Goal: Task Accomplishment & Management: Manage account settings

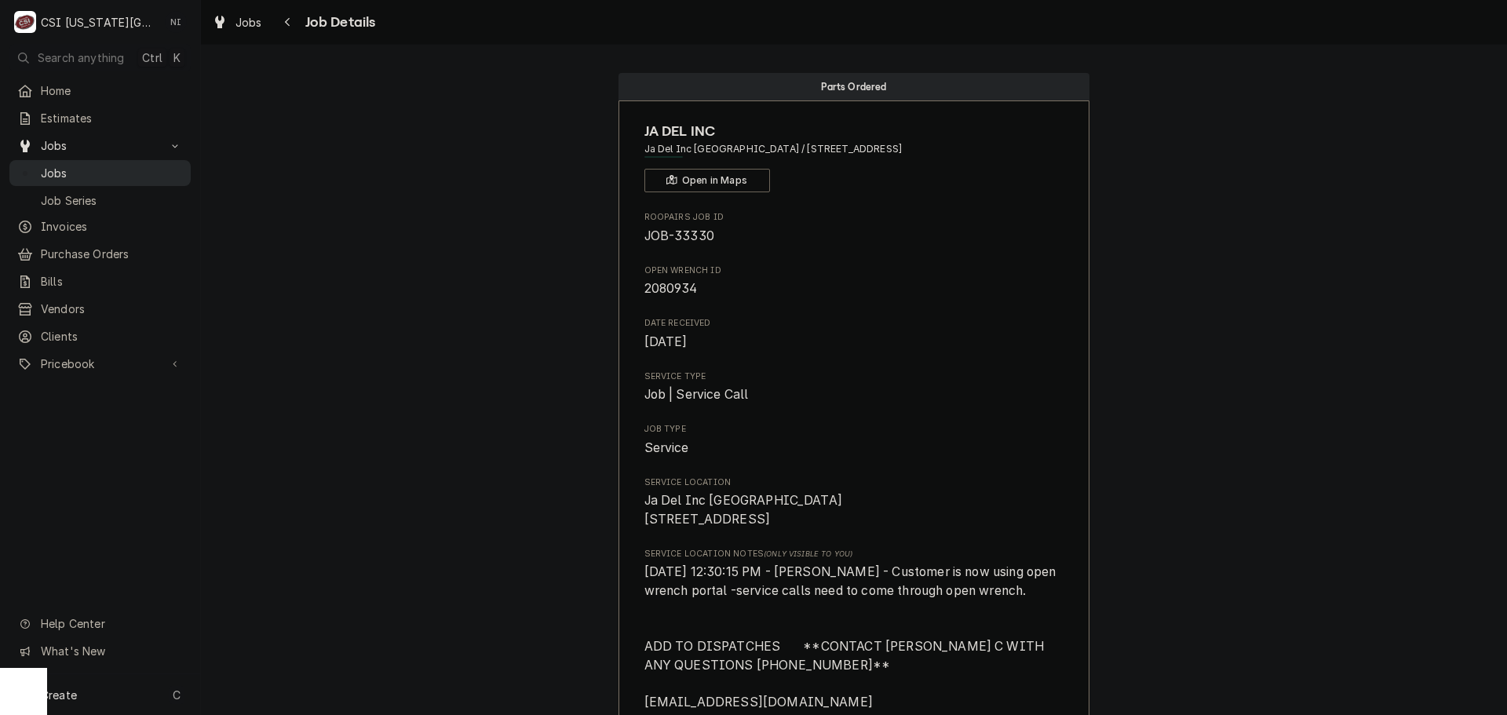
click at [157, 173] on span "Jobs" at bounding box center [112, 173] width 142 height 16
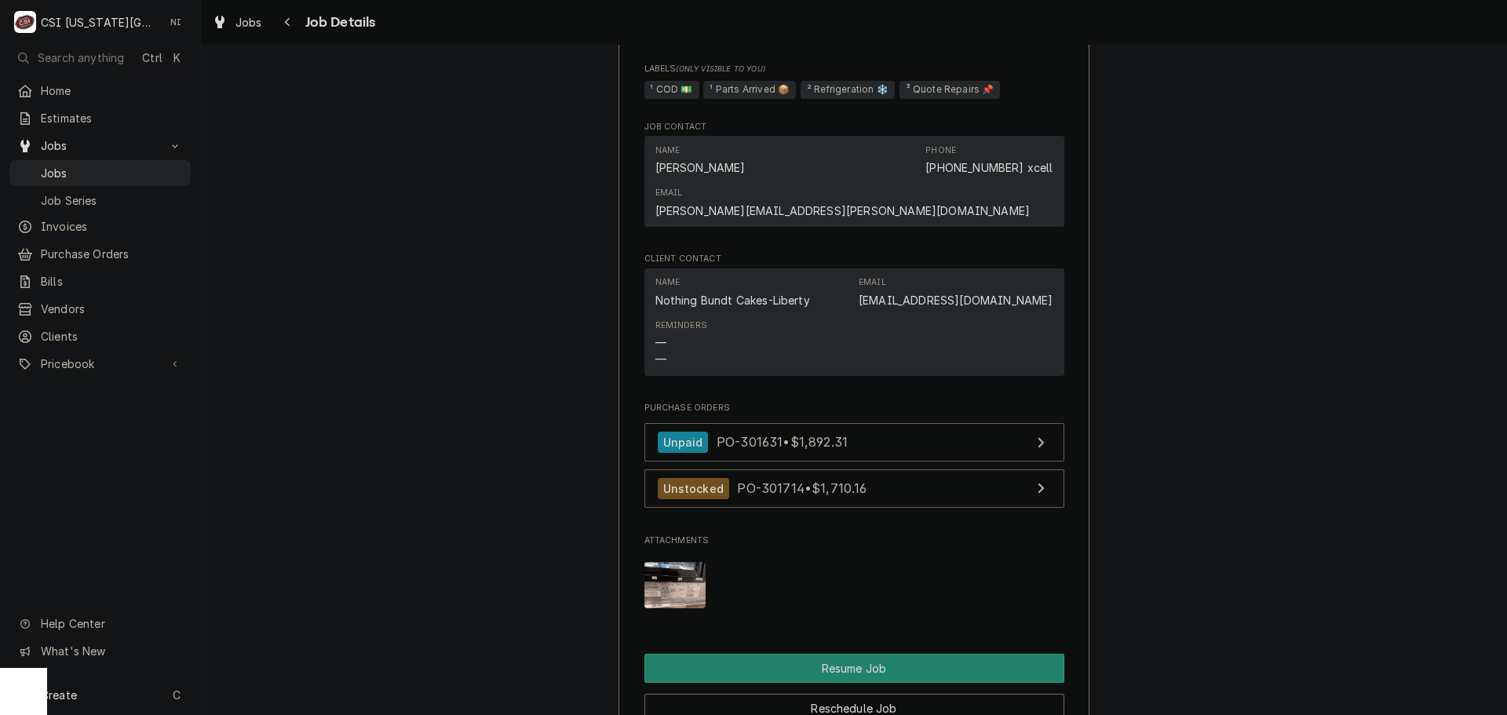
scroll to position [1884, 0]
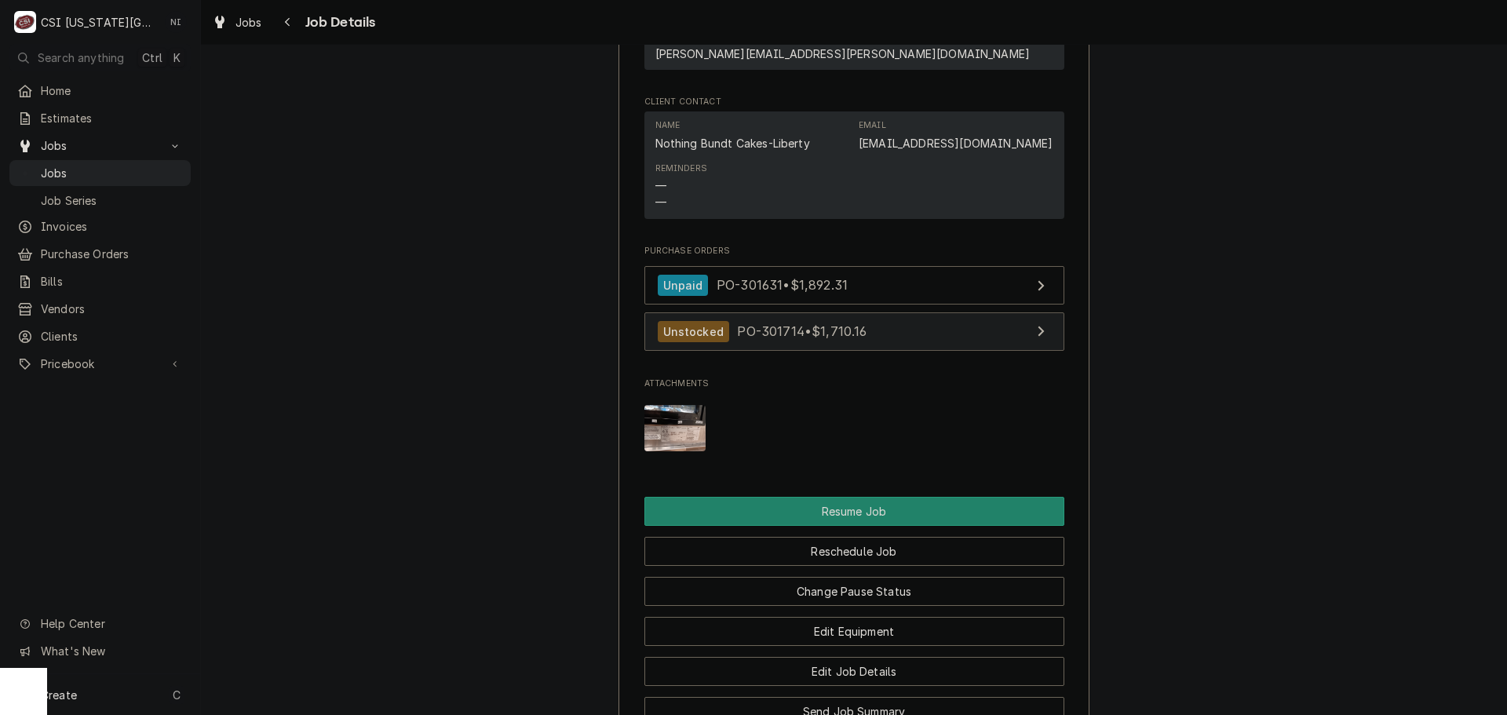
click at [922, 351] on link "Unstocked PO-301714 • $1,710.16" at bounding box center [854, 331] width 420 height 38
click at [76, 168] on span "Jobs" at bounding box center [112, 173] width 142 height 16
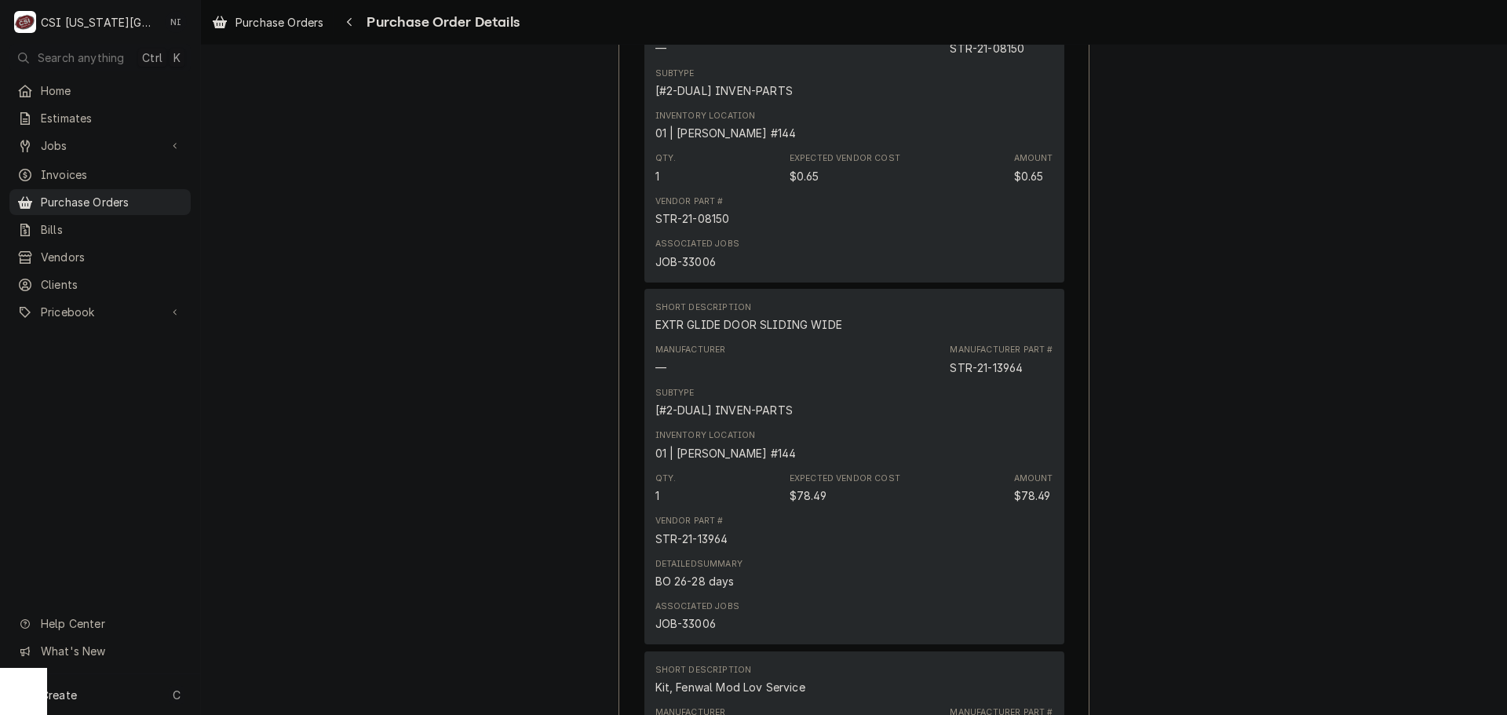
scroll to position [1467, 0]
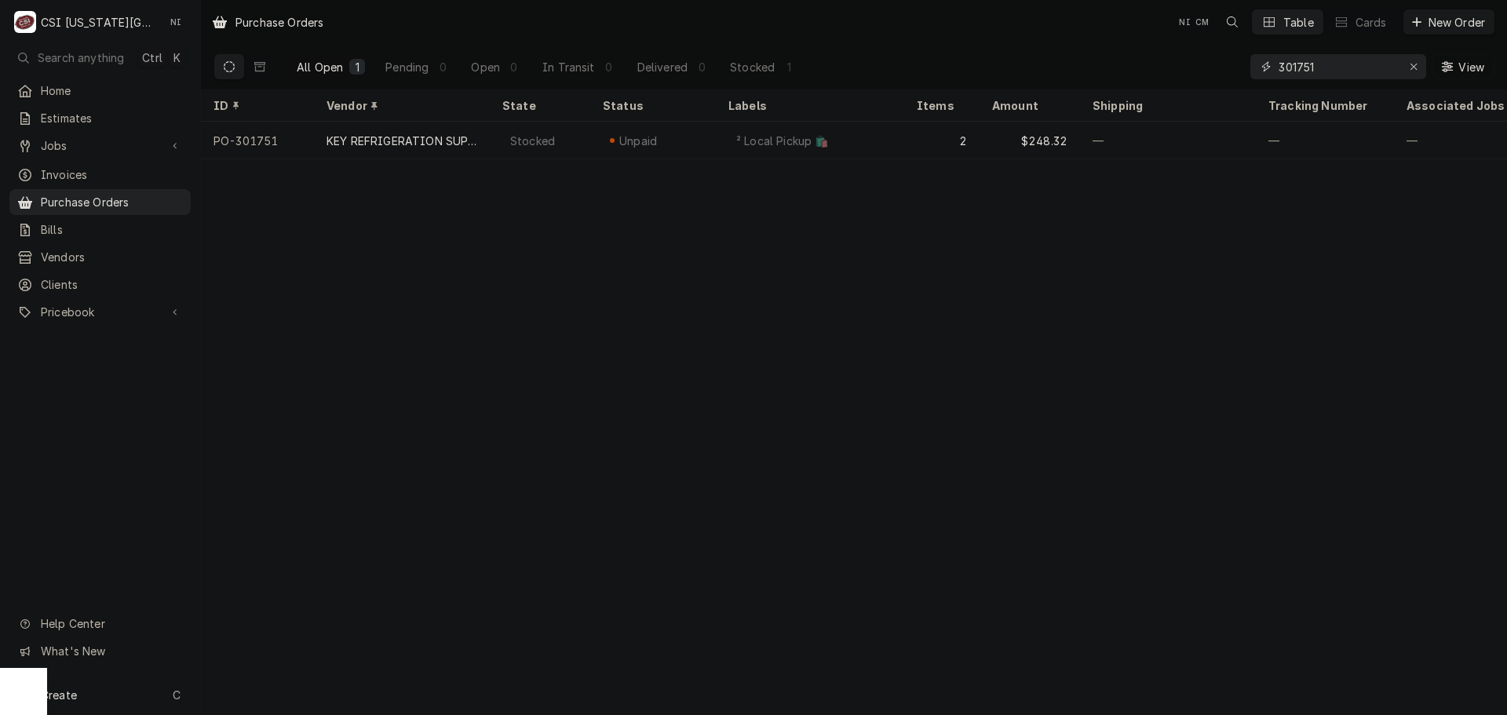
drag, startPoint x: 1271, startPoint y: 71, endPoint x: 1112, endPoint y: 77, distance: 159.4
click at [1116, 75] on div "All Open 1 Pending 0 Open 0 In Transit 0 Delivered 0 Stocked 1 301751 View" at bounding box center [853, 67] width 1281 height 44
type input "301674"
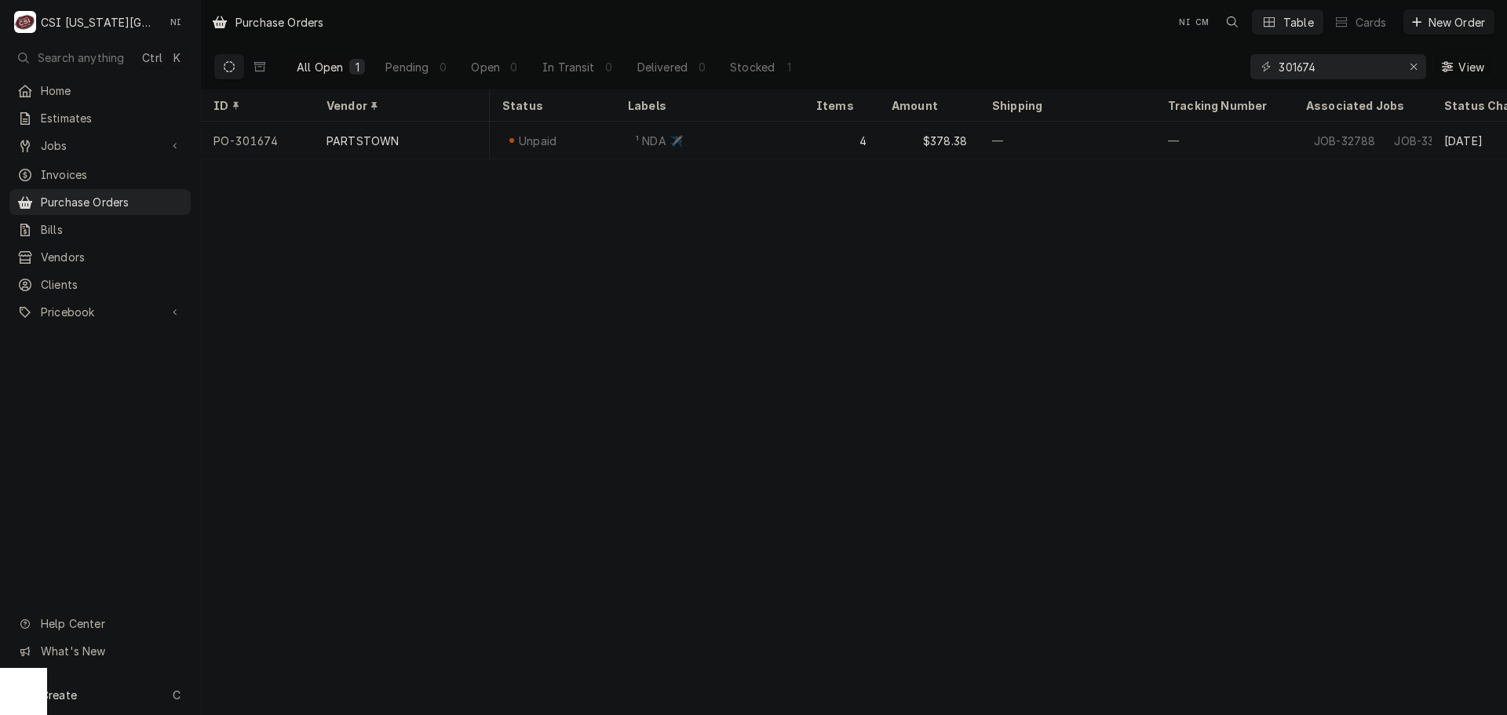
scroll to position [0, 172]
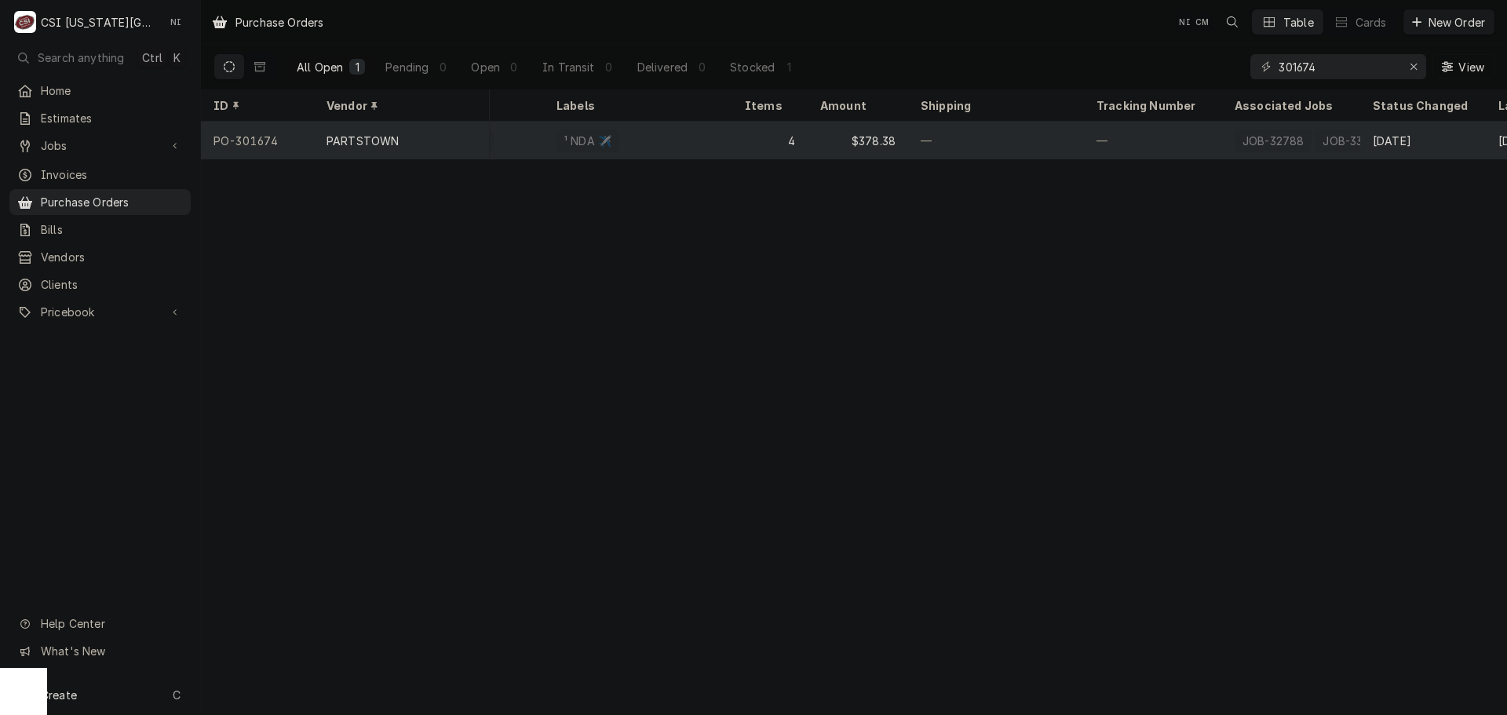
click at [1065, 124] on div "—" at bounding box center [996, 141] width 176 height 38
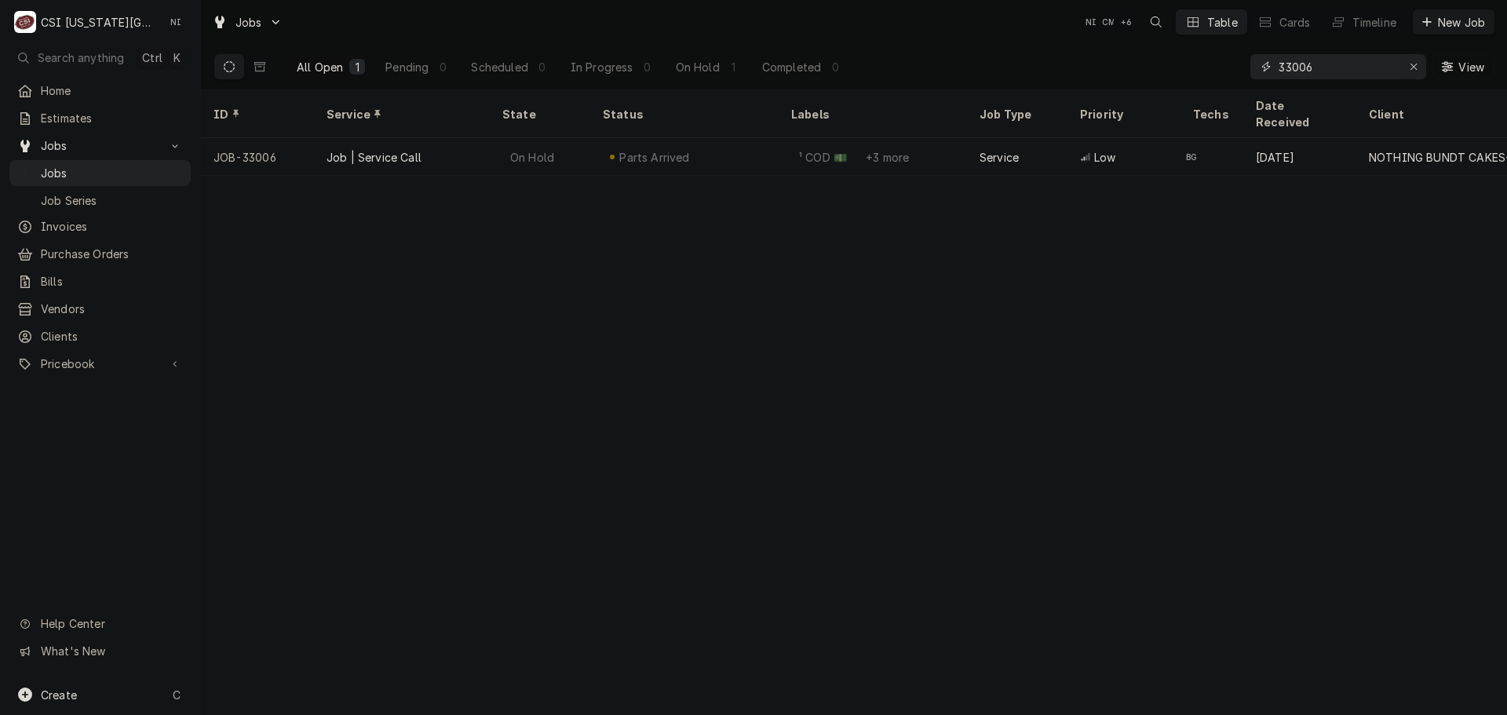
click at [1411, 67] on icon "Erase input" at bounding box center [1413, 66] width 9 height 11
paste input "33133"
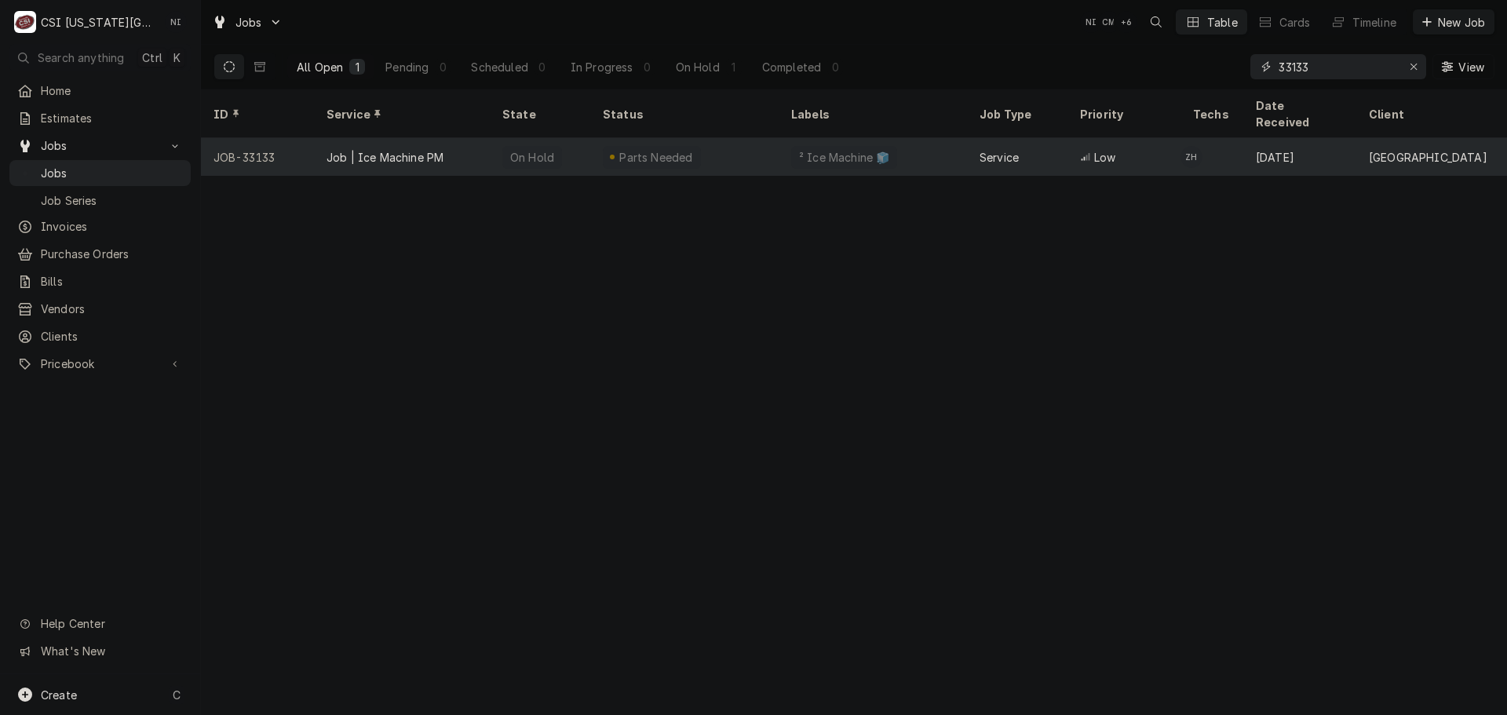
type input "33133"
click at [779, 138] on div "² Ice Machine 🧊" at bounding box center [873, 157] width 188 height 38
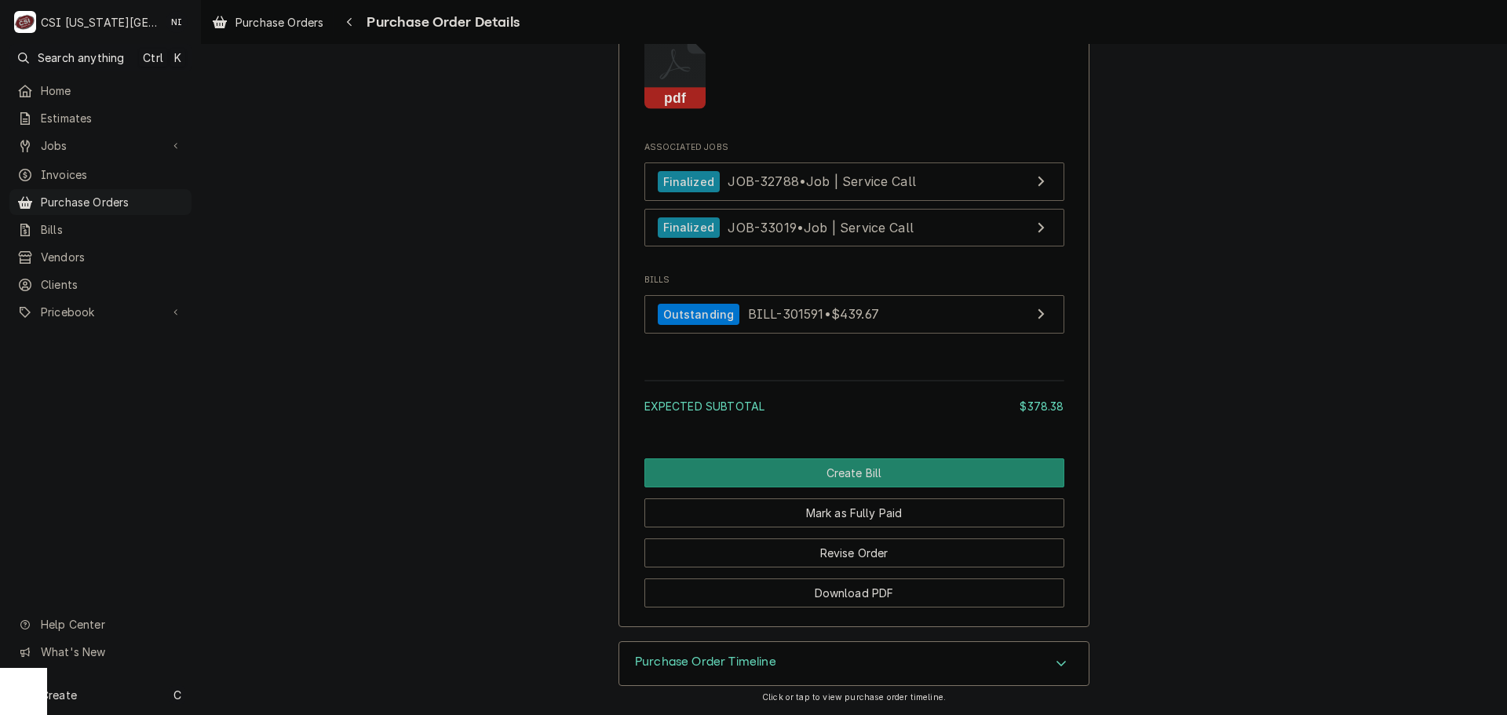
scroll to position [2504, 0]
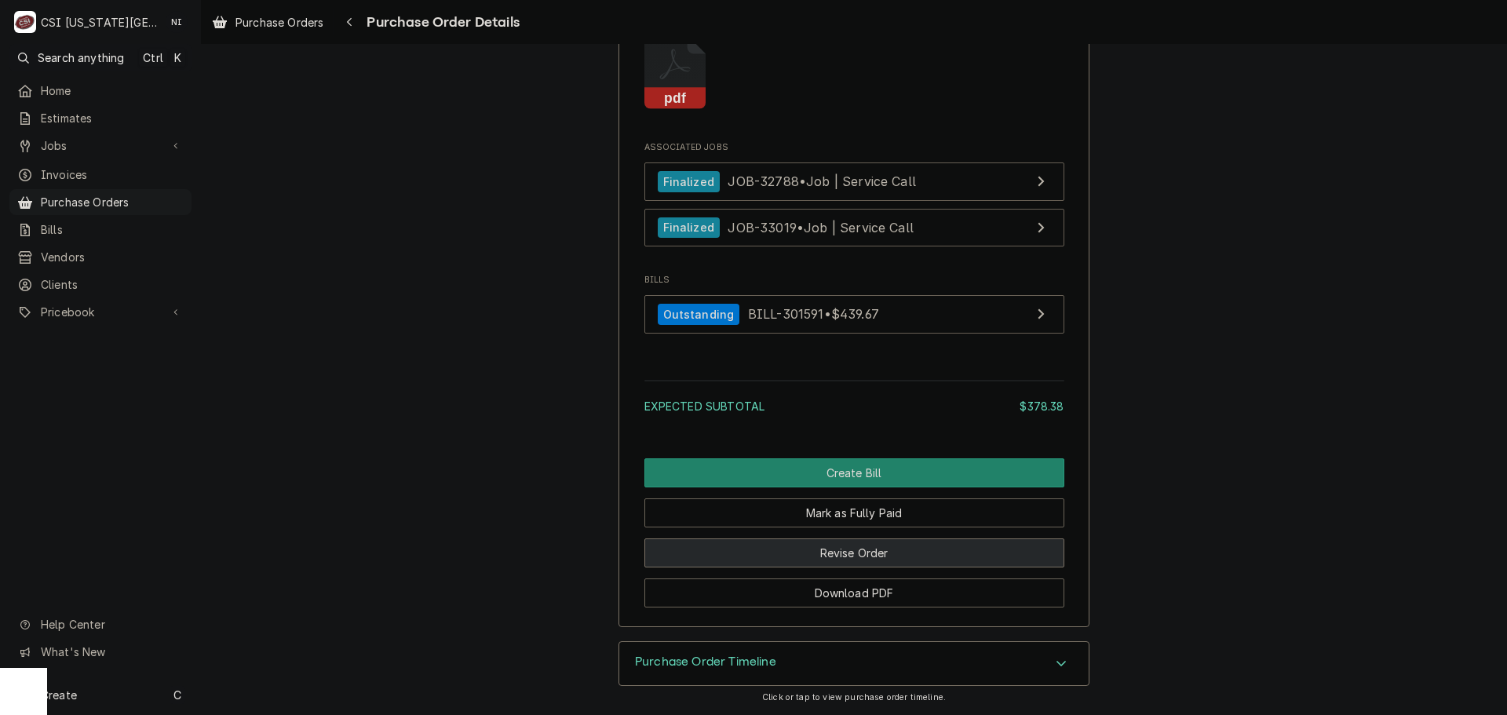
click at [893, 550] on button "Revise Order" at bounding box center [854, 552] width 420 height 29
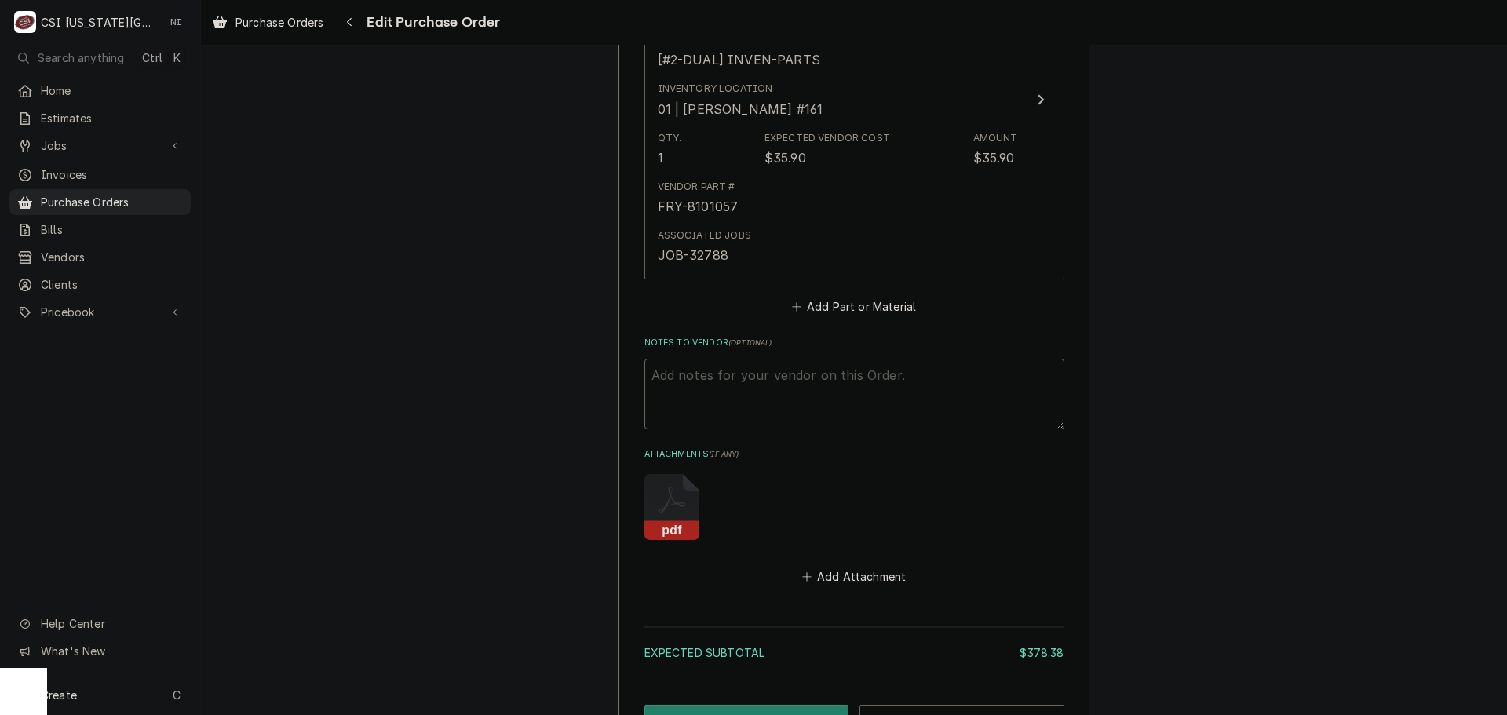
scroll to position [2037, 0]
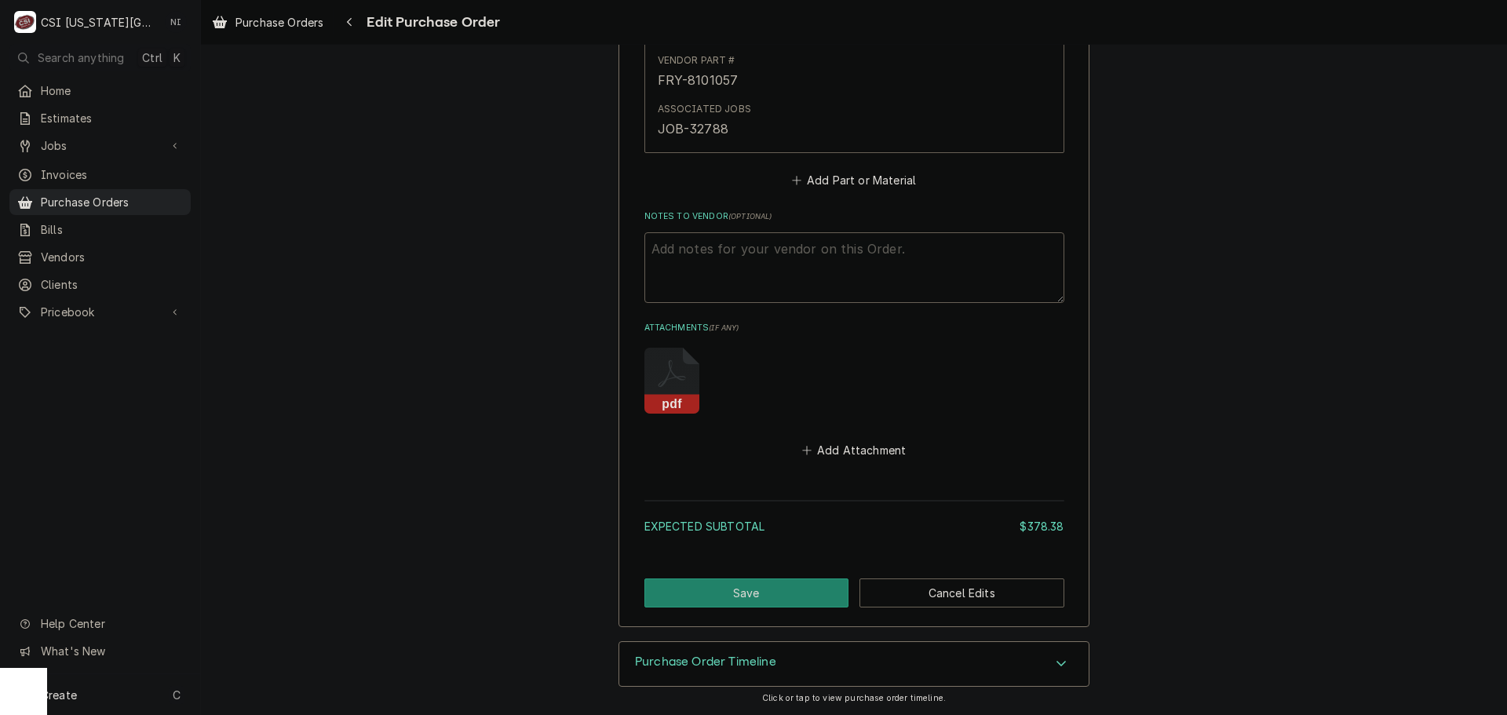
click at [792, 261] on textarea "Notes to Vendor ( optional )" at bounding box center [854, 267] width 420 height 71
type textarea "x"
type textarea "V"
type textarea "x"
type textarea "VC"
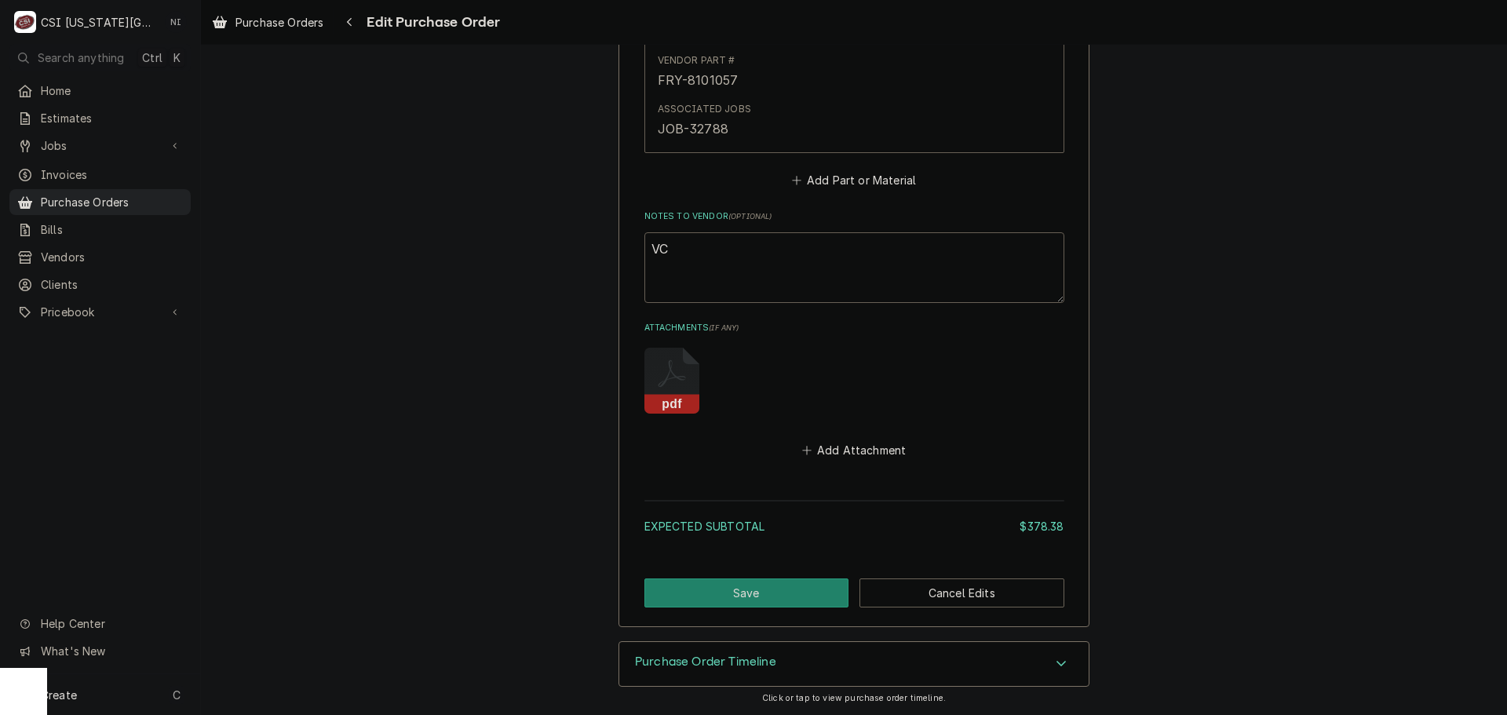
type textarea "x"
type textarea "VC"
type textarea "x"
type textarea "VC 1"
type textarea "x"
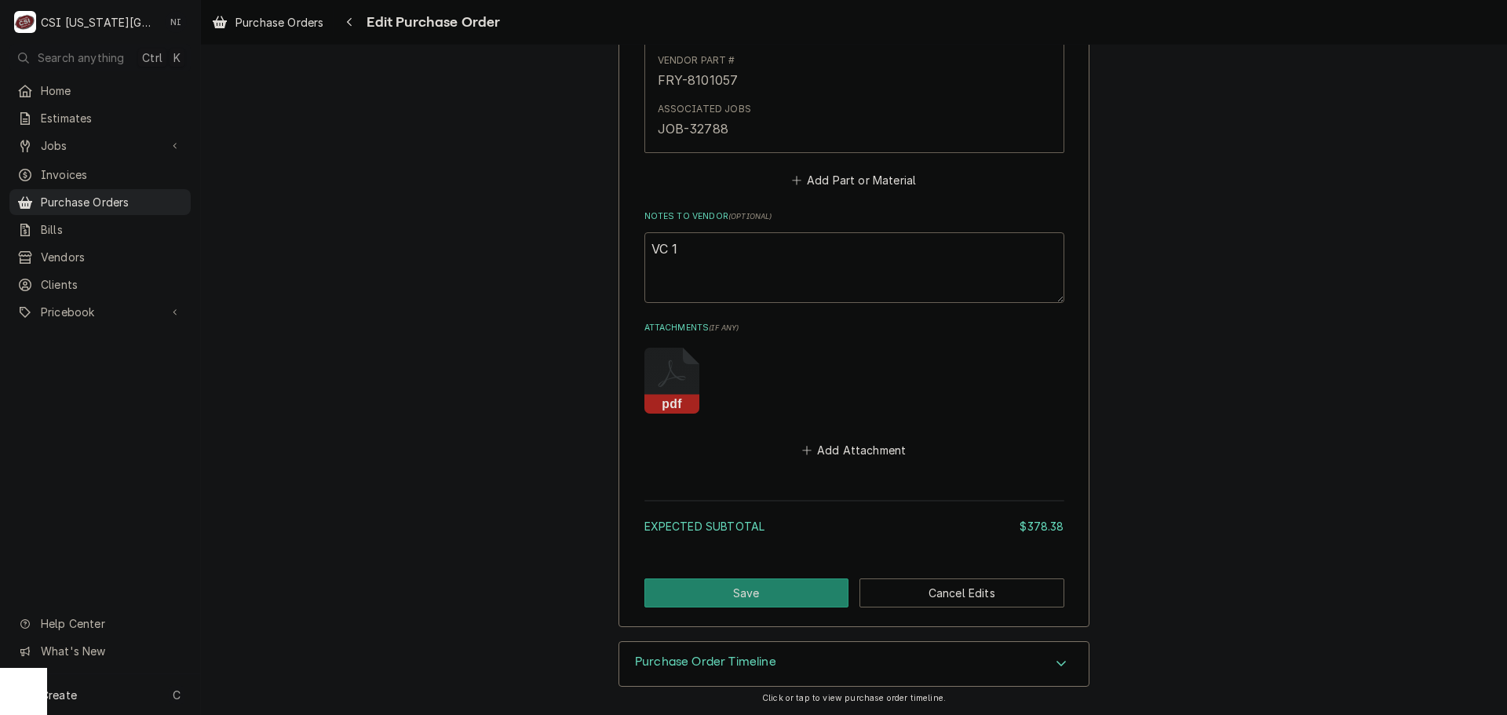
type textarea "VC 16"
type textarea "x"
type textarea "VC 169"
type textarea "x"
type textarea "VC 1696"
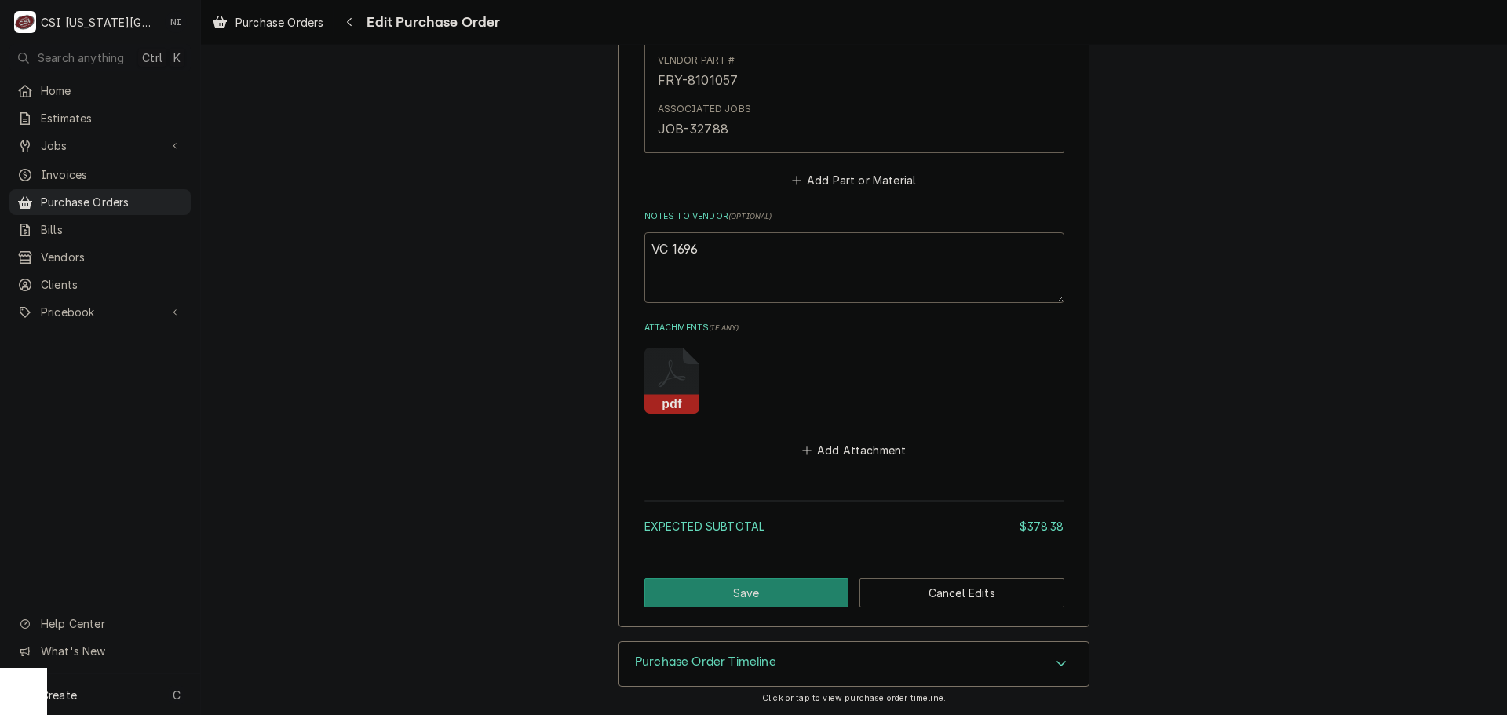
type textarea "x"
type textarea "VC 16961"
type textarea "x"
type textarea "VC 16961"
type textarea "x"
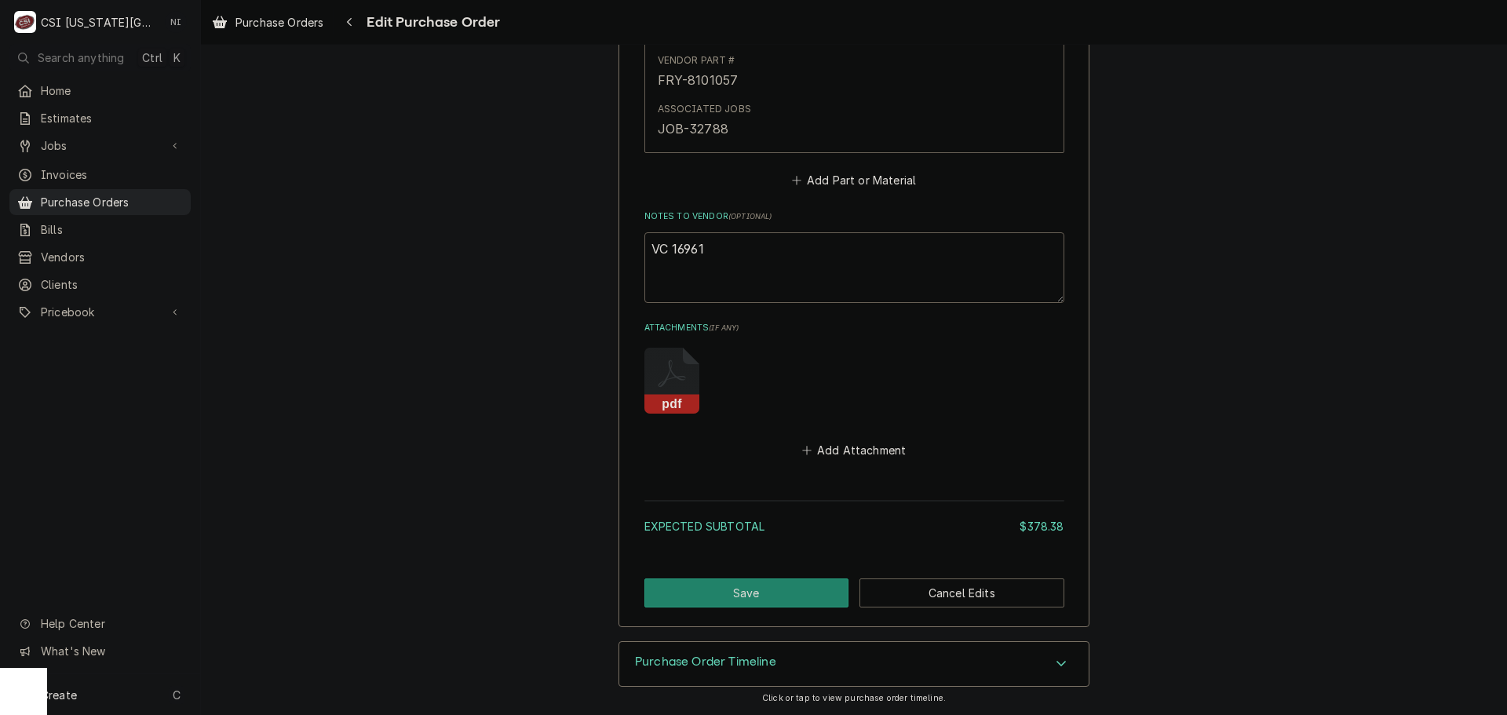
type textarea "VC 16961 f"
type textarea "x"
type textarea "VC 16961 fo"
type textarea "x"
type textarea "VC 16961 for"
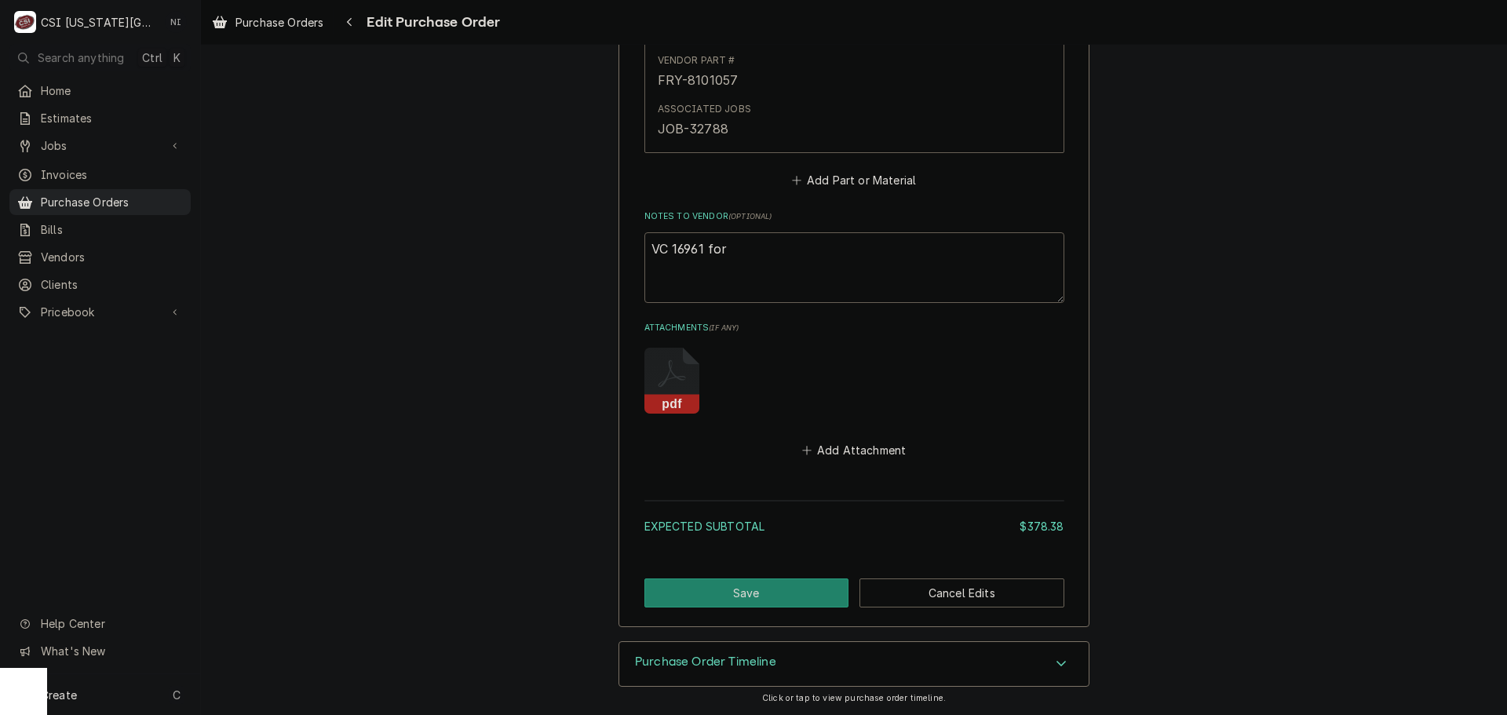
type textarea "x"
type textarea "VC 16961 for"
type textarea "x"
type textarea "VC 16961 for F"
type textarea "x"
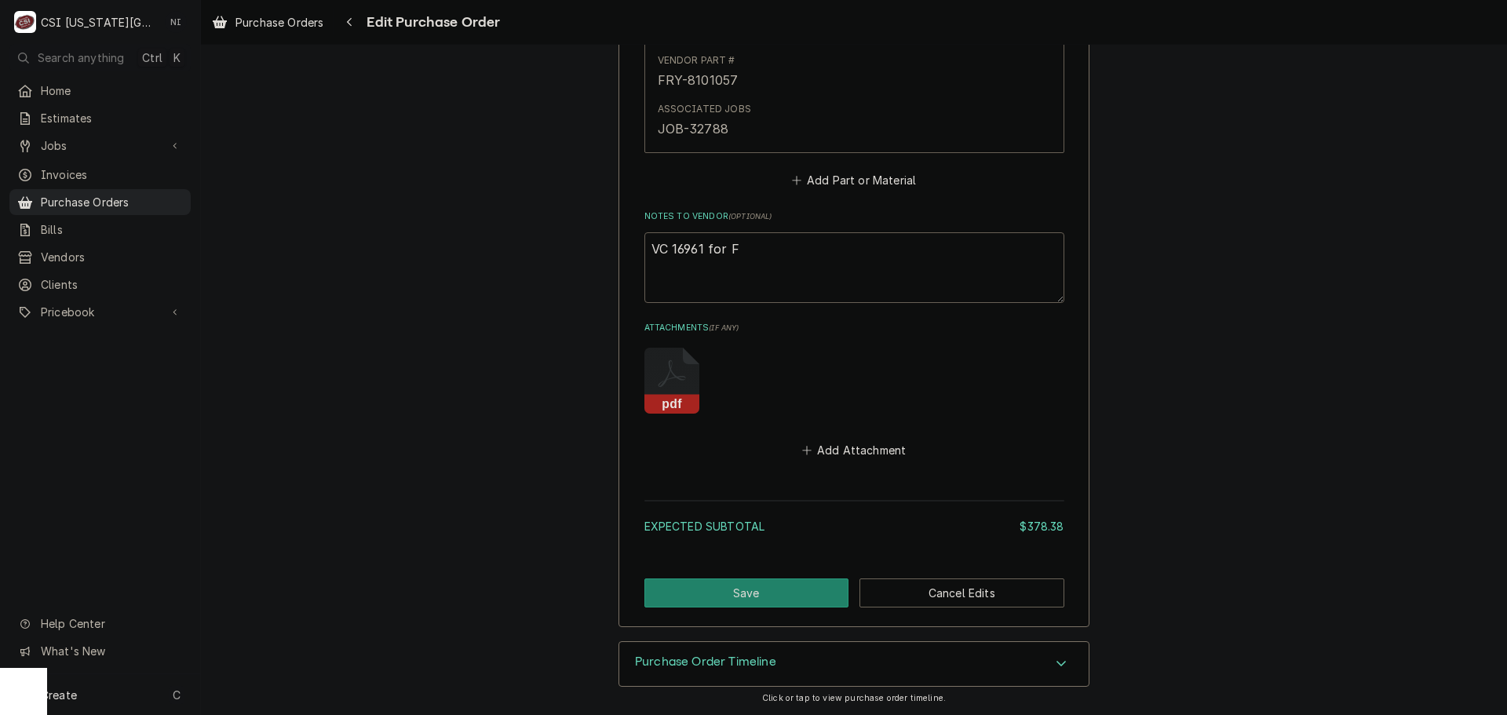
type textarea "VC 16961 for FR"
type textarea "x"
type textarea "VC 16961 for FRY"
type textarea "x"
type textarea "VC 16961 for FRY-"
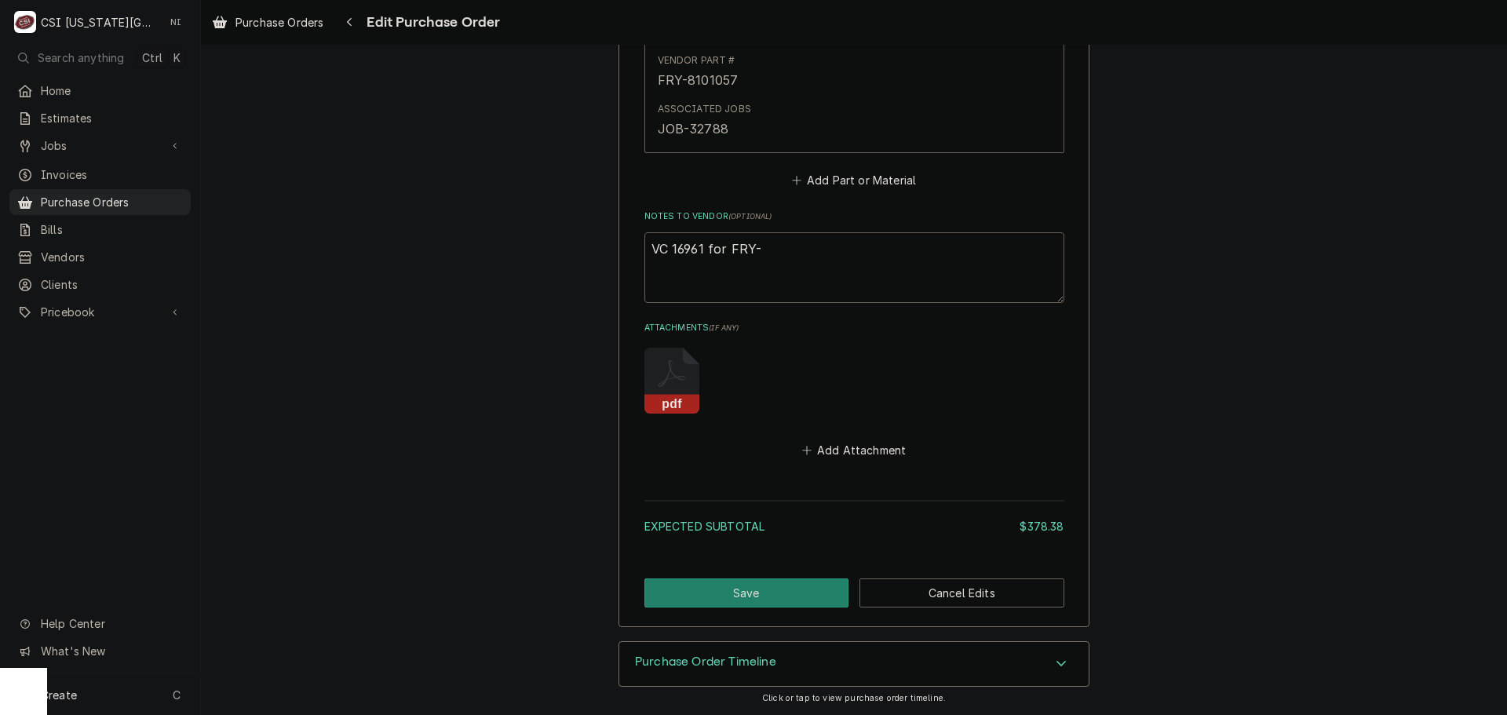
type textarea "x"
type textarea "VC 16961 for FRY-8"
type textarea "x"
type textarea "VC 16961 for FRY-81"
type textarea "x"
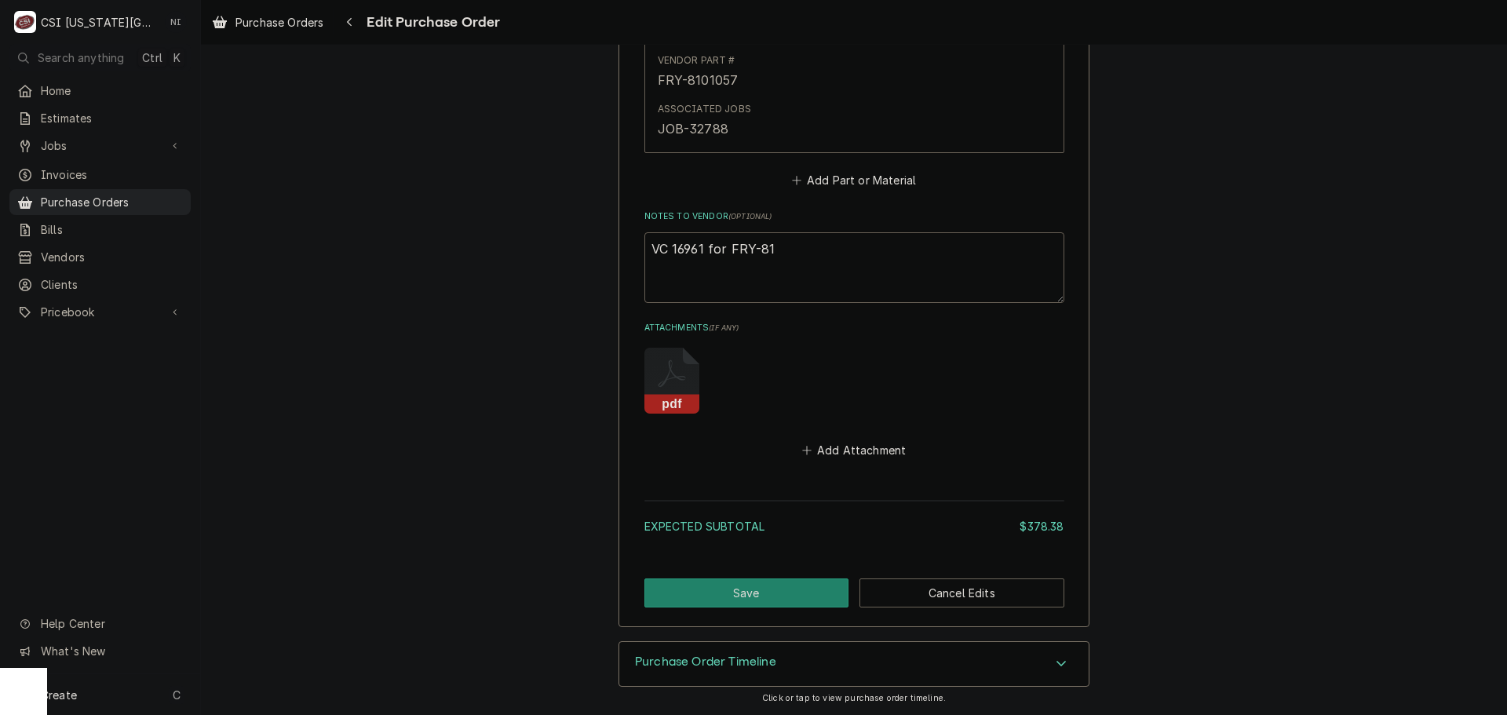
type textarea "VC 16961 for FRY-810"
type textarea "x"
type textarea "VC 16961 for FRY-8103"
type textarea "x"
type textarea "VC 16961 for FRY-81032"
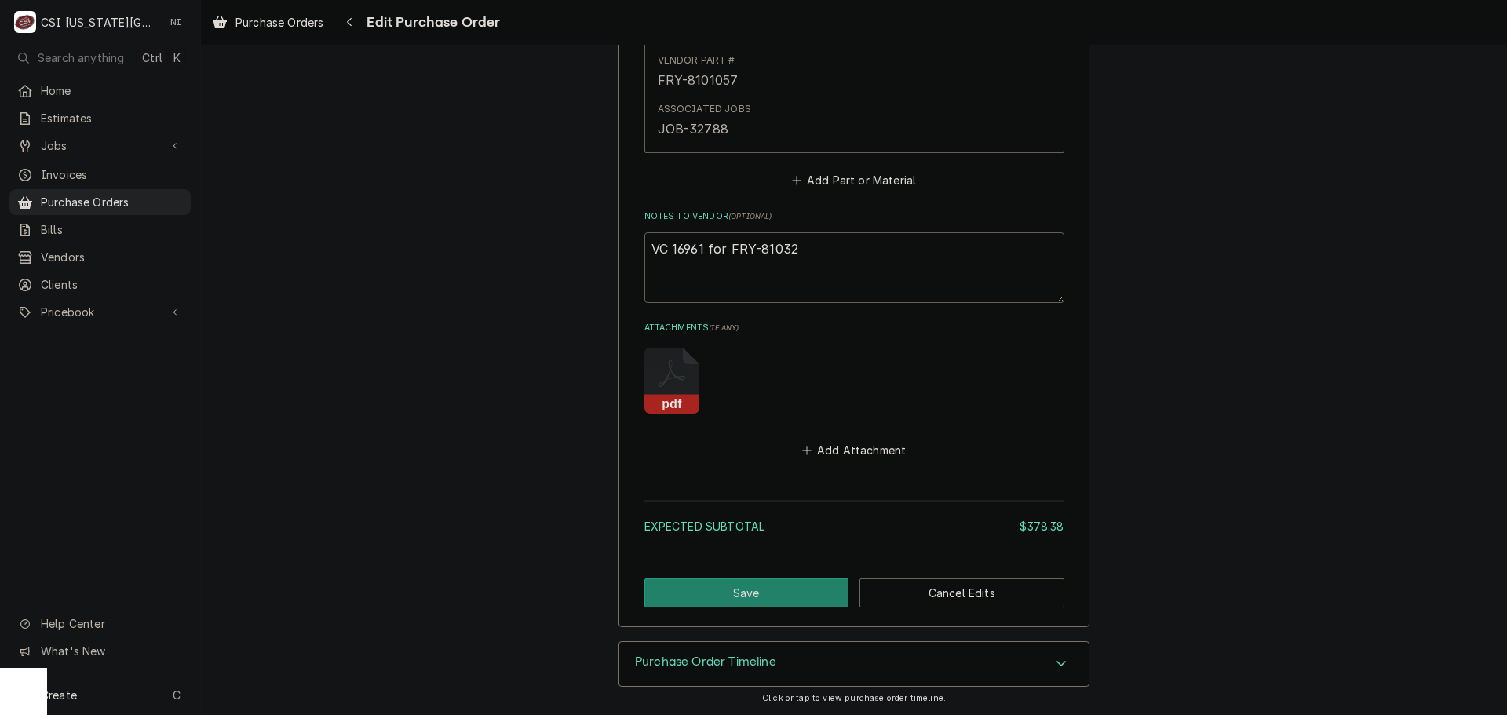
type textarea "x"
type textarea "VC 16961 for FRY-810325"
type textarea "x"
type textarea "VC 16961 for FRY-8103257"
type textarea "x"
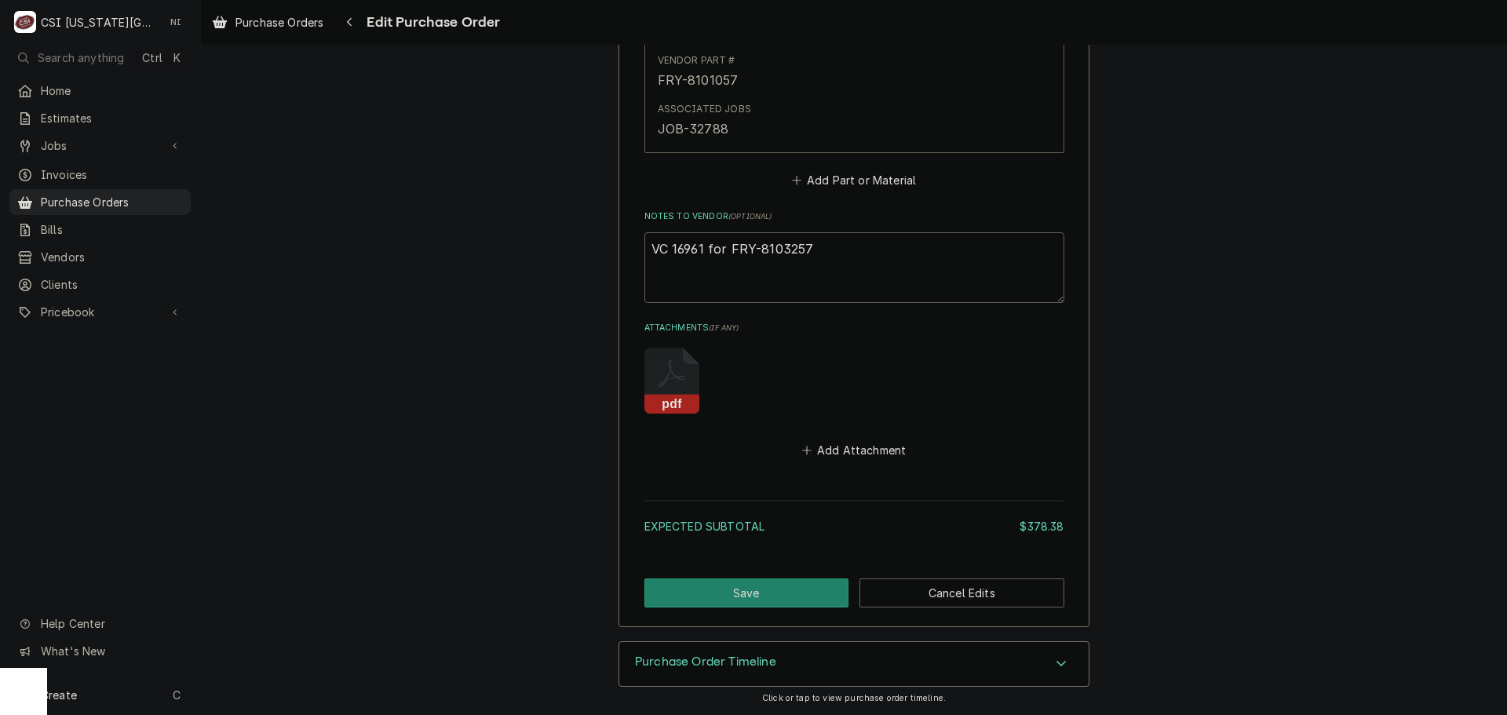
type textarea "VC 16961 for FRY-8103257"
type textarea "x"
type textarea "VC 16961 for FRY-8103257 ("
type textarea "x"
type textarea "VC 16961 for FRY-8103257 (1"
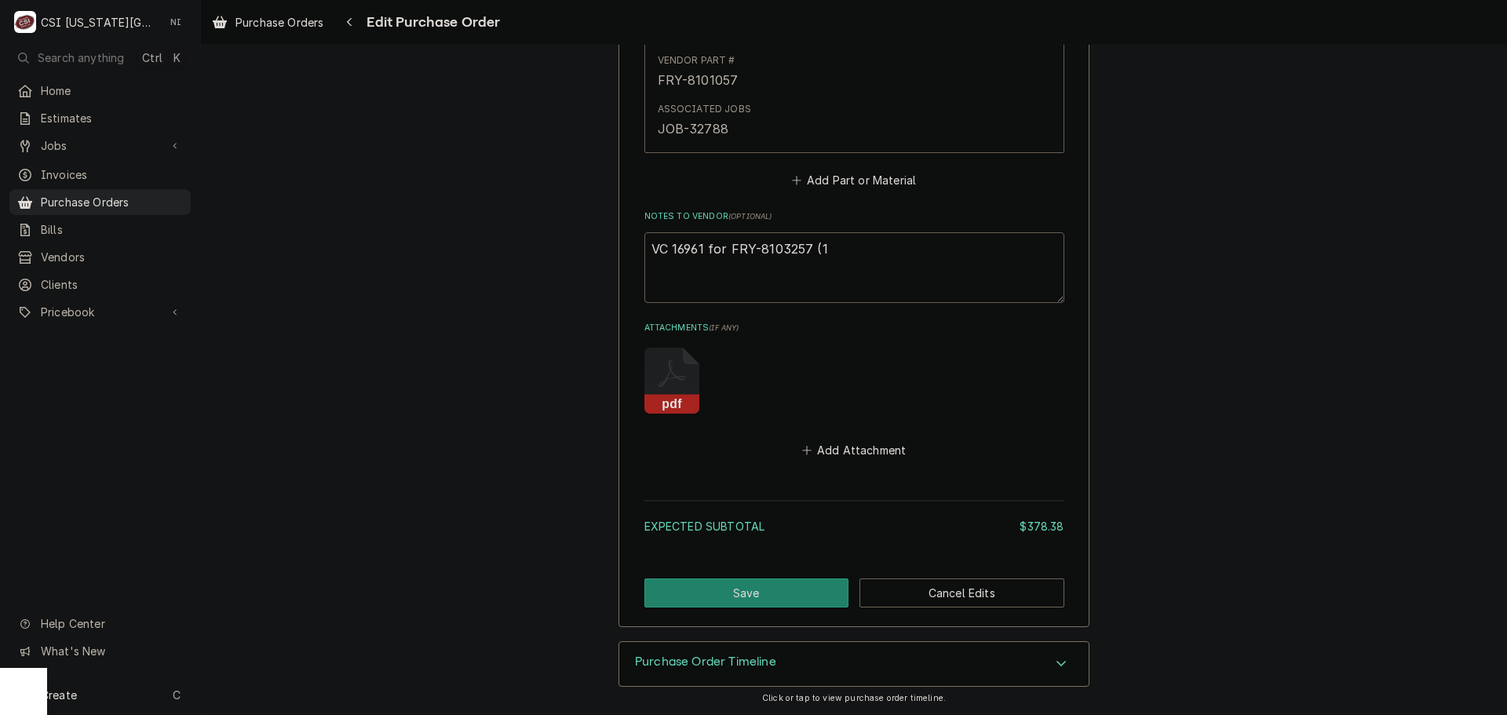
type textarea "x"
type textarea "VC 16961 for FRY-8103257 (1)"
click at [768, 582] on button "Save" at bounding box center [746, 592] width 205 height 29
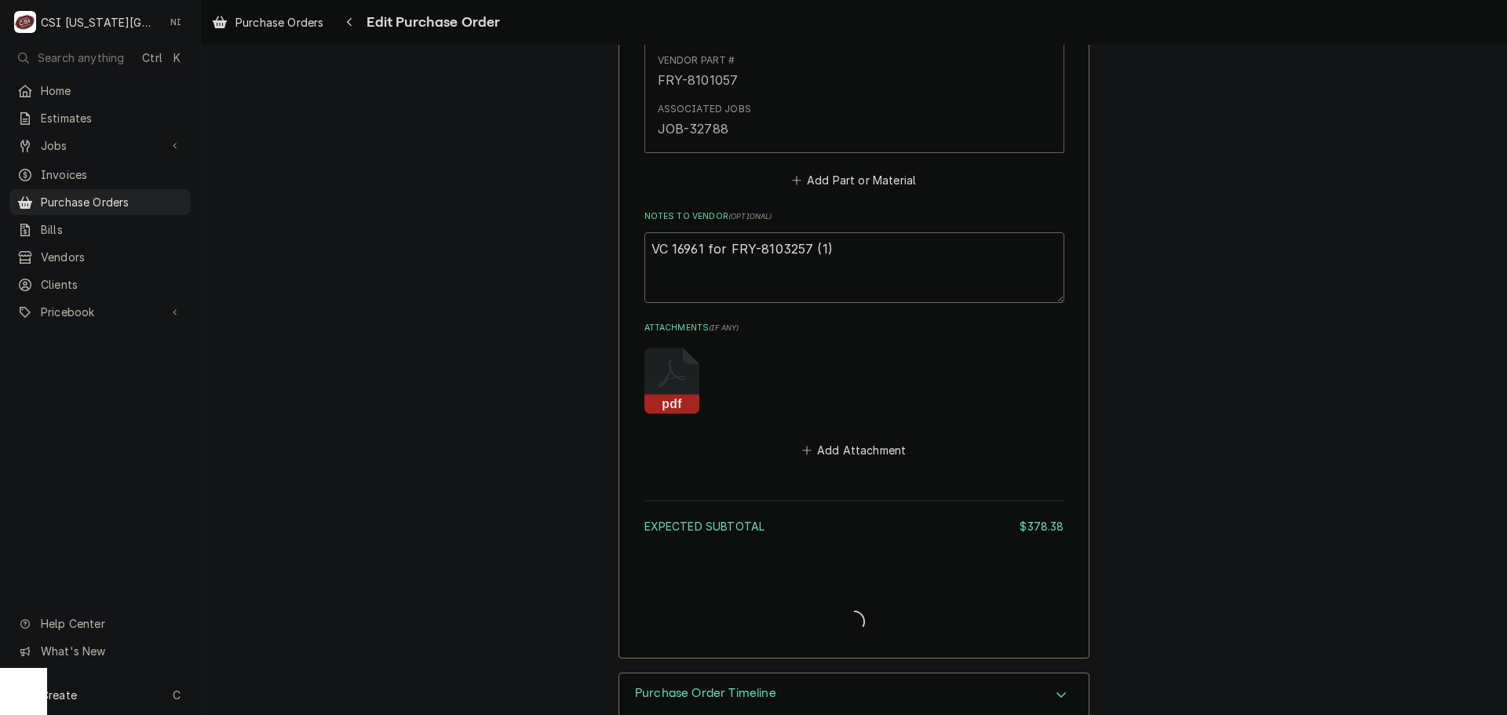
type textarea "x"
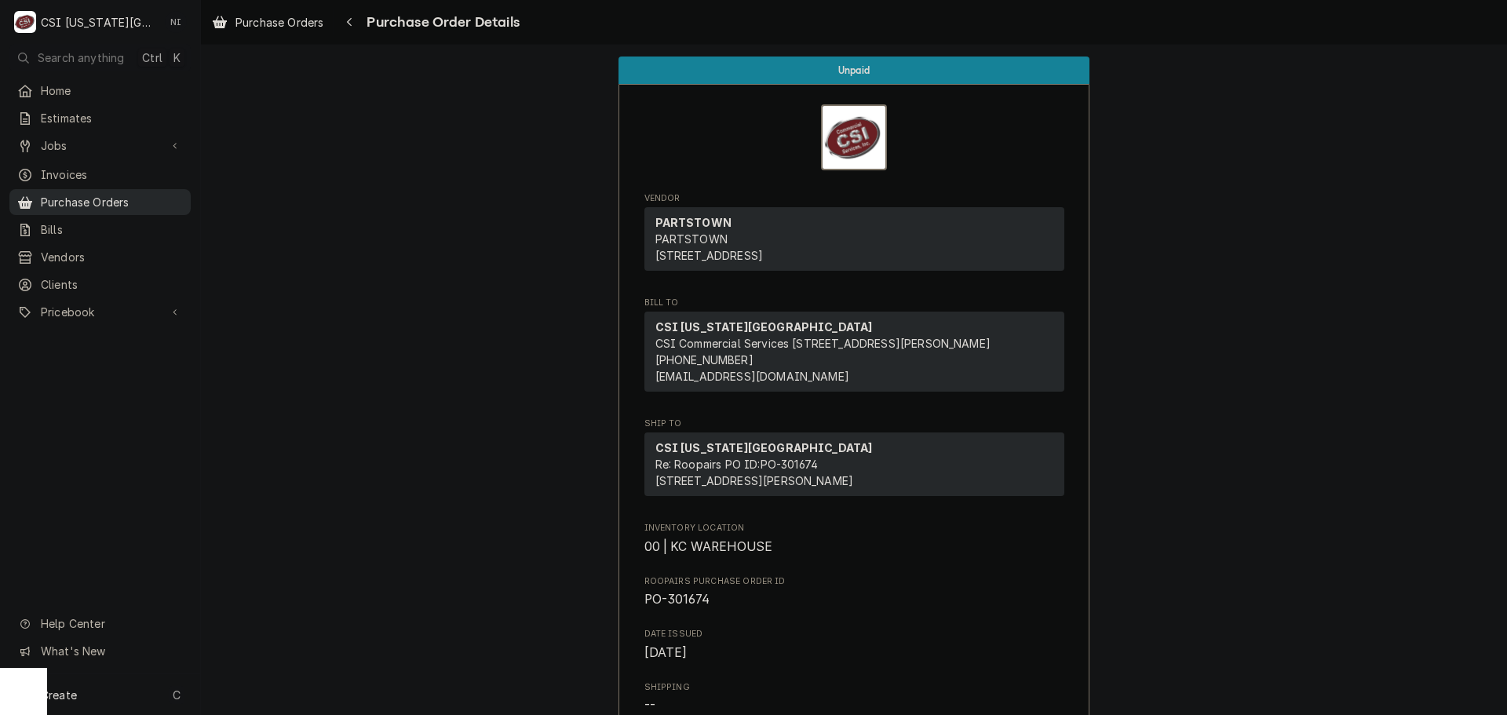
click at [143, 194] on span "Purchase Orders" at bounding box center [112, 202] width 142 height 16
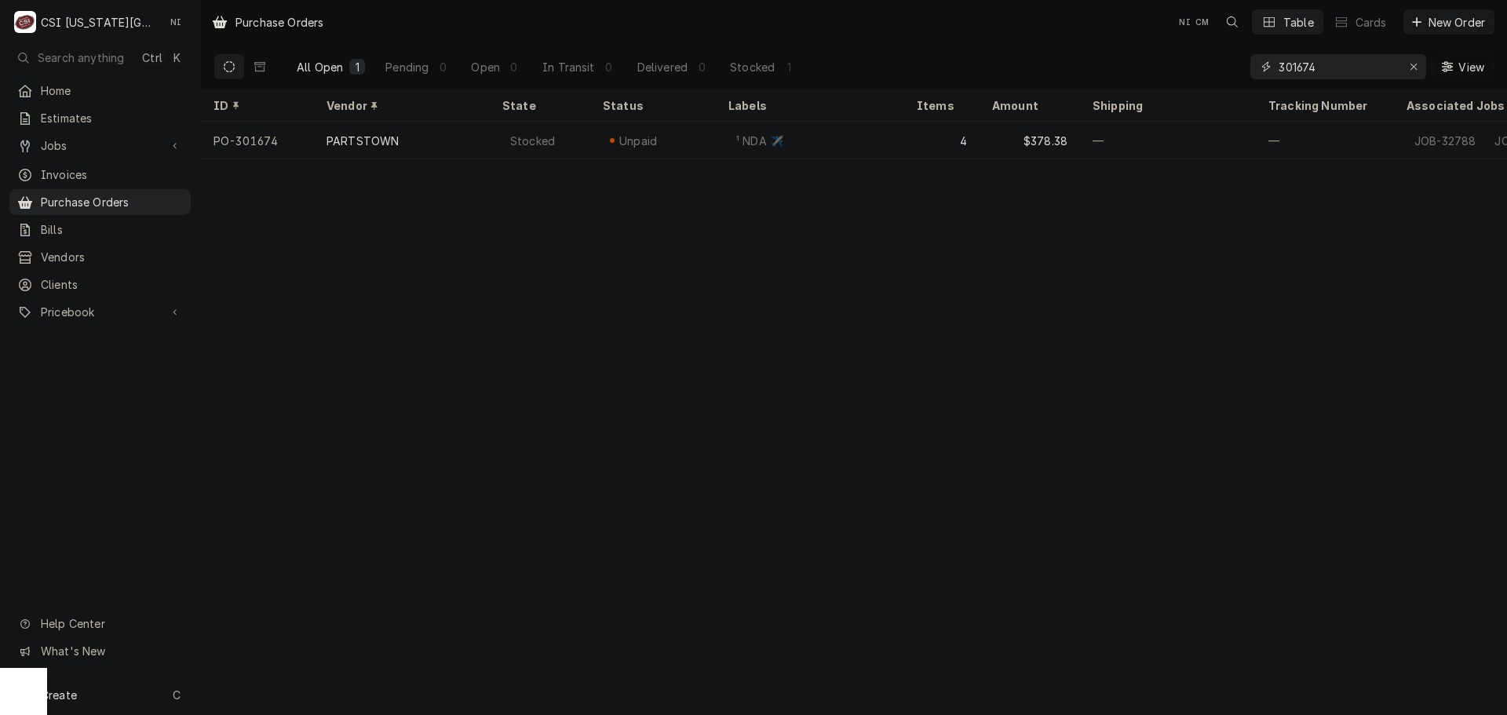
drag, startPoint x: 1320, startPoint y: 69, endPoint x: 1149, endPoint y: 54, distance: 171.7
click at [1157, 57] on div "All Open 1 Pending 0 Open 0 In Transit 0 Delivered 0 Stocked 1 301674 View" at bounding box center [853, 67] width 1281 height 44
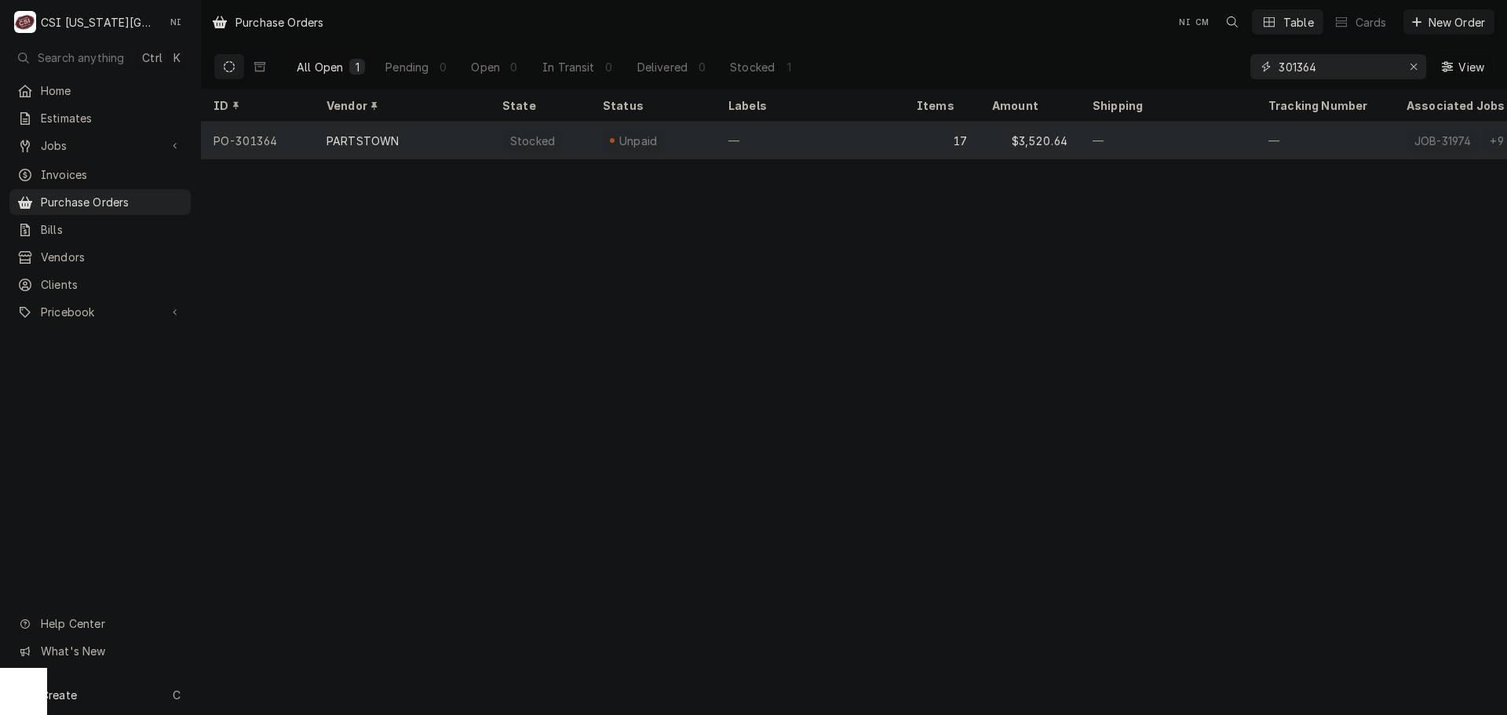
type input "301364"
click at [516, 139] on div "Stocked" at bounding box center [533, 141] width 48 height 16
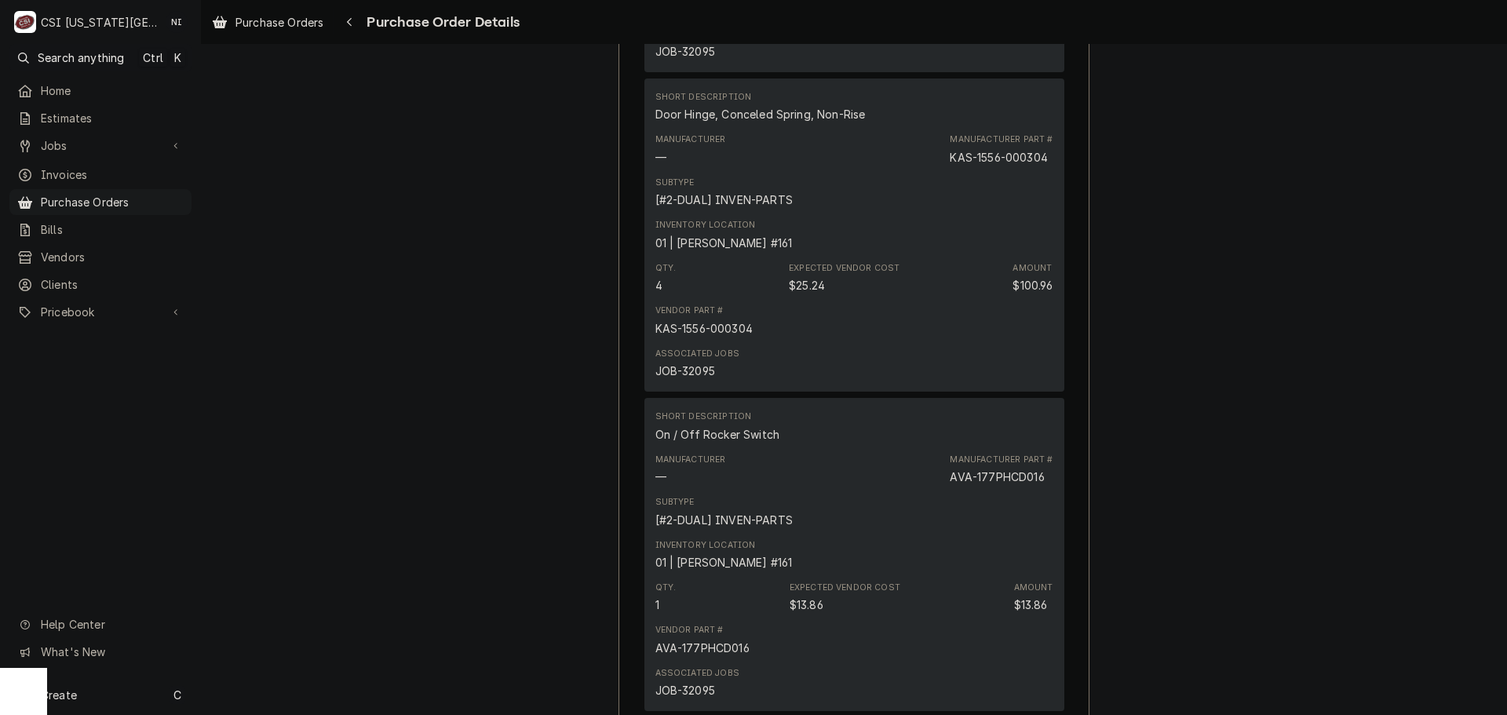
scroll to position [4918, 0]
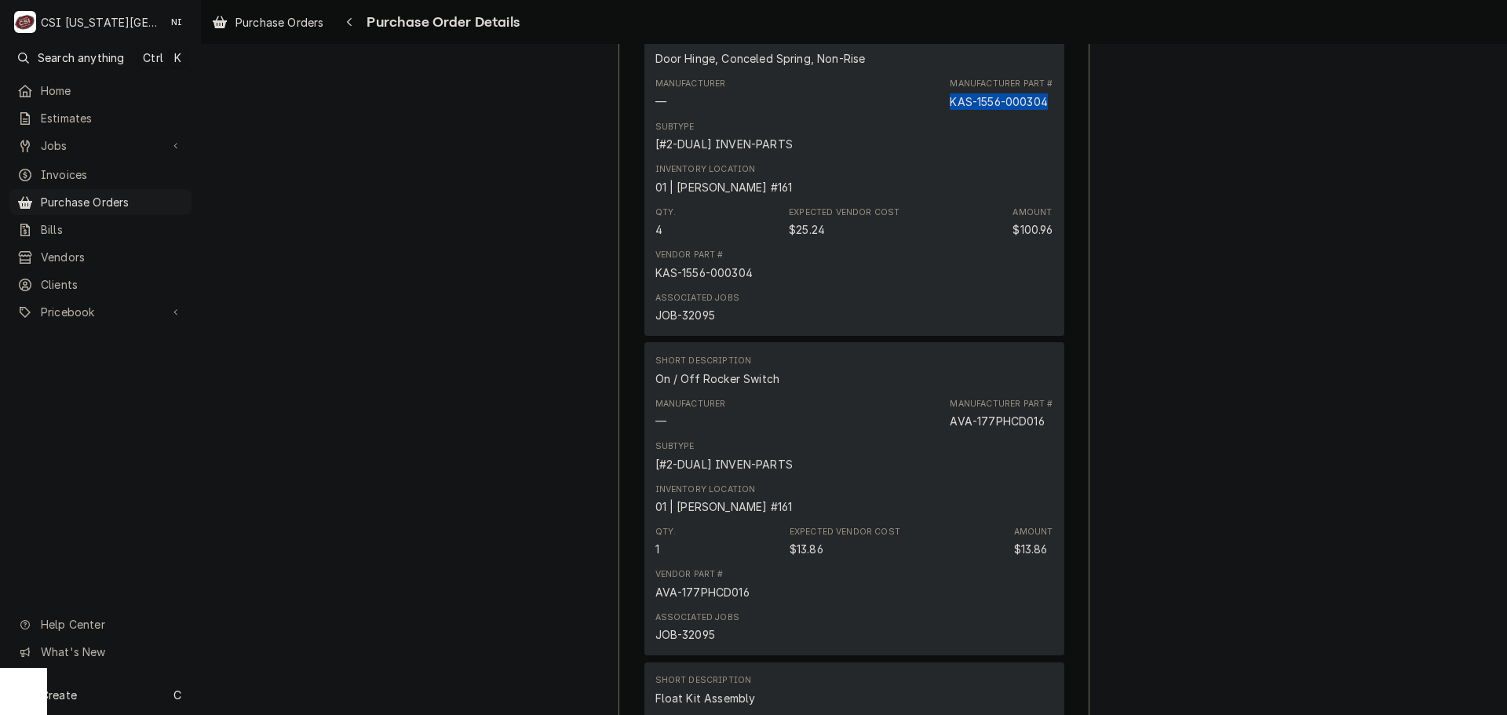
drag, startPoint x: 1045, startPoint y: 151, endPoint x: 946, endPoint y: 158, distance: 99.1
click at [950, 109] on div "Manufacturer Part # KAS-1556-000304" at bounding box center [1001, 93] width 103 height 31
copy div "KAS-1556-000304"
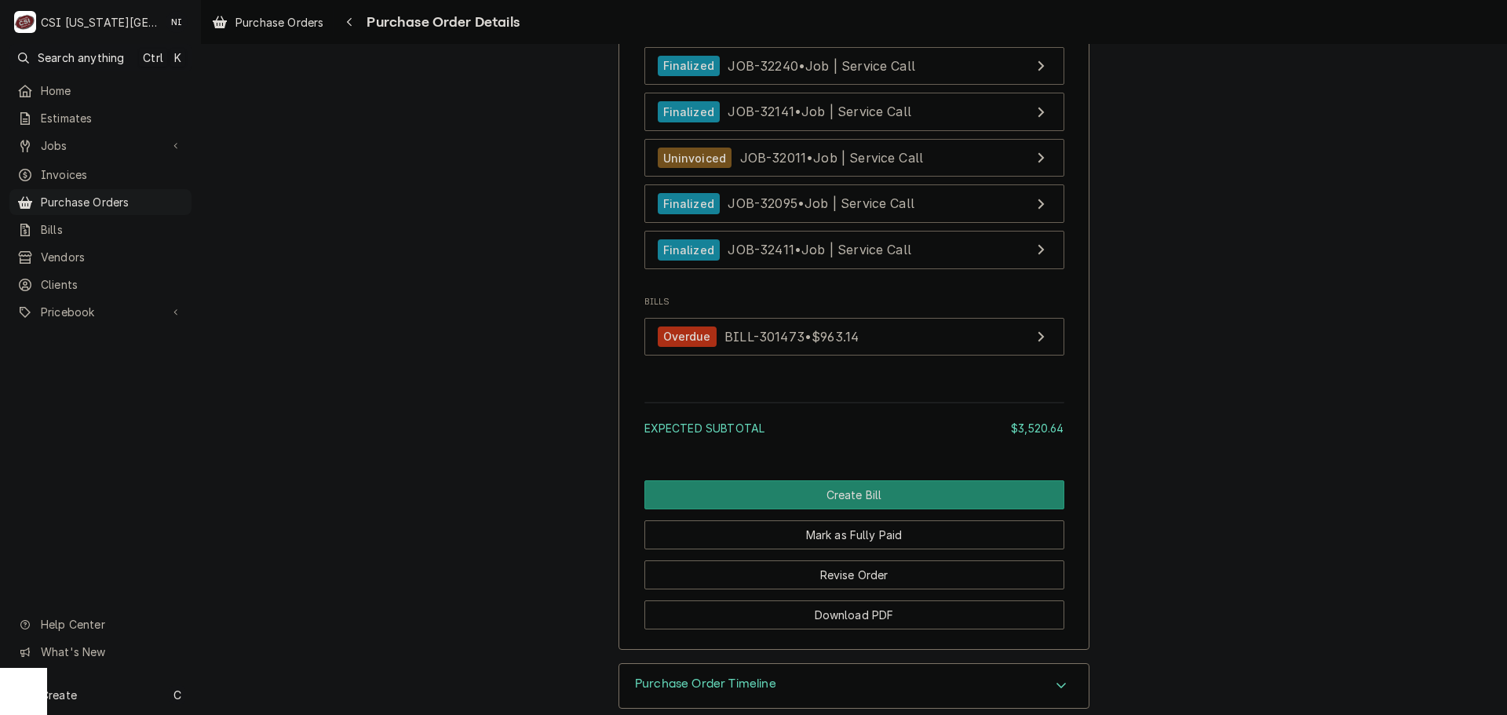
scroll to position [7022, 0]
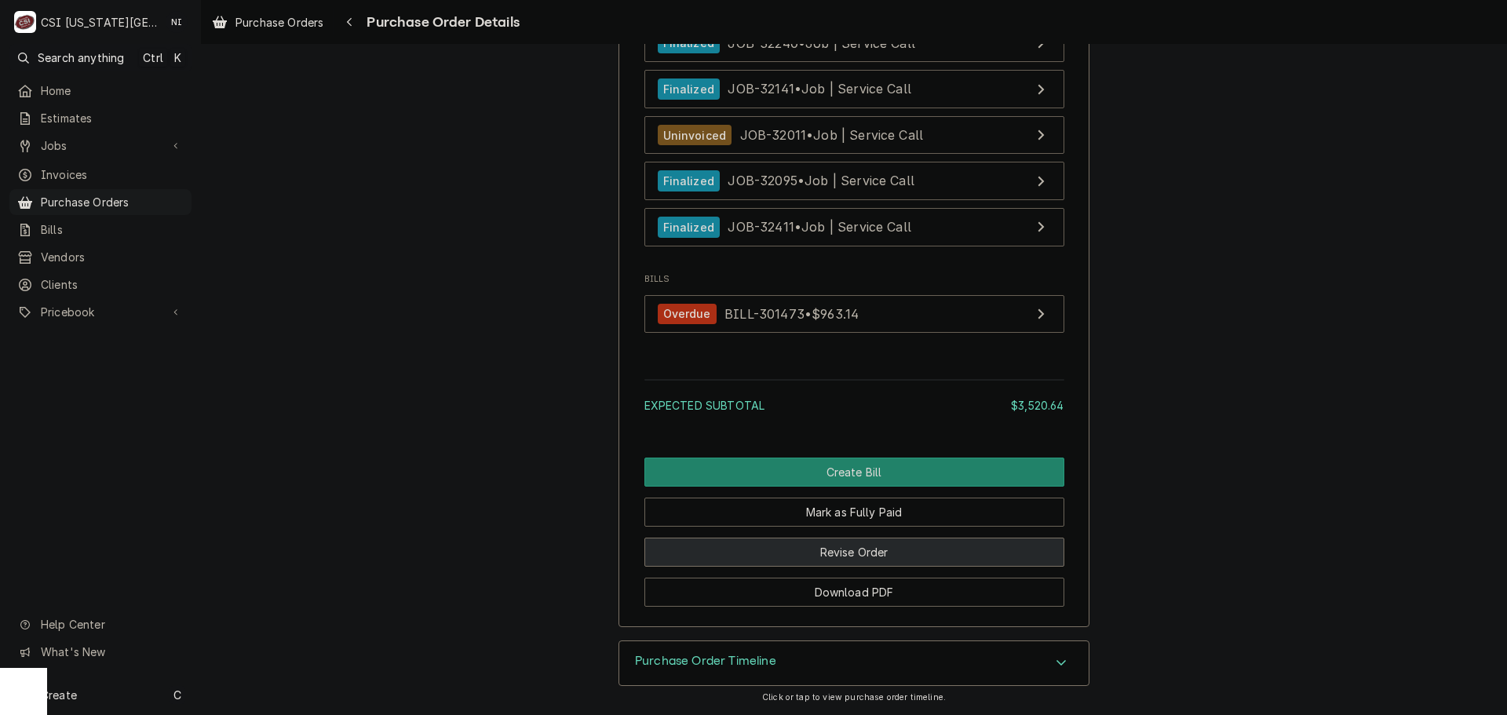
click at [844, 550] on button "Revise Order" at bounding box center [854, 552] width 420 height 29
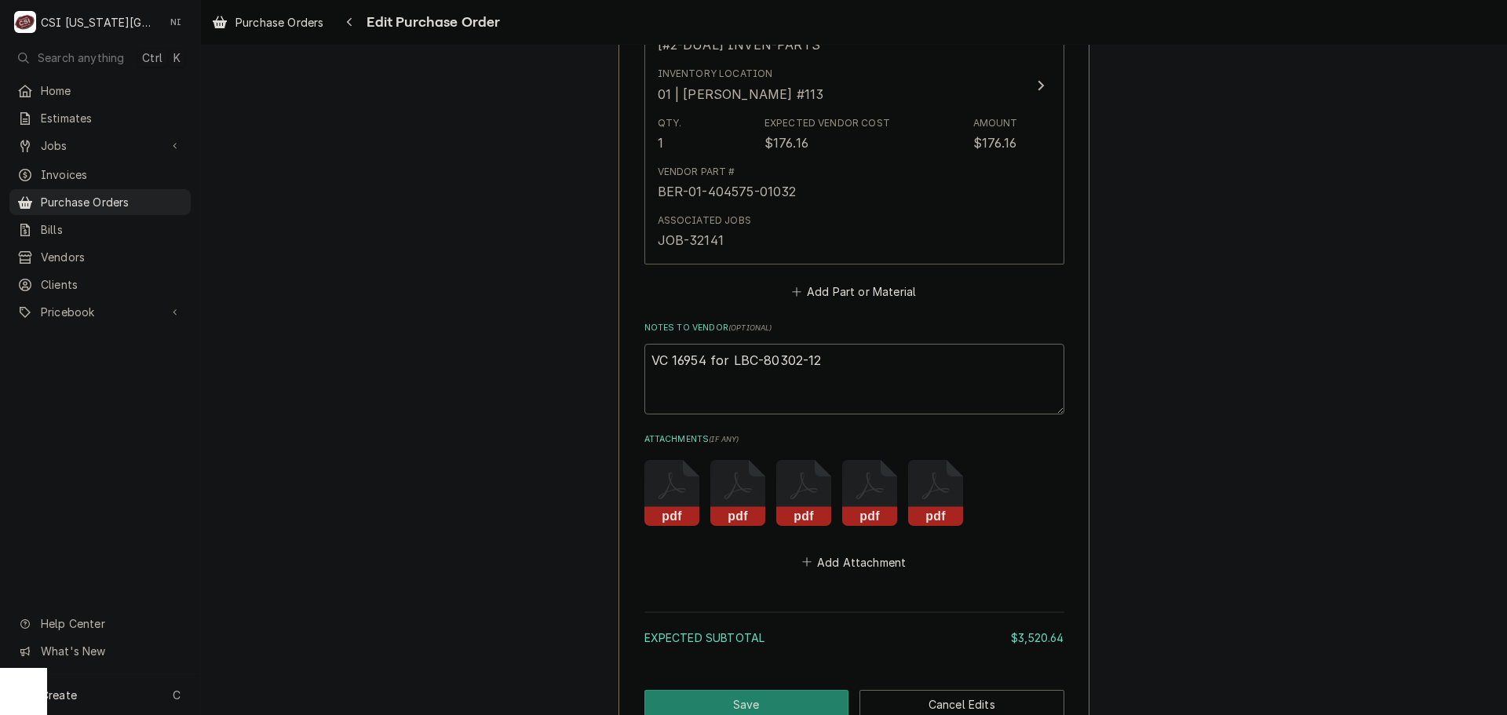
scroll to position [6805, 0]
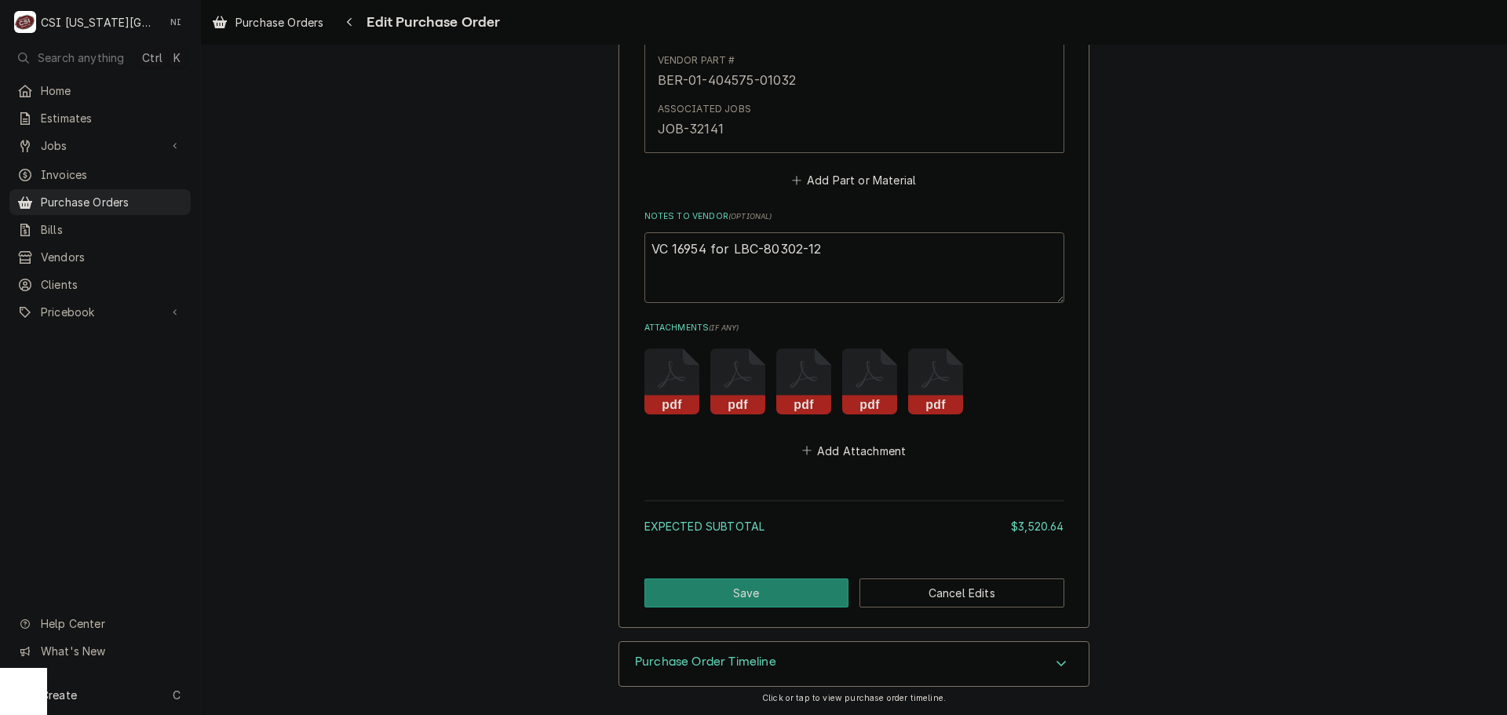
click at [824, 255] on textarea "VC 16954 for LBC-80302-12" at bounding box center [854, 267] width 420 height 71
type textarea "x"
type textarea "VC 16954 for LBC-80302-12"
type textarea "x"
type textarea "VC 16954 for LBC-80302-12 v"
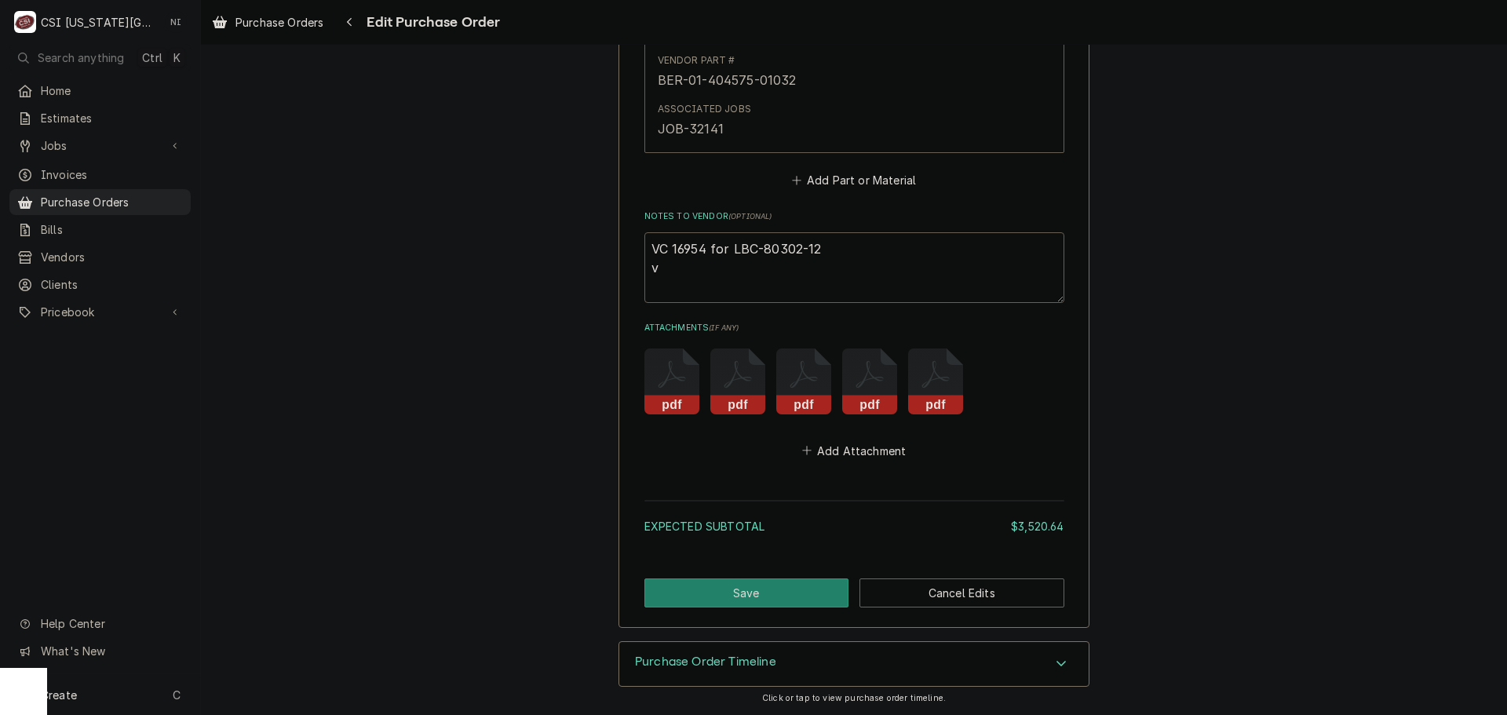
type textarea "x"
type textarea "VC 16954 for LBC-80302-12 vc"
type textarea "x"
type textarea "VC 16954 for LBC-80302-12 vc"
type textarea "x"
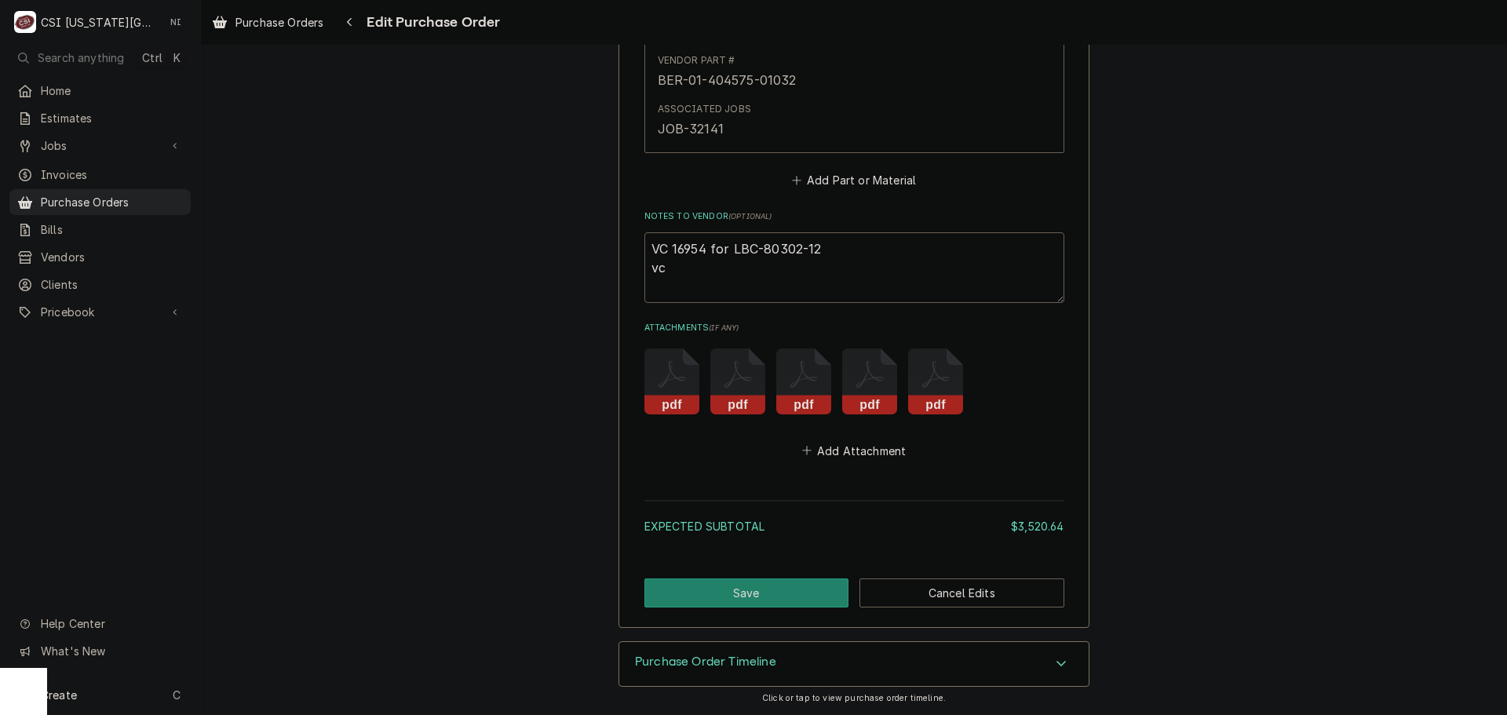
type textarea "VC 16954 for LBC-80302-12 vc"
type textarea "x"
type textarea "VC 16954 for LBC-80302-12 v"
type textarea "x"
type textarea "VC 16954 for LBC-80302-12"
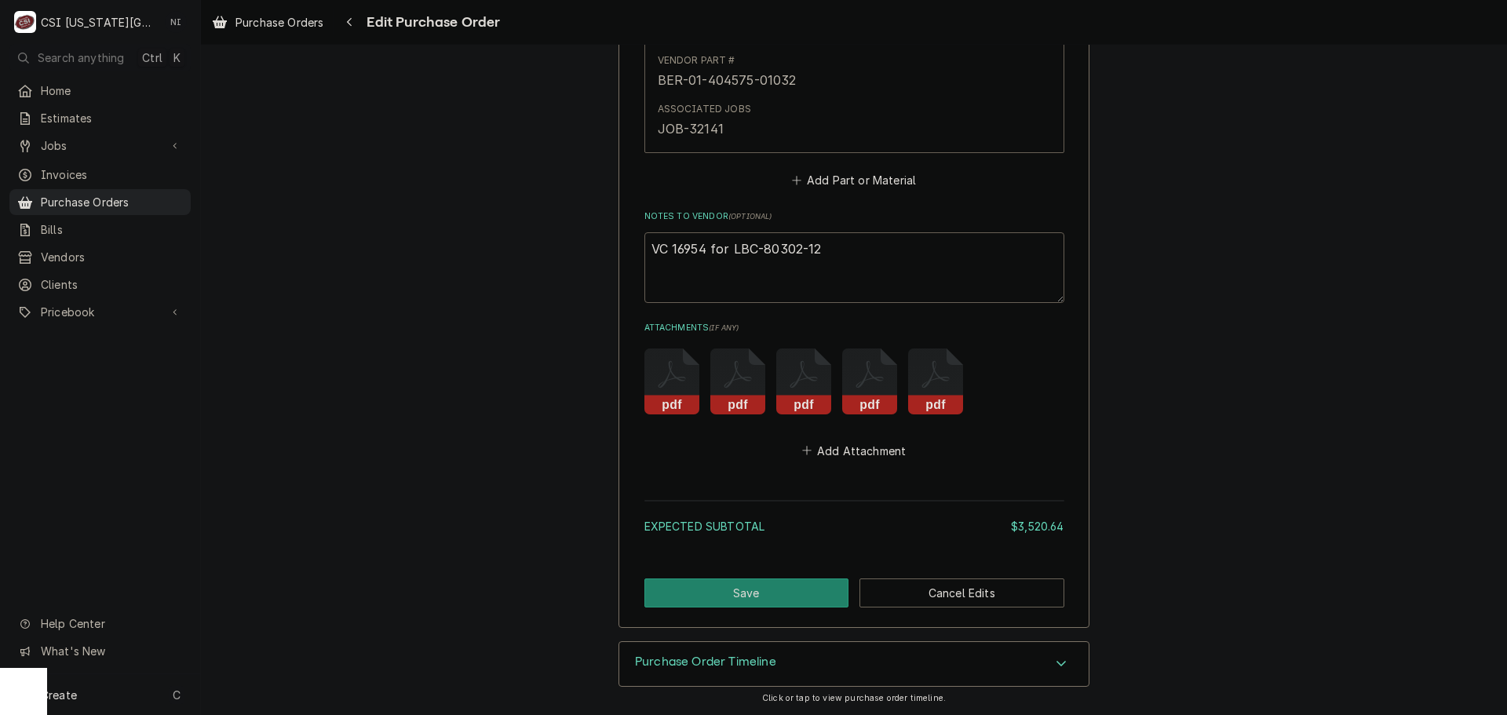
type textarea "x"
type textarea "VC 16954 for LBC-80302-12 v"
type textarea "x"
type textarea "VC 16954 for LBC-80302-12 vc"
type textarea "x"
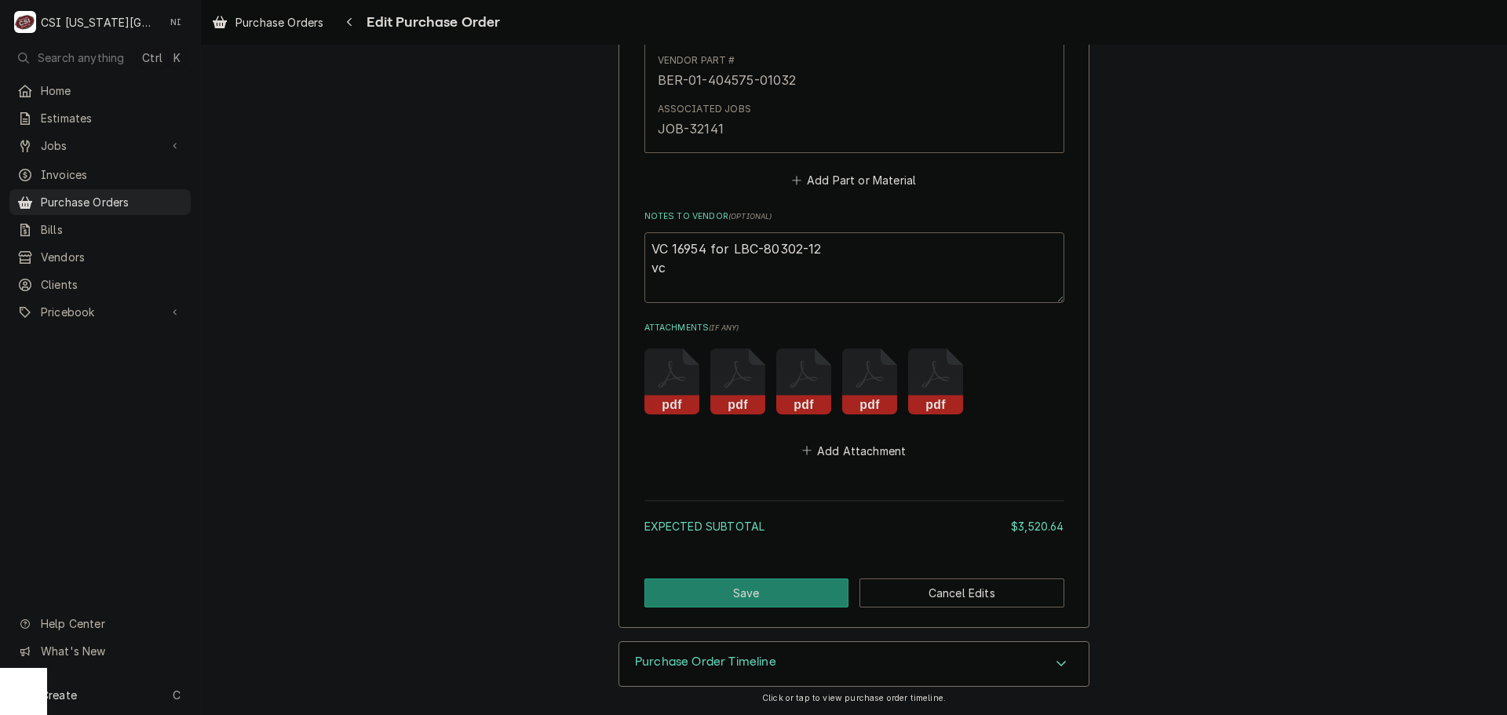
type textarea "VC 16954 for LBC-80302-12 v"
type textarea "x"
type textarea "VC 16954 for LBC-80302-12"
type textarea "x"
type textarea "VC 16954 for LBC-80302-12 V"
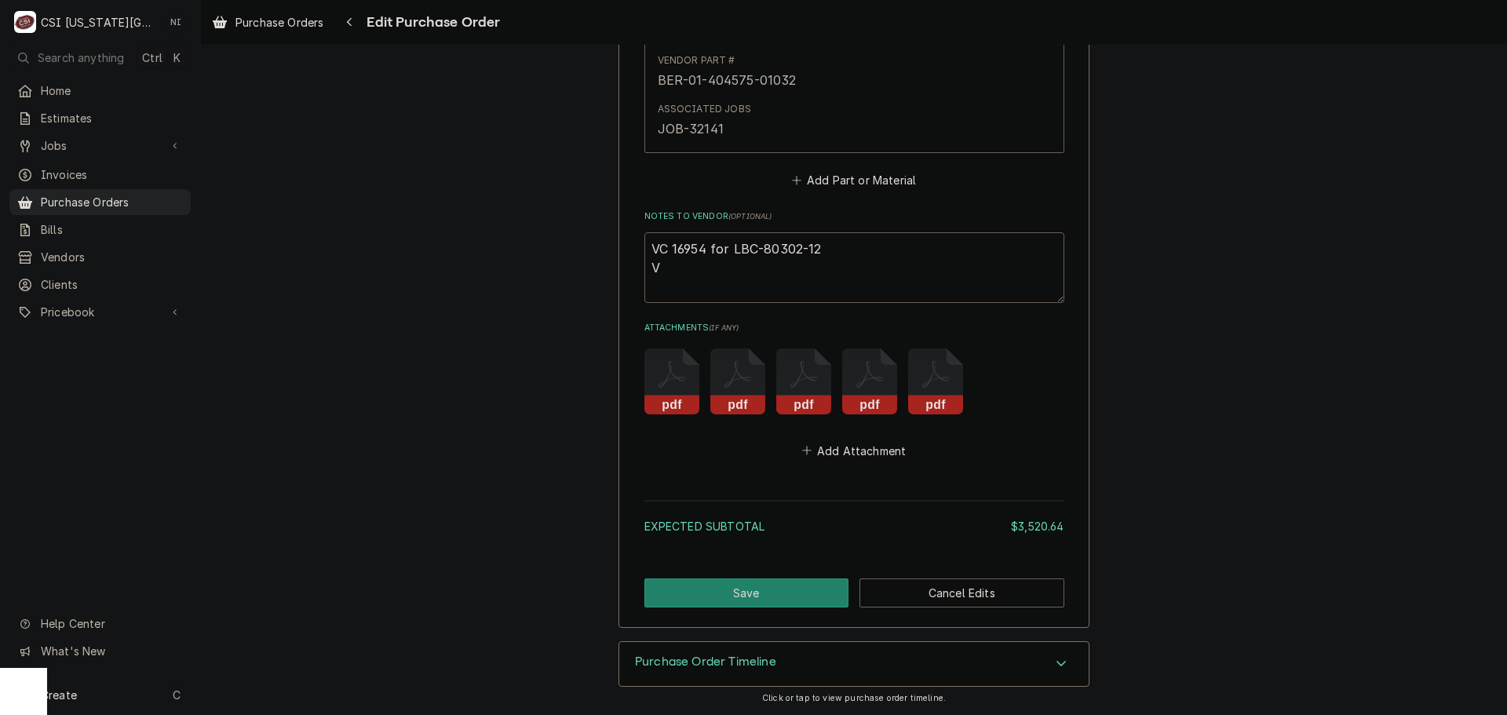
type textarea "x"
type textarea "VC 16954 for LBC-80302-12 VC"
type textarea "x"
type textarea "VC 16954 for LBC-80302-12 VC 1"
type textarea "x"
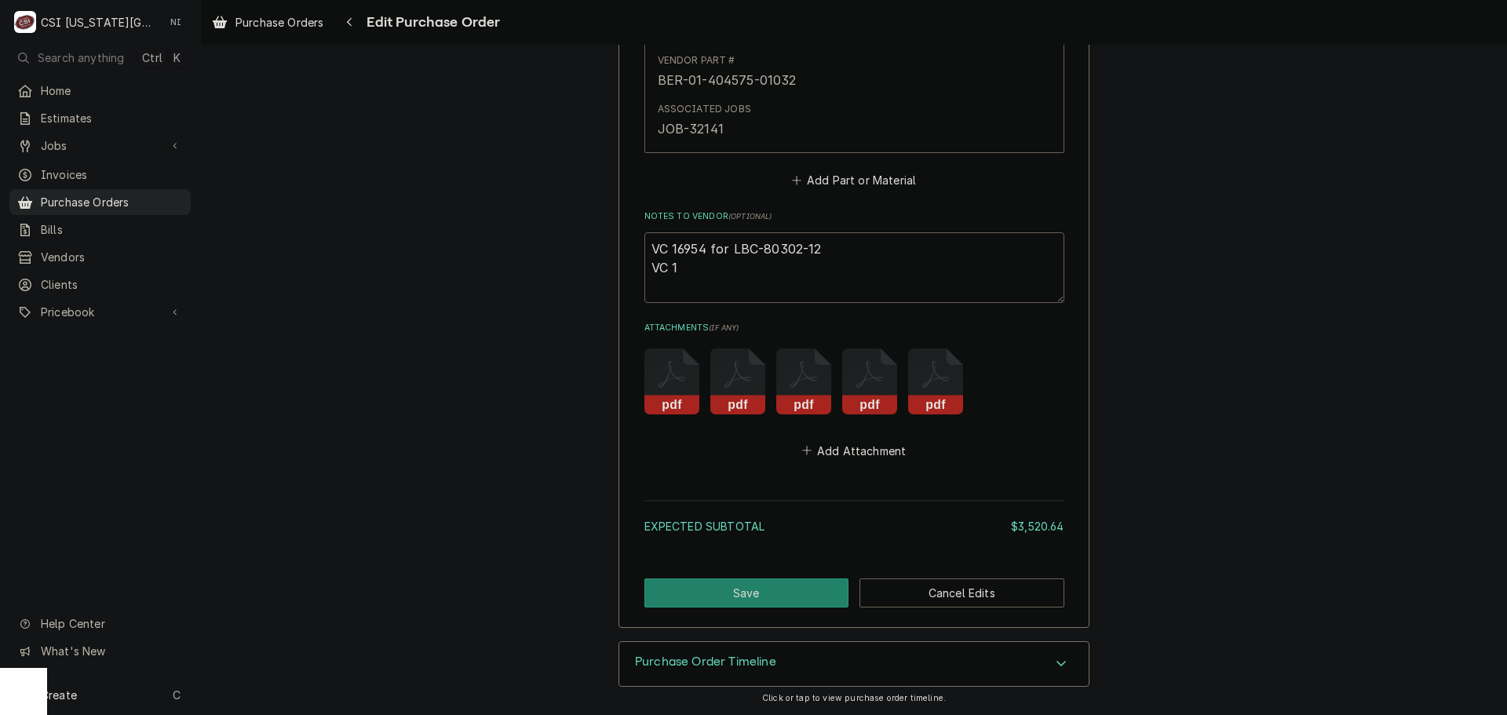
type textarea "VC 16954 for LBC-80302-12 VC 16"
type textarea "x"
type textarea "VC 16954 for LBC-80302-12 VC 1696"
type textarea "x"
type textarea "VC 16954 for LBC-80302-12 VC 16962"
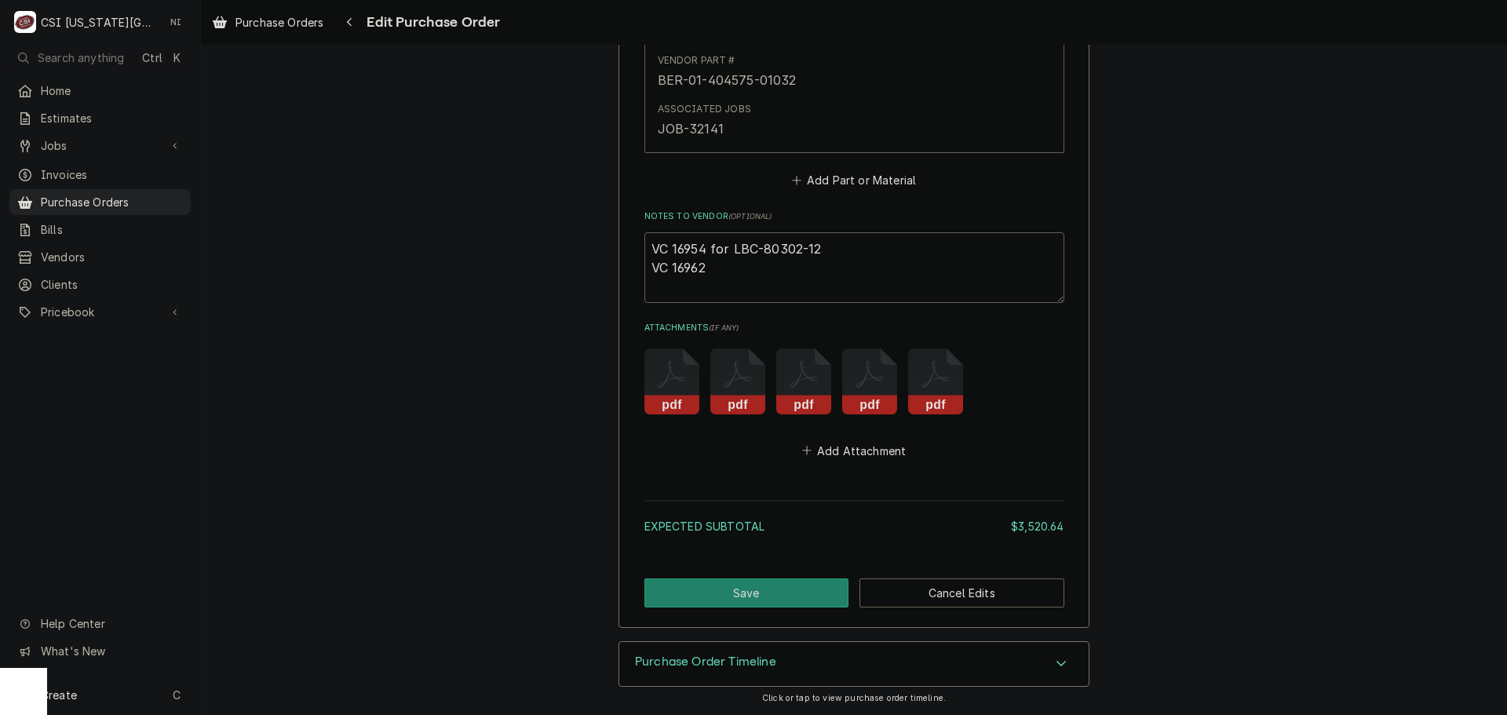
type textarea "x"
type textarea "VC 16954 for LBC-80302-12 VC 16962 F"
type textarea "x"
type textarea "VC 16954 for LBC-80302-12 VC 16962 FOR"
type textarea "x"
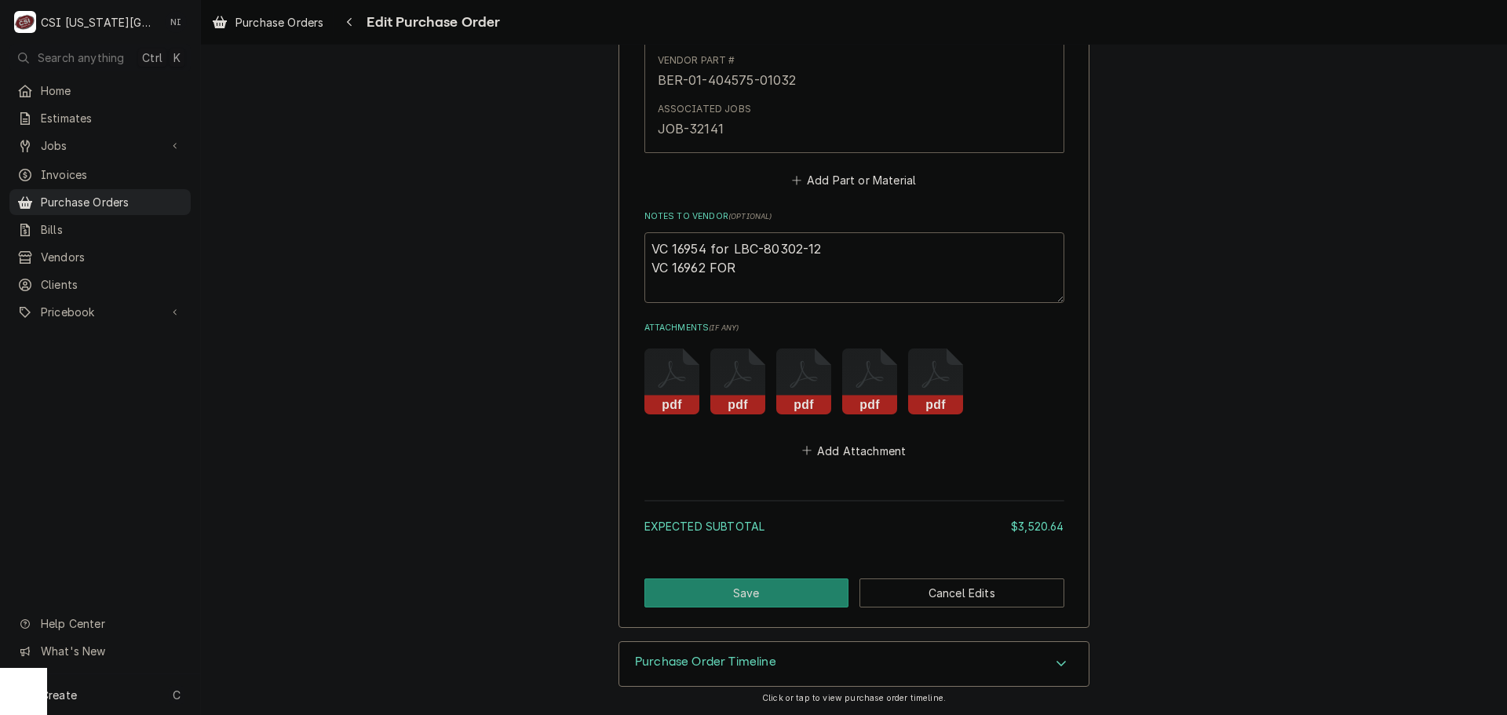
type textarea "VC 16954 for LBC-80302-12 VC 16962 FORT"
type textarea "x"
type textarea "VC 16954 for LBC-80302-12 VC 16962 FORT"
type textarea "x"
type textarea "VC 16954 for LBC-80302-12 VC 16962 FORT"
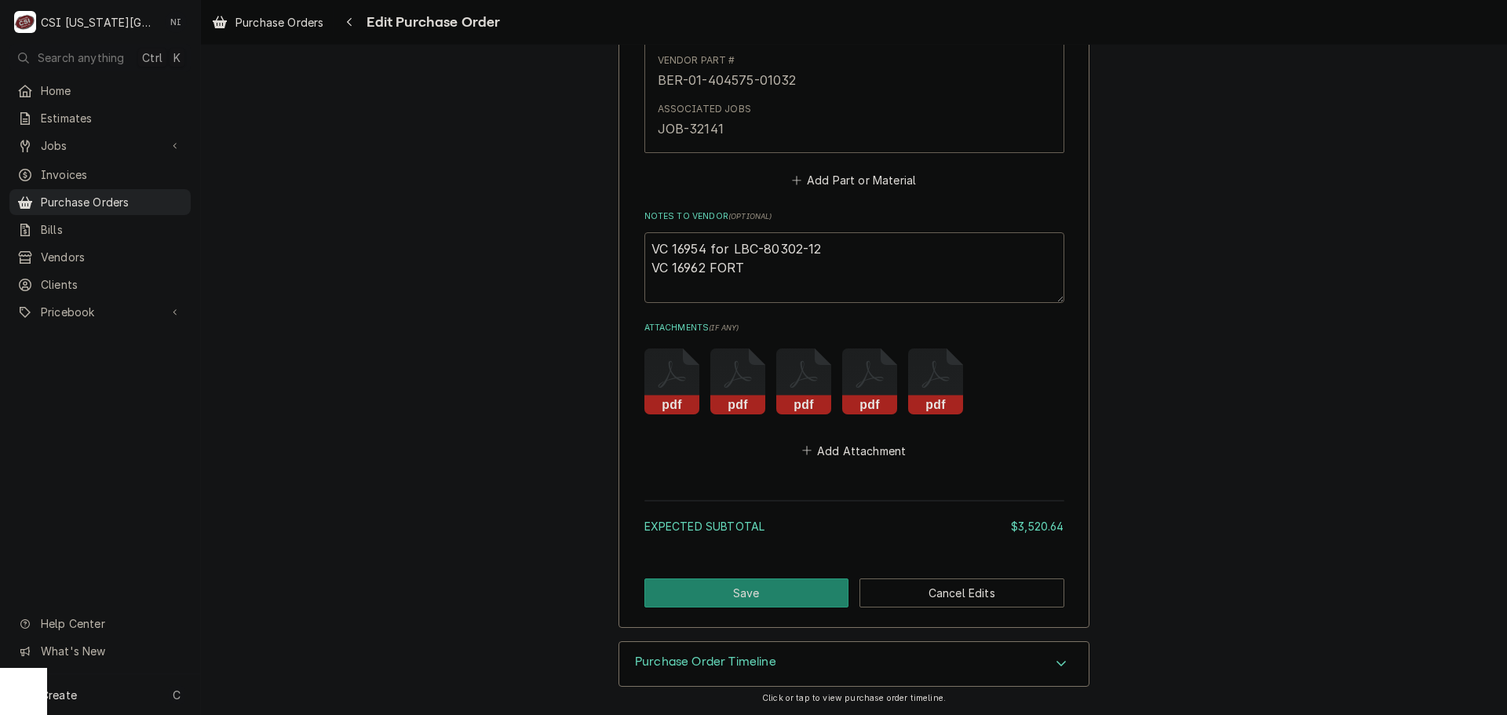
type textarea "x"
type textarea "VC 16954 for LBC-80302-12 VC 16962 FOR"
type textarea "x"
type textarea "VC 16954 for LBC-80302-12 VC 16962 FO"
type textarea "x"
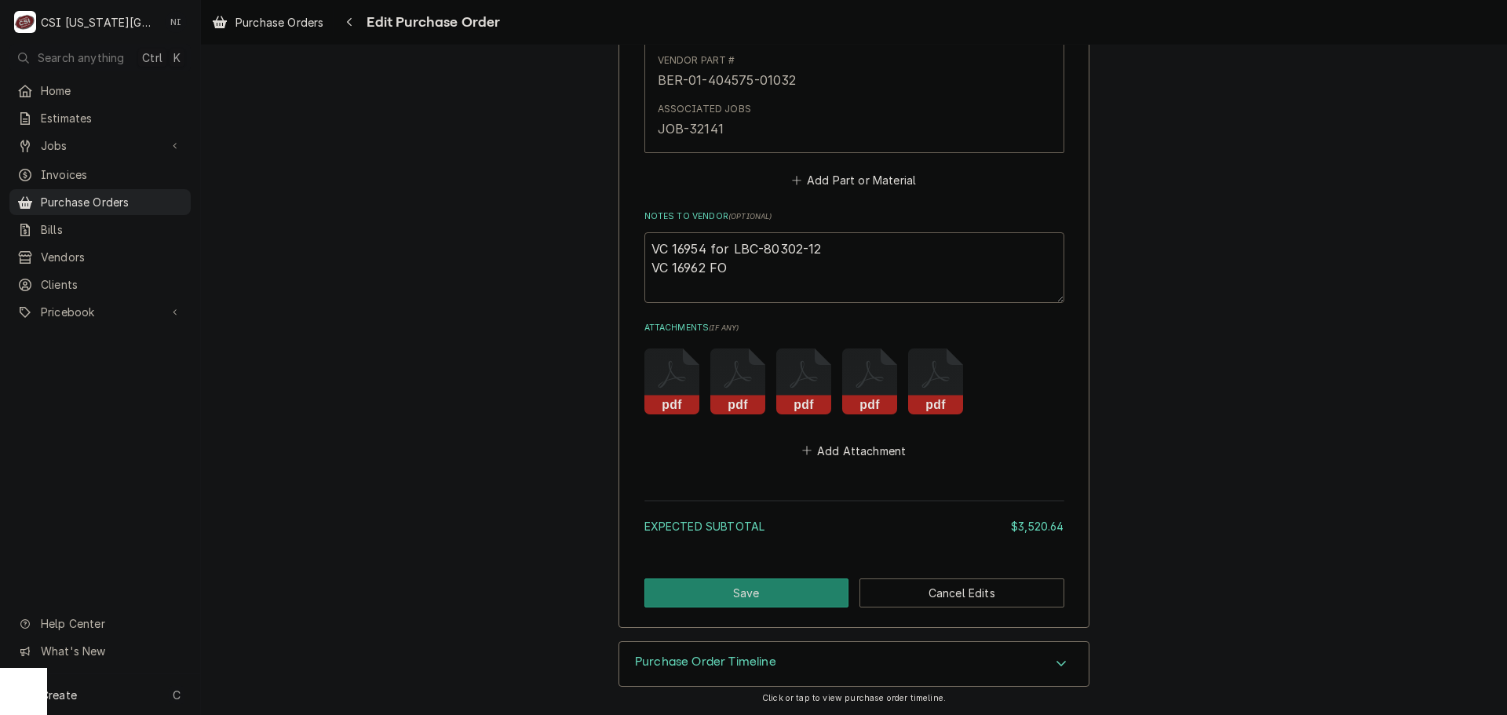
type textarea "VC 16954 for LBC-80302-12 VC 16962 F"
type textarea "x"
type textarea "VC 16954 for LBC-80302-12 VC 16962"
type textarea "x"
type textarea "VC 16954 for LBC-80302-12 VC 16962 f"
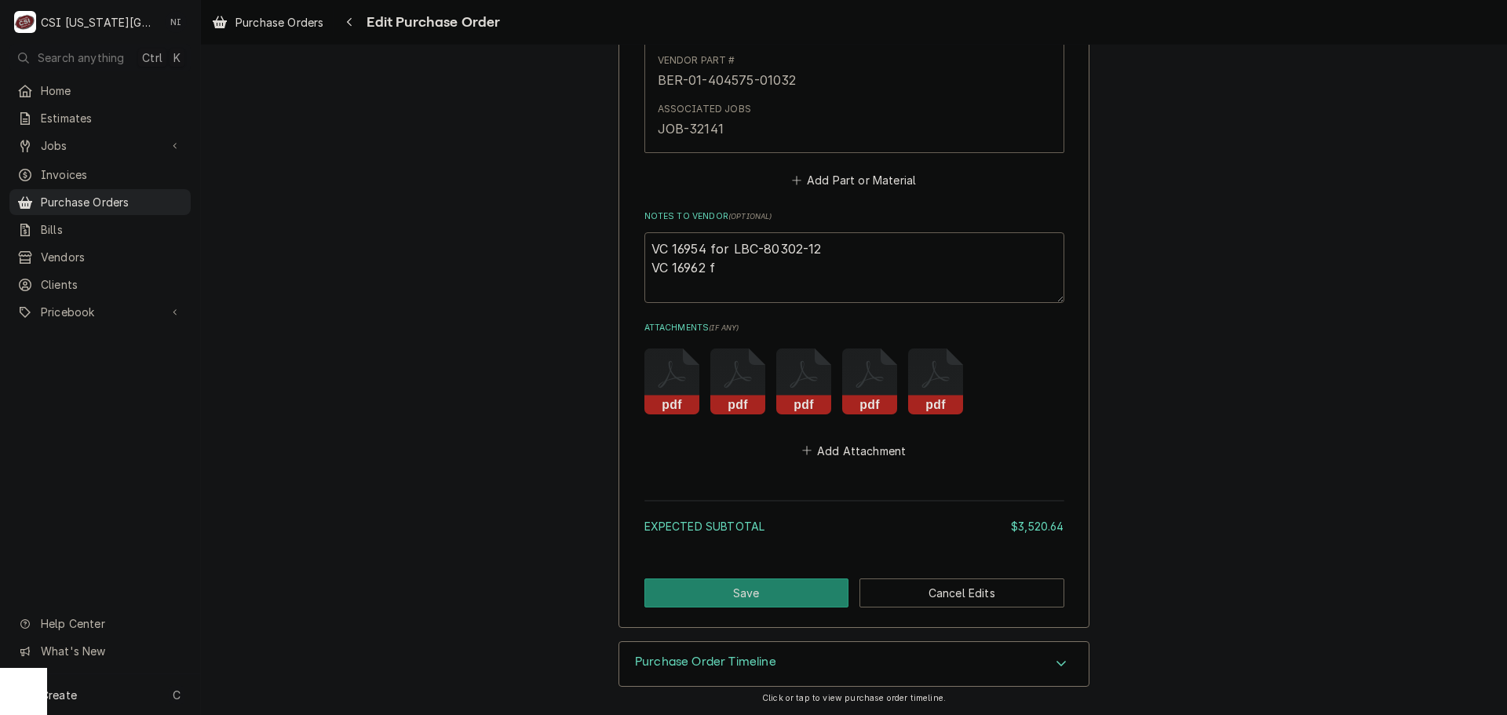
type textarea "x"
type textarea "VC 16954 for LBC-80302-12 VC 16962 fo"
type textarea "x"
type textarea "VC 16954 for LBC-80302-12 VC 16962 for"
type textarea "x"
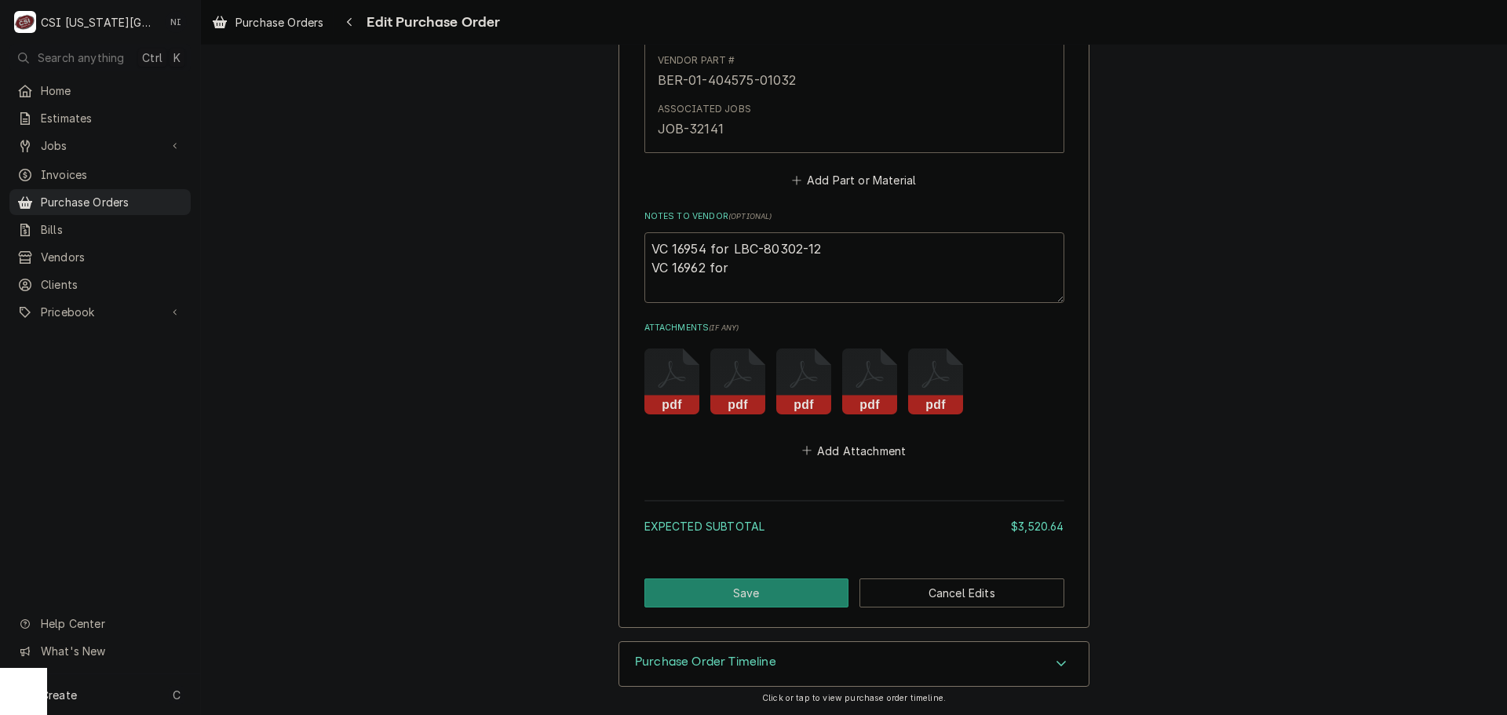
type textarea "VC 16954 for LBC-80302-12 VC 16962 for"
paste textarea "KAS-1556-000304"
type textarea "x"
type textarea "VC 16954 for LBC-80302-12 VC 16962 for KAS-1556-000304"
click at [782, 593] on button "Save" at bounding box center [746, 592] width 205 height 29
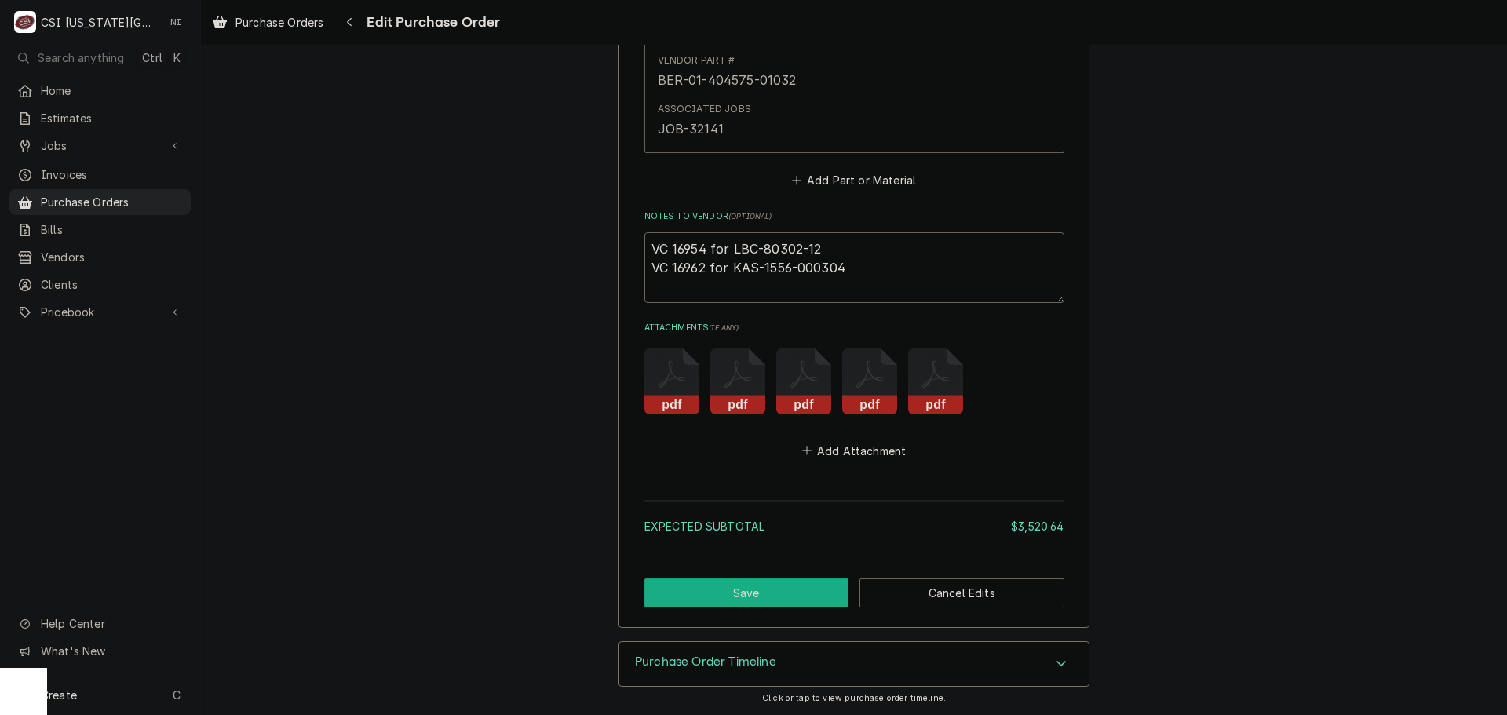
type textarea "x"
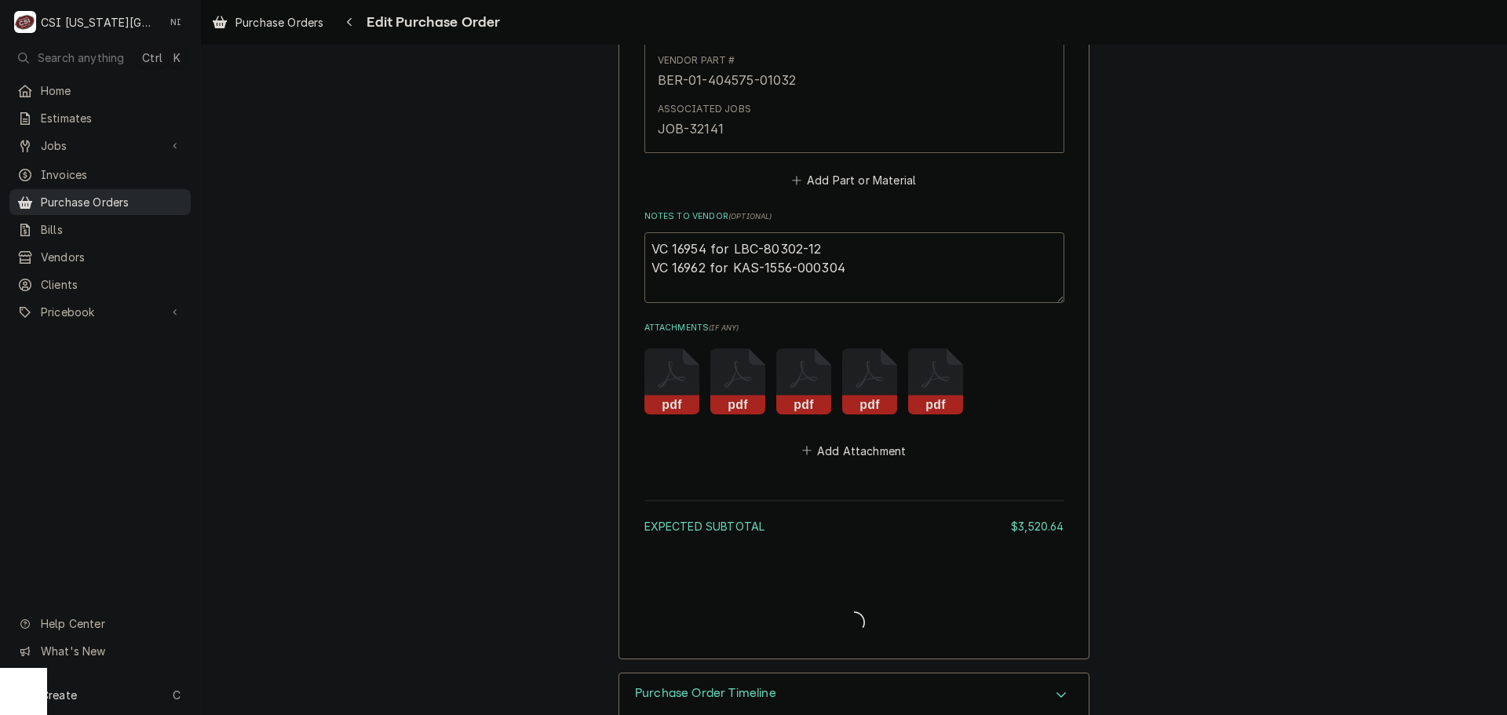
click at [84, 196] on span "Purchase Orders" at bounding box center [112, 202] width 142 height 16
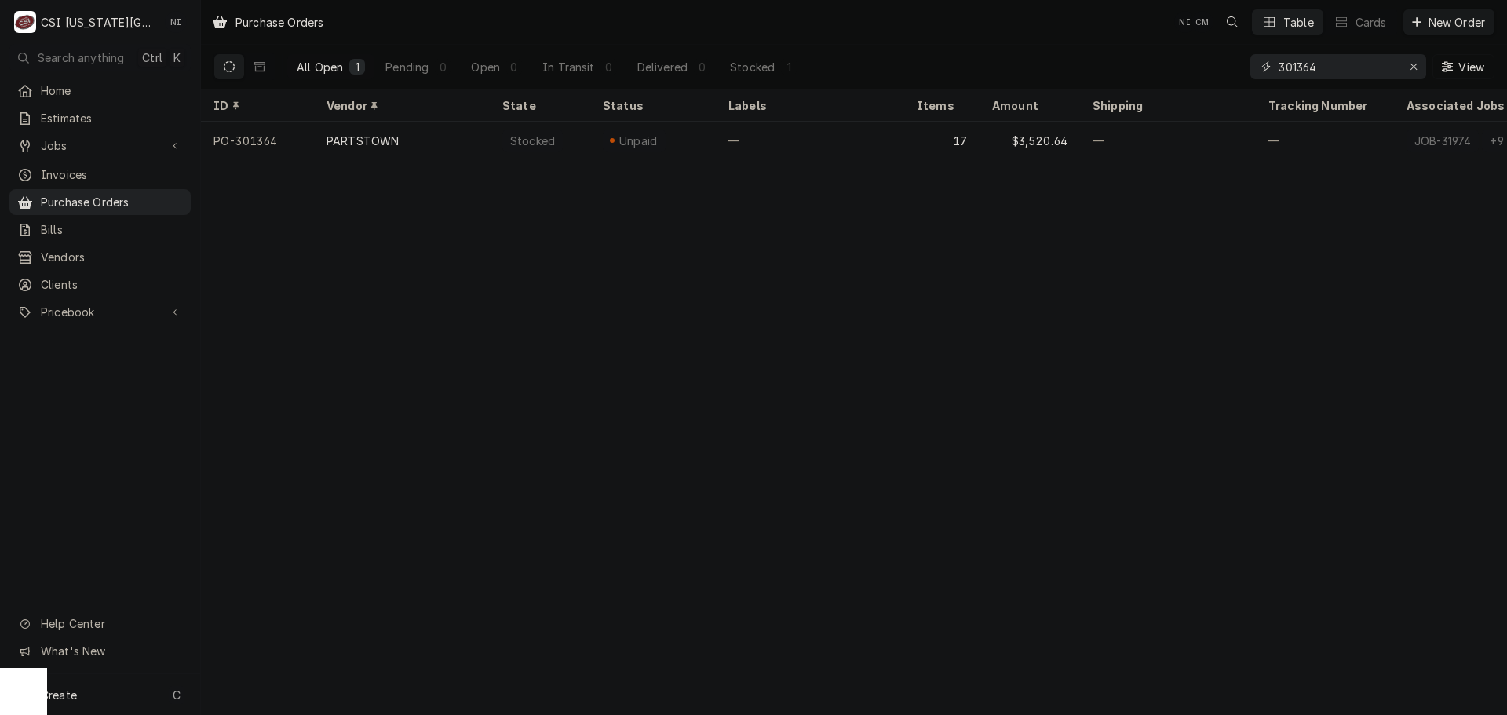
drag, startPoint x: 1325, startPoint y: 70, endPoint x: 1296, endPoint y: 73, distance: 28.4
click at [1296, 73] on input "301364" at bounding box center [1337, 66] width 118 height 25
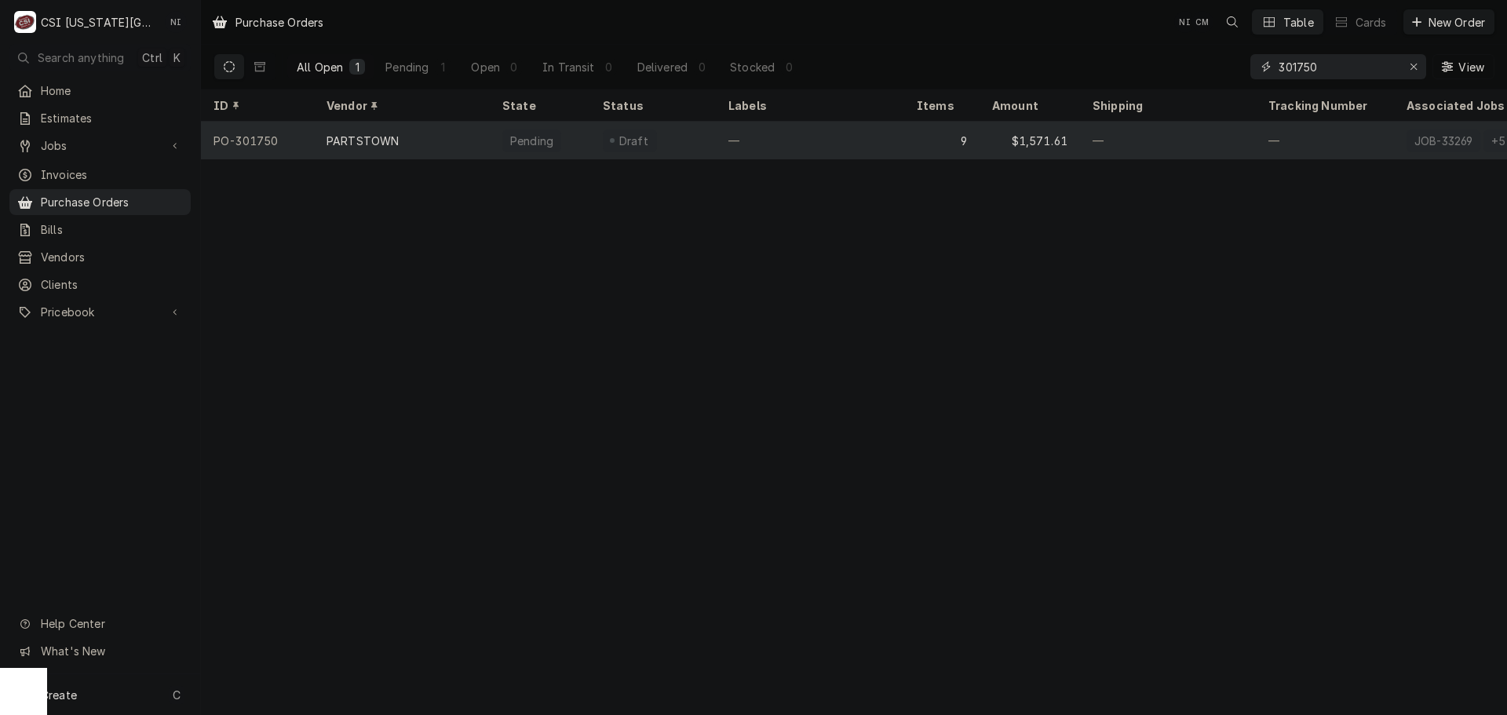
type input "301750"
click at [866, 135] on div "—" at bounding box center [810, 141] width 188 height 38
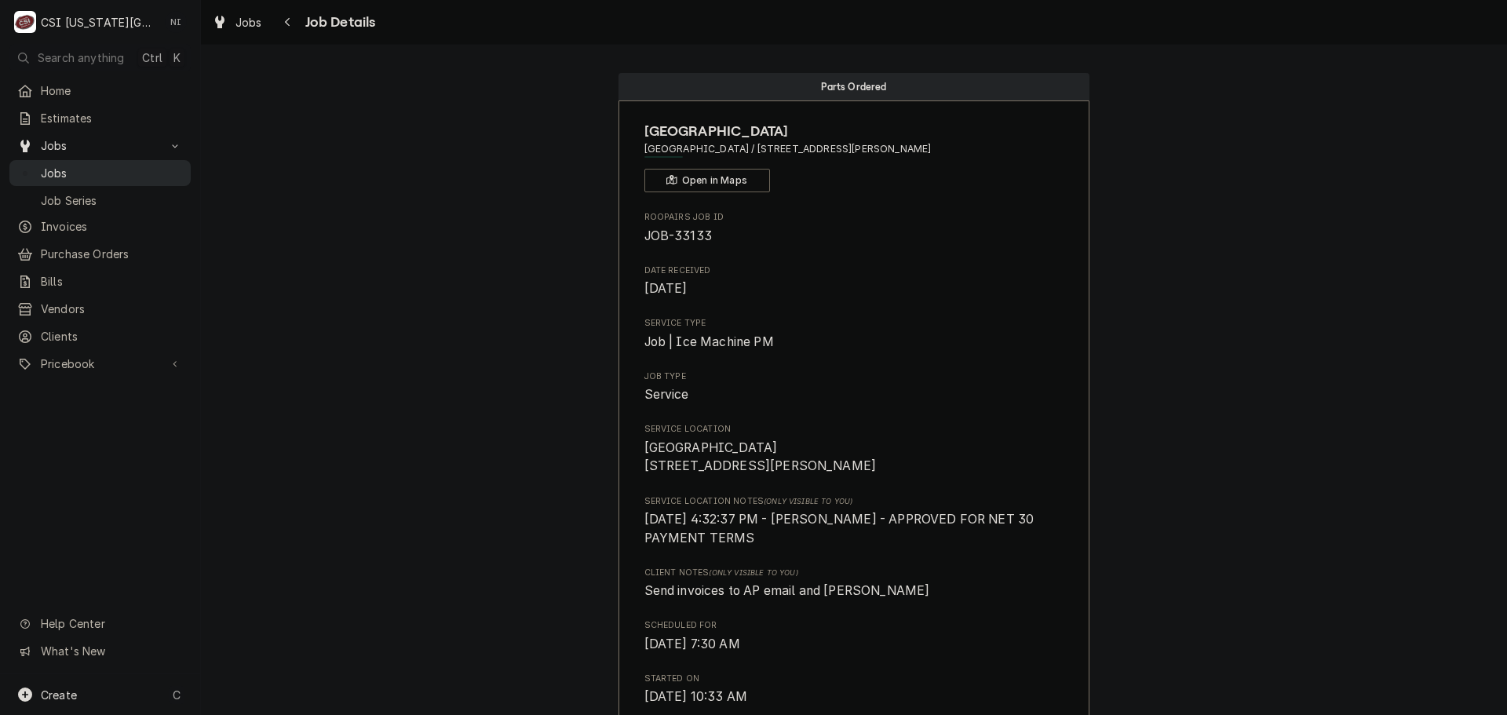
drag, startPoint x: 127, startPoint y: 163, endPoint x: 160, endPoint y: 169, distance: 33.4
click at [127, 165] on span "Jobs" at bounding box center [112, 173] width 142 height 16
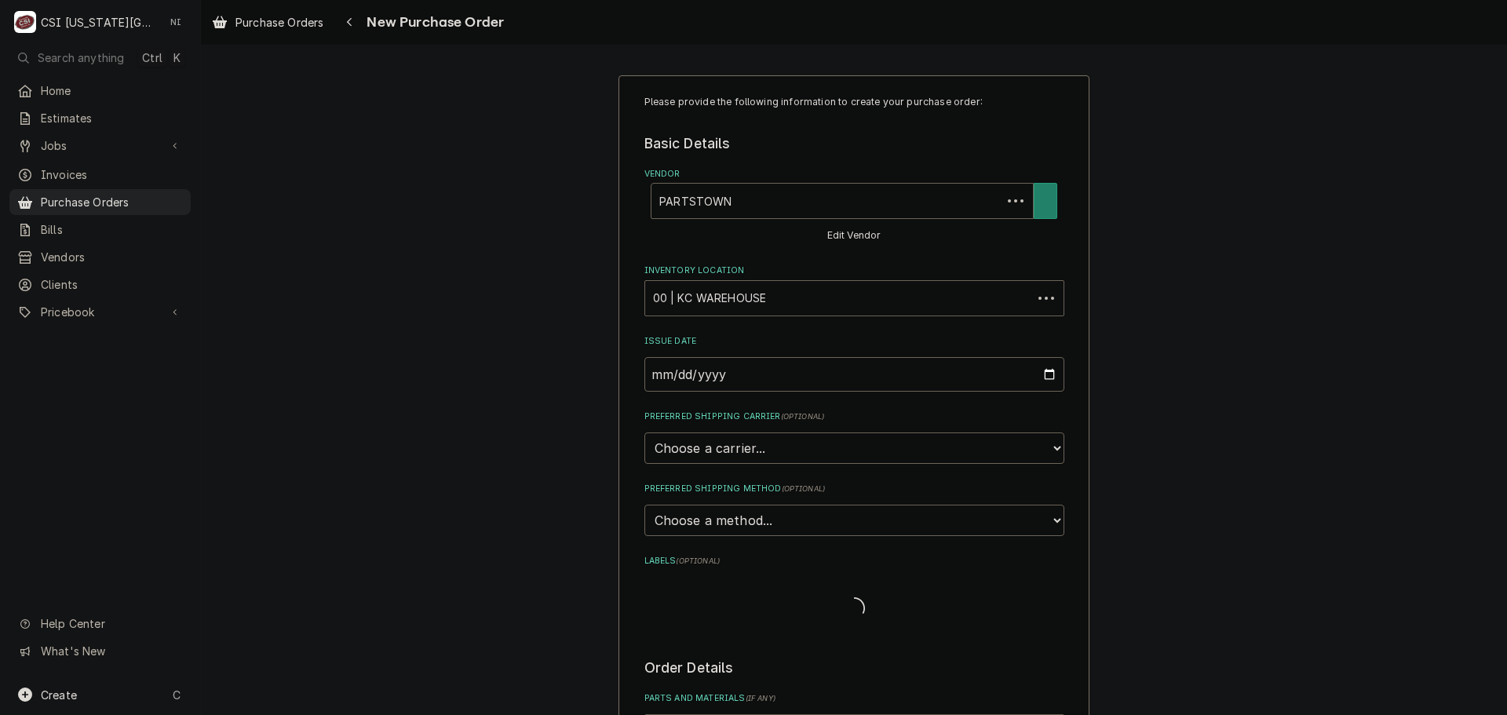
type textarea "x"
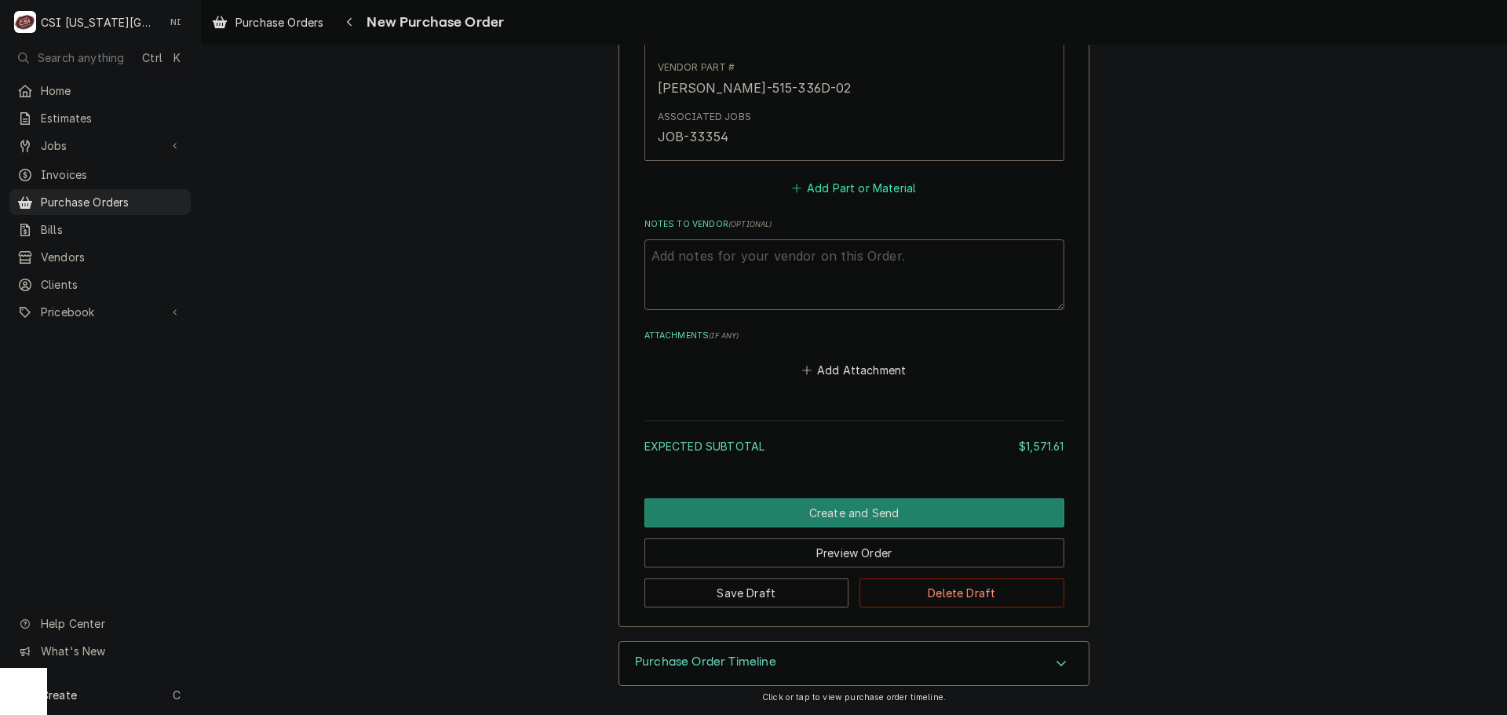
click at [895, 194] on button "Add Part or Material" at bounding box center [853, 188] width 129 height 22
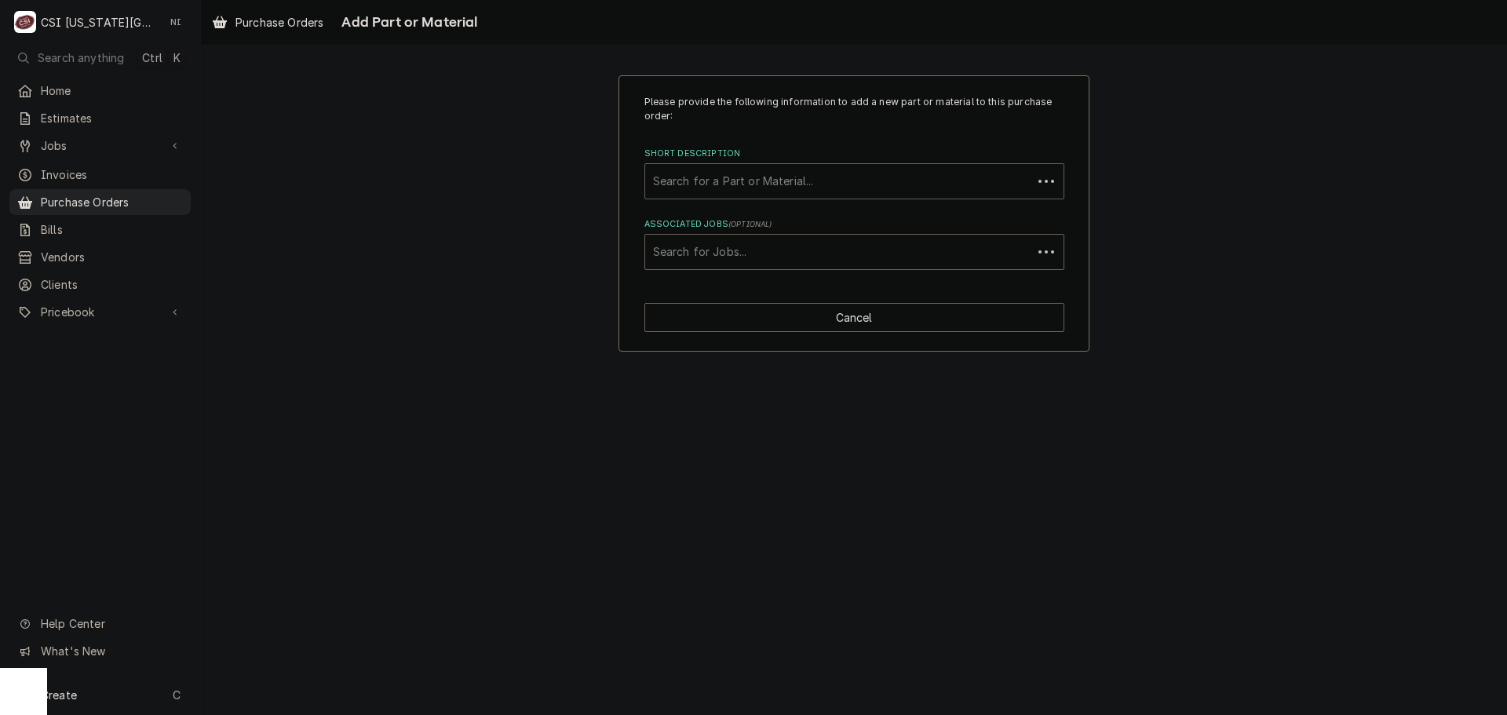
drag, startPoint x: 868, startPoint y: 188, endPoint x: 832, endPoint y: 194, distance: 36.6
click at [832, 193] on div "Short Description" at bounding box center [838, 181] width 371 height 28
paste input "33133"
type input "33133"
click at [754, 246] on div "Associated Jobs" at bounding box center [854, 252] width 403 height 28
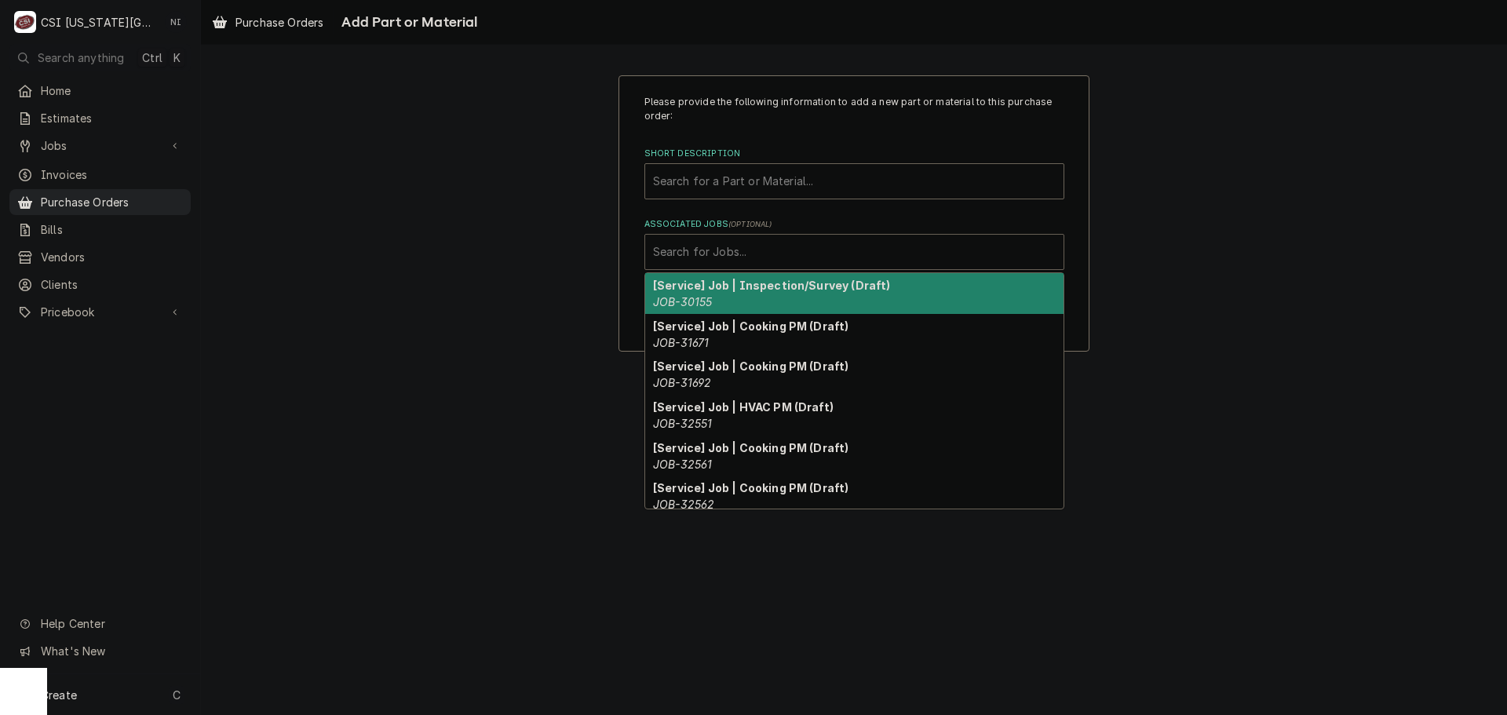
paste input "33133"
type input "33133"
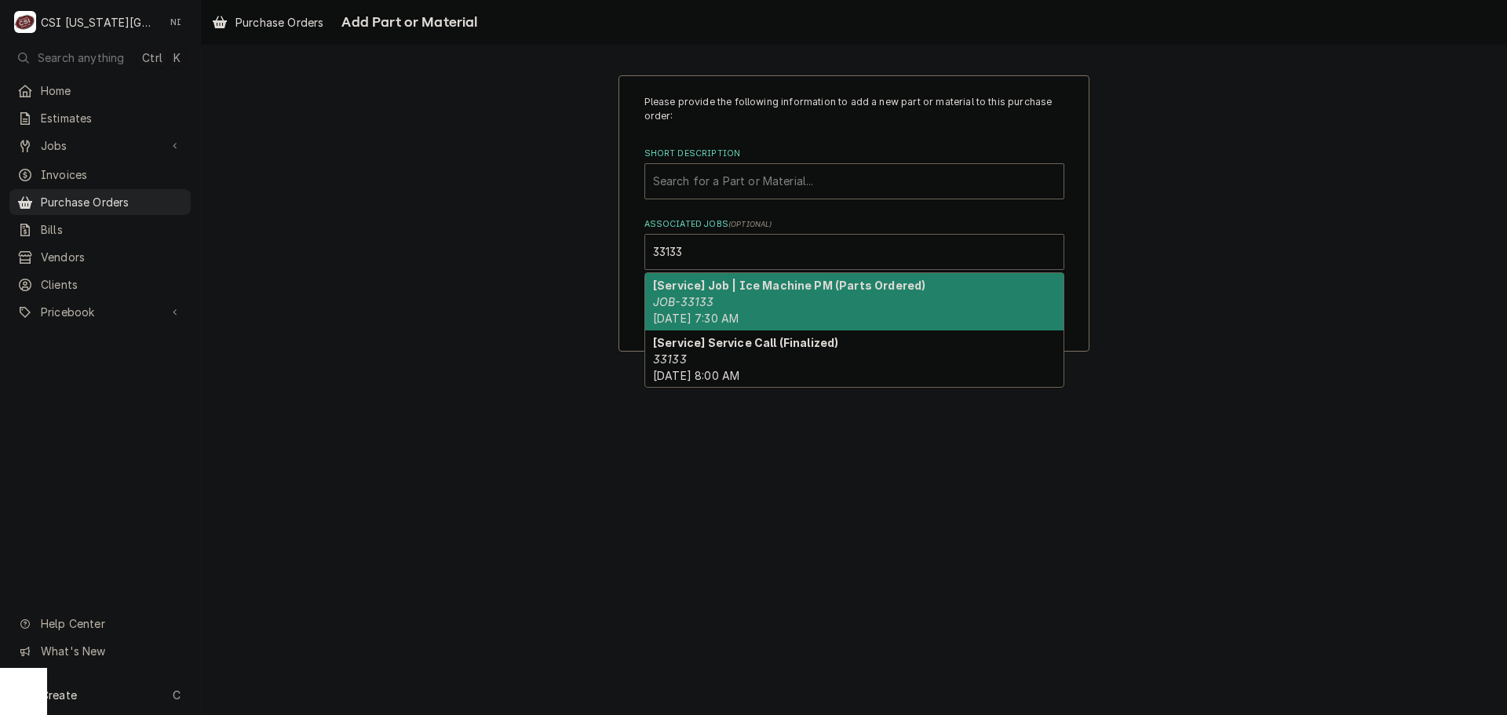
click at [716, 289] on strong "[Service] Job | Ice Machine PM (Parts Ordered)" at bounding box center [789, 285] width 272 height 13
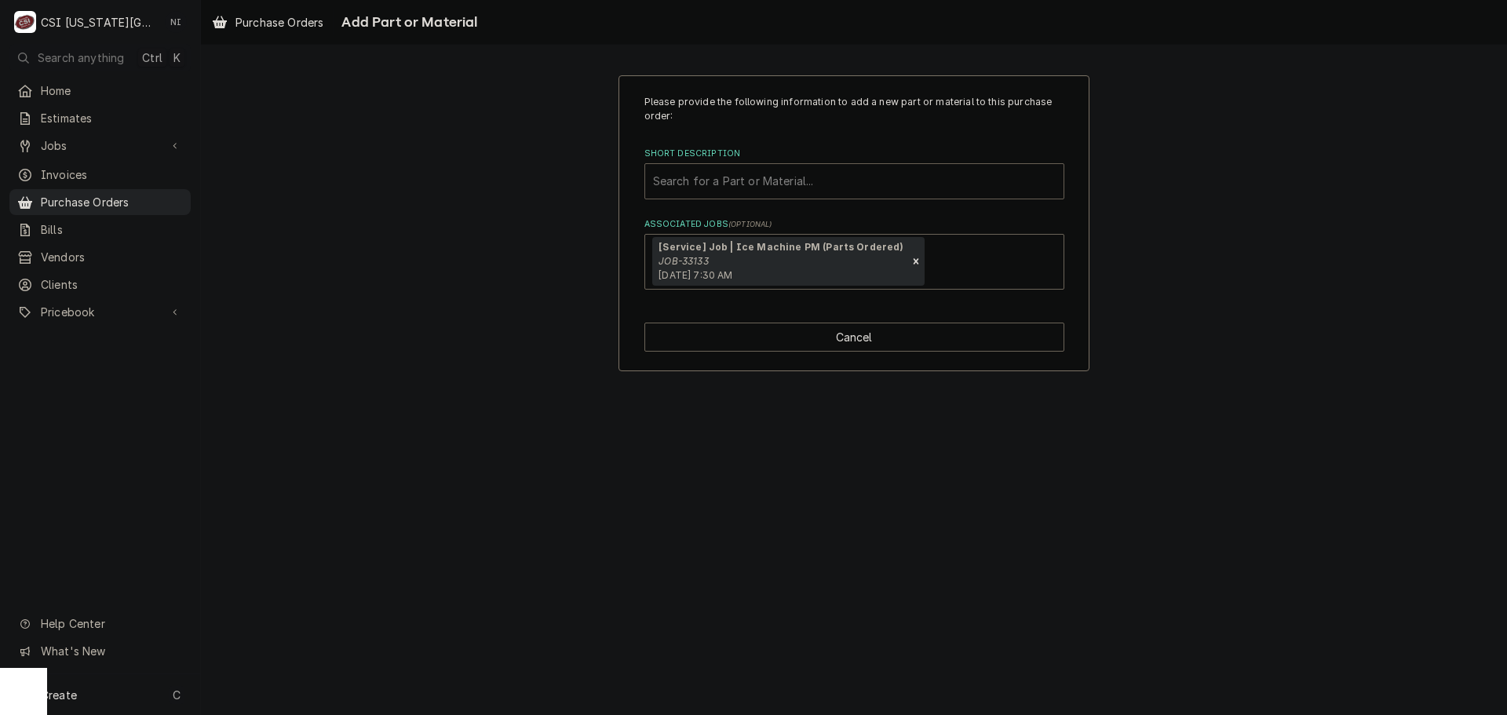
click at [794, 180] on div "Short Description" at bounding box center [854, 181] width 403 height 28
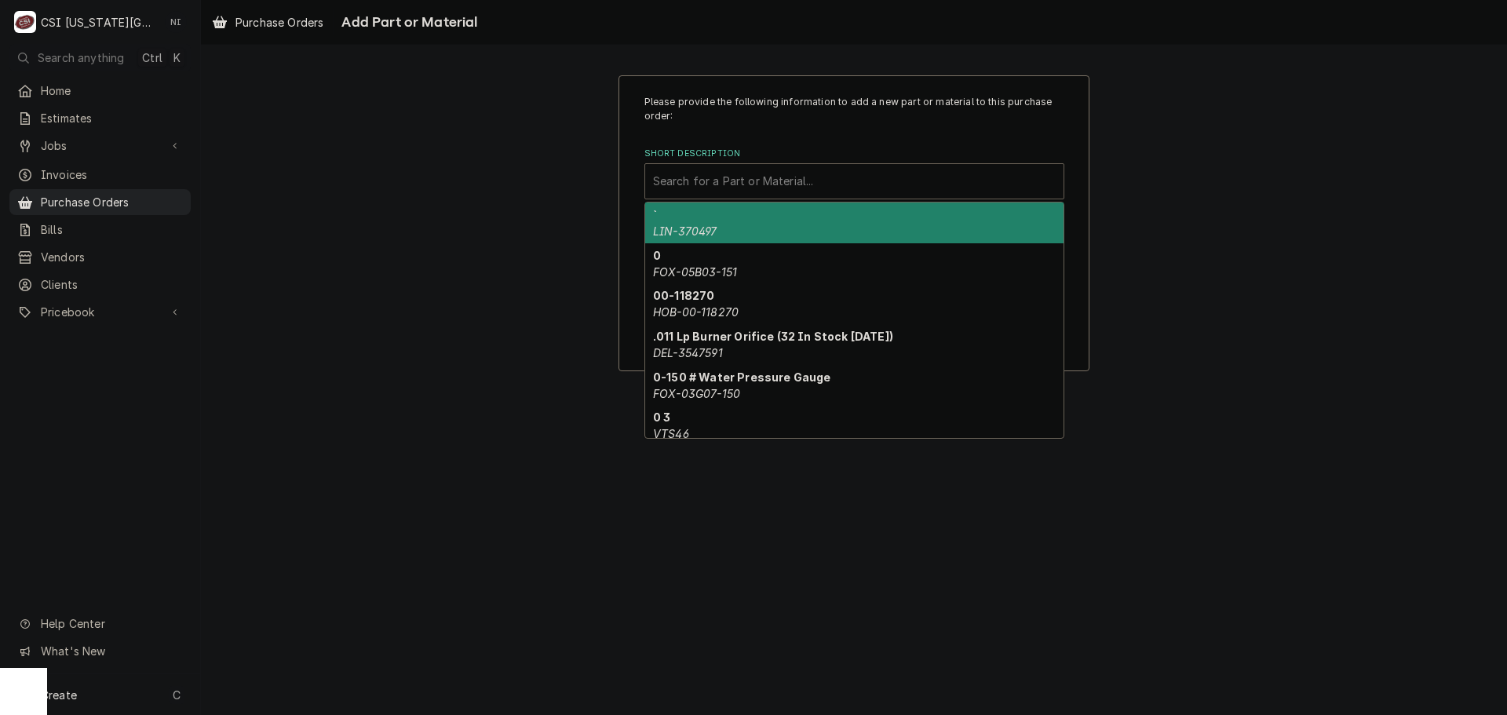
paste input "EV961821"
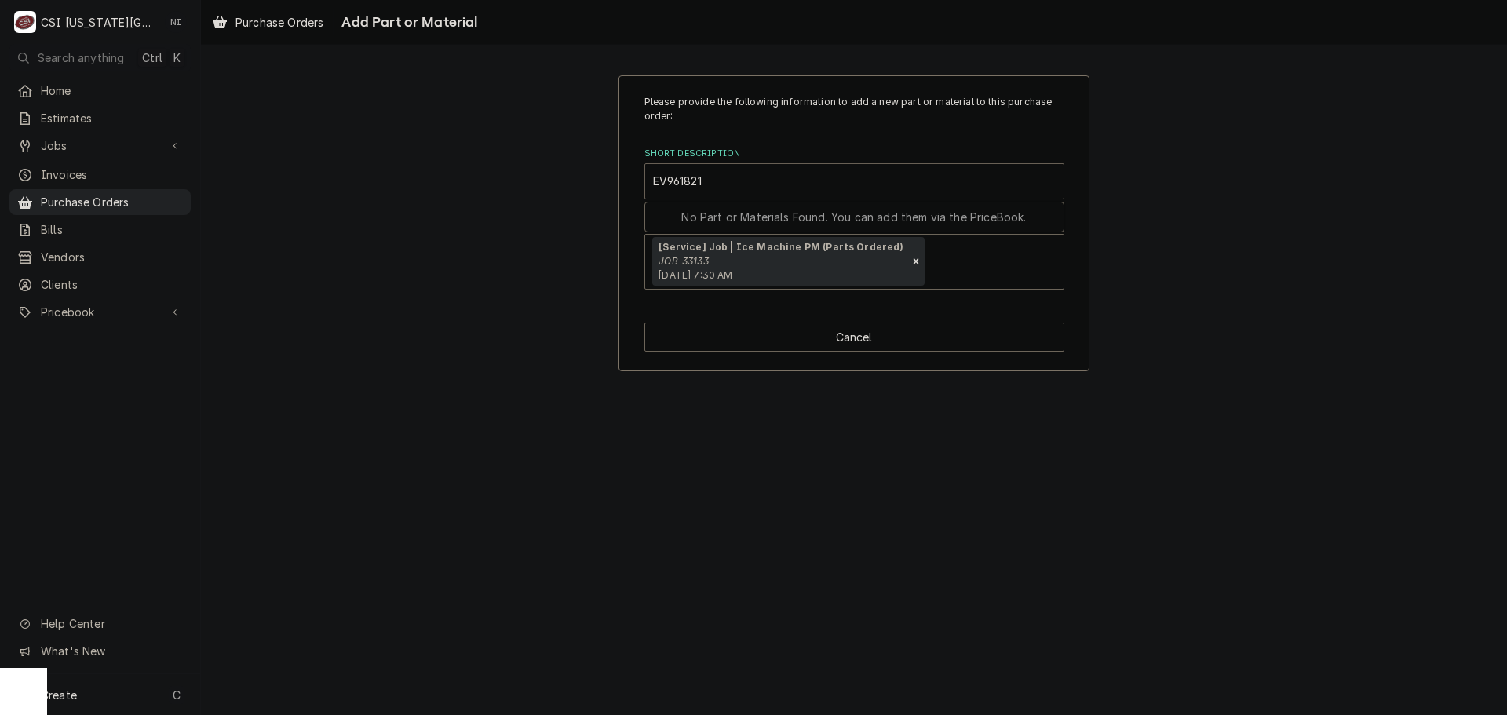
type input "EV961821"
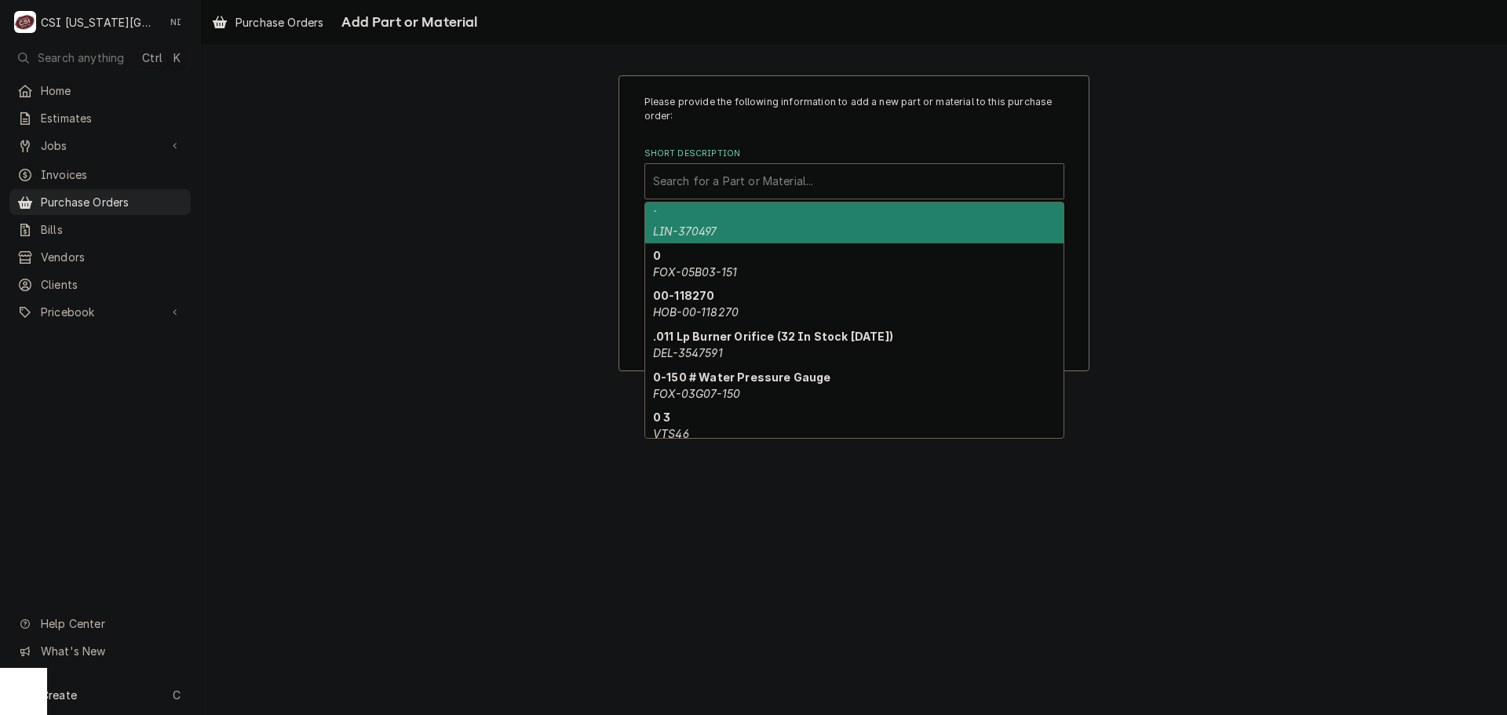
click at [716, 180] on div "Short Description" at bounding box center [854, 181] width 403 height 28
paste input "EVE-EV961821"
type input "EVE-EV961821"
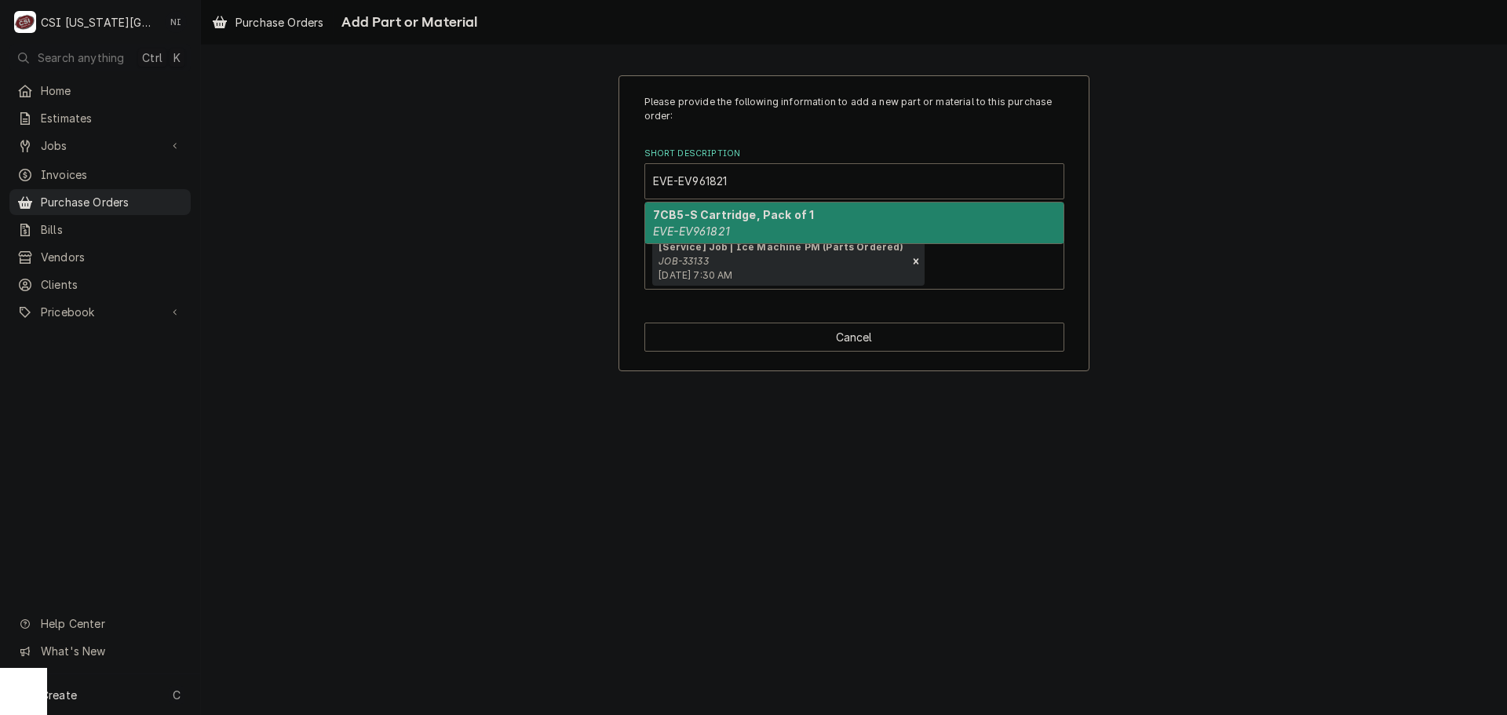
click at [720, 223] on div "7CB5-S Cartridge, Pack of 1 EVE-EV961821" at bounding box center [854, 222] width 418 height 41
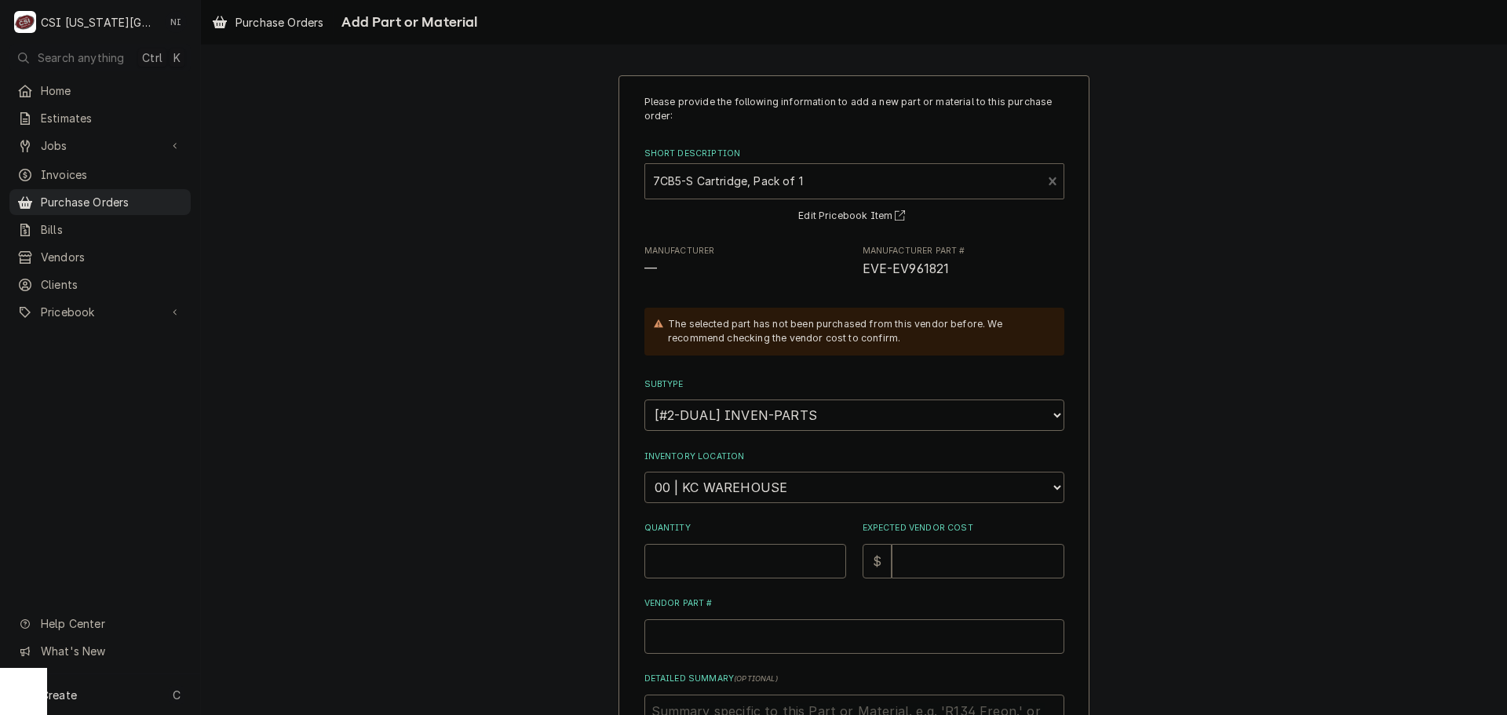
click at [723, 484] on select "Choose a location... 00 | KC WAREHOUSE 00 | MAIN WAREHOUSE 01 | [PERSON_NAME] #…" at bounding box center [854, 487] width 420 height 31
click at [644, 472] on select "Choose a location... 00 | KC WAREHOUSE 00 | MAIN WAREHOUSE 01 | [PERSON_NAME] #…" at bounding box center [854, 487] width 420 height 31
click at [775, 546] on input "Quantity" at bounding box center [745, 561] width 202 height 35
type textarea "x"
type input "1"
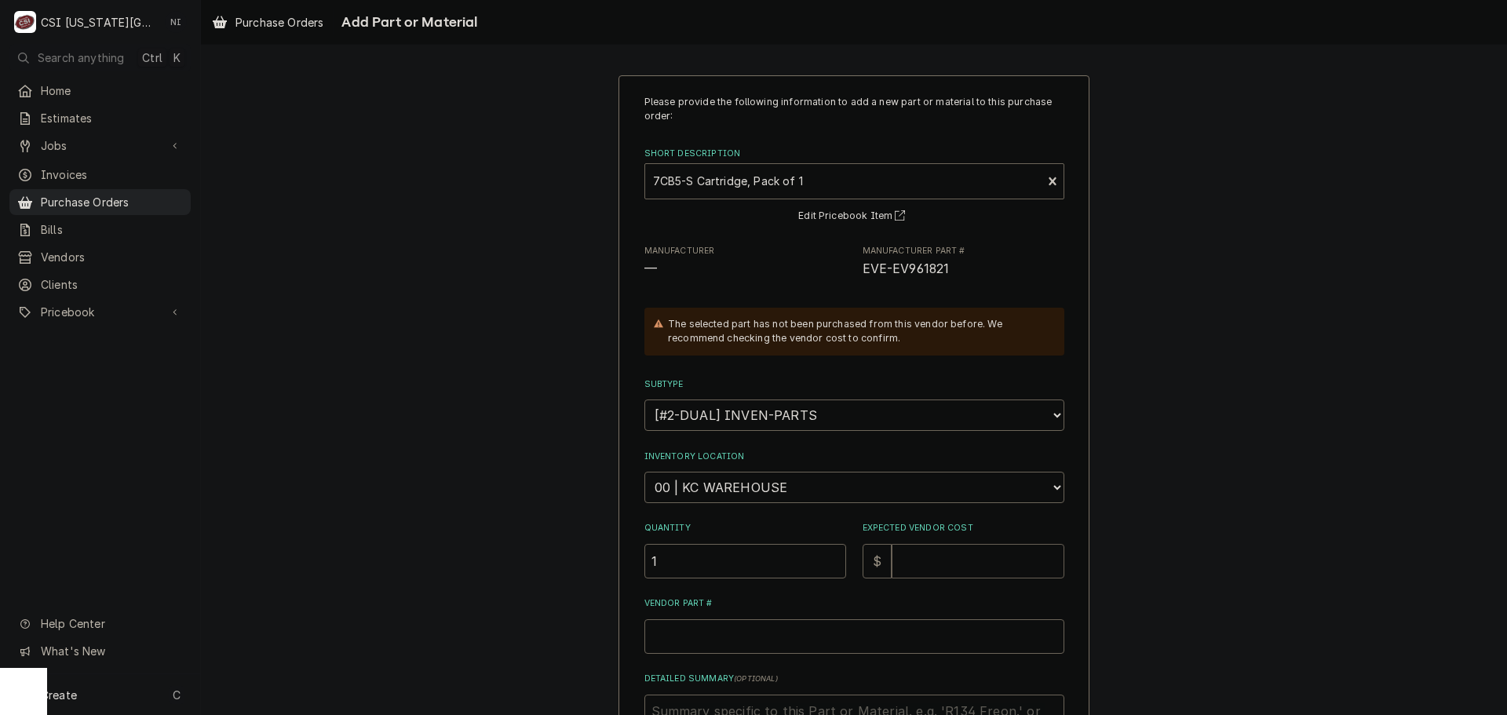
type textarea "x"
type input "1"
type textarea "x"
type input "12"
type textarea "x"
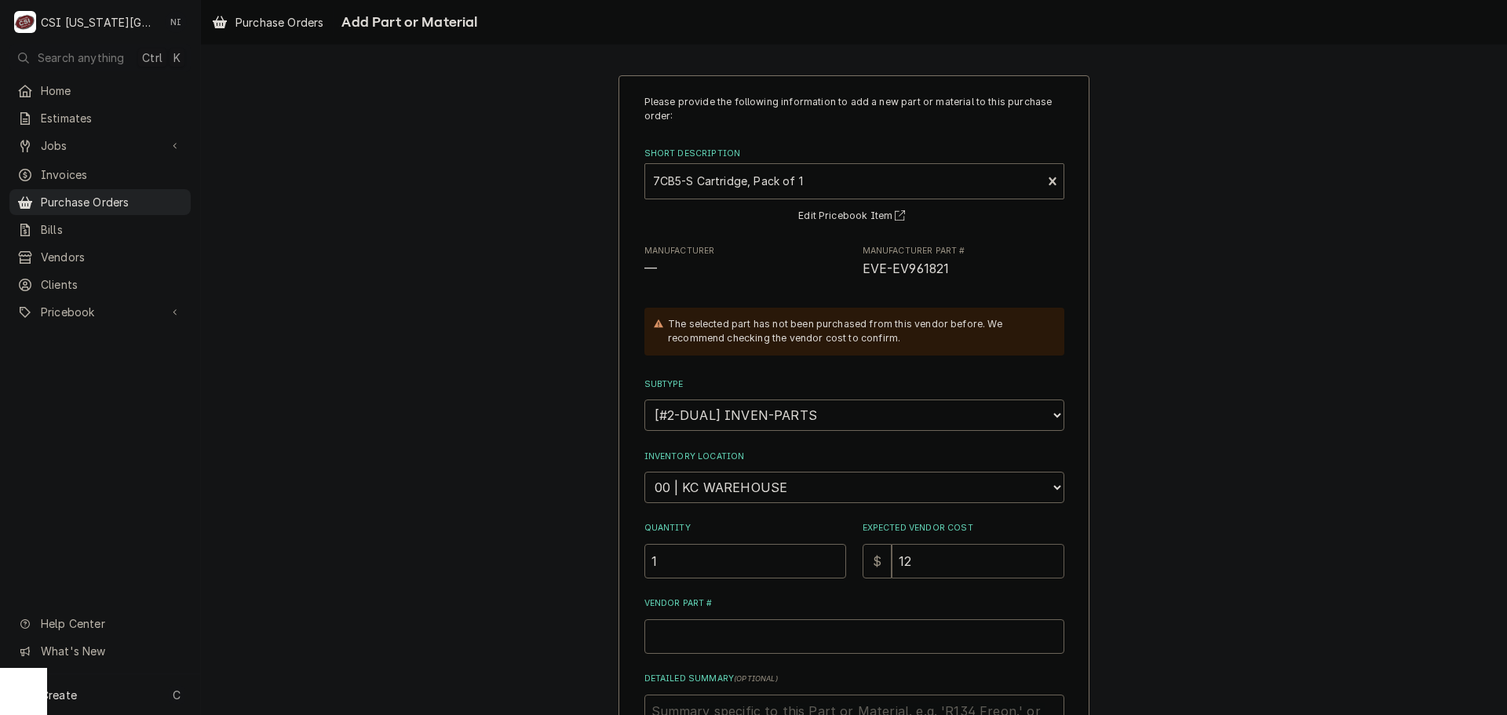
type input "127"
type textarea "x"
type input "127.4"
type textarea "x"
type input "127.41"
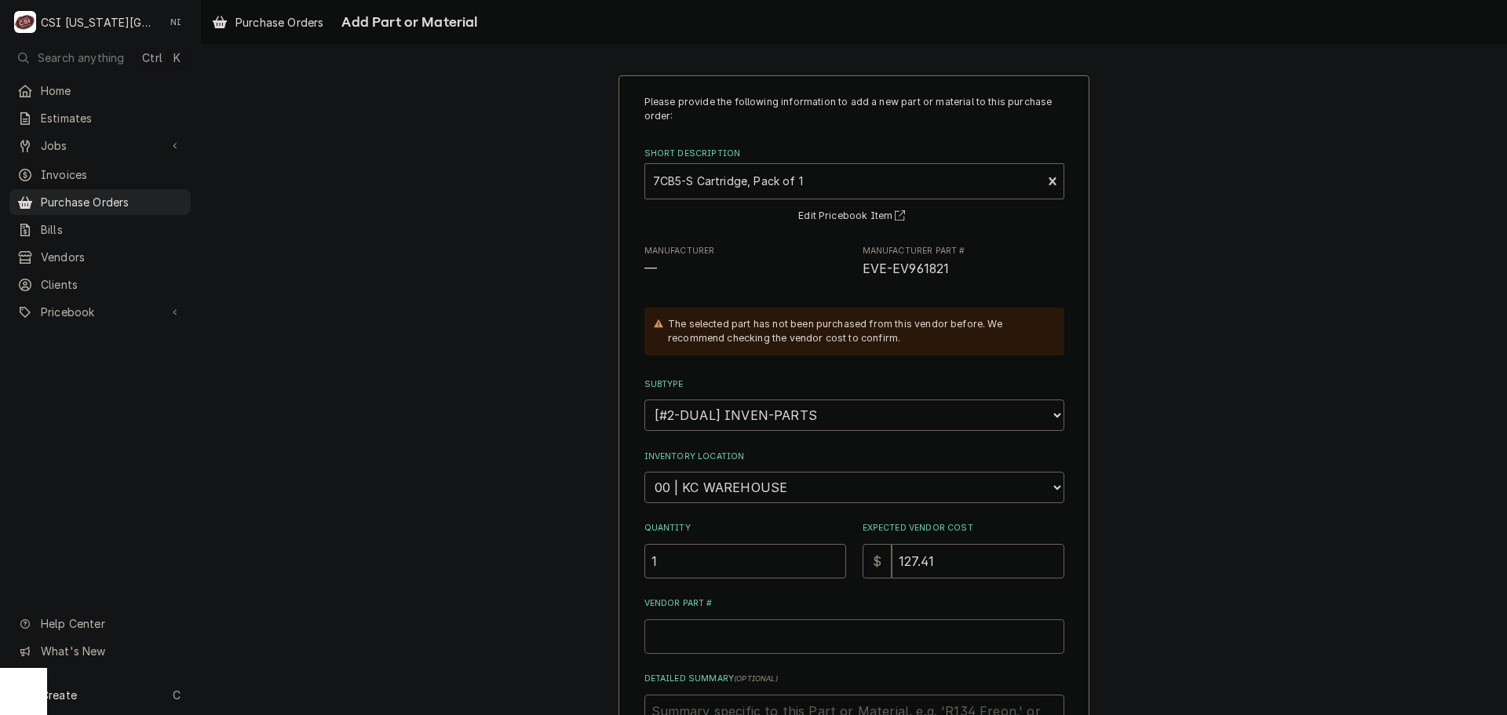
click at [802, 641] on input "Vendor Part #" at bounding box center [854, 636] width 420 height 35
paste input "EVE-EV961821"
type textarea "x"
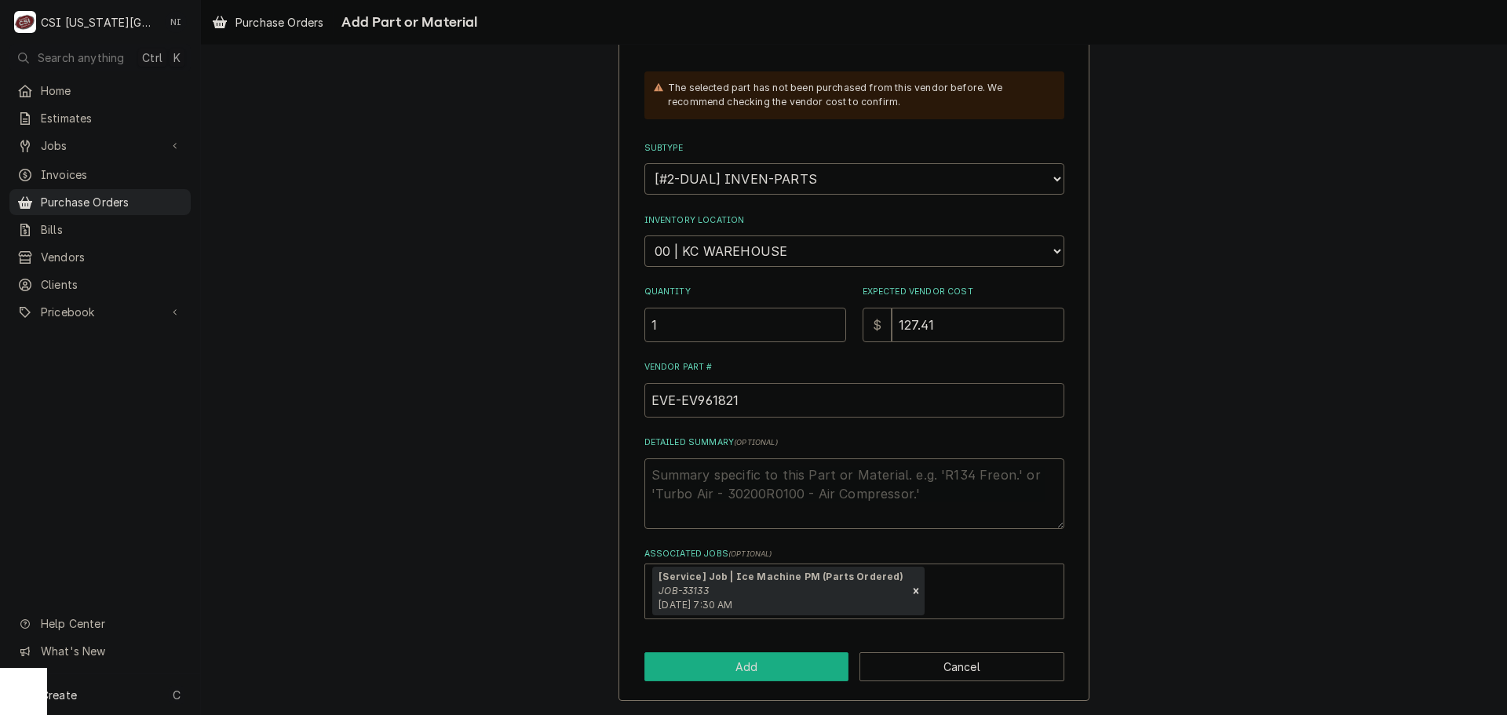
type input "EVE-EV961821"
click at [744, 671] on button "Add" at bounding box center [746, 666] width 205 height 29
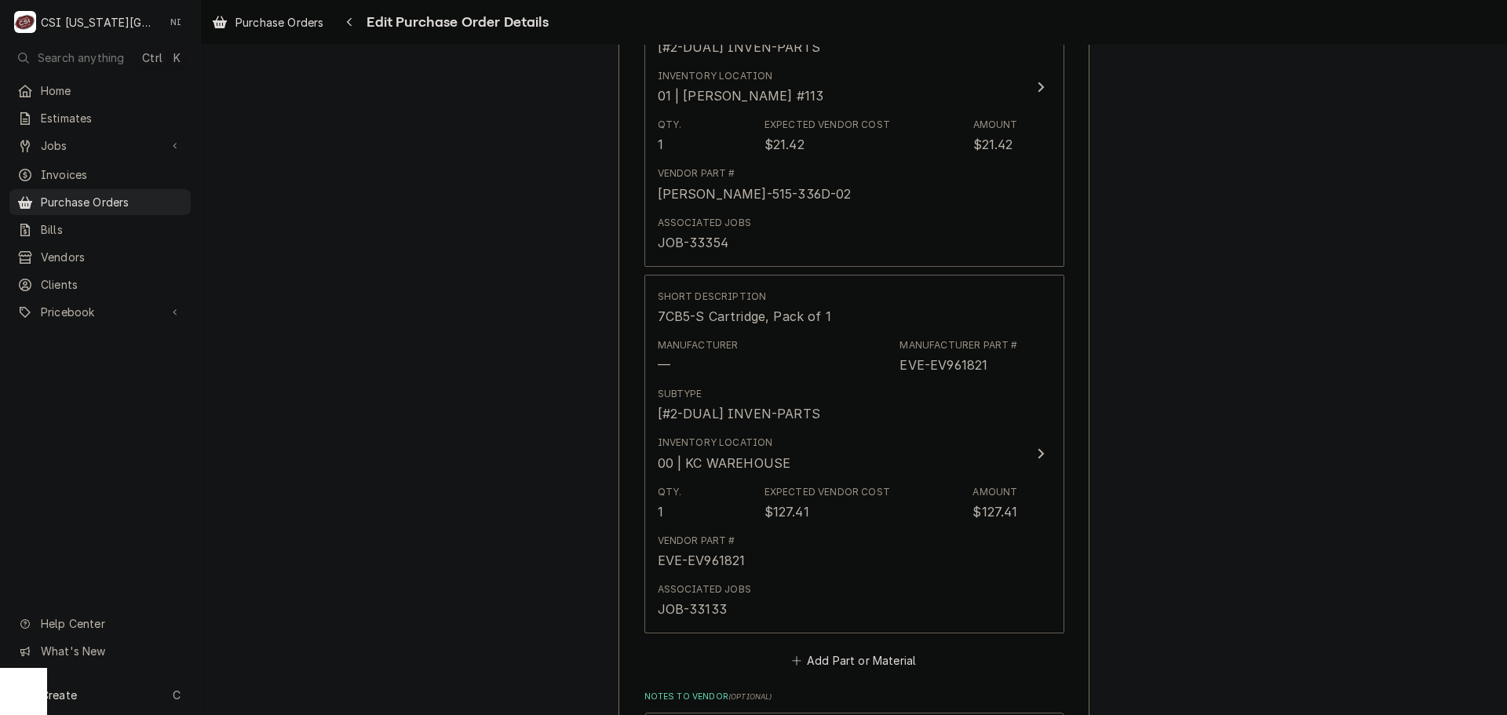
scroll to position [4345, 0]
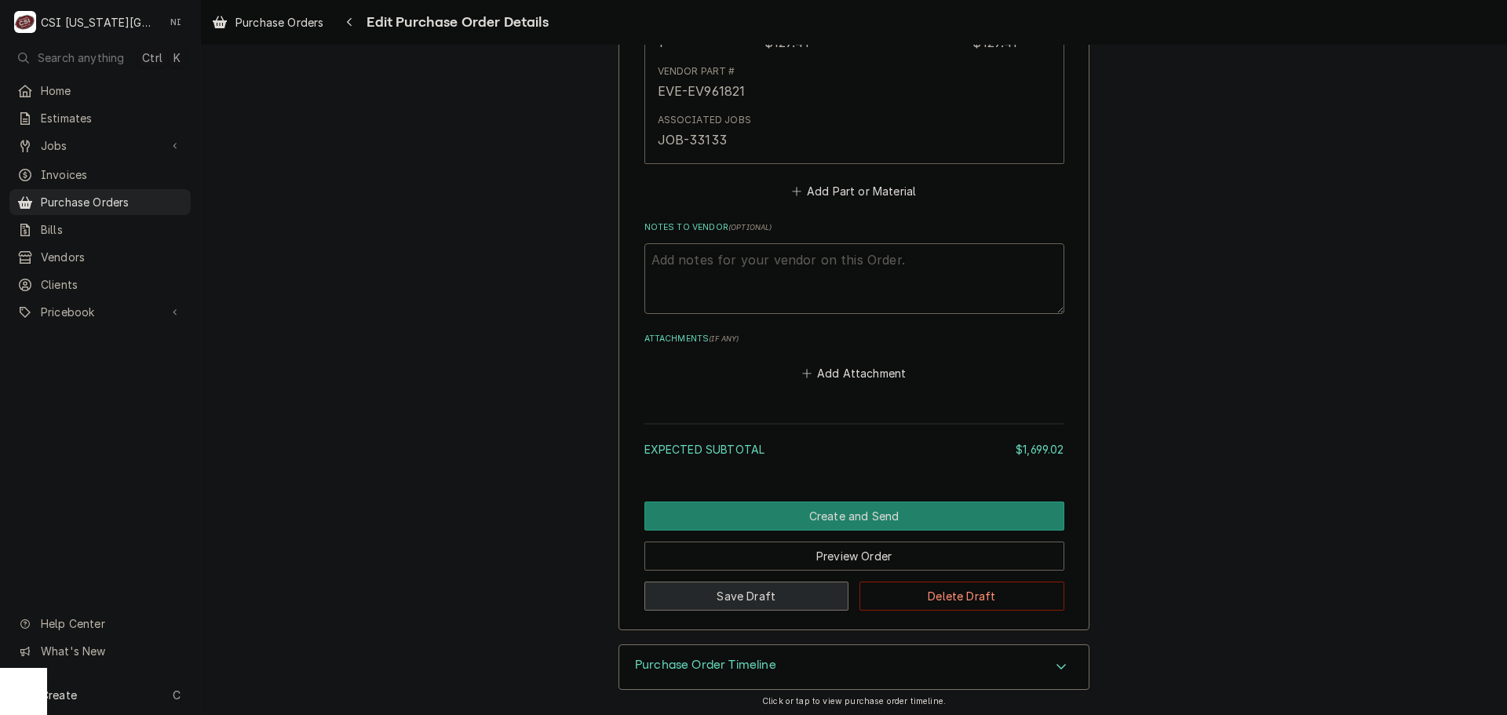
click at [757, 589] on button "Save Draft" at bounding box center [746, 596] width 205 height 29
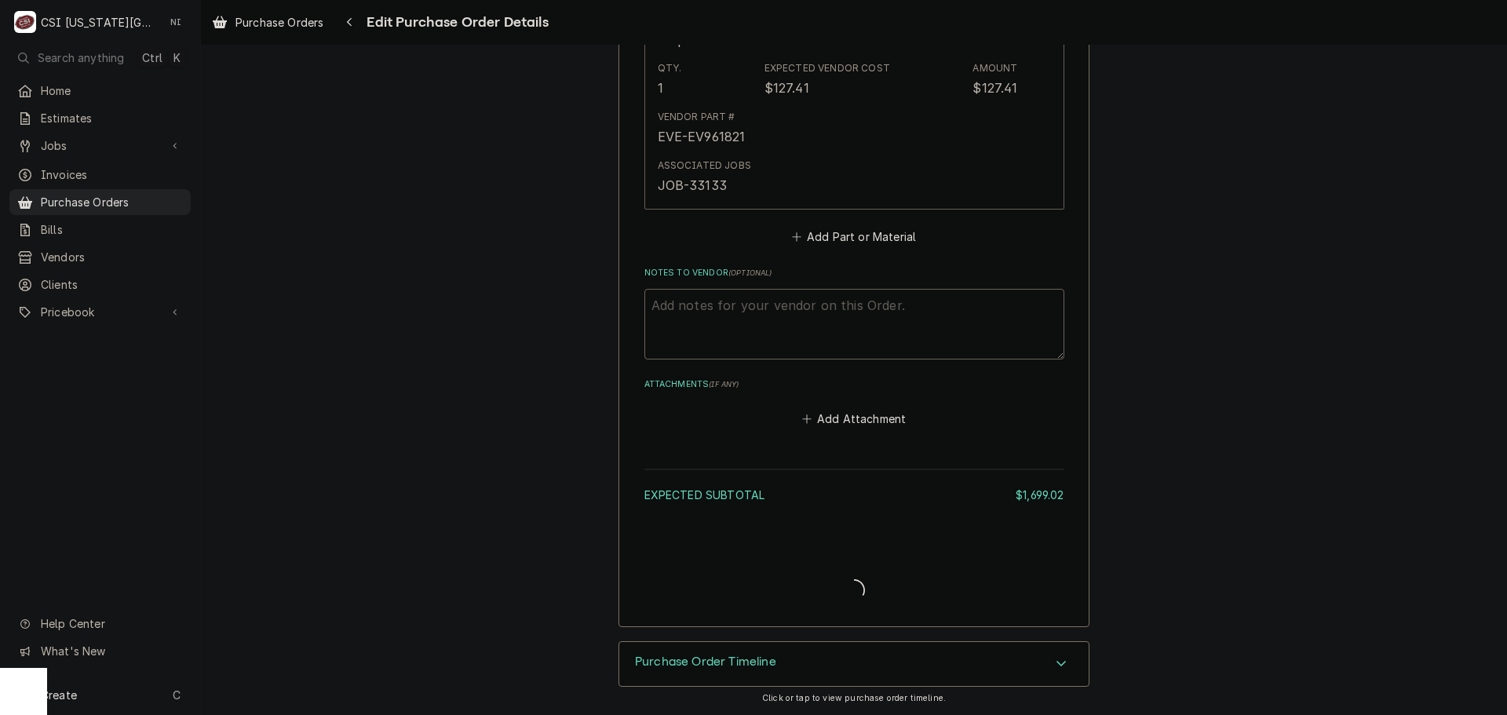
scroll to position [4299, 0]
type textarea "x"
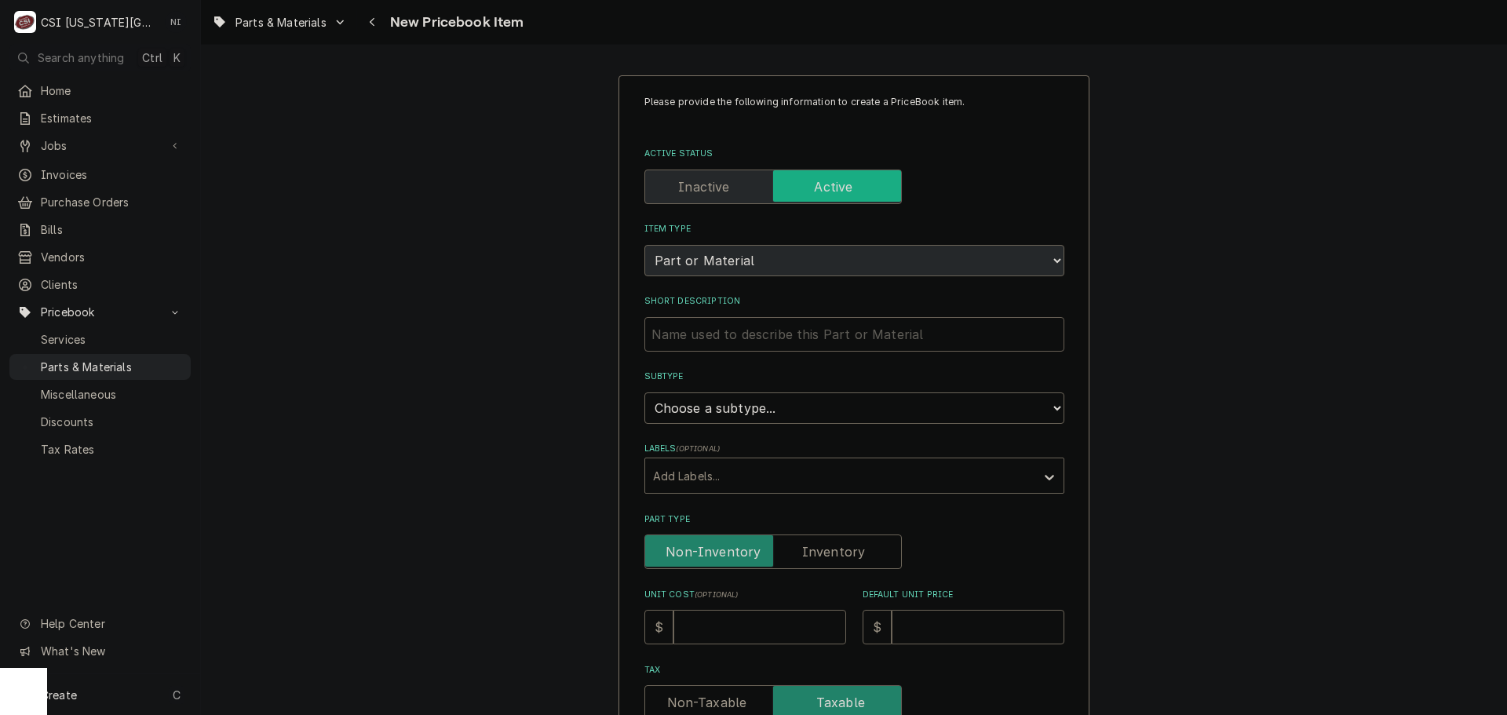
paste input "CB5-S Cartridge, Pack of 1"
click at [877, 343] on input "Short Description" at bounding box center [854, 334] width 420 height 35
type textarea "x"
type input "CB5-S Cartridge, Pack of 1"
click at [803, 404] on select "Choose a subtype... [#2-DUAL] AFTERHRS-WH-CHG-2 [#2-DUAL] BEV-EQUIP [#2-DUAL] B…" at bounding box center [854, 407] width 420 height 31
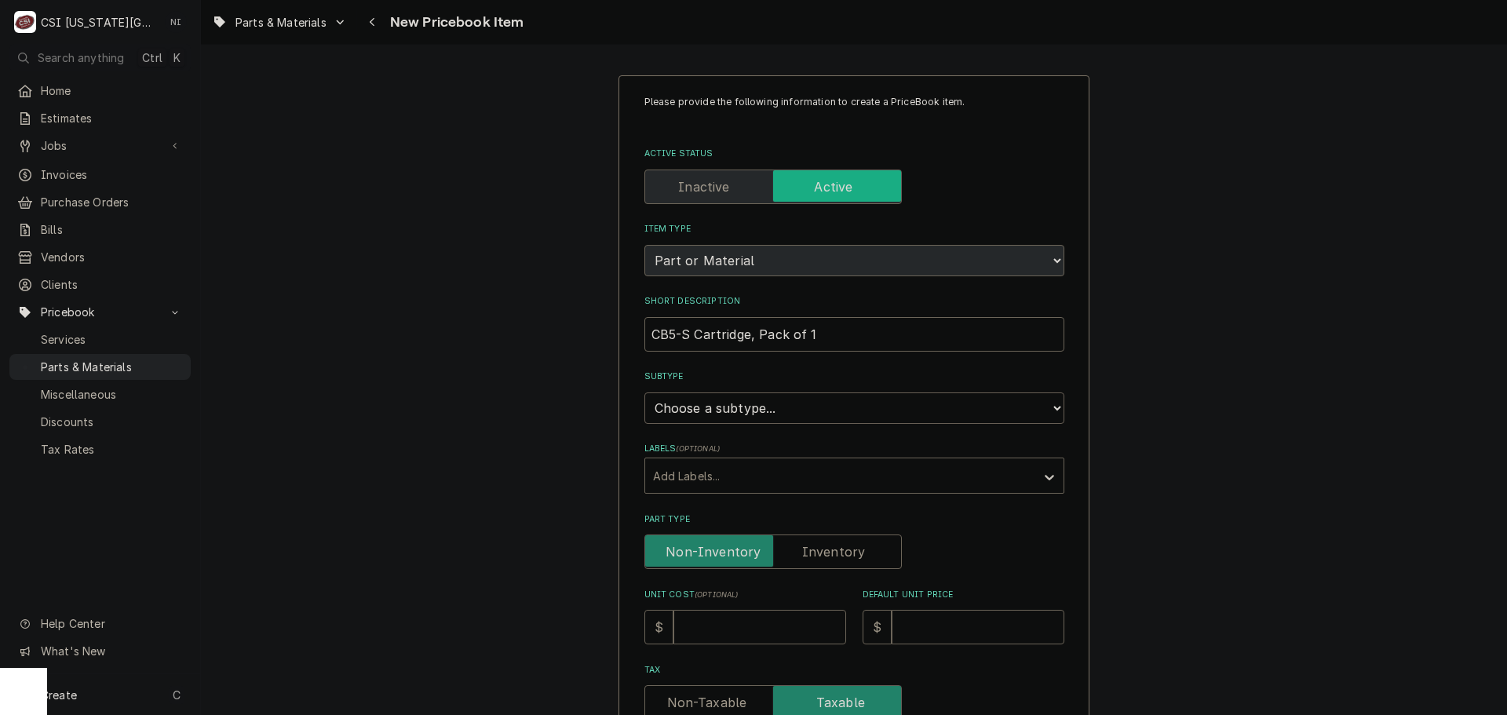
select select "45"
click at [644, 392] on select "Choose a subtype... [#2-DUAL] AFTERHRS-WH-CHG-2 [#2-DUAL] BEV-EQUIP [#2-DUAL] B…" at bounding box center [854, 407] width 420 height 31
type textarea "x"
drag, startPoint x: 801, startPoint y: 530, endPoint x: 776, endPoint y: 607, distance: 81.7
click at [801, 534] on div "Part Type" at bounding box center [854, 541] width 420 height 56
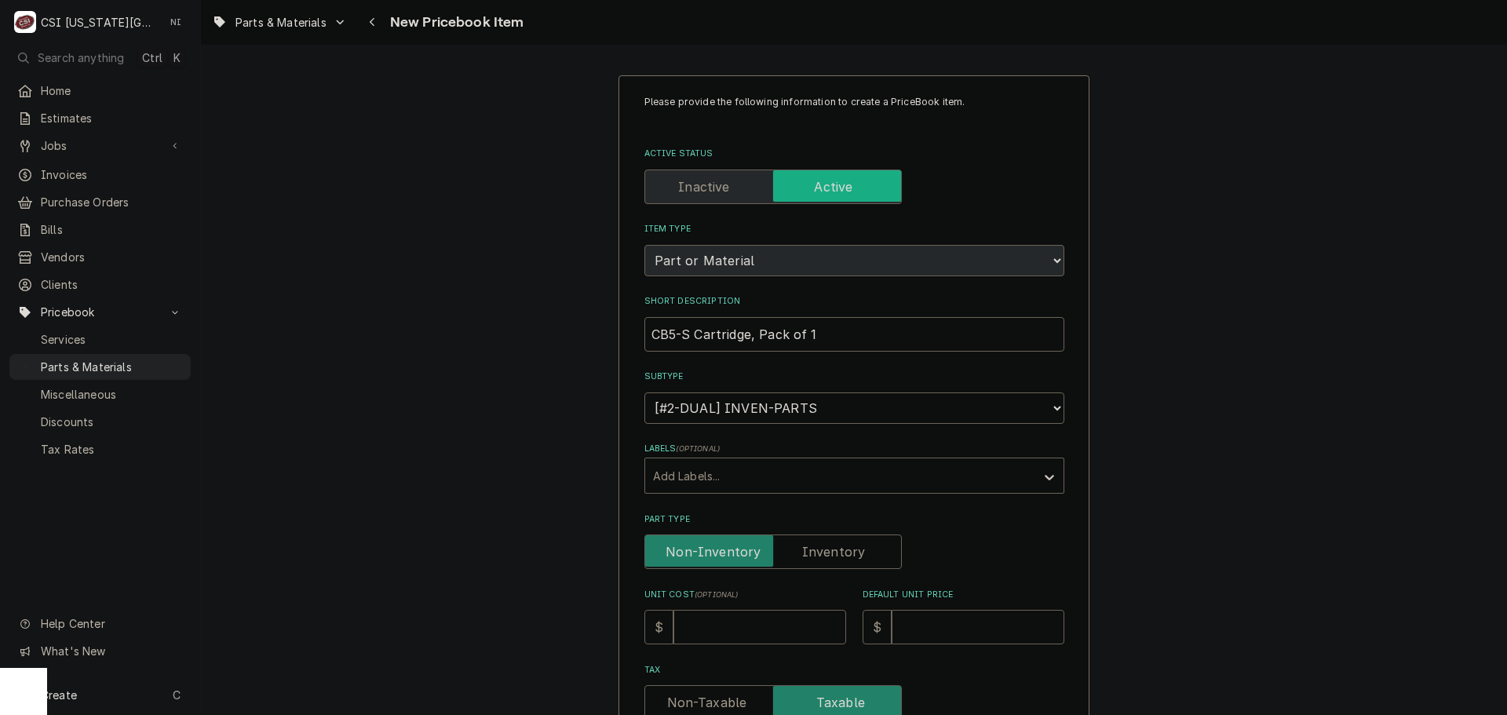
click at [815, 557] on label "Part Type" at bounding box center [772, 551] width 257 height 35
click at [815, 557] on input "Part Type" at bounding box center [772, 551] width 243 height 35
checkbox input "true"
click at [781, 635] on input "Unit Cost ( optional )" at bounding box center [759, 627] width 173 height 35
type textarea "x"
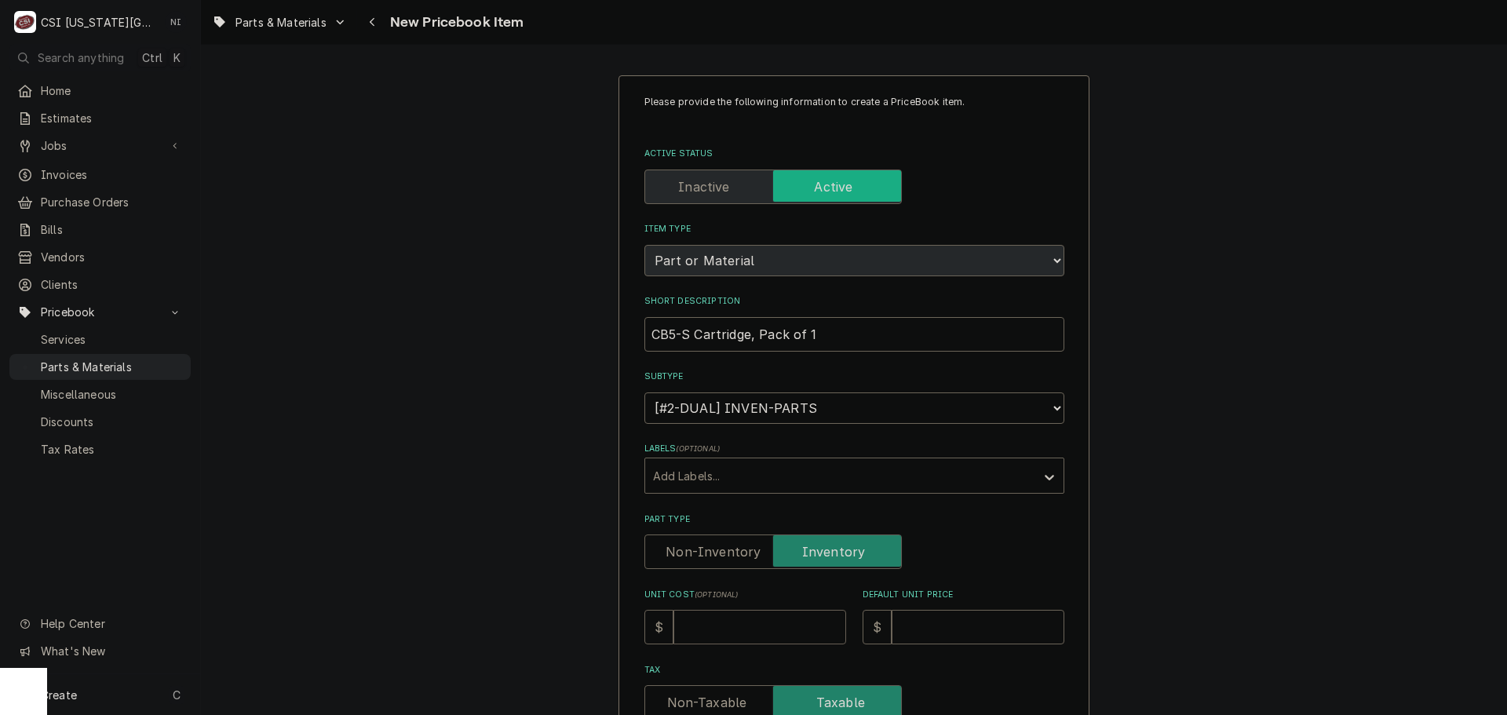
type input "1"
type textarea "x"
type input "12"
type textarea "x"
type input "127"
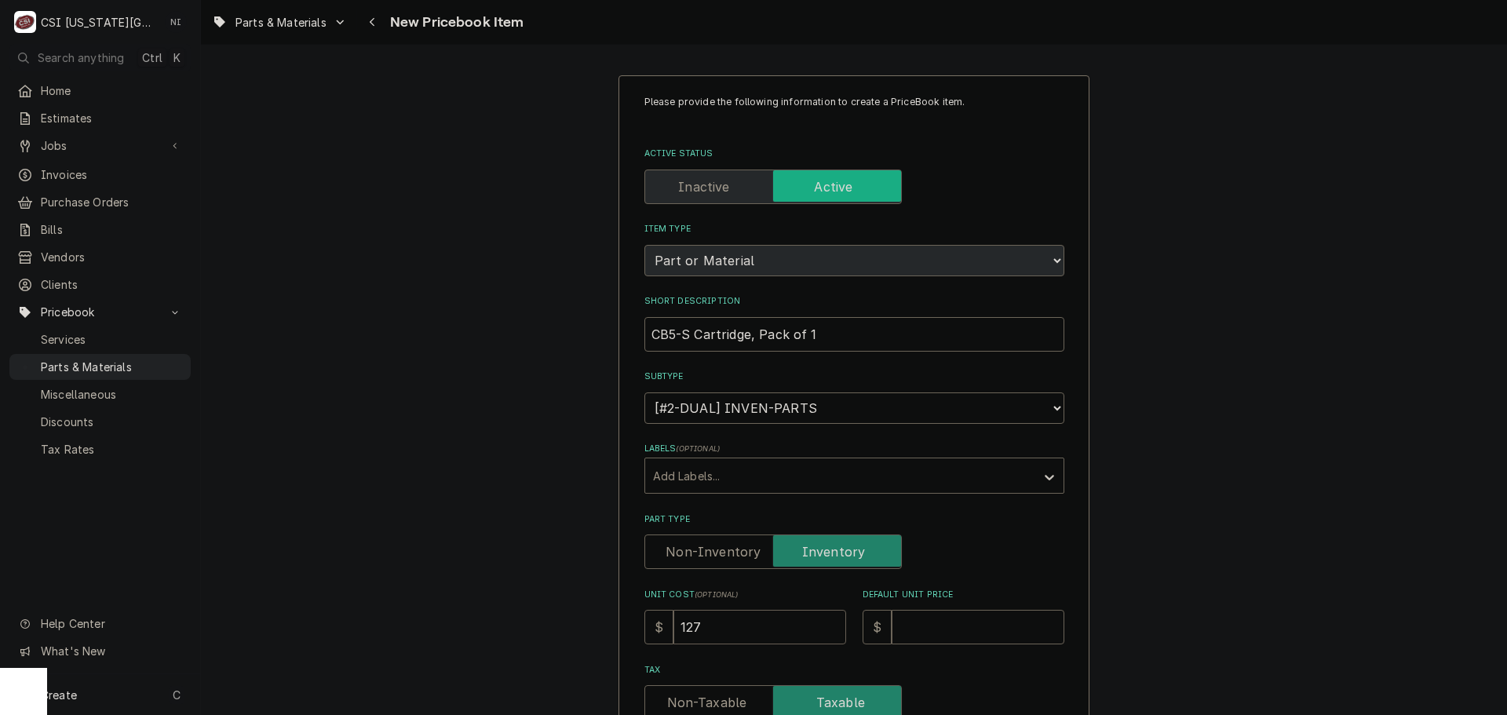
type textarea "x"
type input "127.4"
type textarea "x"
type input "127.41"
type textarea "x"
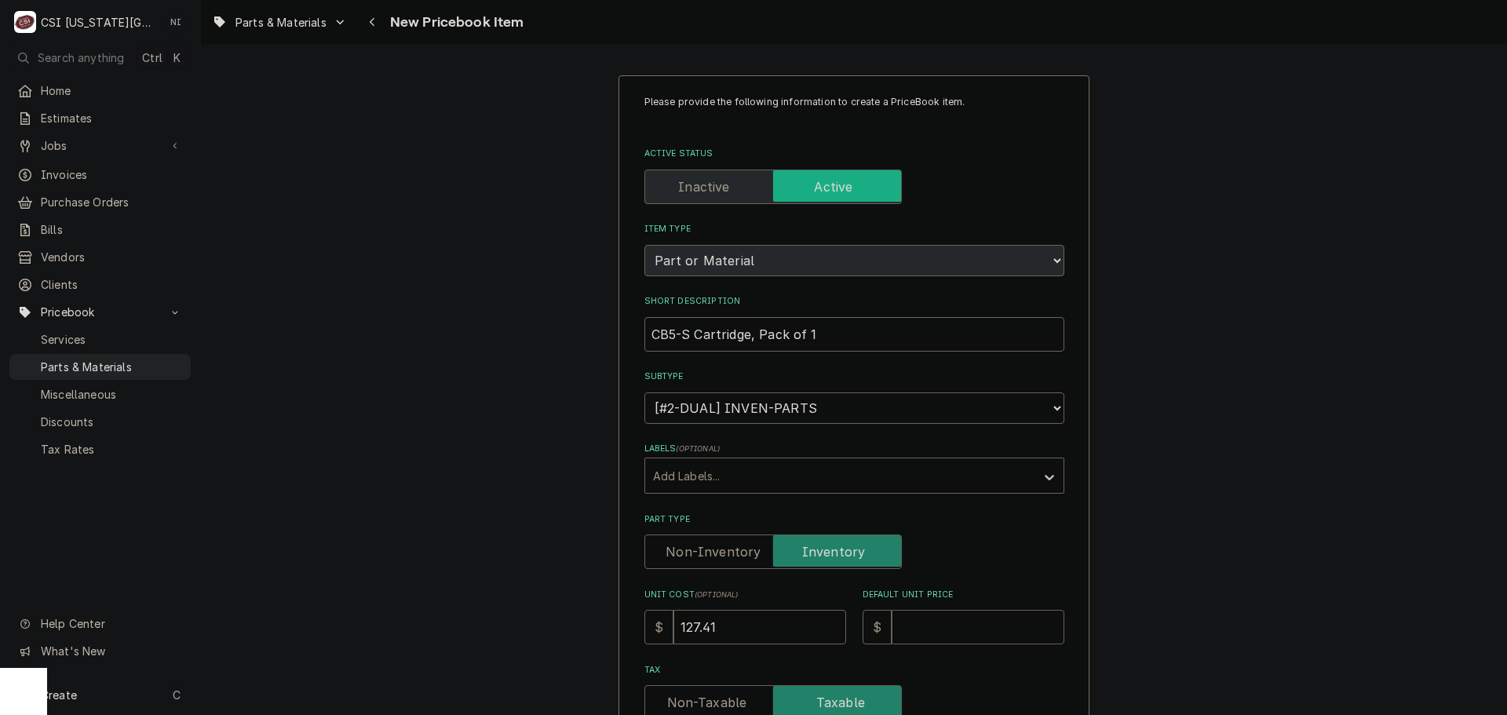
type input "2"
type textarea "x"
type input "21"
type textarea "x"
type input "219"
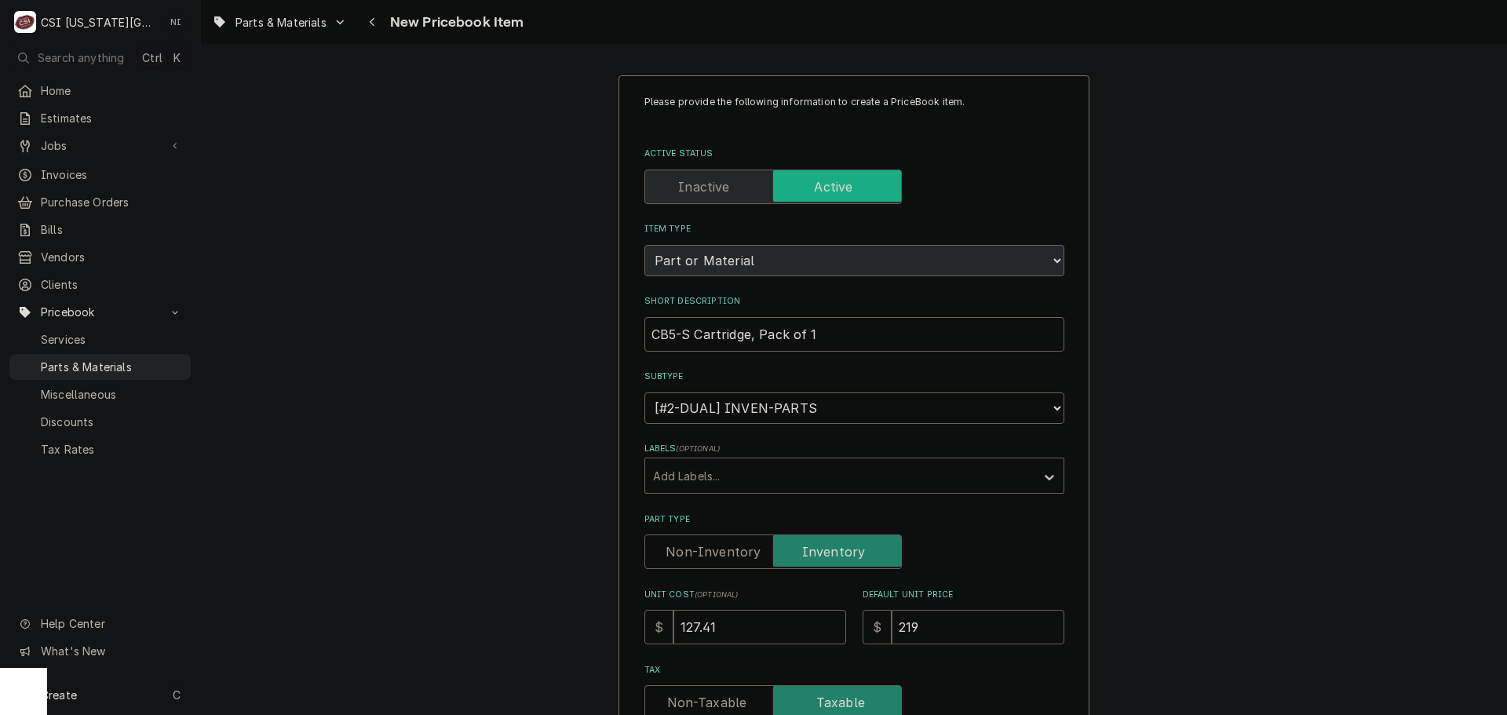
type textarea "x"
type input "219.6"
type textarea "x"
type input "219.66"
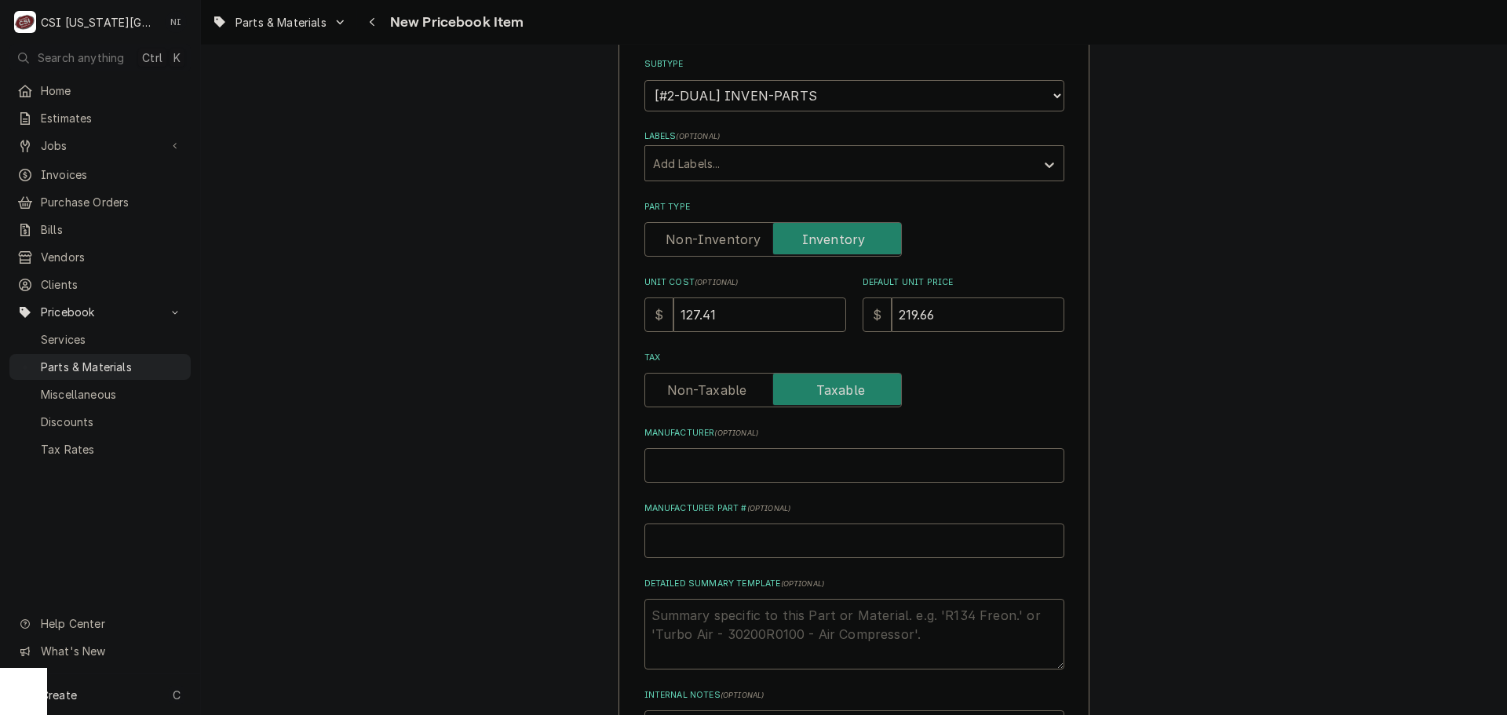
scroll to position [314, 0]
click at [723, 552] on input "Manufacturer Part # ( optional )" at bounding box center [854, 539] width 420 height 35
type textarea "x"
type input "E"
type textarea "x"
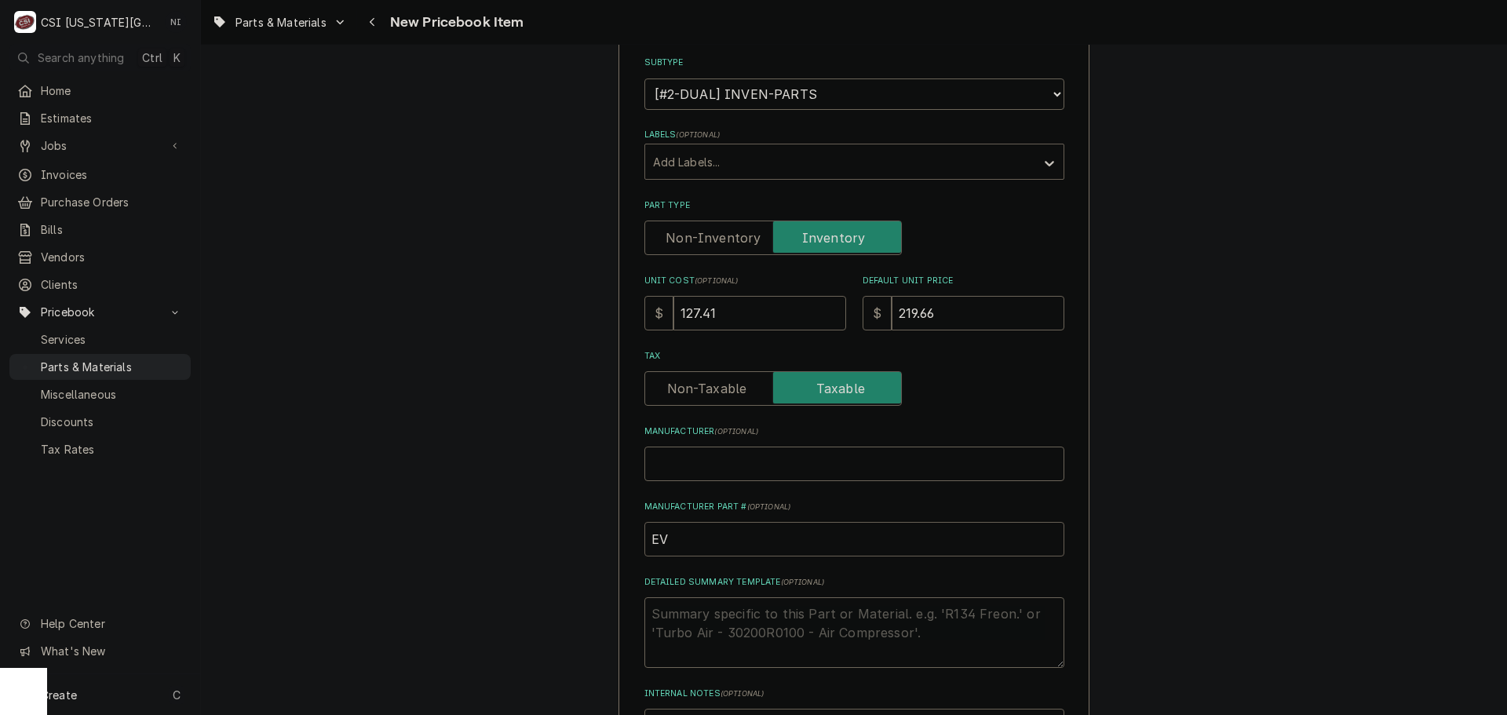
type input "EVE"
type textarea "x"
type input "EVE-"
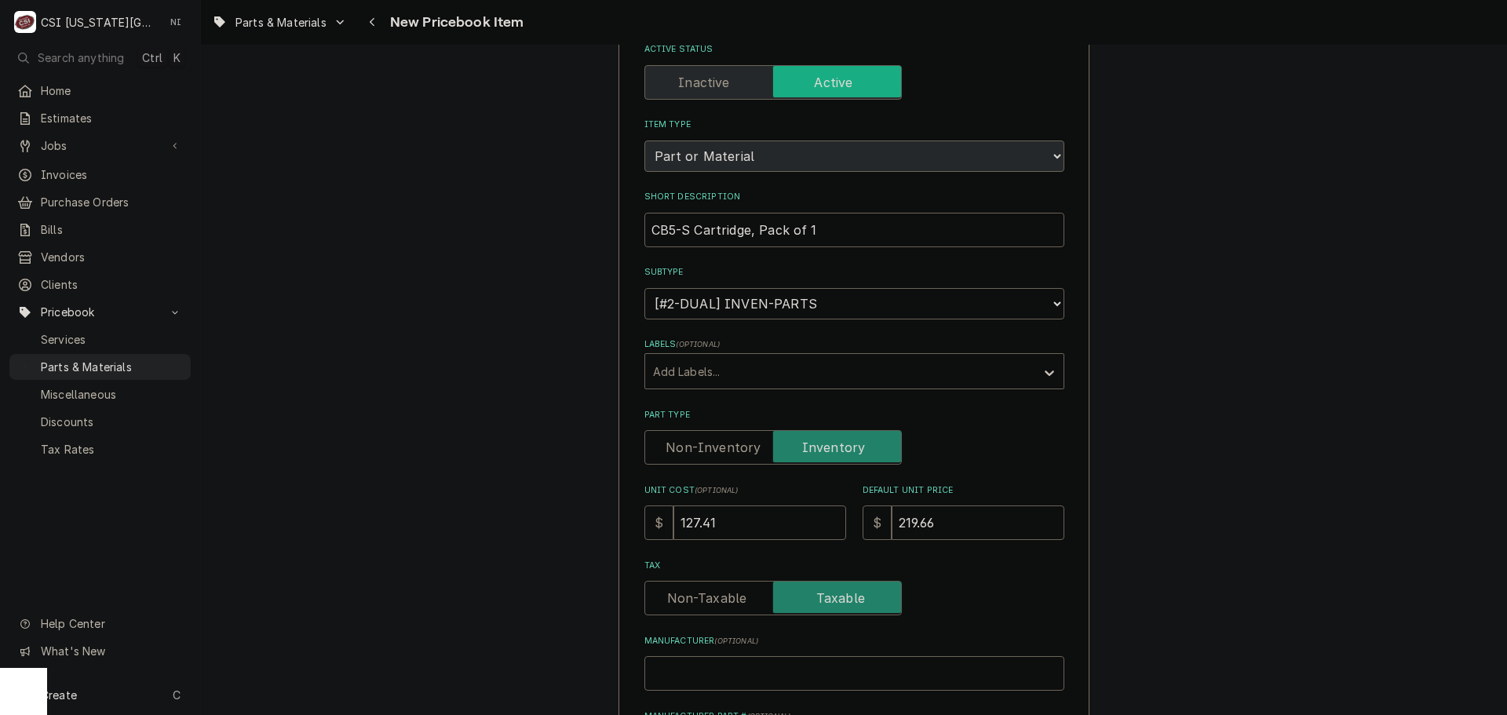
scroll to position [0, 0]
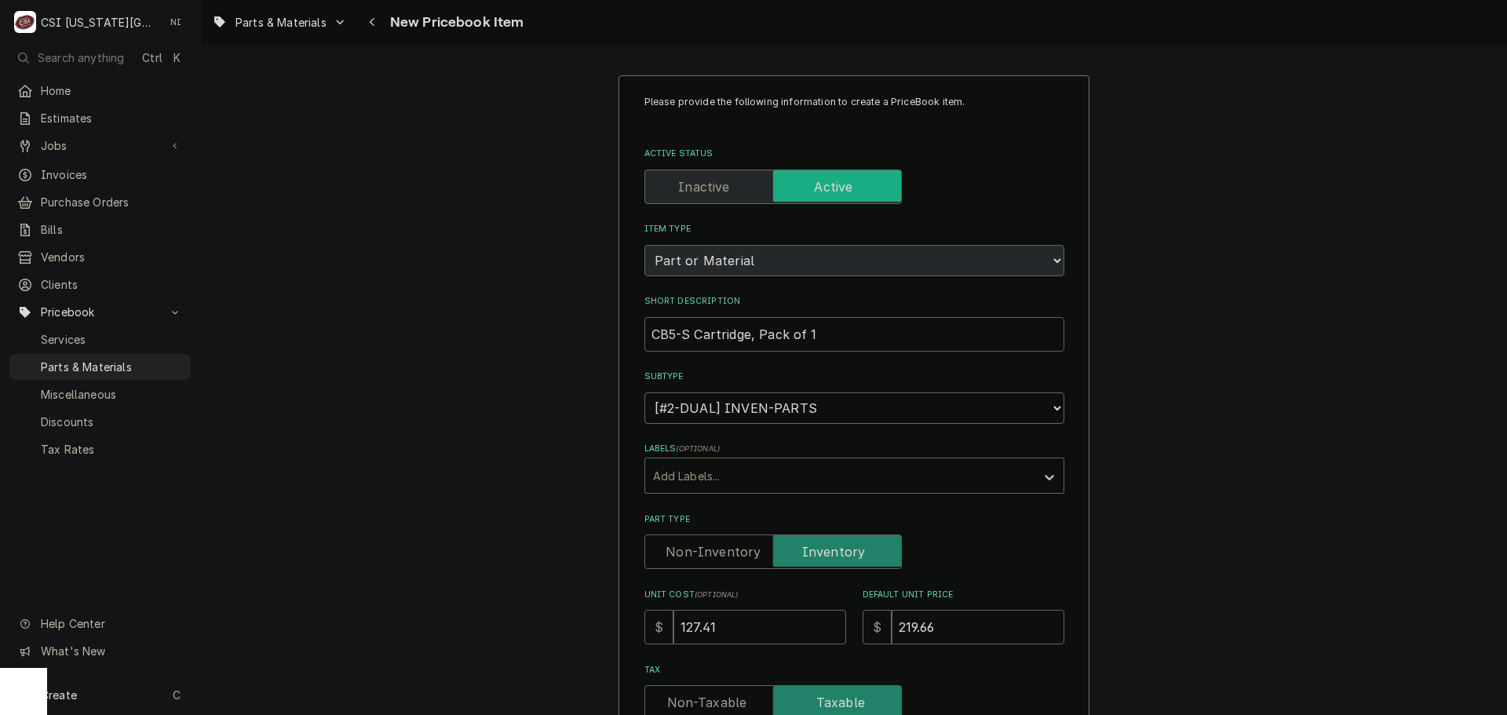
drag, startPoint x: 813, startPoint y: 334, endPoint x: 589, endPoint y: 348, distance: 224.1
paste input "7"
type input "7CB5-S Cartridge, Pack of 1"
type textarea "x"
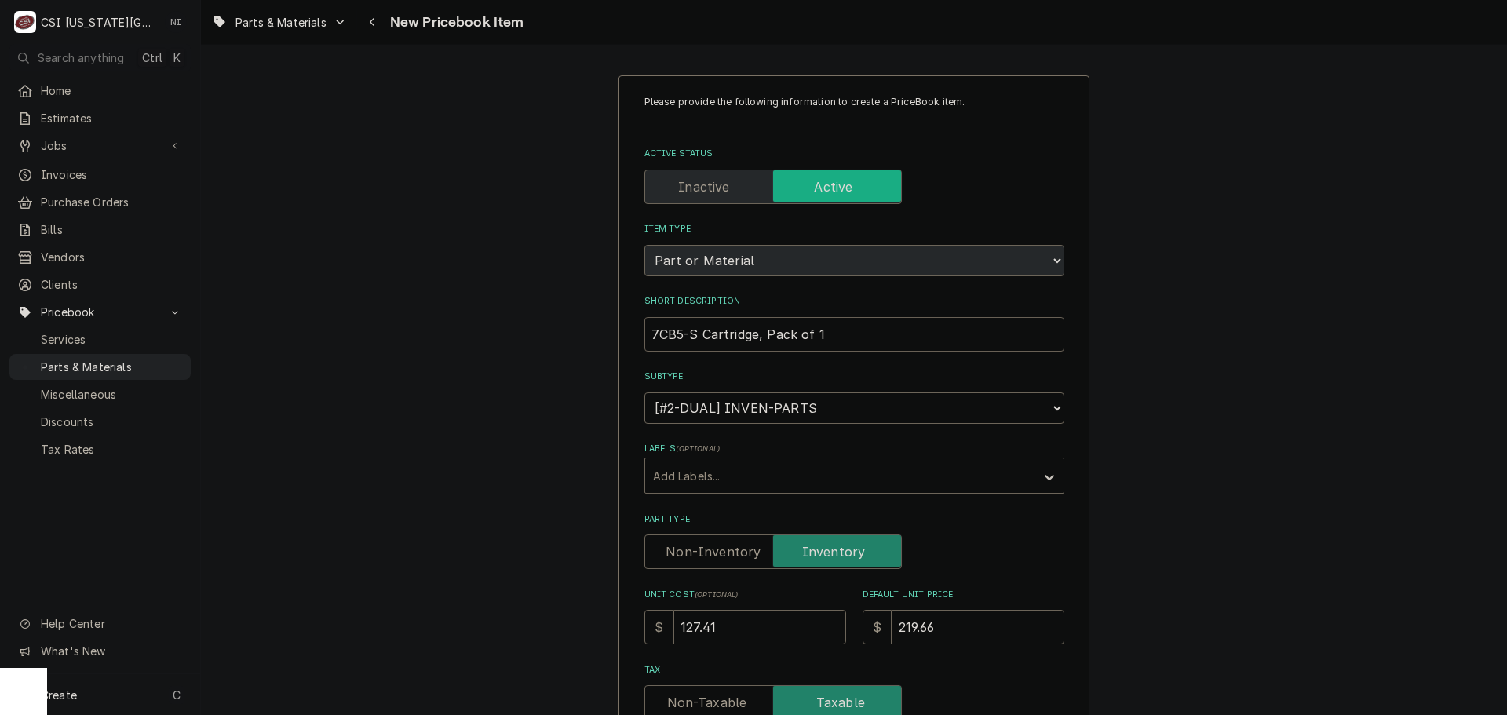
type input "7CB5-S Cartridge, Pack of 1"
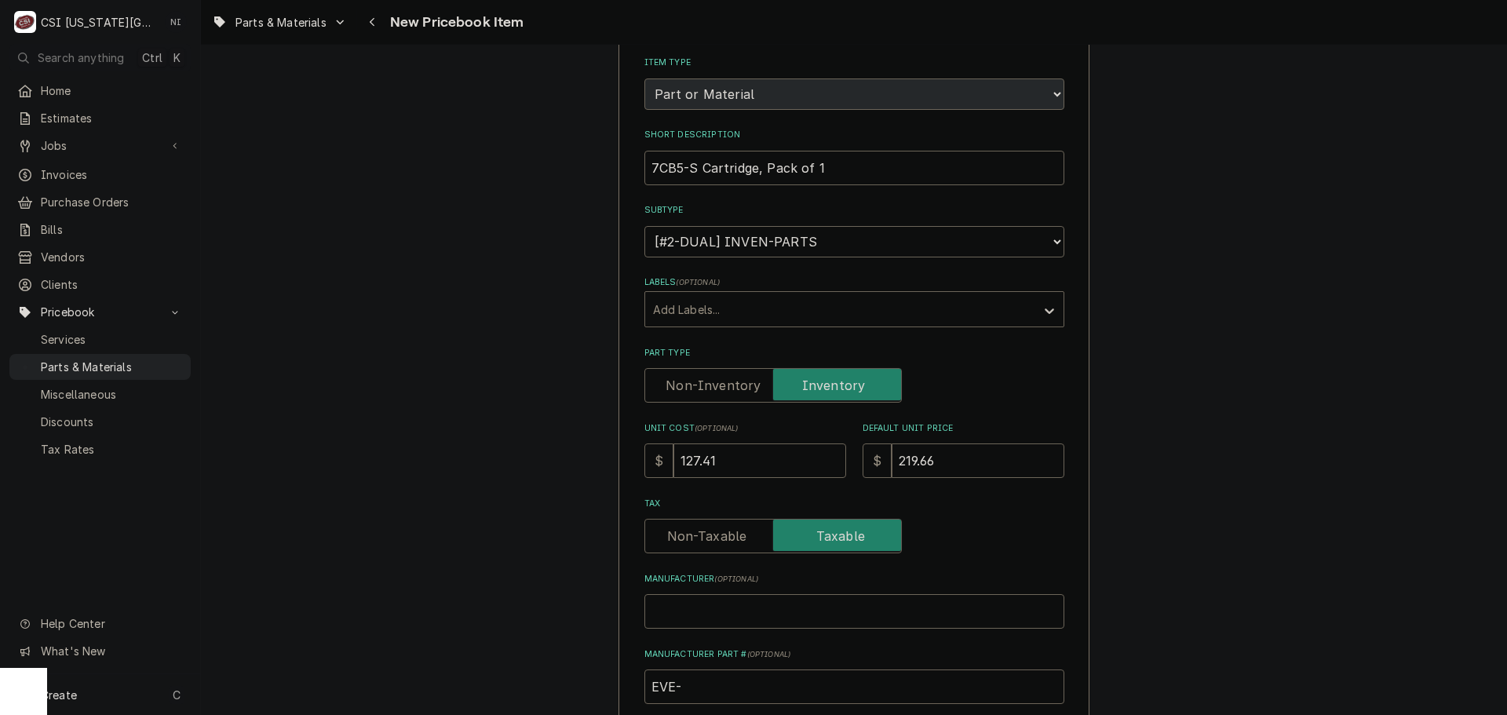
scroll to position [314, 0]
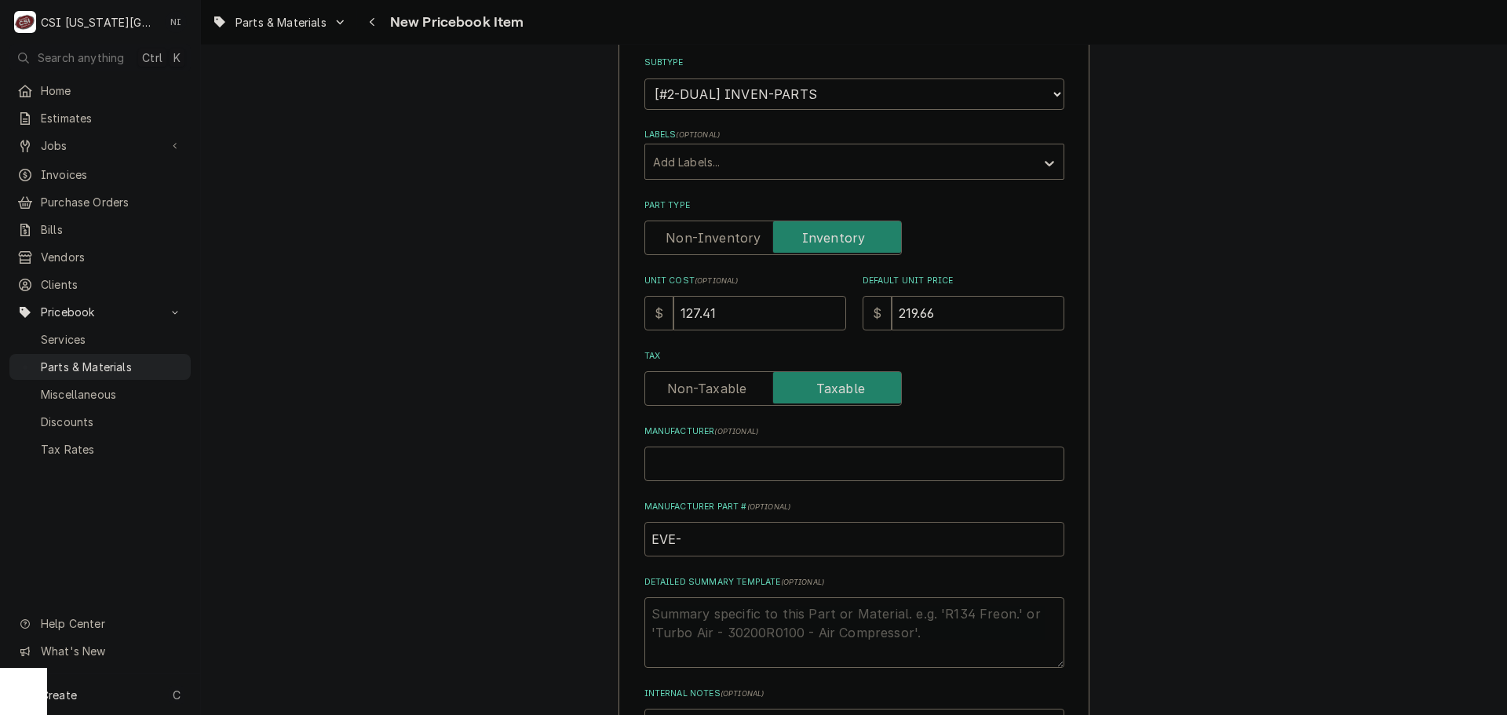
click at [692, 540] on input "EVE-" at bounding box center [854, 539] width 420 height 35
paste input "EV961821"
type textarea "x"
drag, startPoint x: 628, startPoint y: 549, endPoint x: 572, endPoint y: 554, distance: 56.0
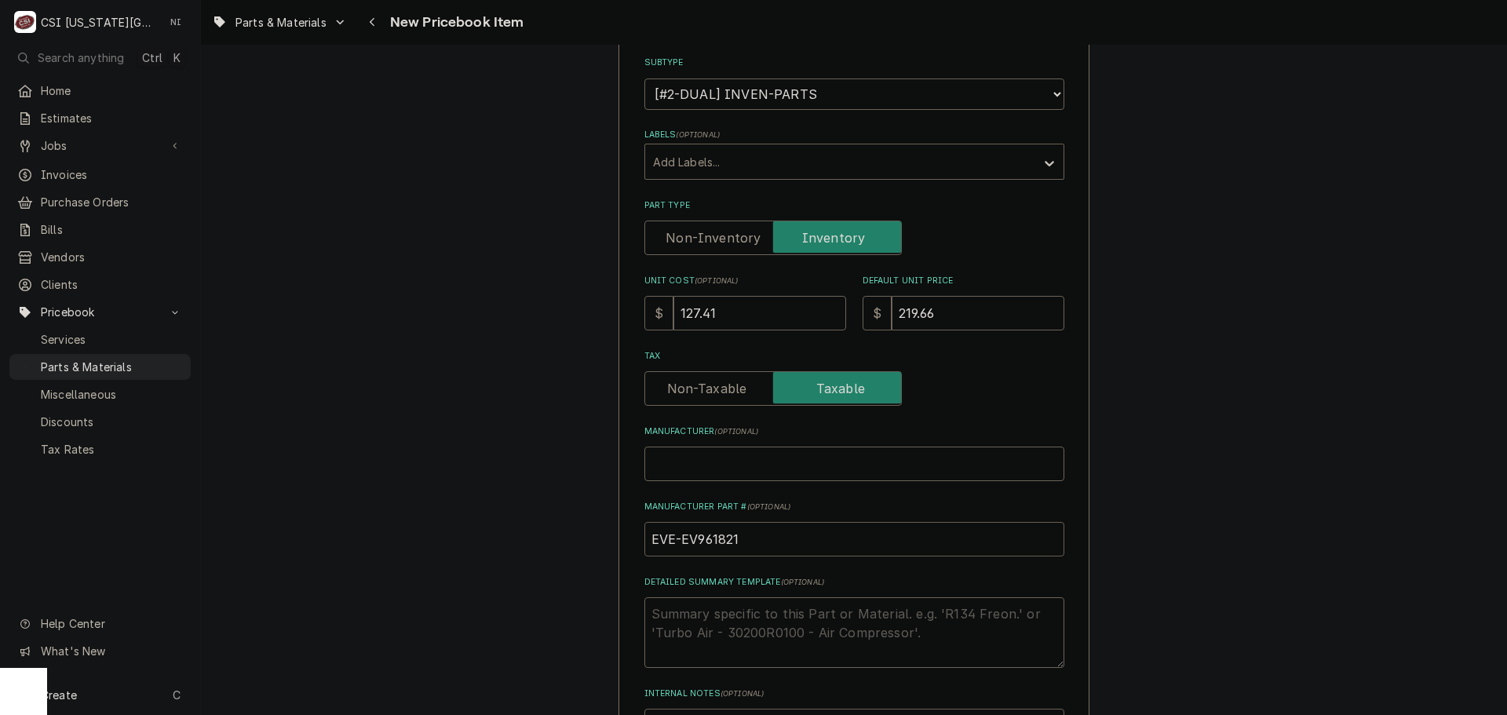
type input "EVE-EV961821"
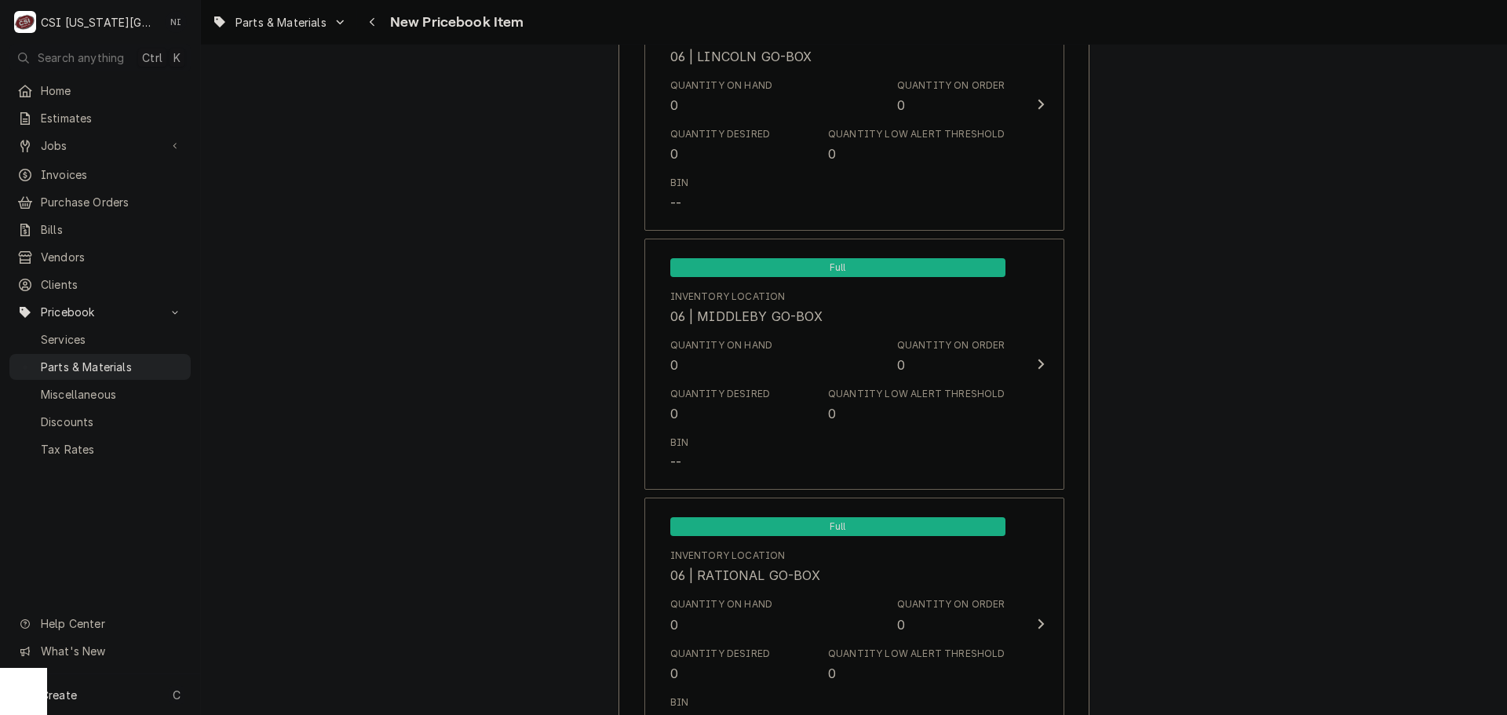
scroll to position [15122, 0]
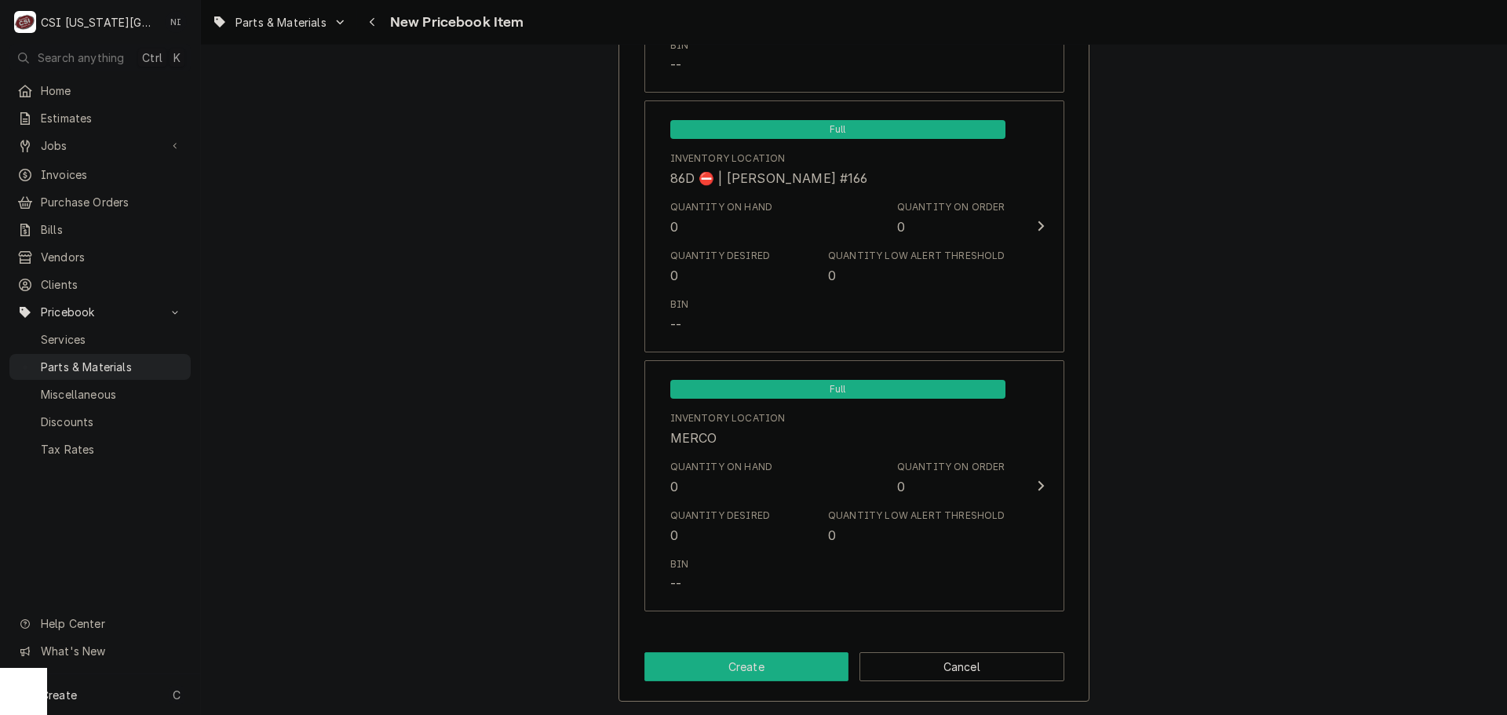
click at [752, 673] on button "Create" at bounding box center [746, 666] width 205 height 29
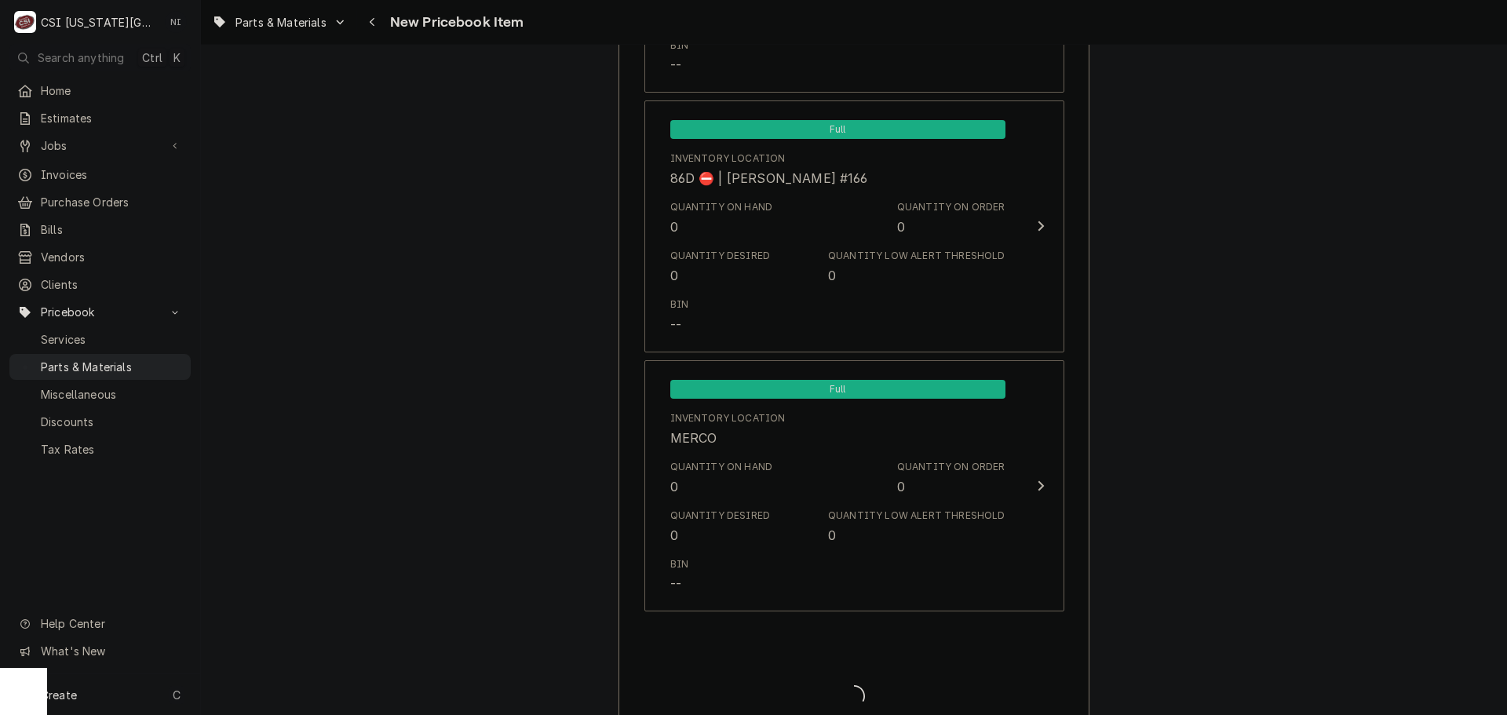
type textarea "x"
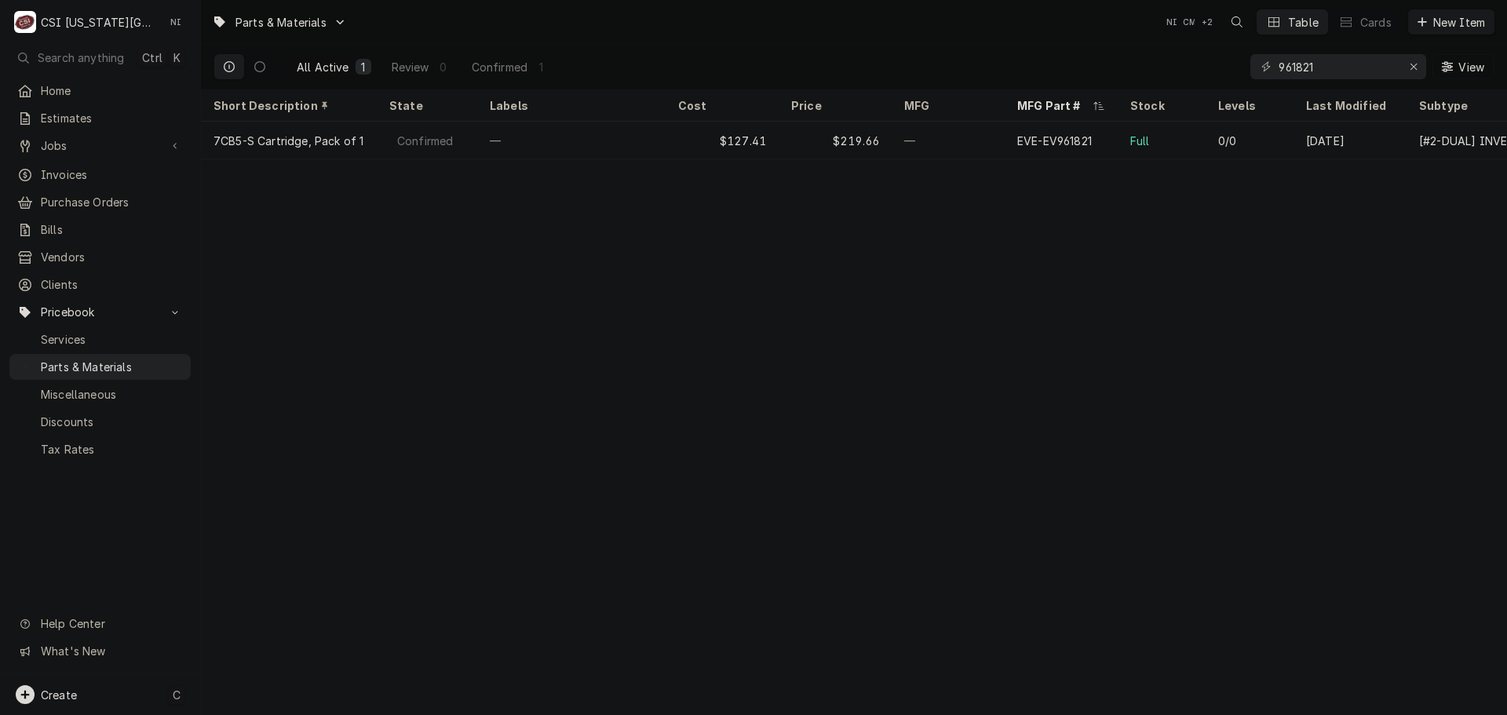
click at [151, 695] on div "Create C" at bounding box center [100, 694] width 200 height 41
click at [272, 578] on div "Purchase Order" at bounding box center [293, 586] width 105 height 16
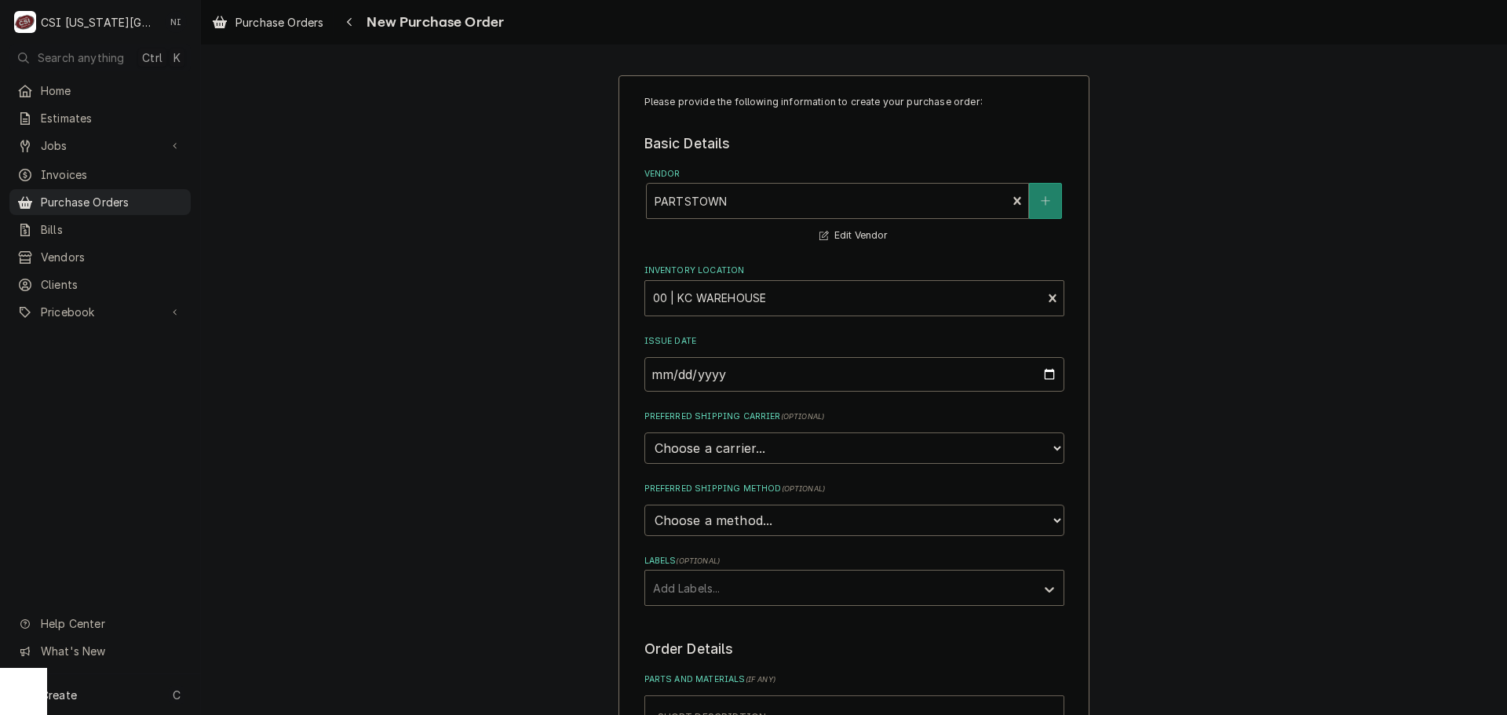
scroll to position [392, 0]
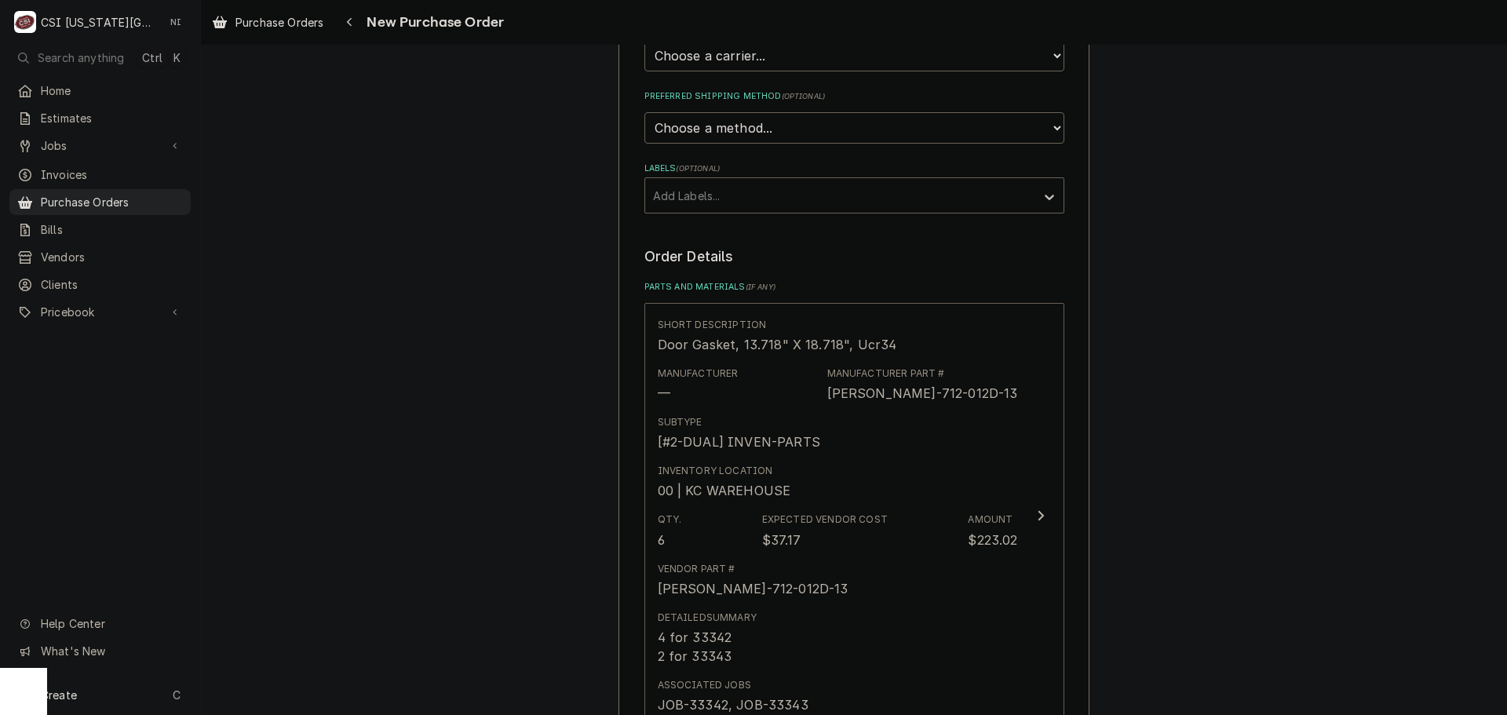
type textarea "x"
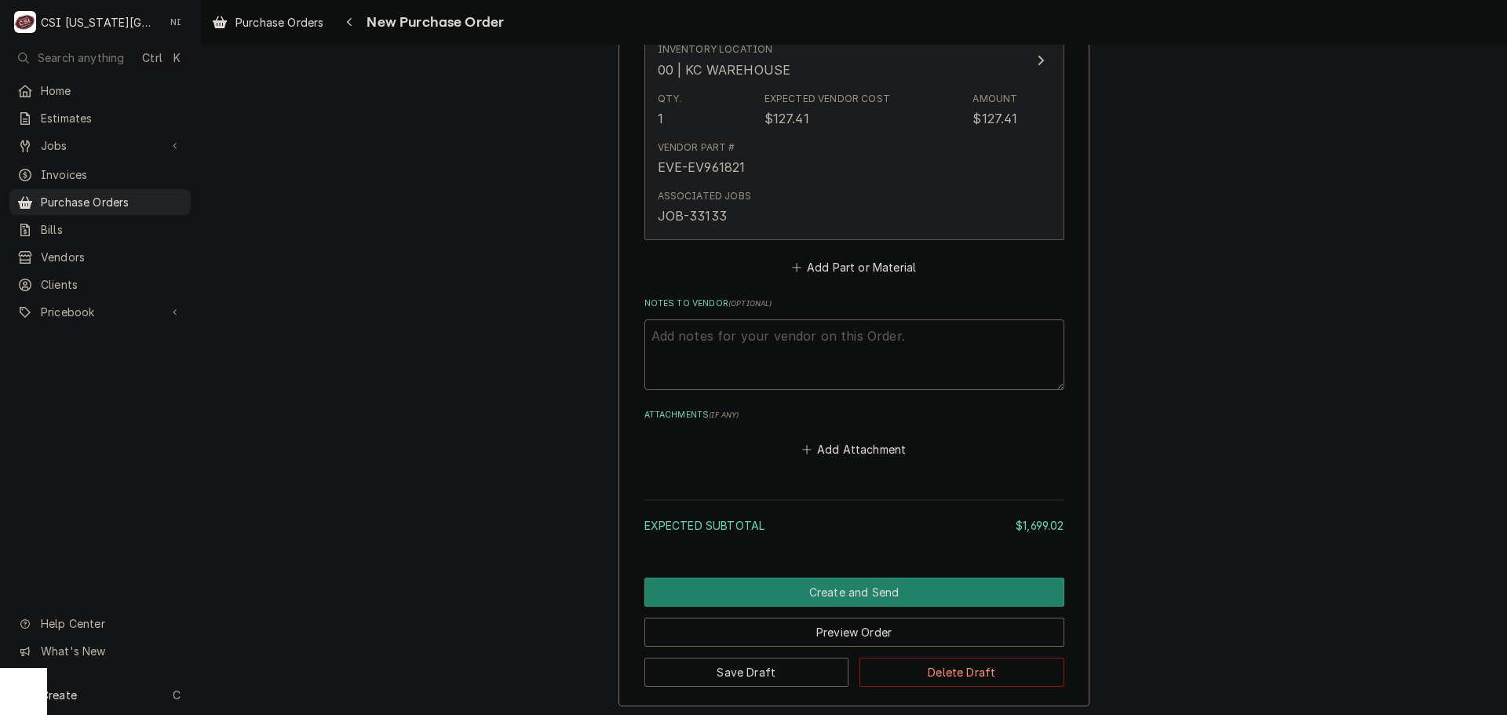
scroll to position [4348, 0]
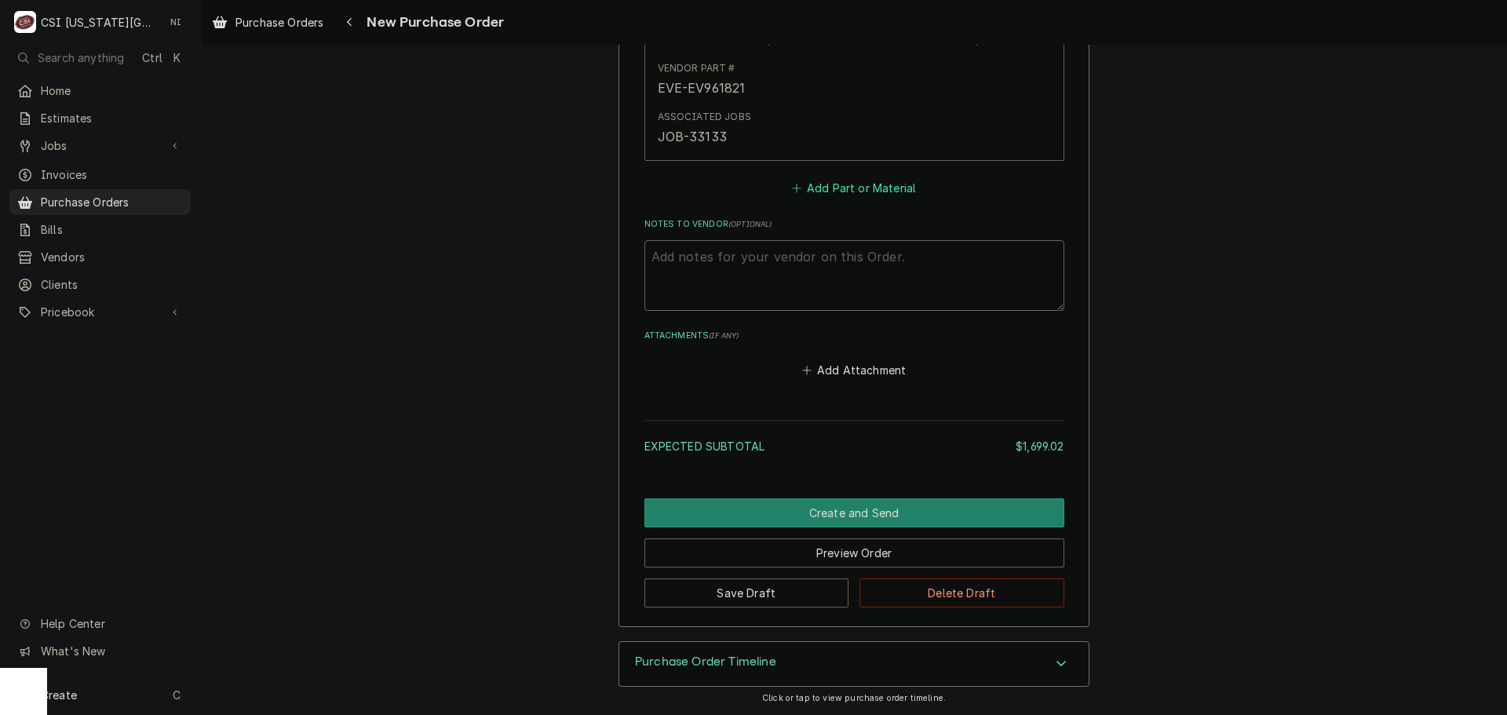
click at [881, 191] on button "Add Part or Material" at bounding box center [853, 188] width 129 height 22
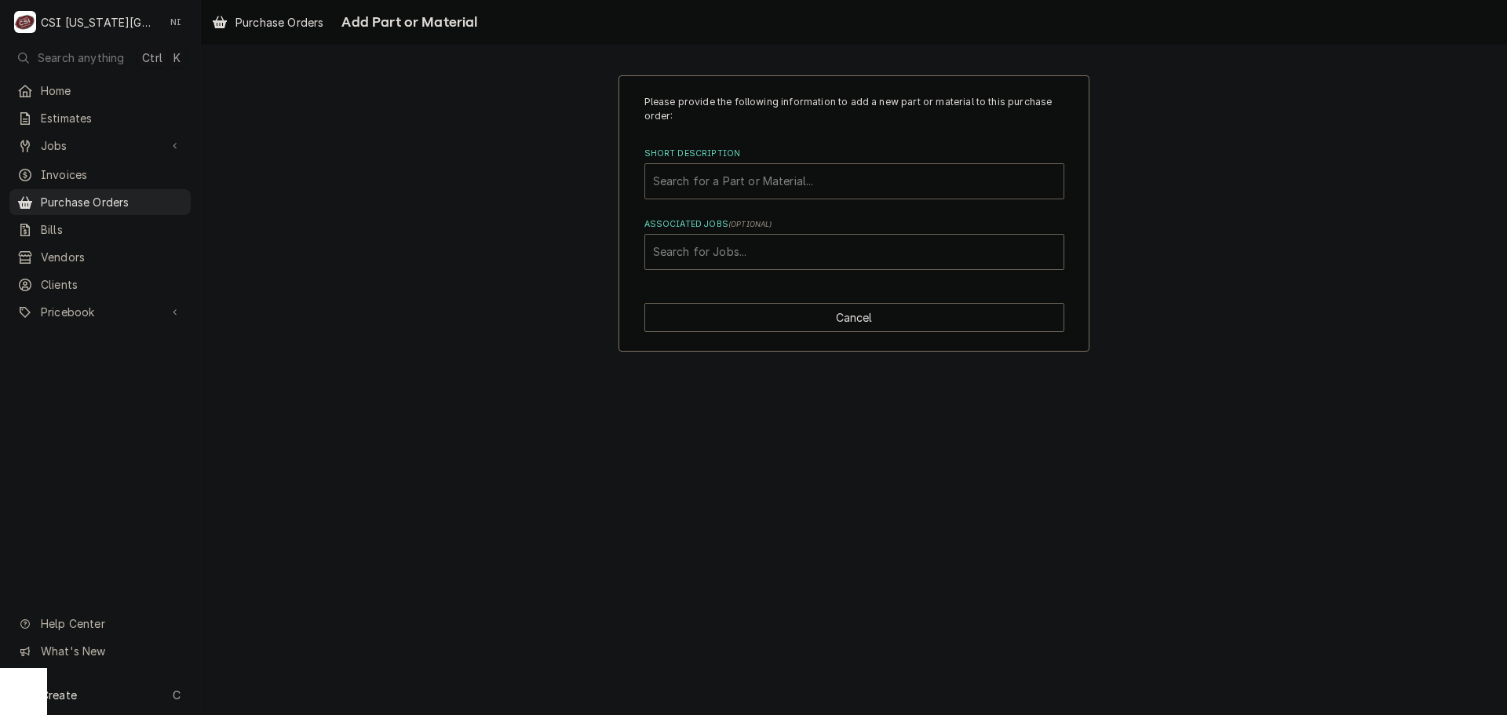
click at [753, 183] on div "Short Description" at bounding box center [854, 181] width 403 height 28
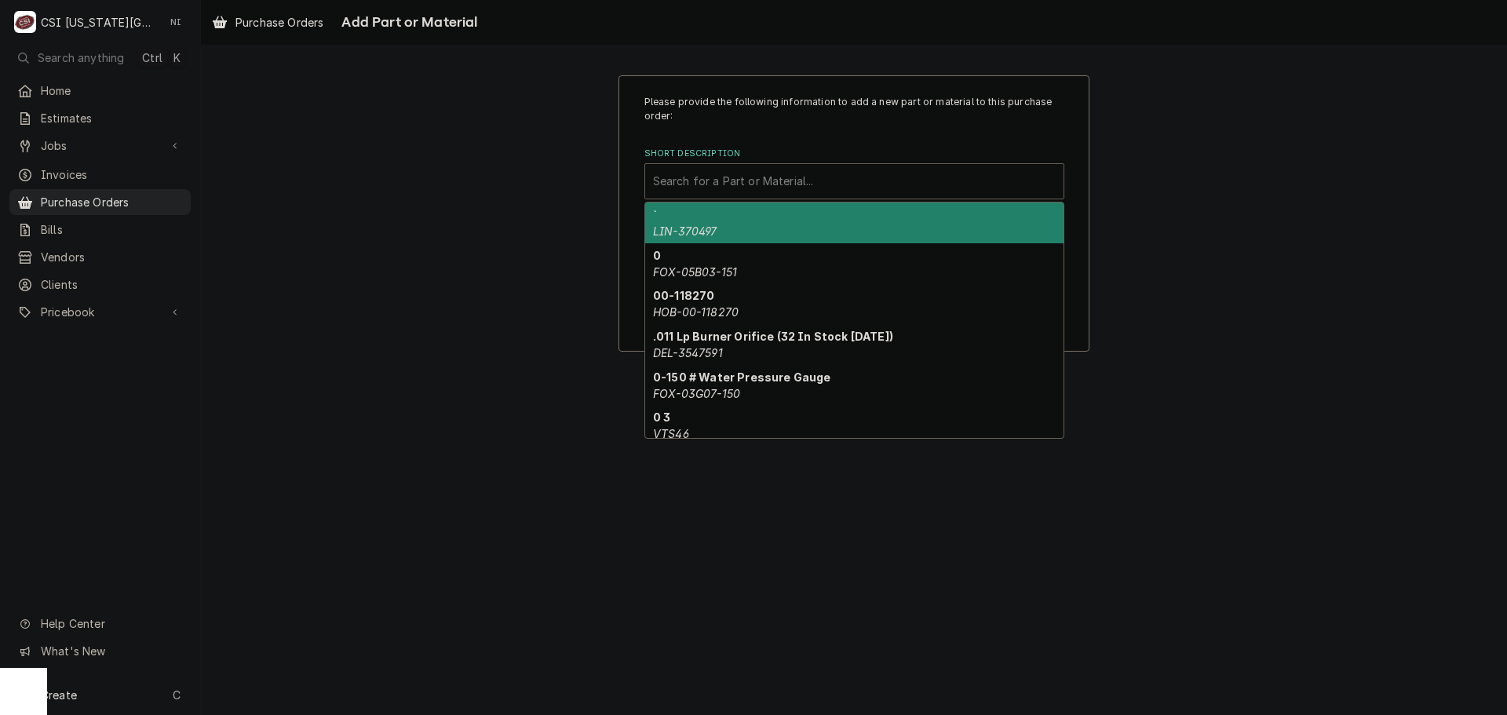
paste input "712-012D-04"
type input "712-012D-04"
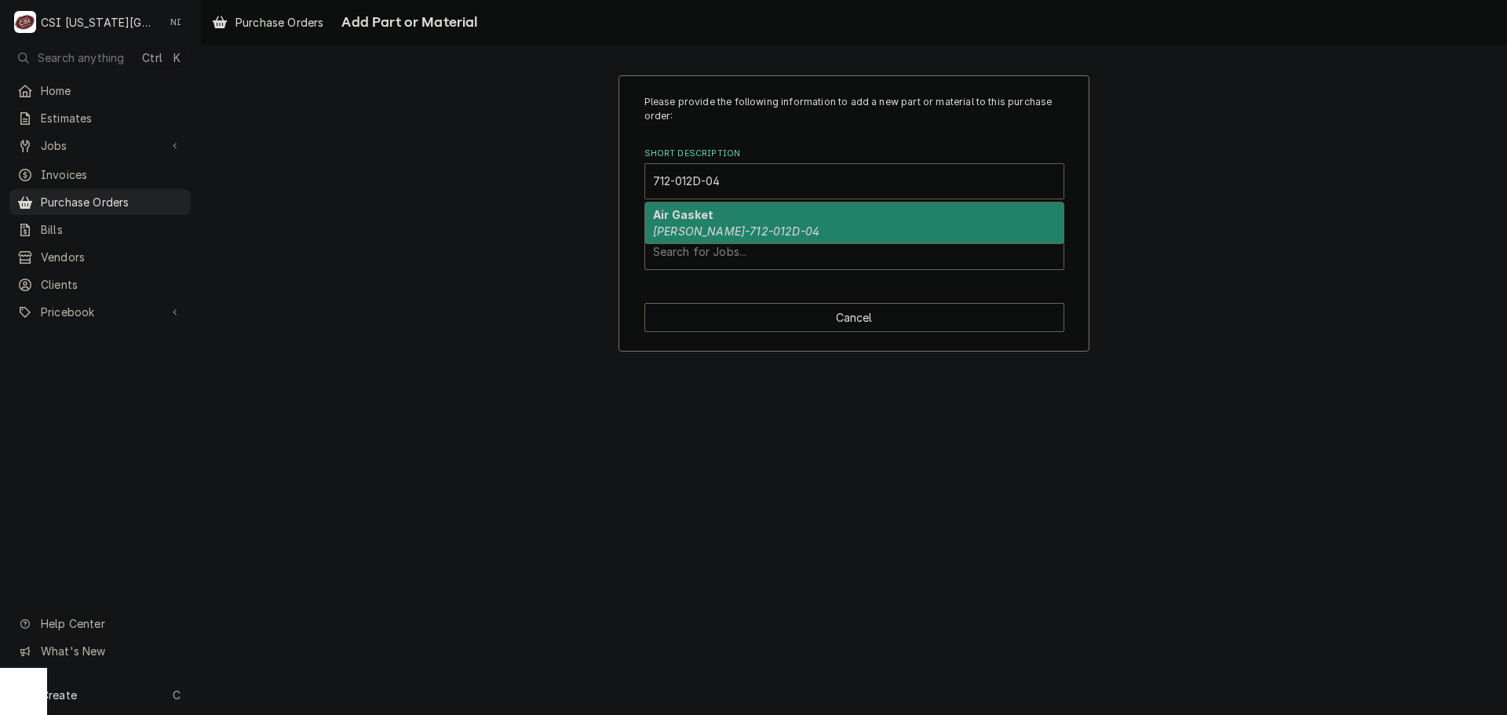
click at [733, 215] on div "Air Gasket [PERSON_NAME]-712-012D-04" at bounding box center [854, 222] width 418 height 41
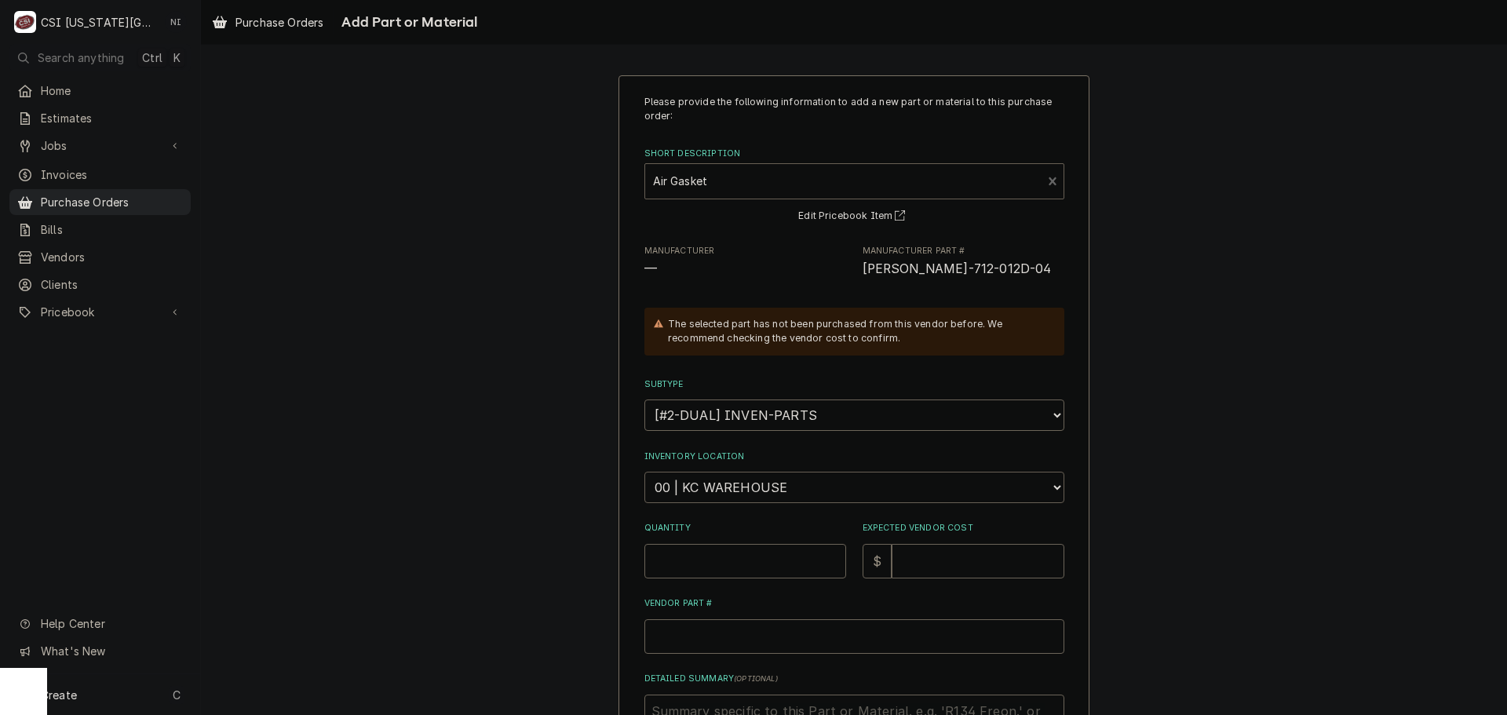
click at [716, 487] on select "Choose a location... 00 | KC WAREHOUSE 00 | MAIN WAREHOUSE 01 | [PERSON_NAME] #…" at bounding box center [854, 487] width 420 height 31
click at [472, 102] on div "Please provide the following information to add a new part or material to this …" at bounding box center [854, 496] width 1306 height 870
drag, startPoint x: 712, startPoint y: 563, endPoint x: 718, endPoint y: 553, distance: 12.0
click at [713, 563] on input "Quantity" at bounding box center [745, 561] width 202 height 35
type textarea "x"
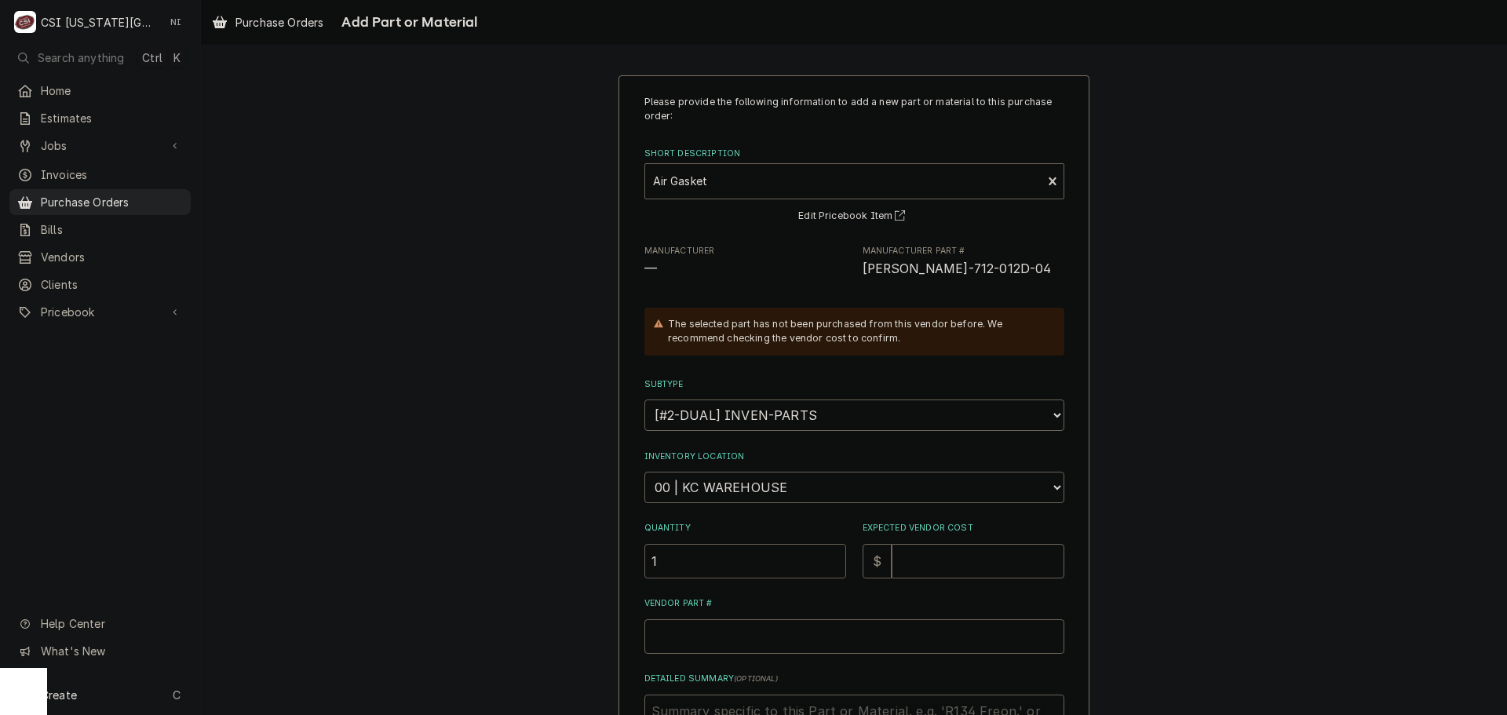
type input "1"
type textarea "x"
type input "6"
type textarea "x"
type input "69"
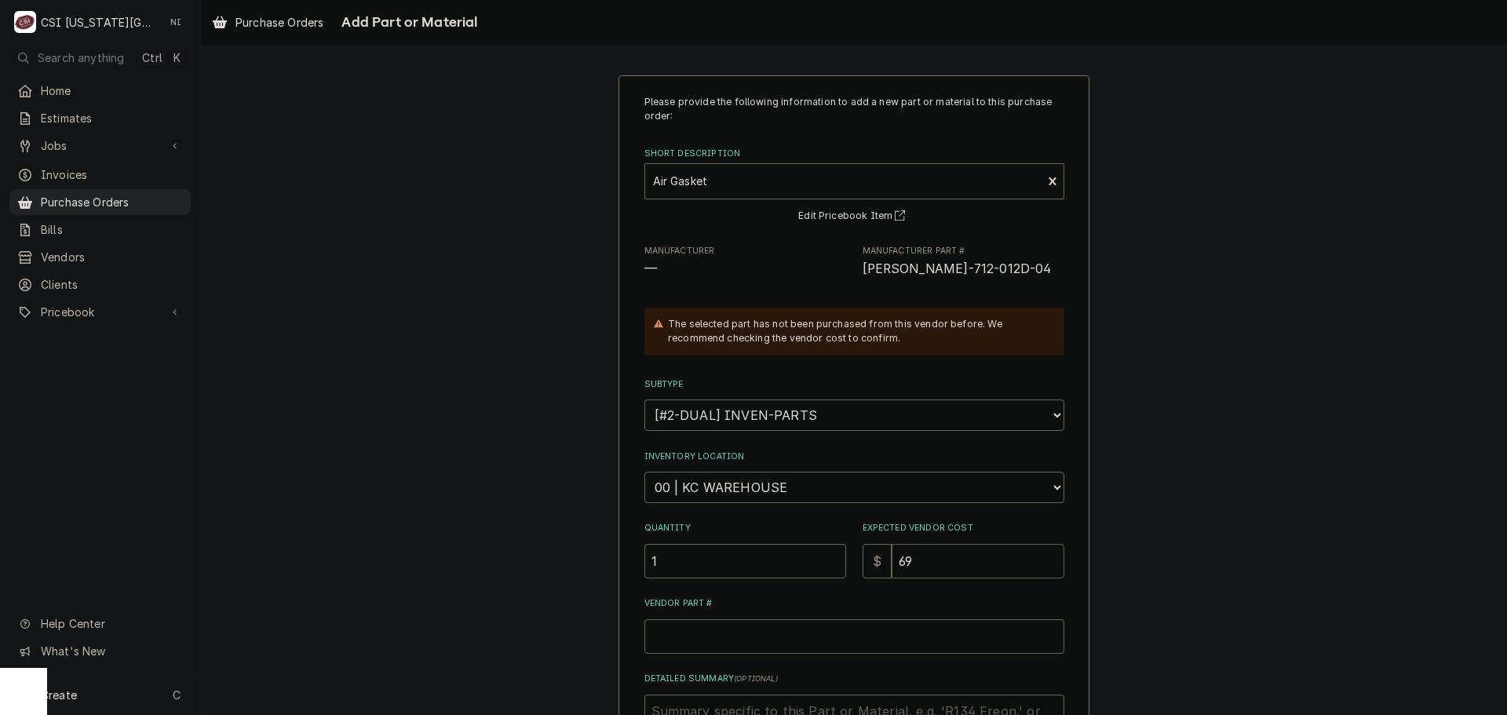
type textarea "x"
type input "69.9"
type textarea "x"
type input "69.93"
drag, startPoint x: 965, startPoint y: 268, endPoint x: 856, endPoint y: 281, distance: 109.9
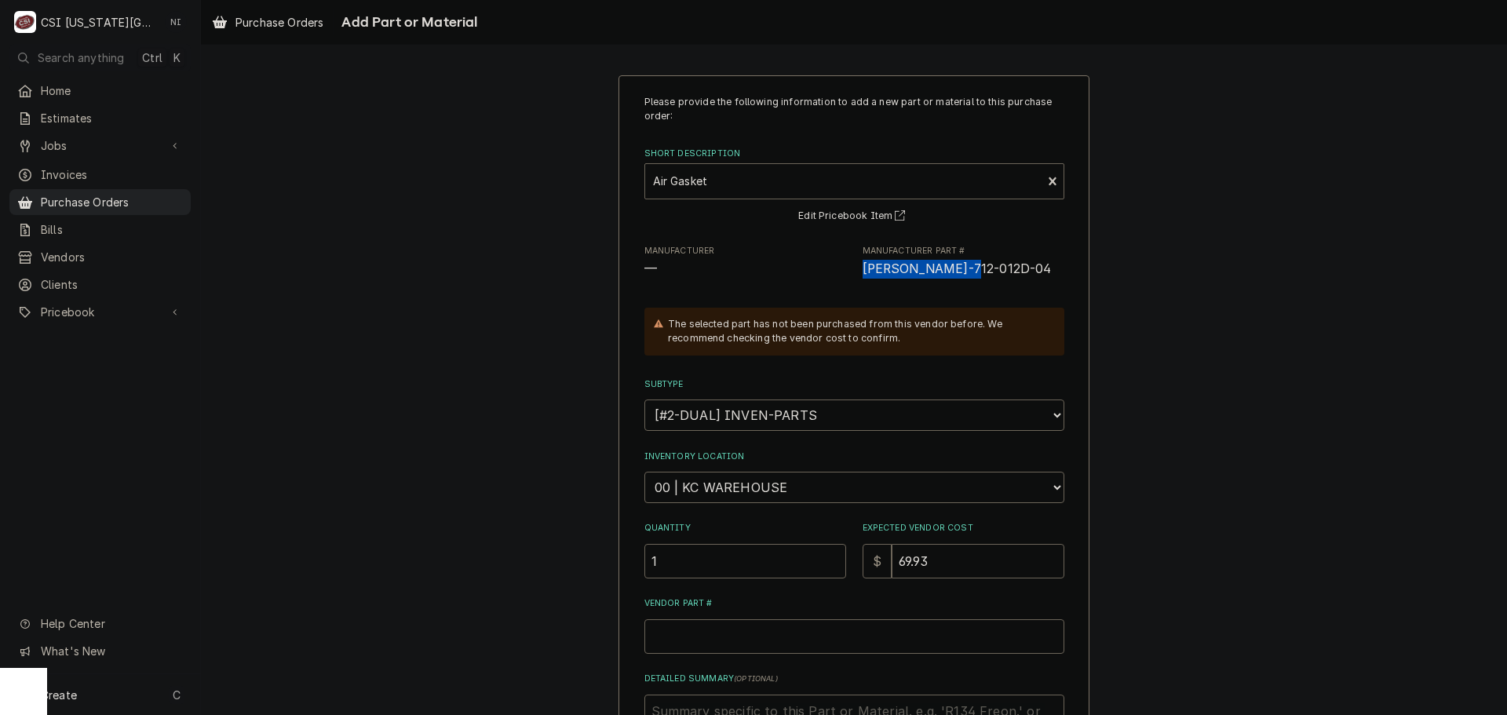
click at [856, 281] on div "Please provide the following information to add a new part or material to this …" at bounding box center [854, 465] width 420 height 741
copy span "BEV-712-012D-04"
click at [808, 641] on input "Vendor Part #" at bounding box center [854, 636] width 420 height 35
paste input "BEV-712-012D-04"
type textarea "x"
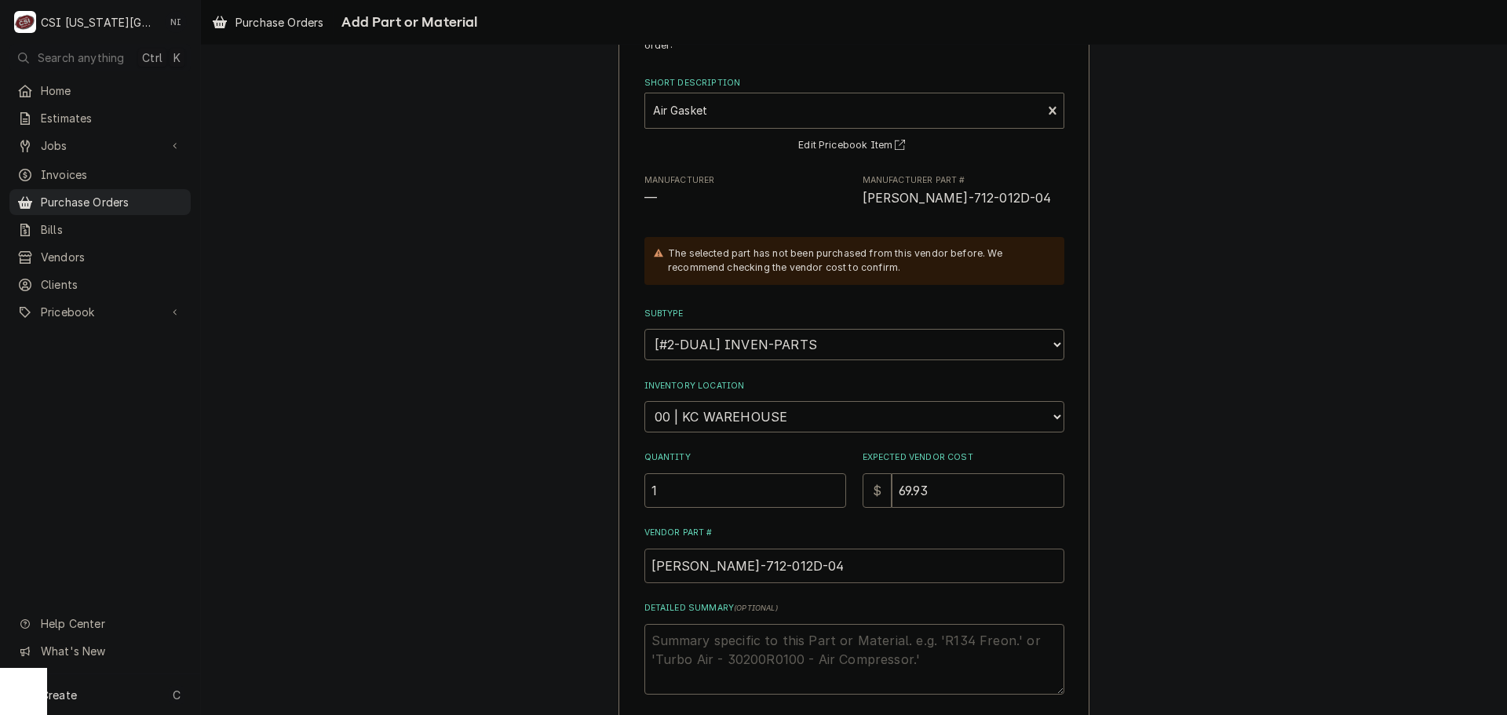
scroll to position [217, 0]
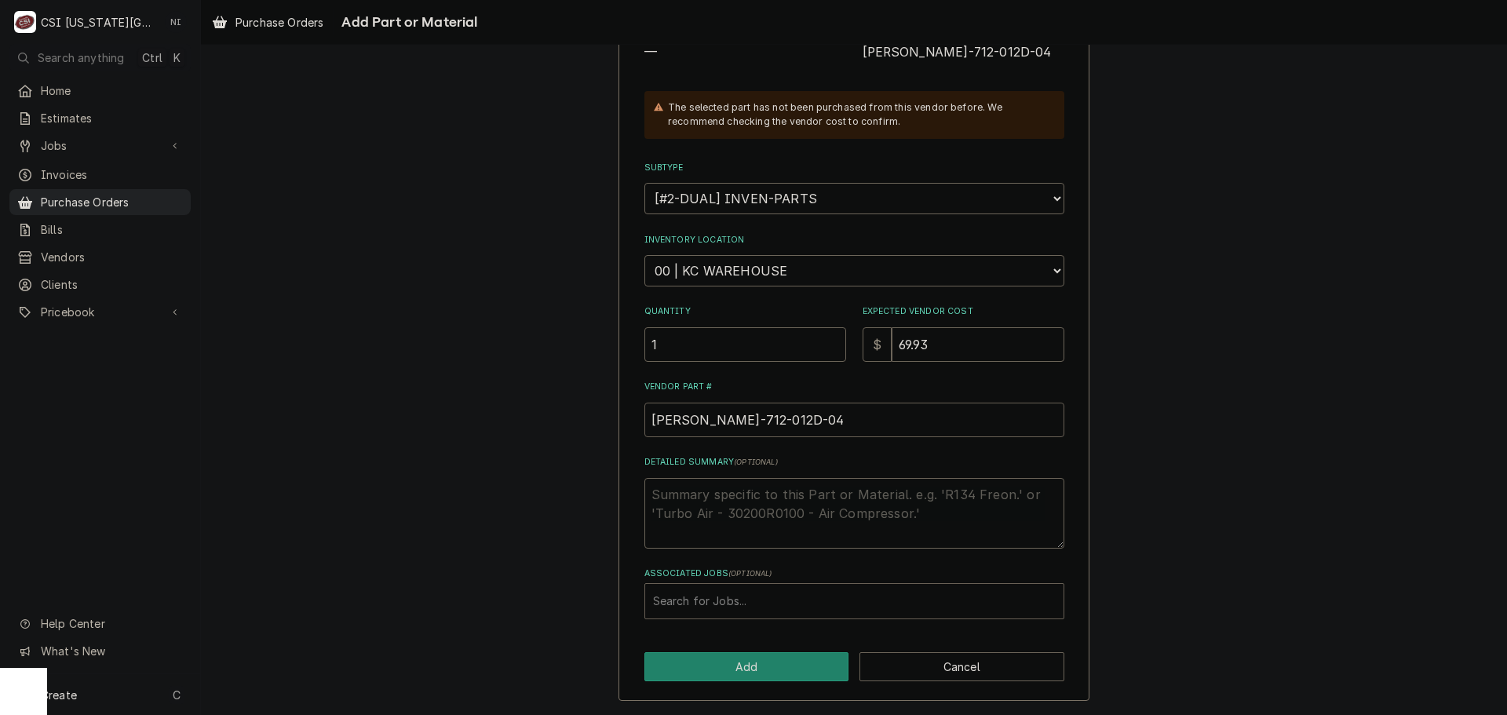
type input "BEV-712-012D-04"
click at [730, 596] on div "Associated Jobs" at bounding box center [854, 601] width 403 height 28
type input "3"
type textarea "x"
type input "3"
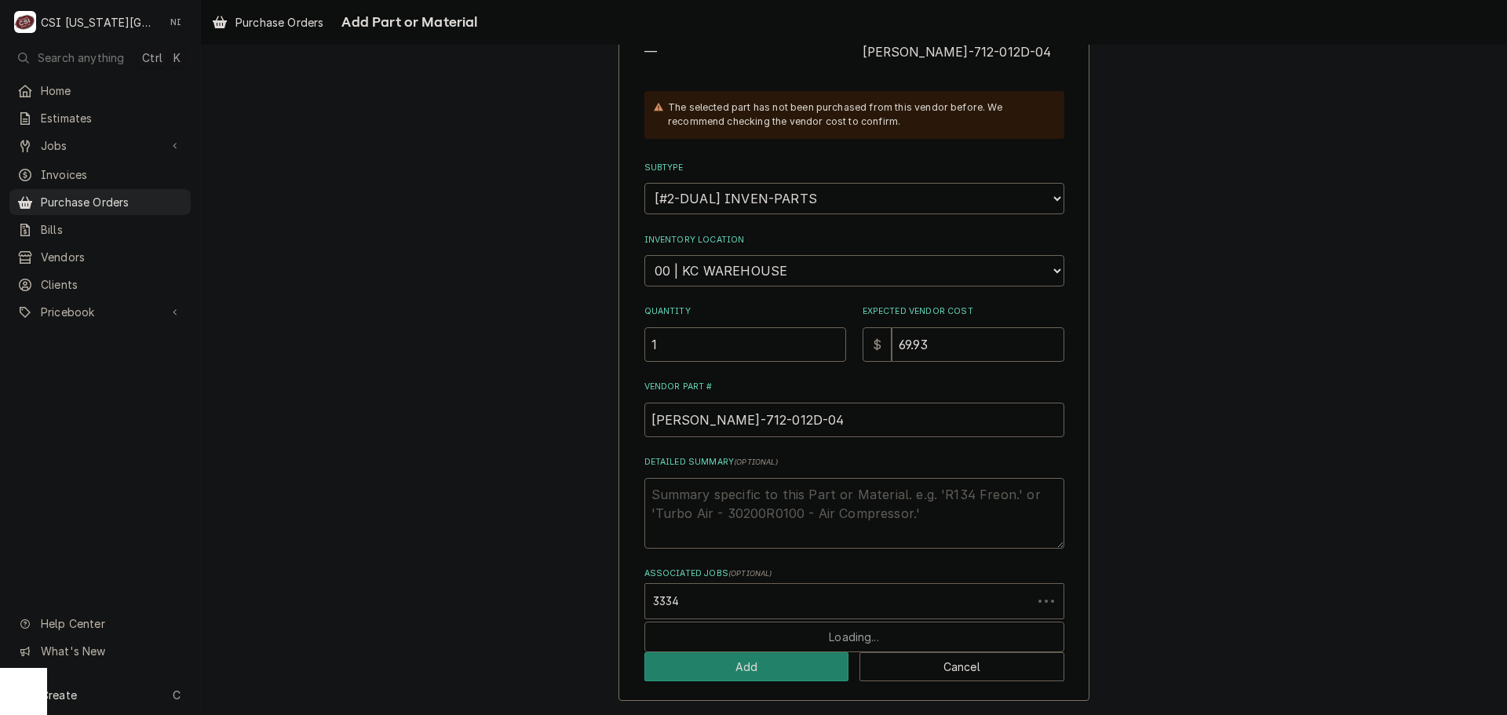
type input "33343"
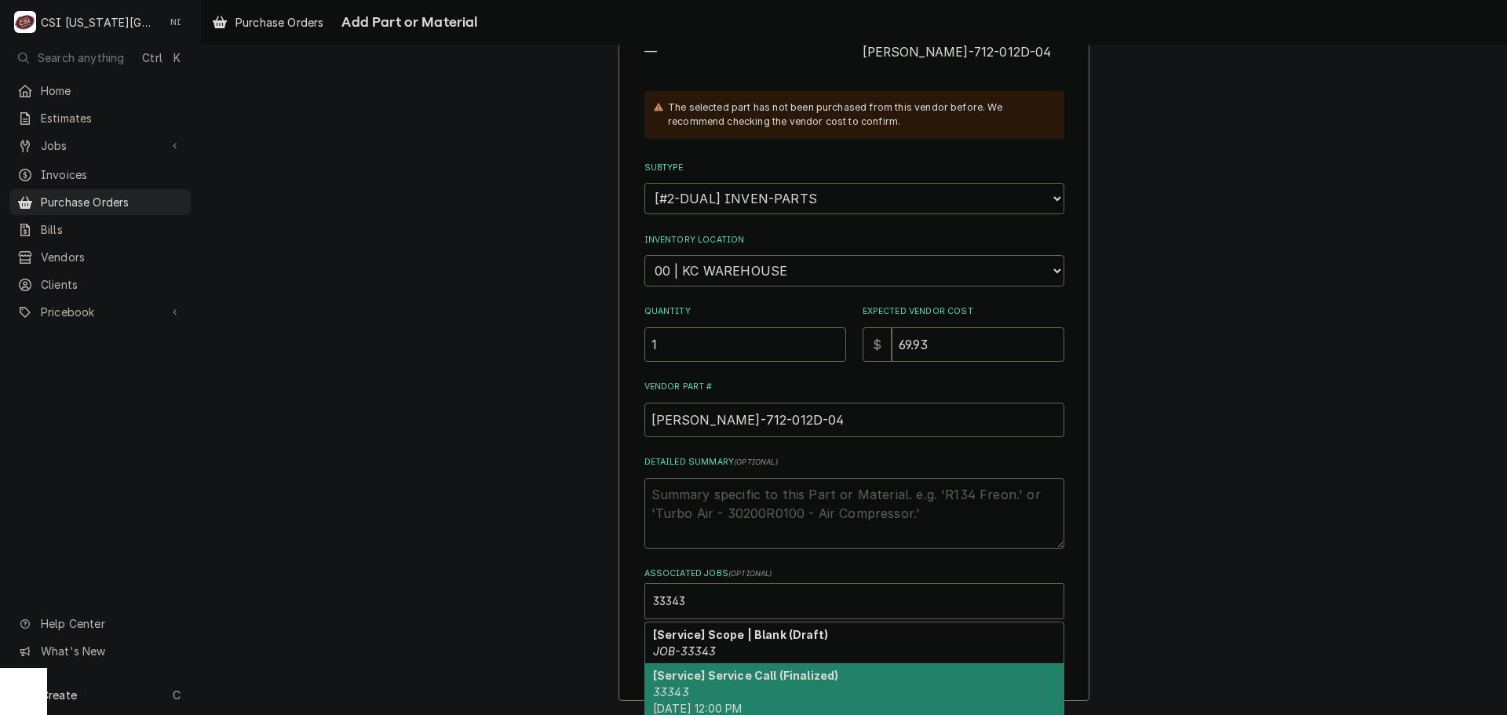
click at [818, 665] on div "[Service] Service Call (Finalized) 33343 Mon, May 8th, 2023 - 12:00 PM" at bounding box center [854, 691] width 418 height 57
type textarea "x"
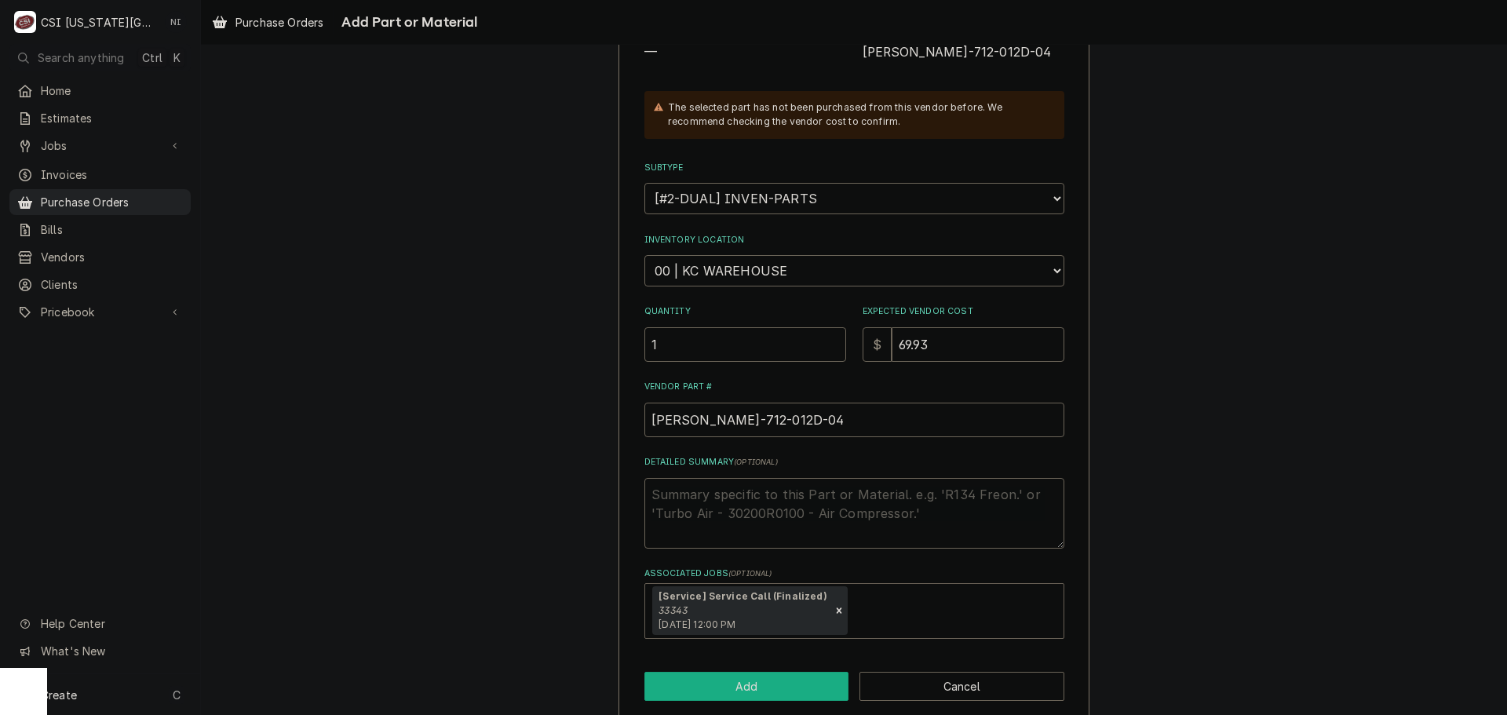
click at [749, 679] on button "Add" at bounding box center [746, 686] width 205 height 29
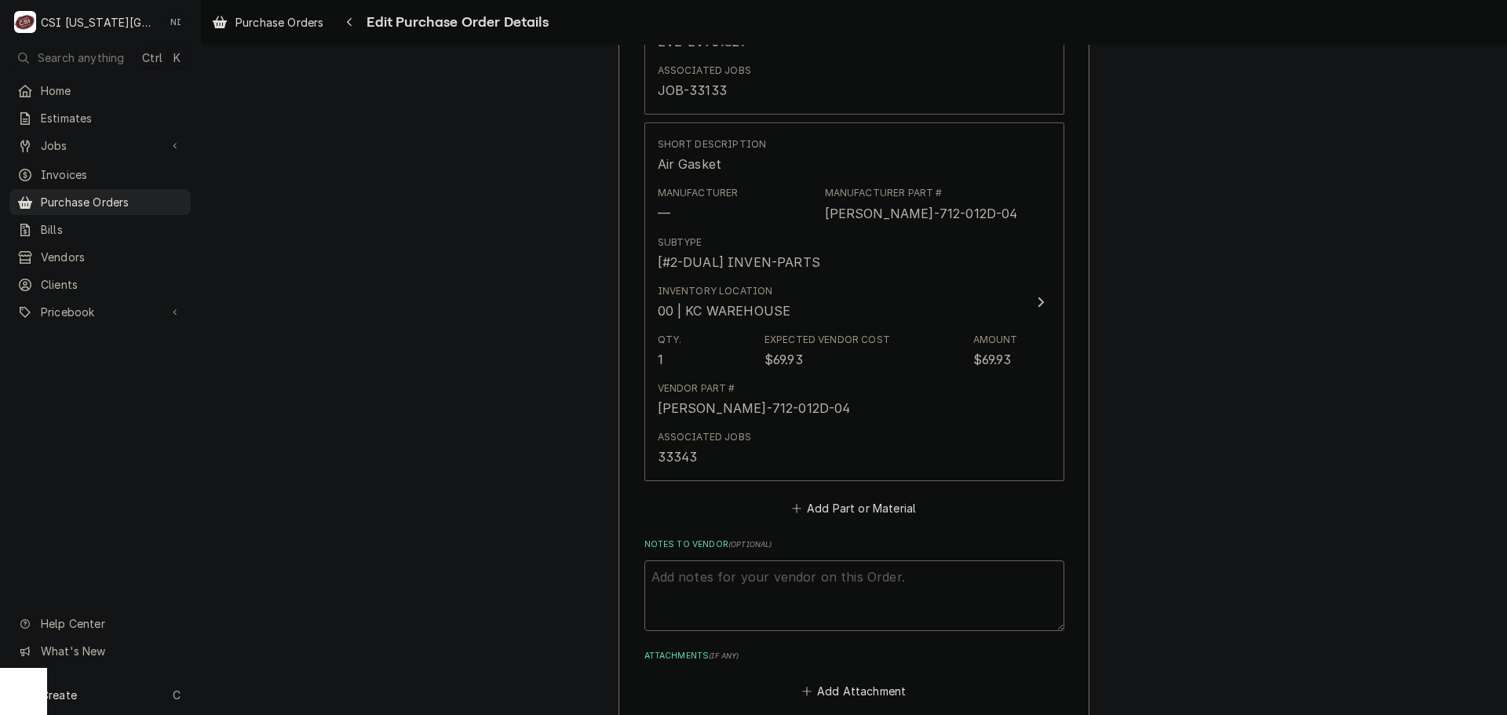
scroll to position [4480, 0]
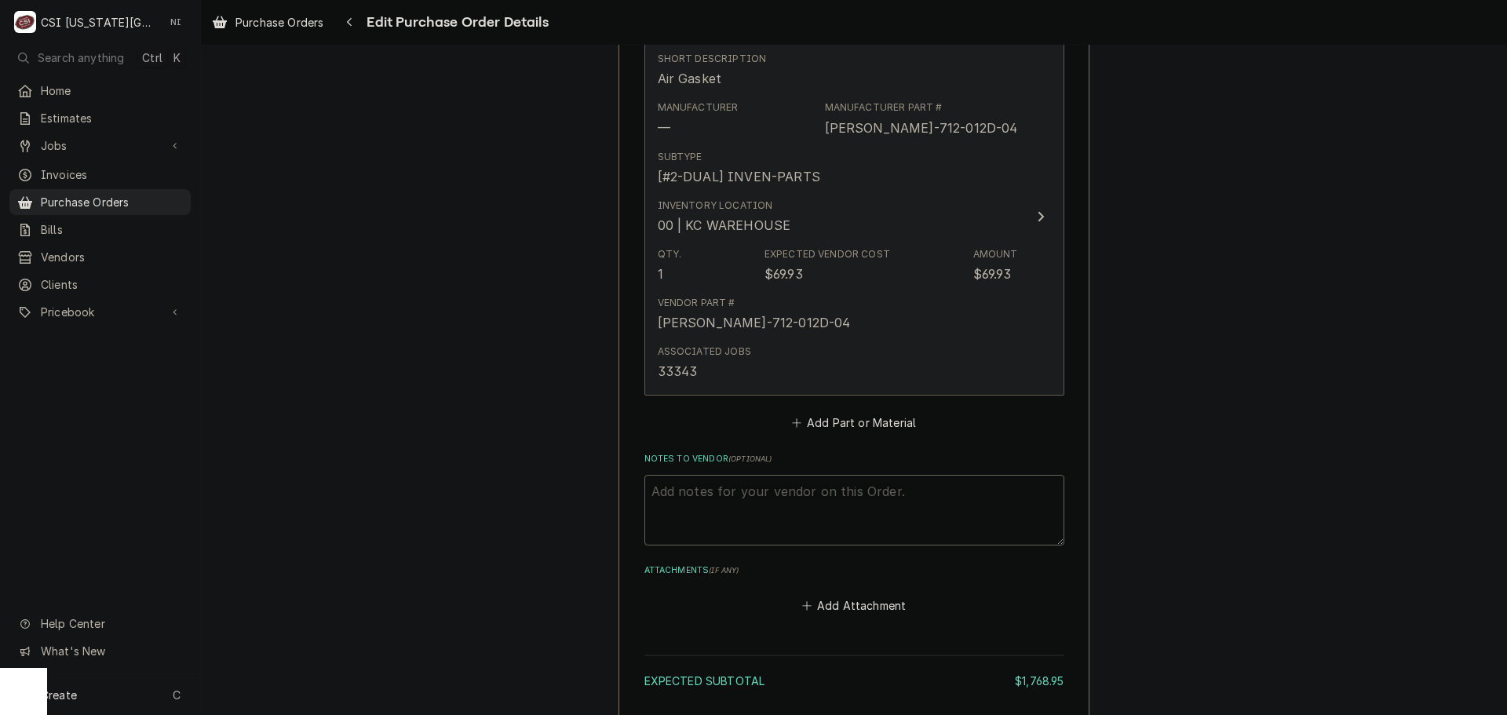
click at [854, 365] on div "Associated Jobs 33343" at bounding box center [838, 362] width 360 height 49
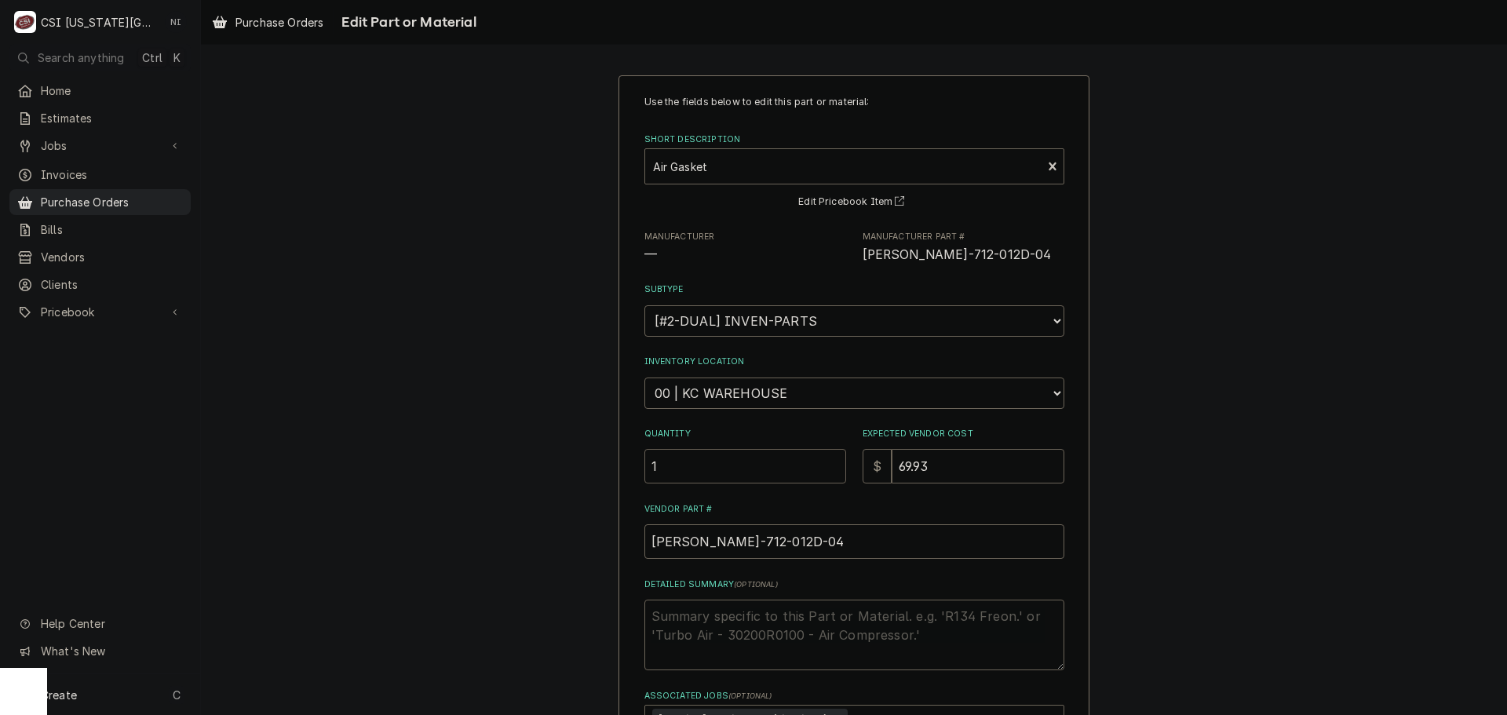
drag, startPoint x: 647, startPoint y: 466, endPoint x: 589, endPoint y: 462, distance: 57.4
click at [589, 462] on div "Use the fields below to edit this part or material: Short Description Air Gaske…" at bounding box center [854, 478] width 1306 height 835
type textarea "x"
type input "2"
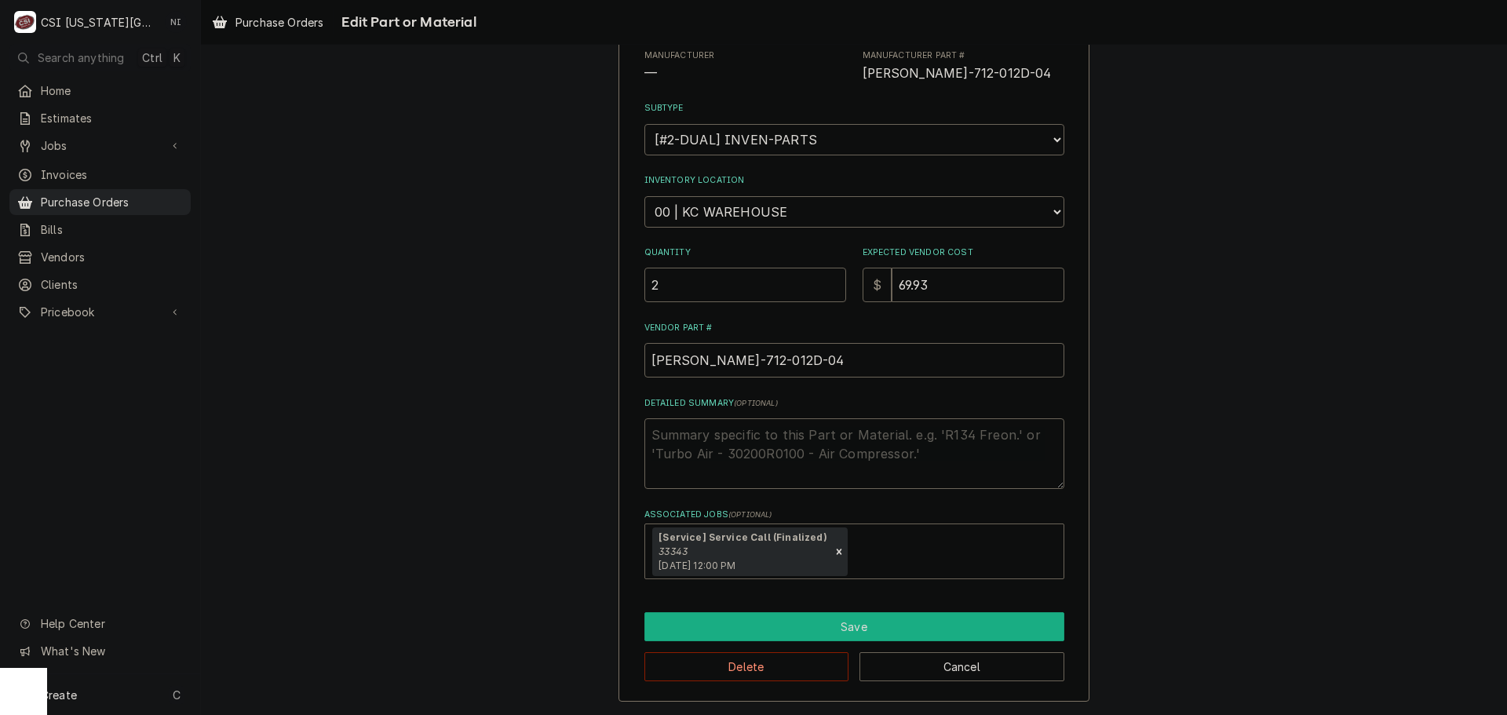
click at [833, 625] on button "Save" at bounding box center [854, 626] width 420 height 29
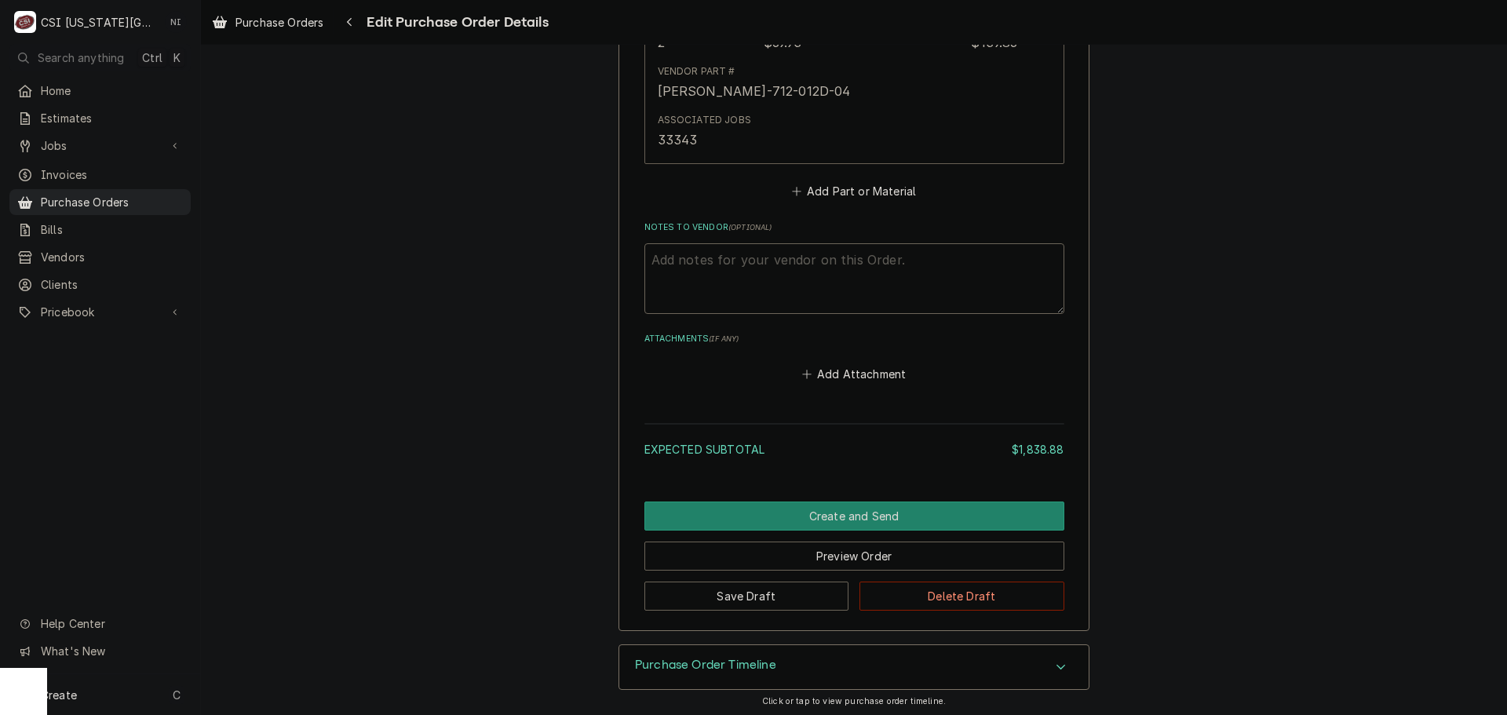
scroll to position [4715, 0]
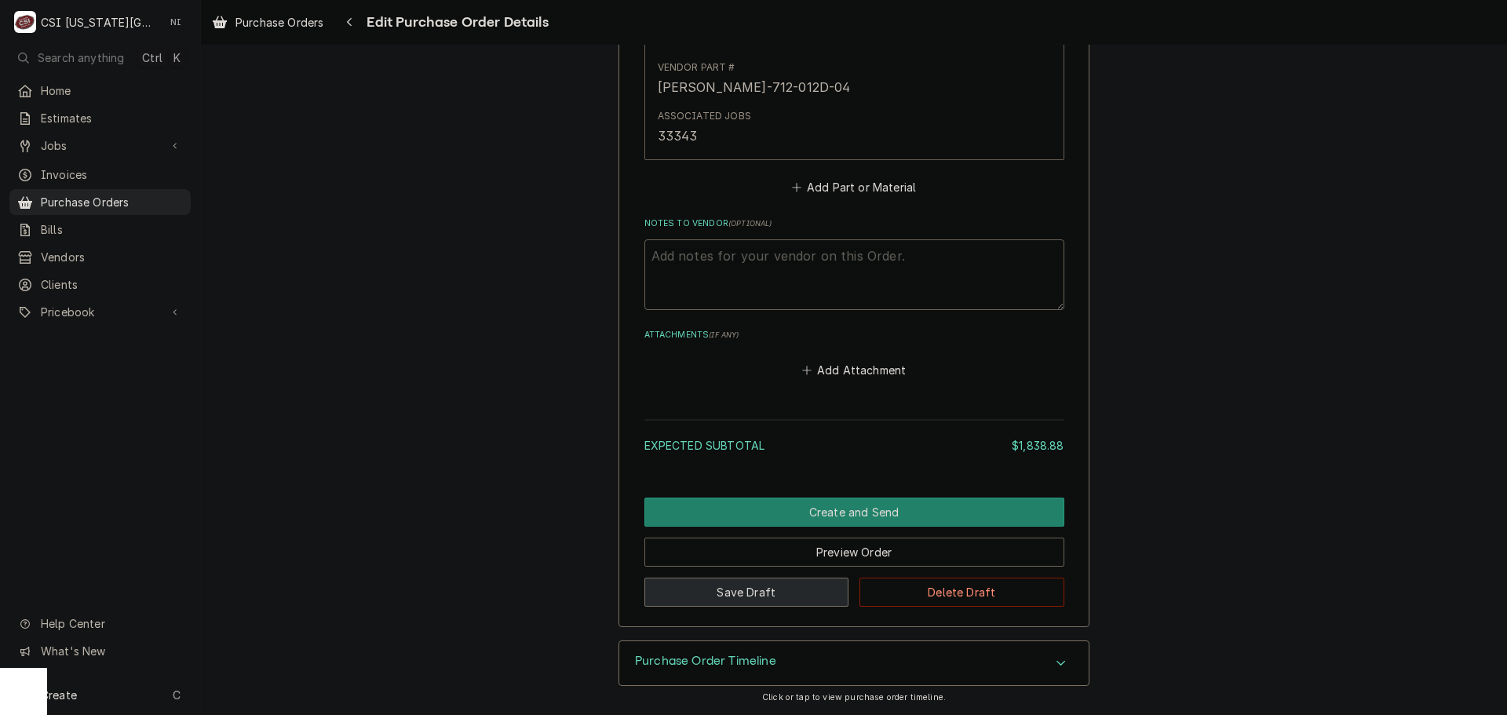
click at [813, 594] on button "Save Draft" at bounding box center [746, 592] width 205 height 29
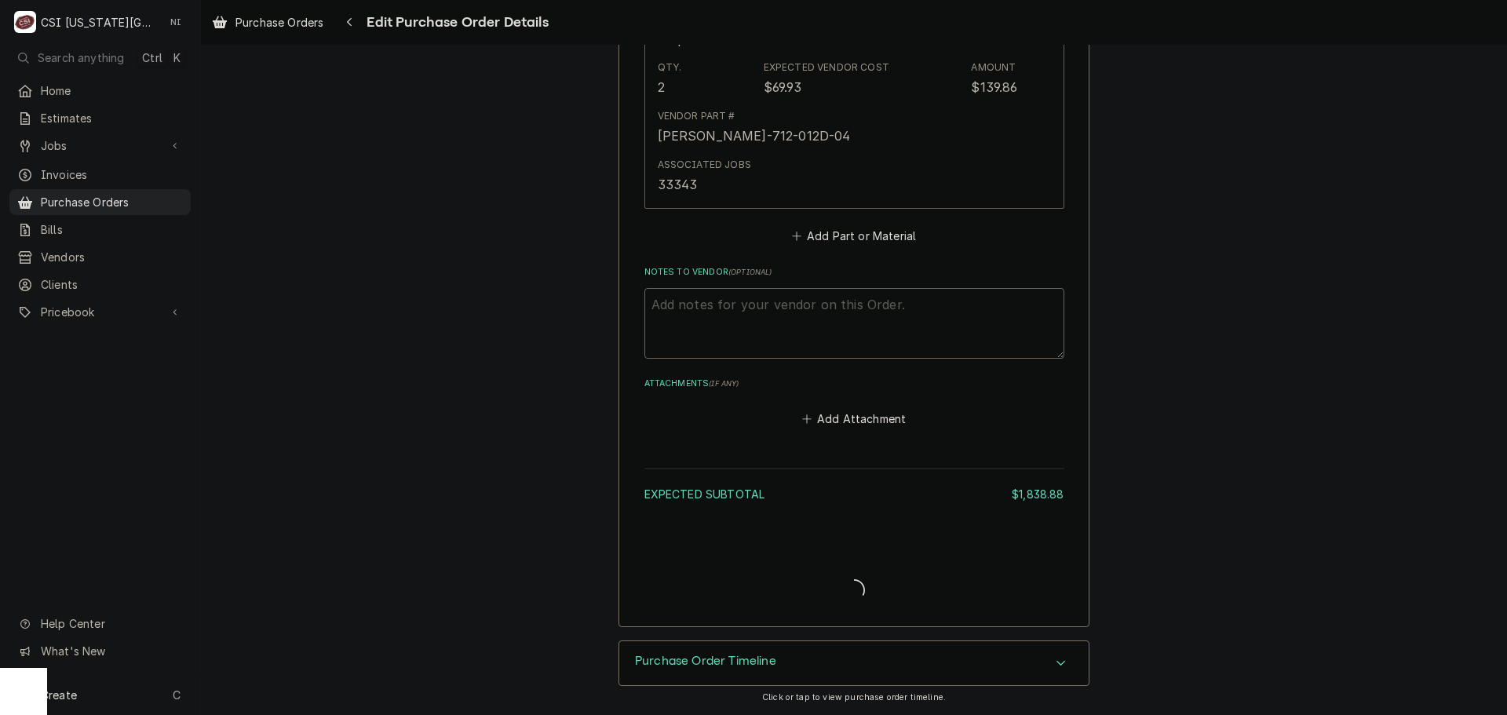
scroll to position [4666, 0]
type textarea "x"
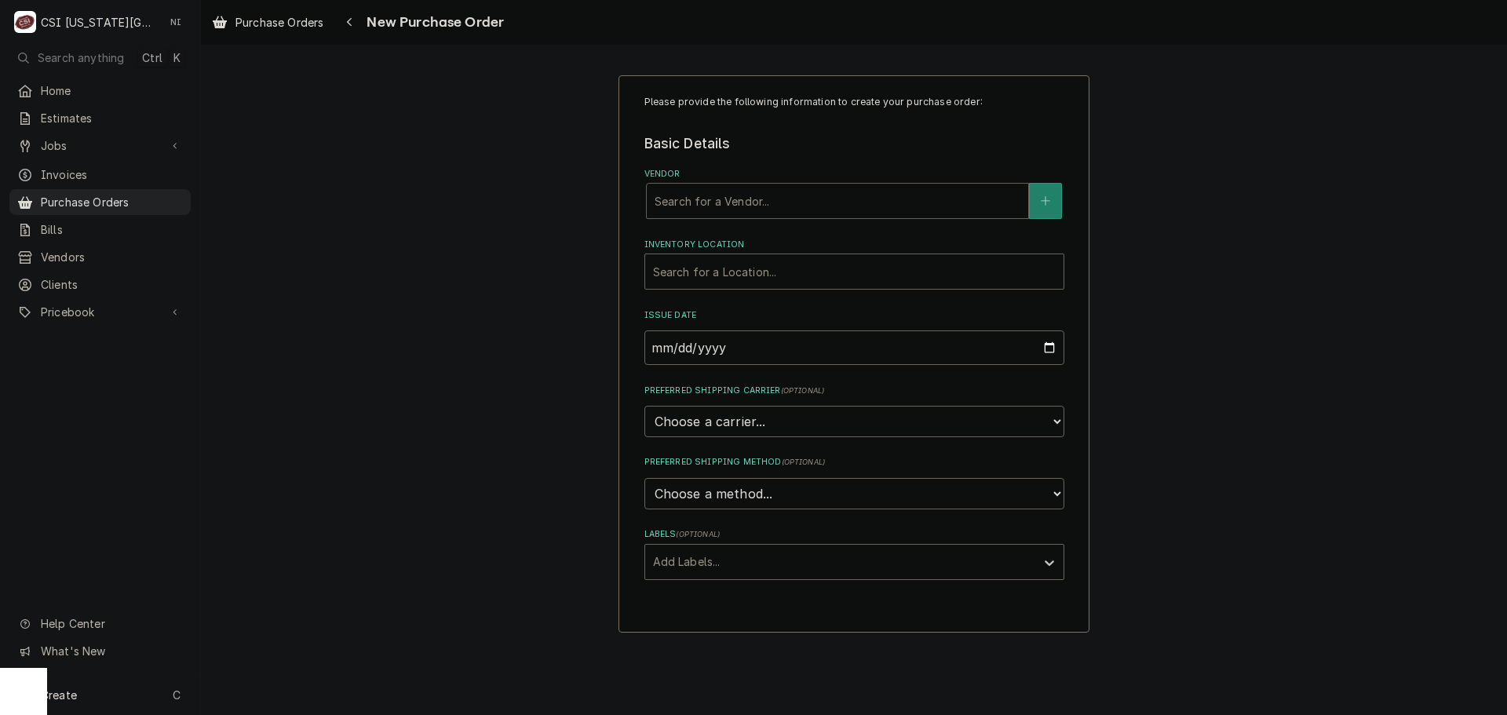
click at [686, 197] on div "Vendor" at bounding box center [838, 201] width 366 height 28
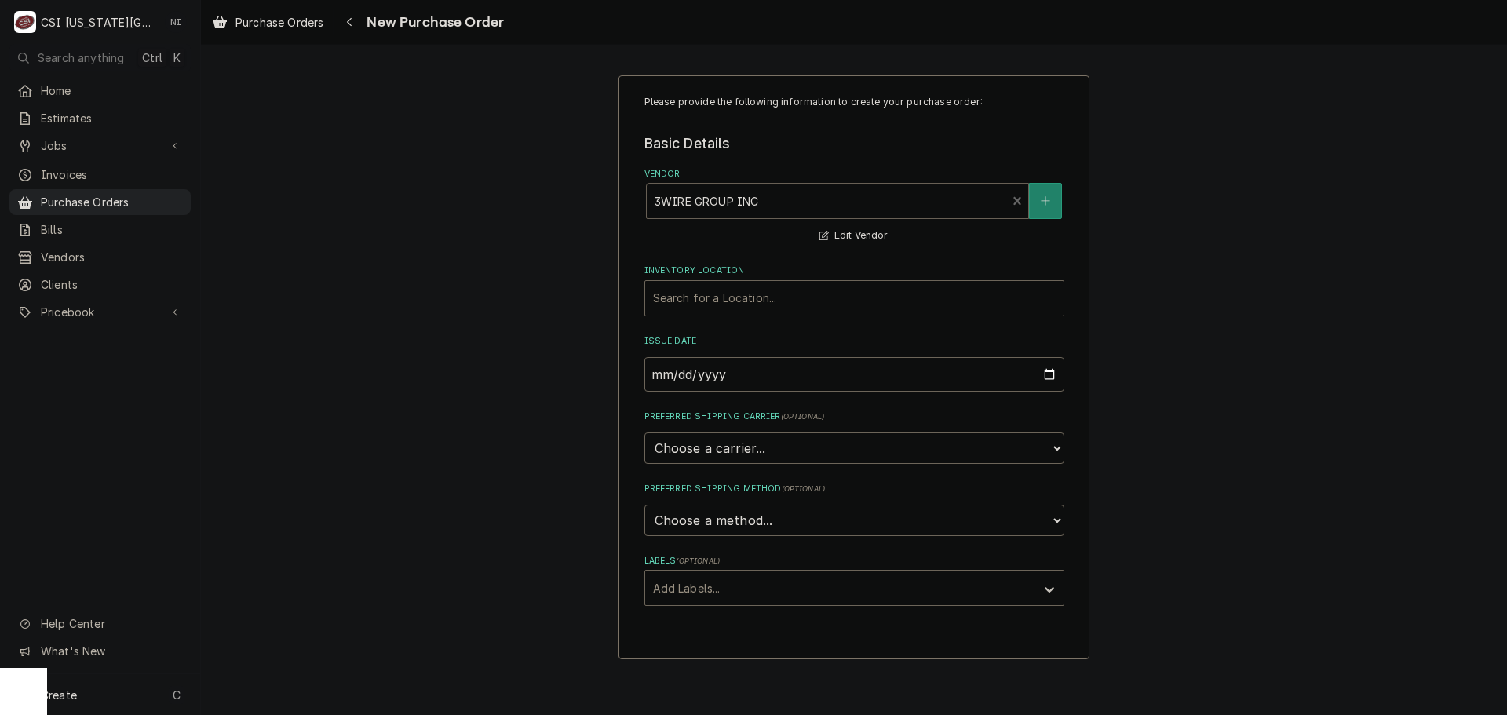
type input "key"
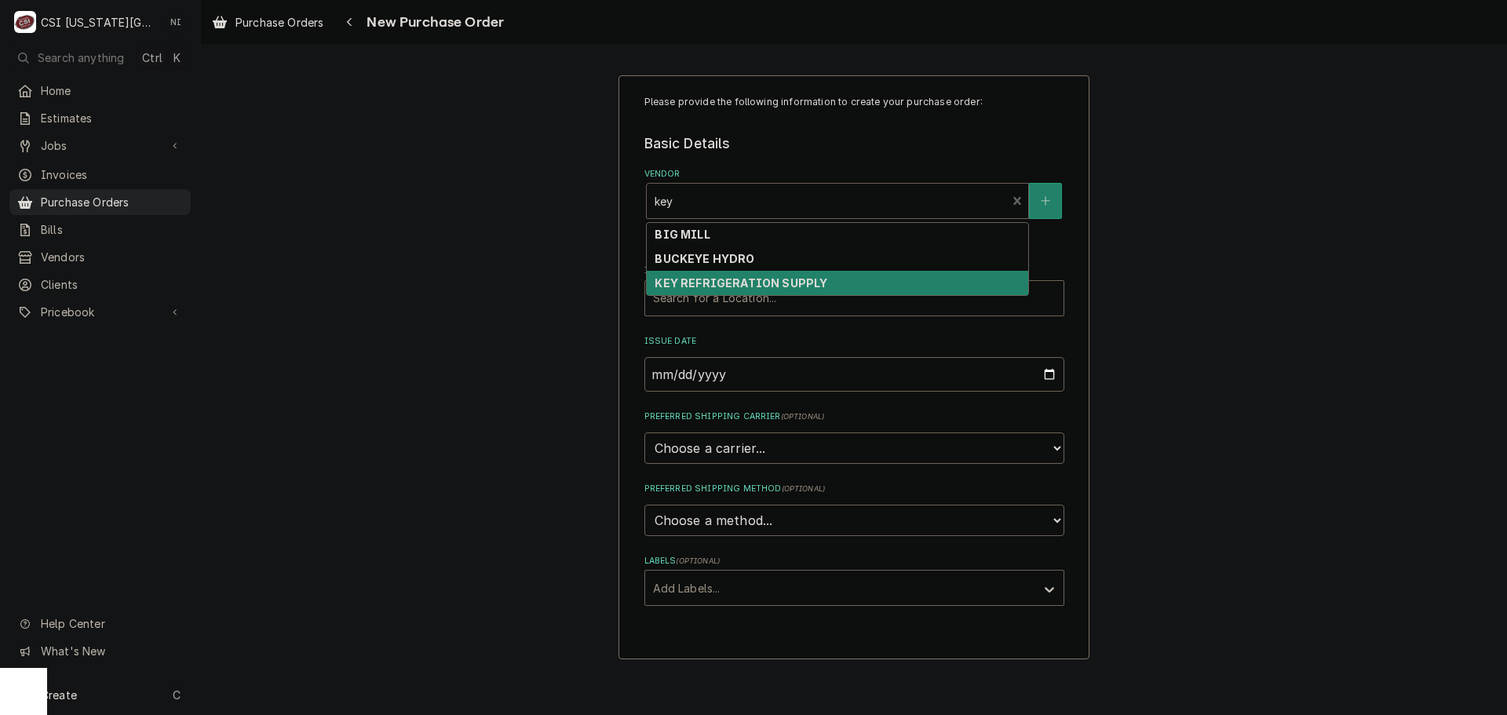
click at [757, 287] on strong "KEY REFRIGERATION SUPPLY" at bounding box center [741, 282] width 173 height 13
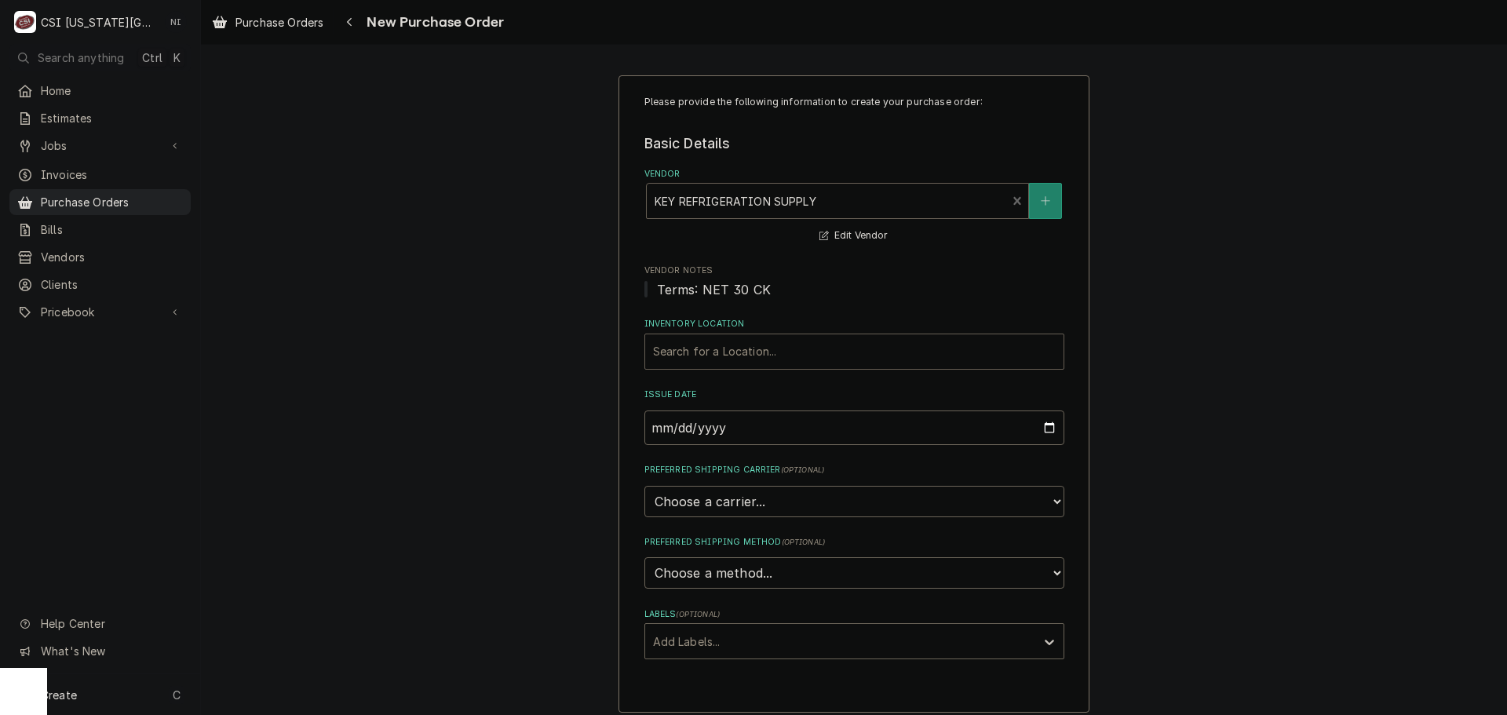
click at [755, 355] on div "Inventory Location" at bounding box center [854, 351] width 403 height 28
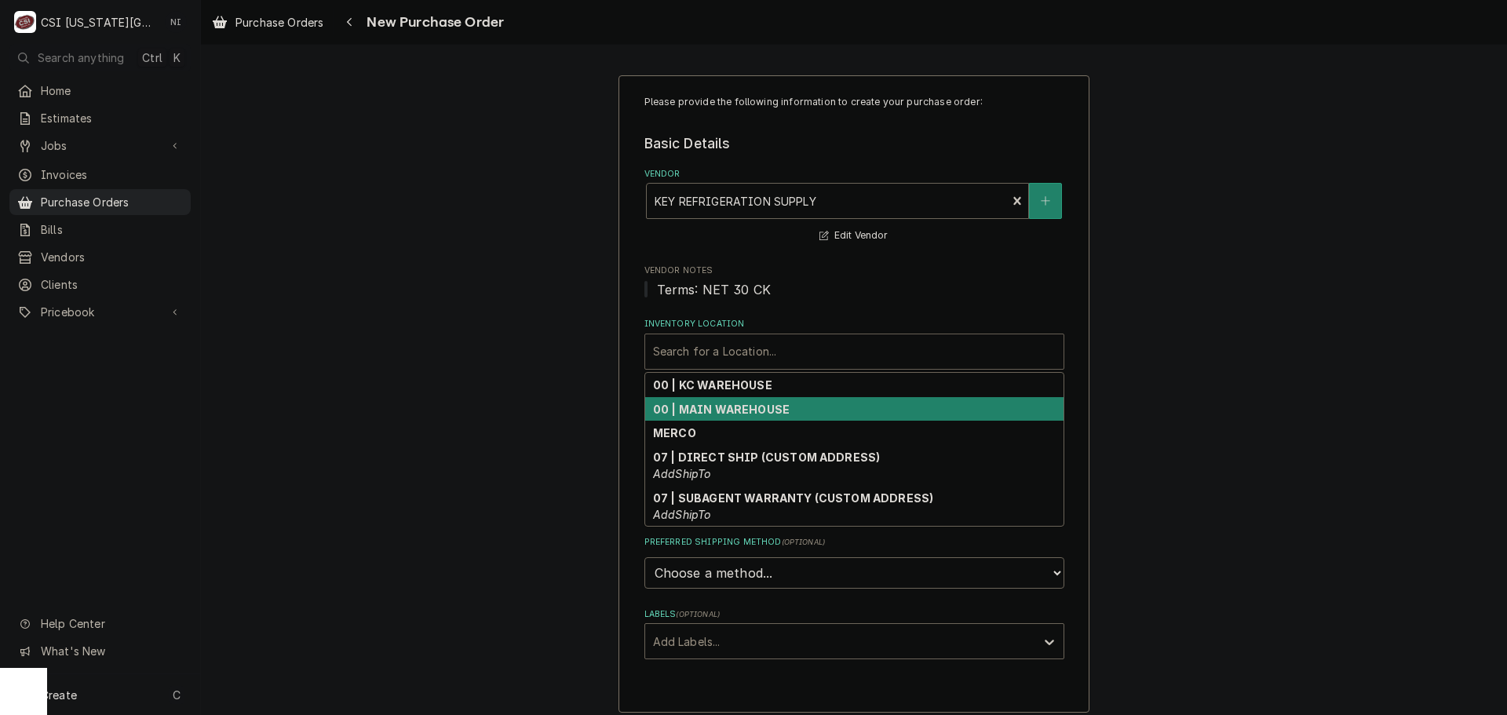
click at [760, 400] on div "00 | MAIN WAREHOUSE" at bounding box center [854, 409] width 418 height 24
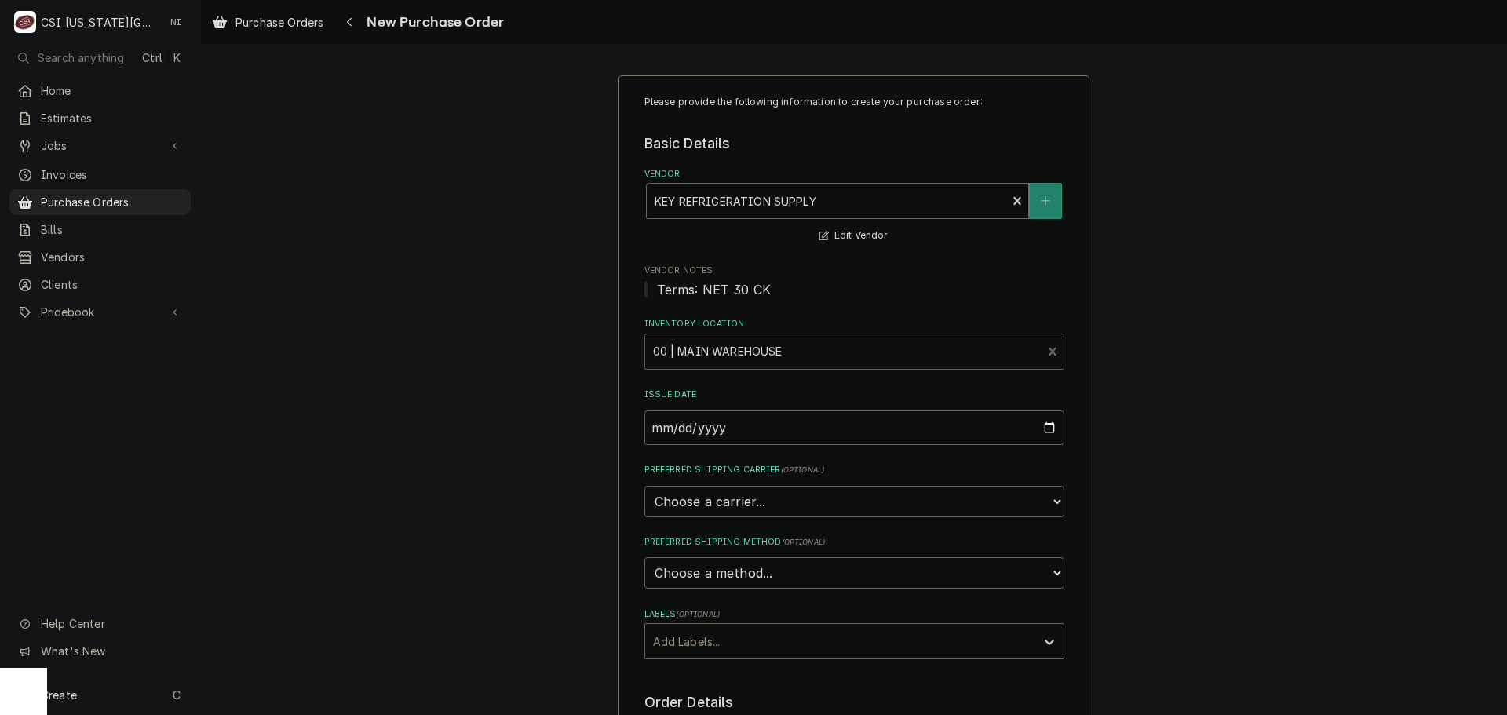
click at [769, 356] on div "Inventory Location" at bounding box center [843, 351] width 381 height 28
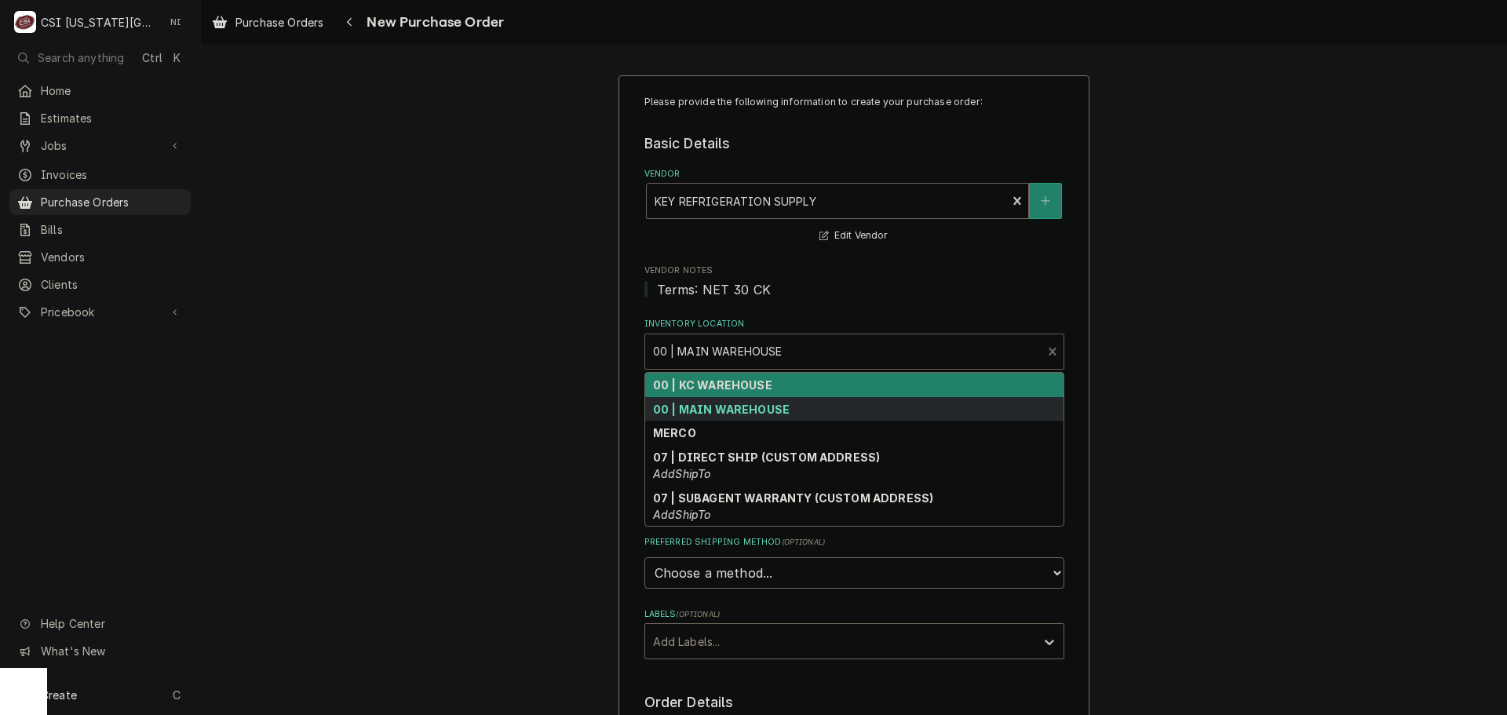
click at [753, 394] on div "00 | KC WAREHOUSE" at bounding box center [854, 385] width 418 height 24
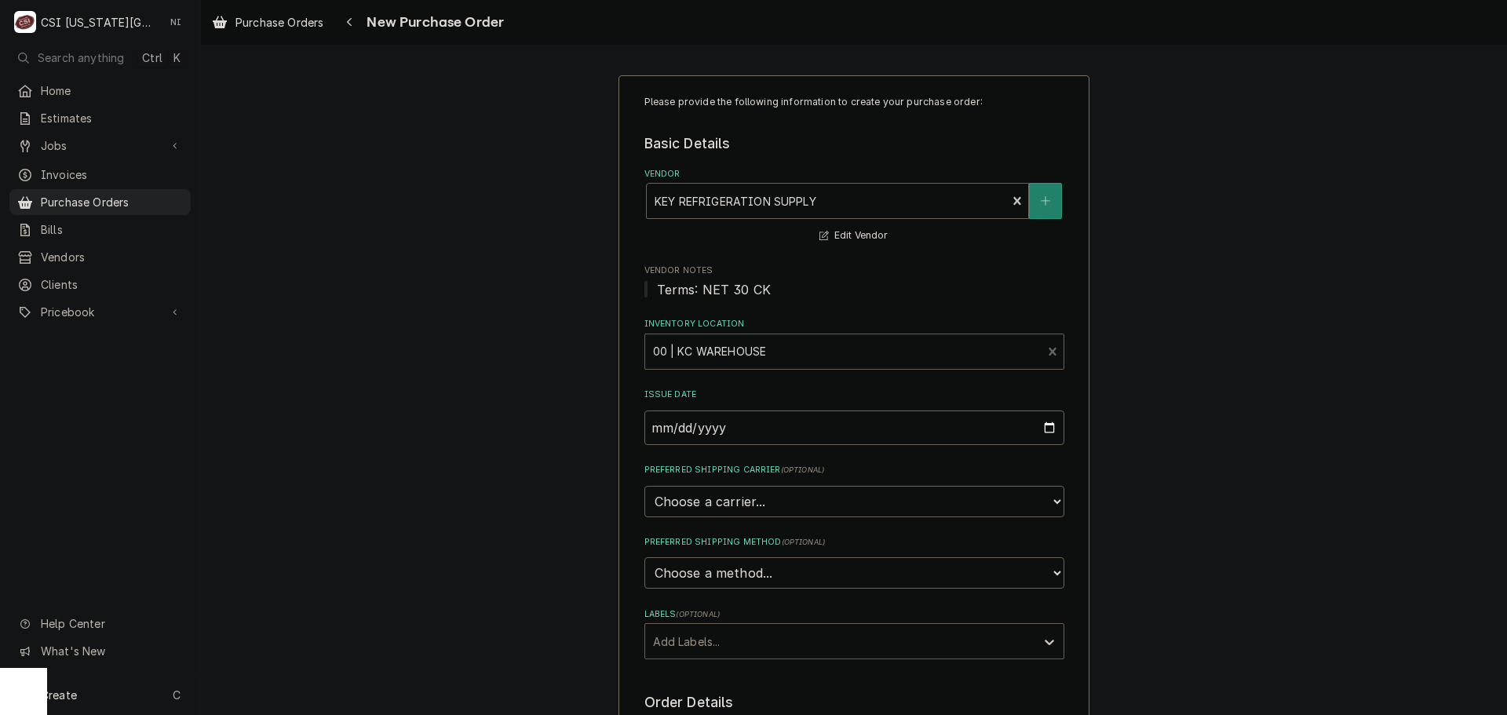
drag, startPoint x: 749, startPoint y: 626, endPoint x: 738, endPoint y: 641, distance: 18.5
click at [749, 628] on div "Add Labels..." at bounding box center [840, 641] width 390 height 35
click at [717, 699] on div "² Local Pickup 🛍️" at bounding box center [854, 699] width 418 height 24
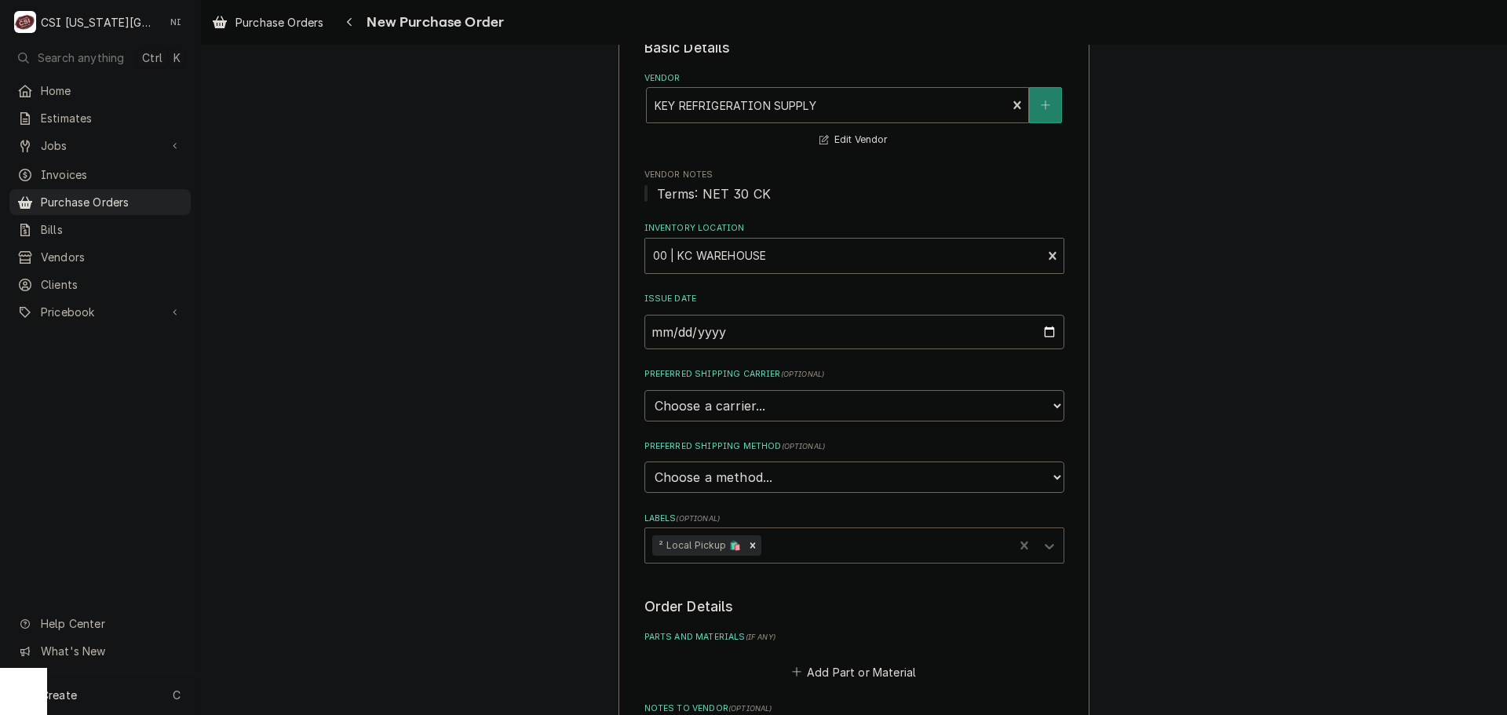
scroll to position [235, 0]
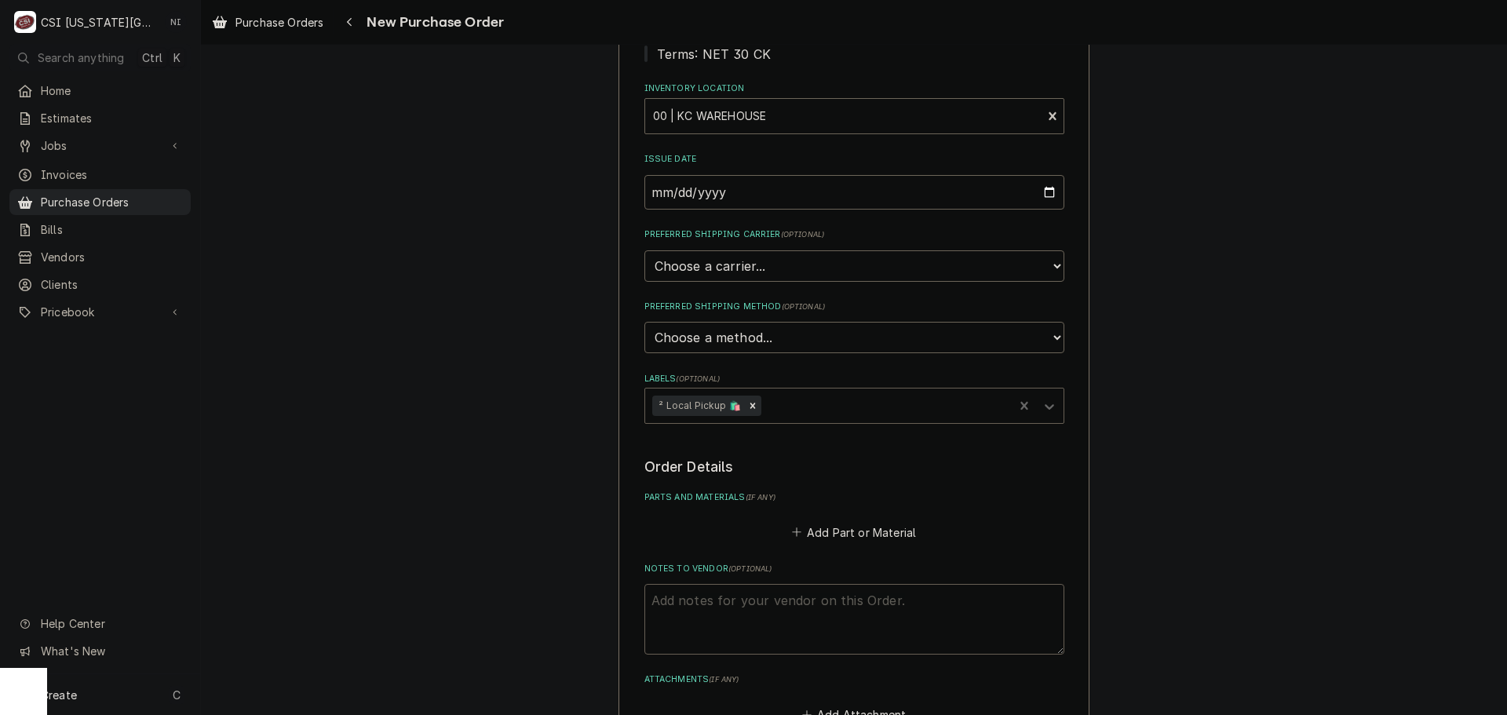
click at [753, 611] on textarea "Notes to Vendor ( optional )" at bounding box center [854, 619] width 420 height 71
type textarea "x"
type textarea "ha"
type textarea "x"
type textarea "har"
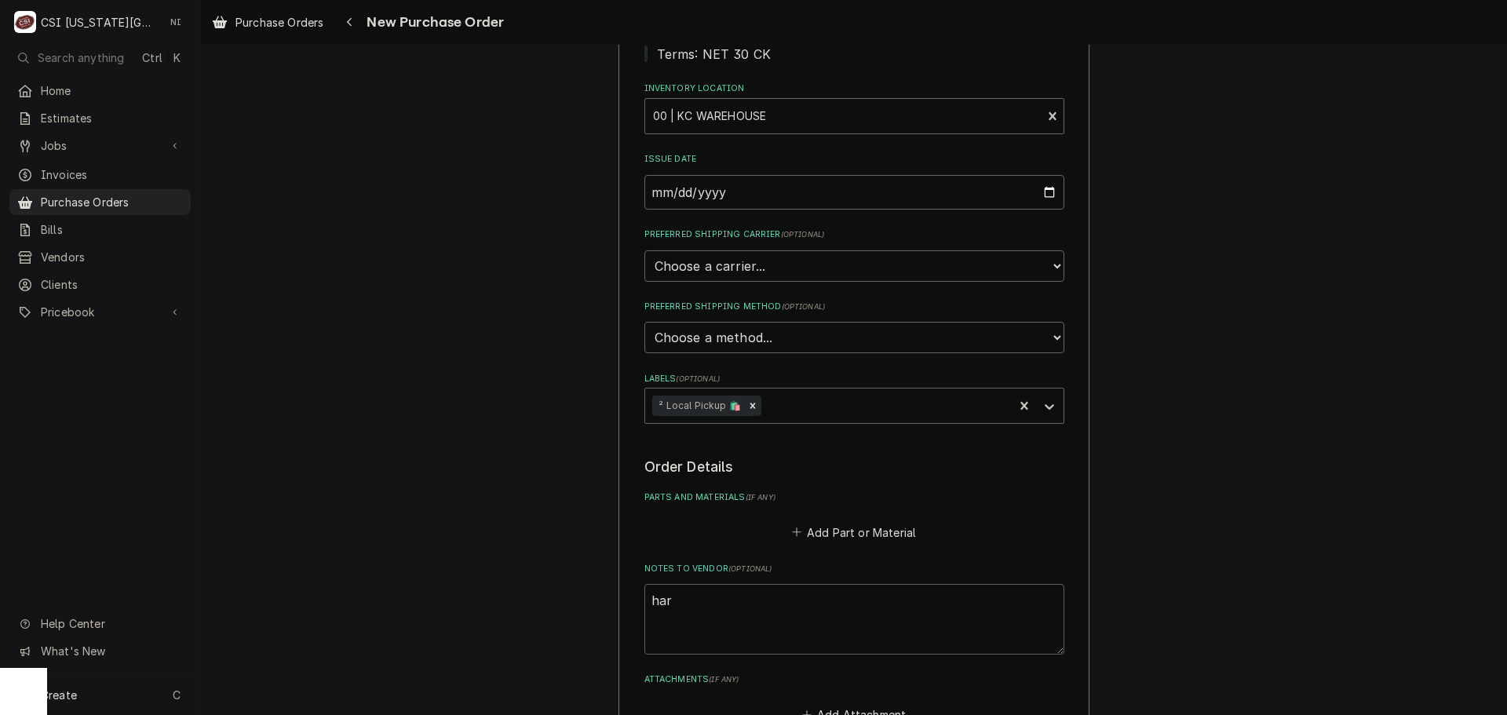
type textarea "x"
type textarea "[PERSON_NAME]"
type textarea "x"
type textarea "harri"
type textarea "x"
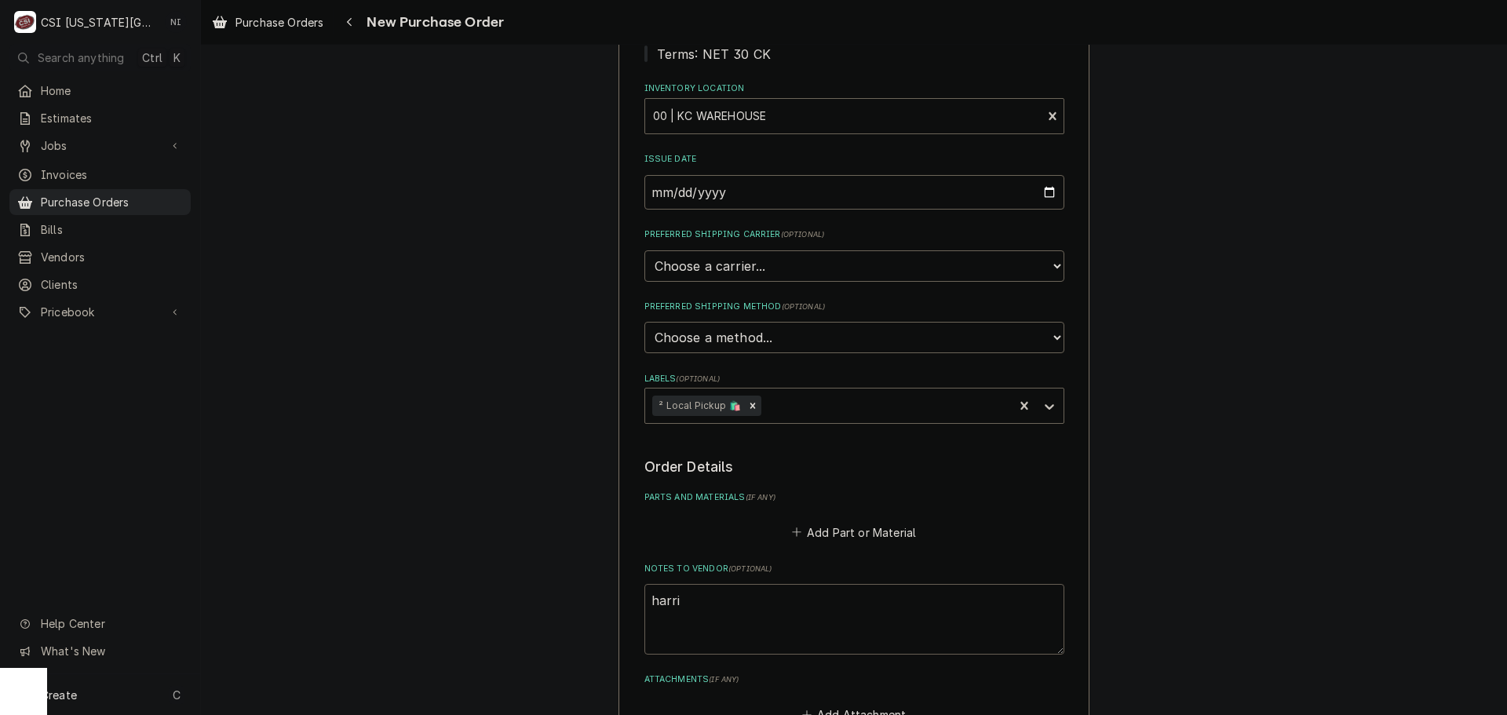
type textarea "[PERSON_NAME]"
type textarea "x"
type textarea "[PERSON_NAME]"
type textarea "x"
type textarea "[PERSON_NAME]"
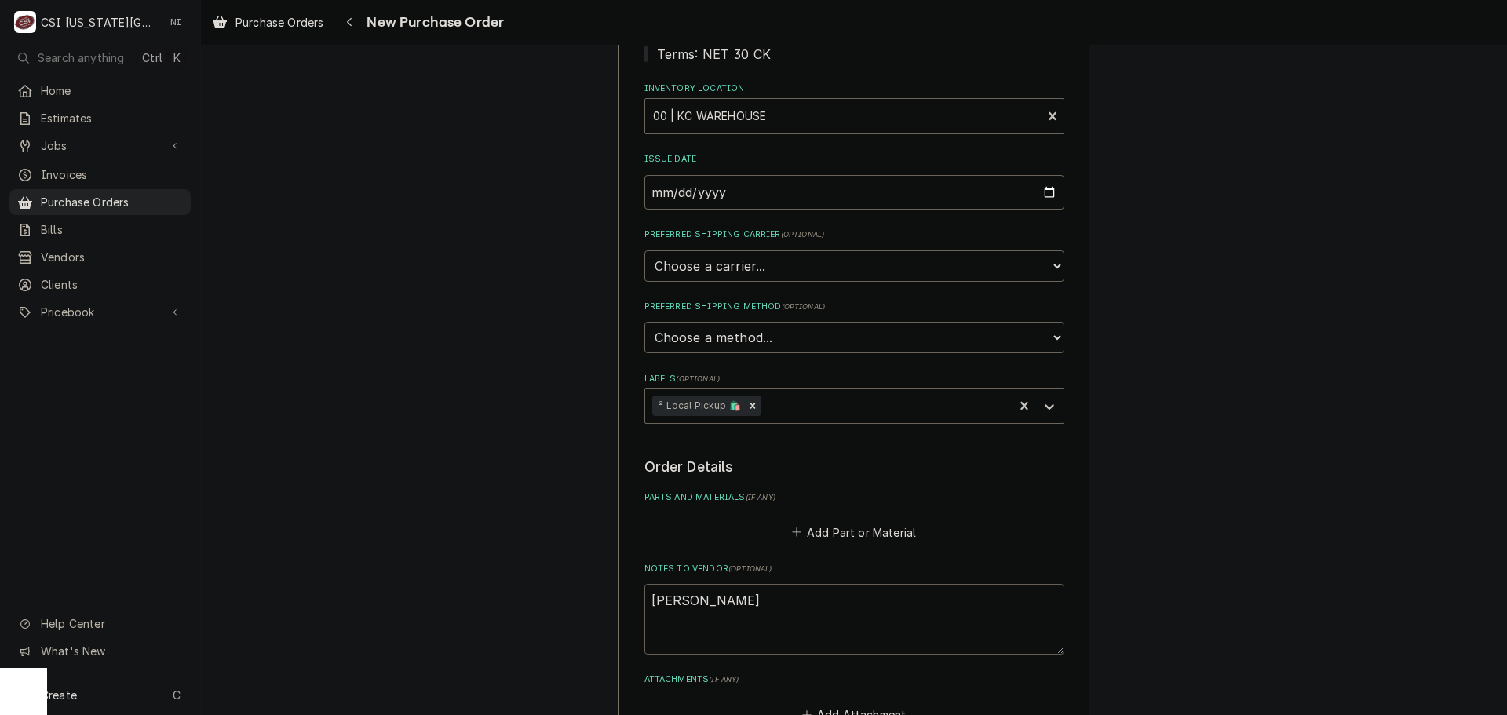
type textarea "x"
type textarea "[PERSON_NAME]"
type textarea "x"
type textarea "[PERSON_NAME] tru"
type textarea "x"
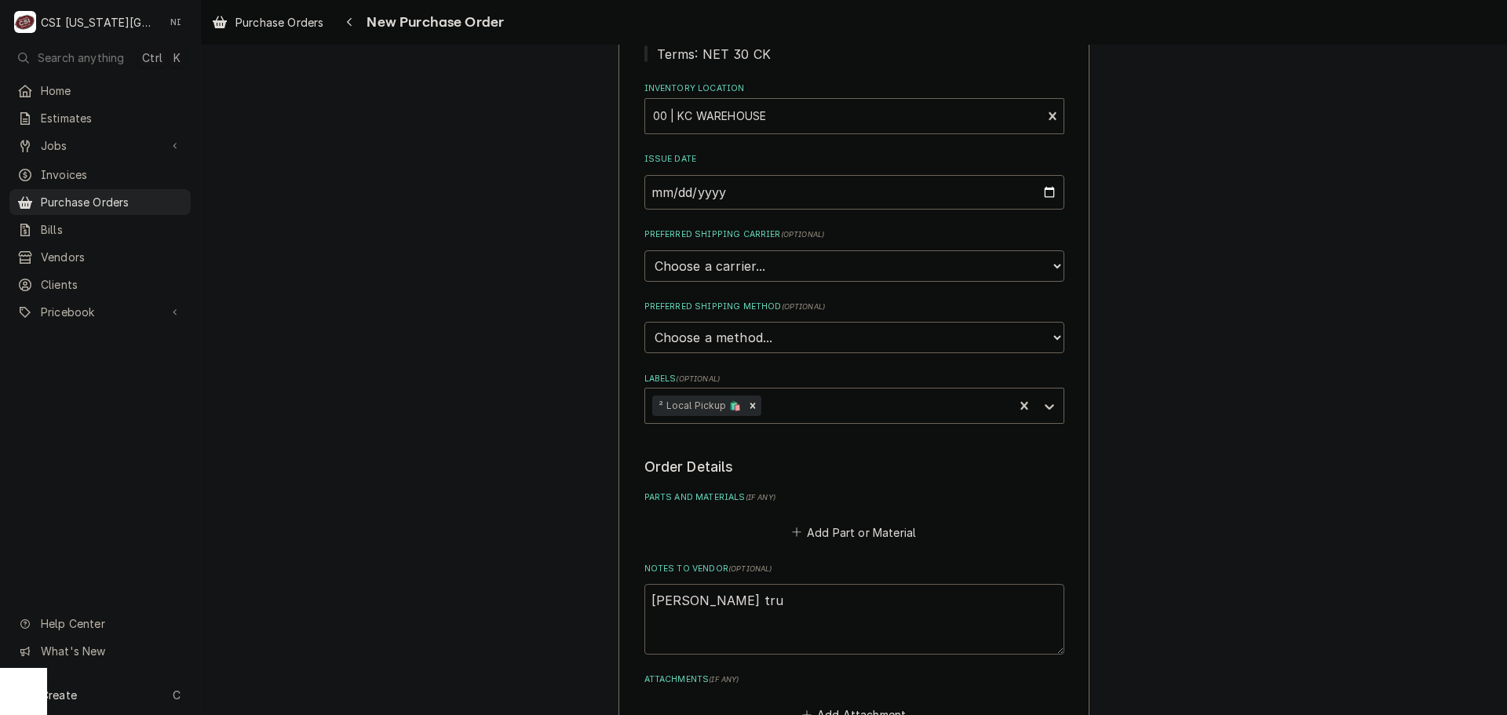
type textarea "[PERSON_NAME]"
type textarea "x"
type textarea "[PERSON_NAME] truck"
type textarea "x"
type textarea "[PERSON_NAME] truck"
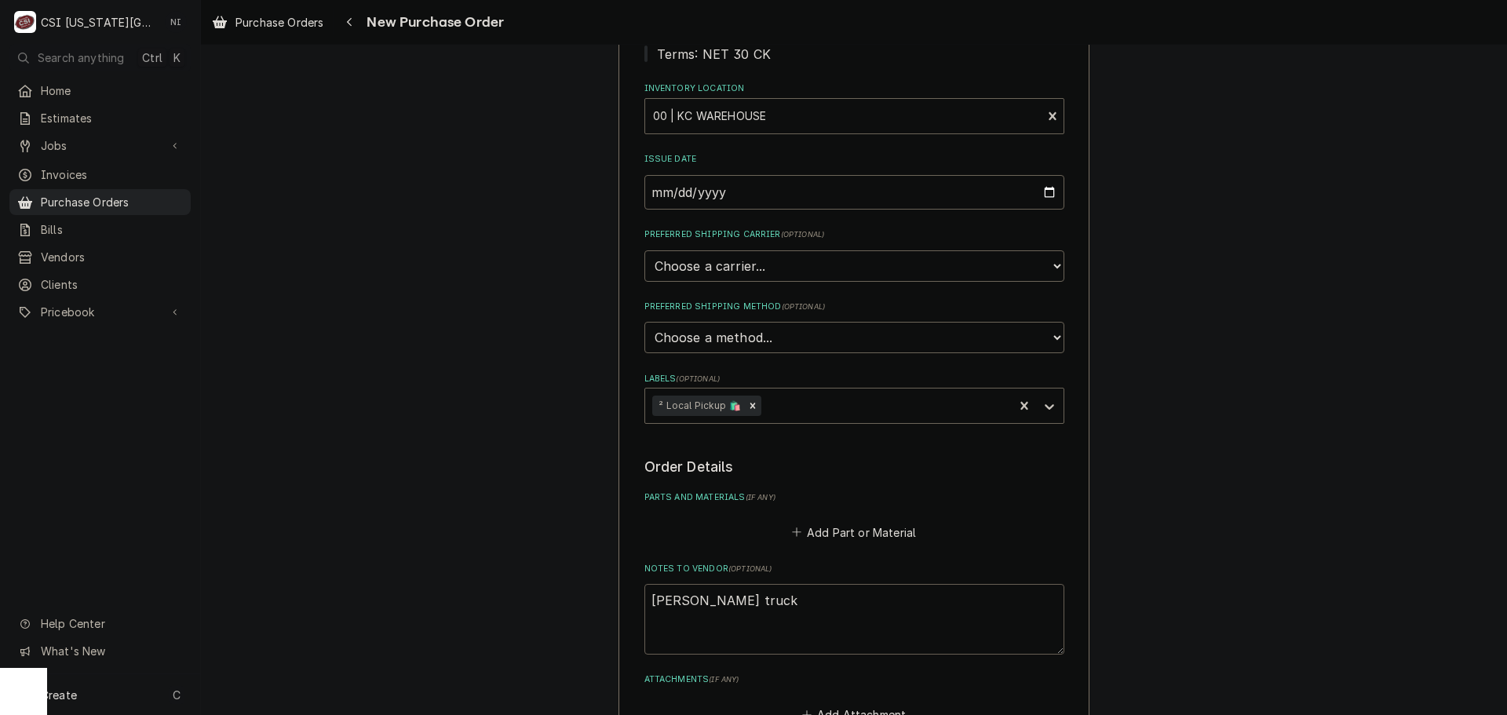
type textarea "x"
type textarea "[PERSON_NAME] truck st"
type textarea "x"
type textarea "[PERSON_NAME] truck sto"
type textarea "x"
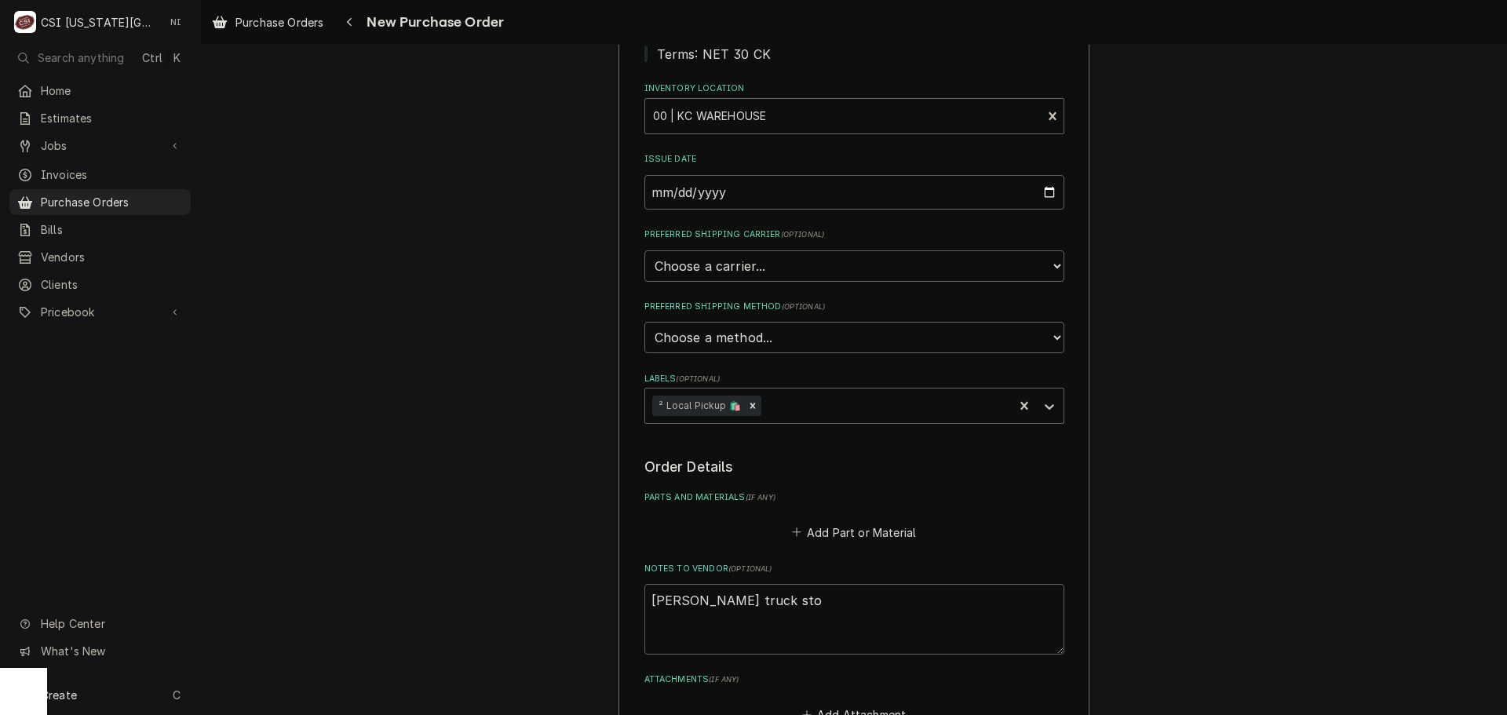
type textarea "[PERSON_NAME] truck stoc"
type textarea "x"
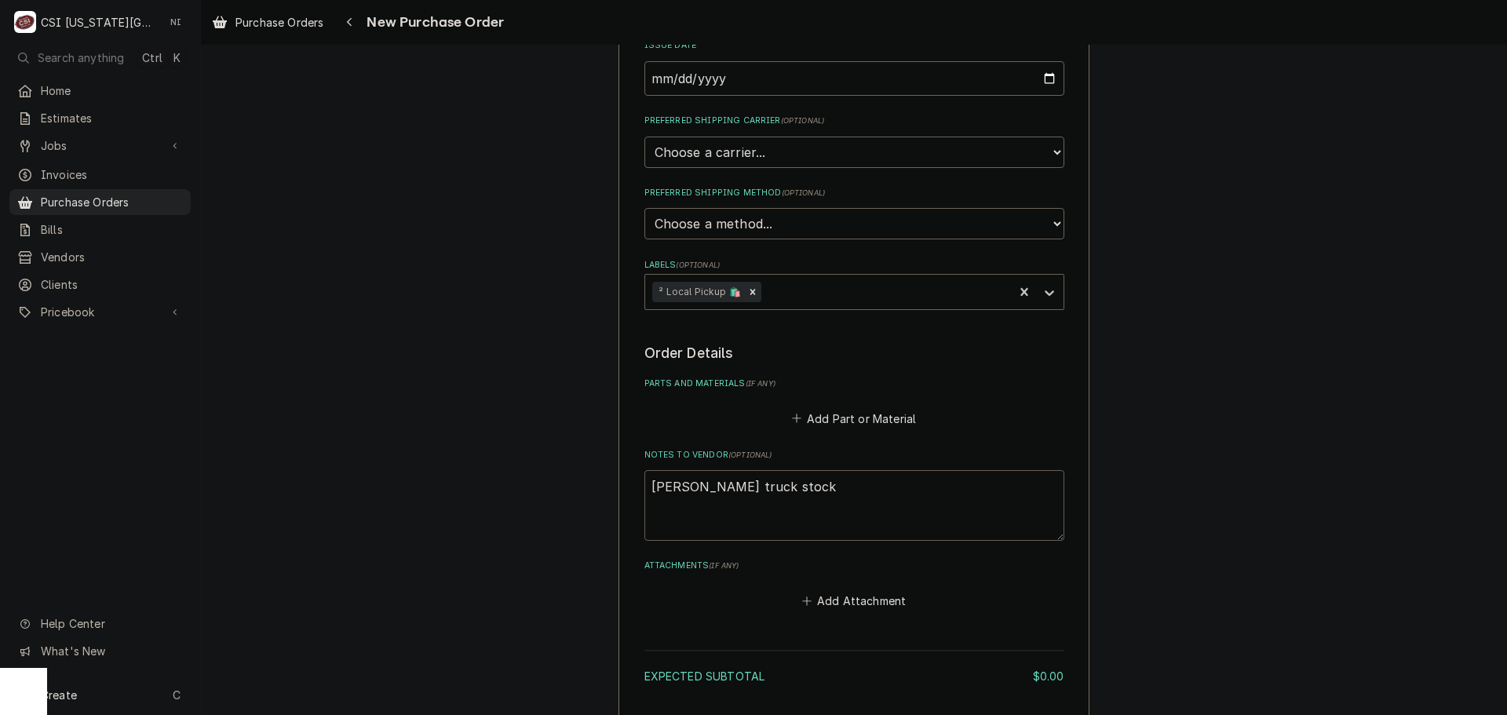
scroll to position [465, 0]
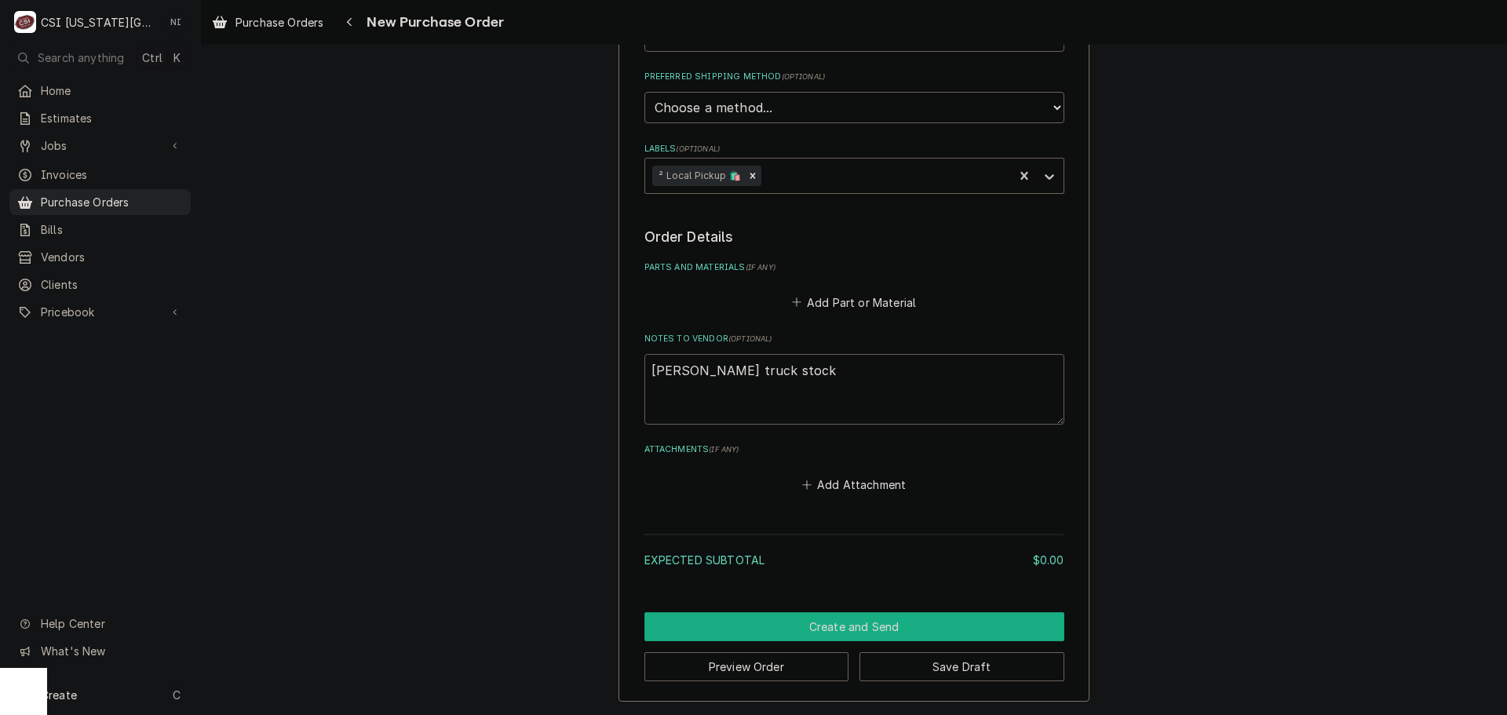
type textarea "[PERSON_NAME] truck stock"
click at [920, 627] on button "Create and Send" at bounding box center [854, 626] width 420 height 29
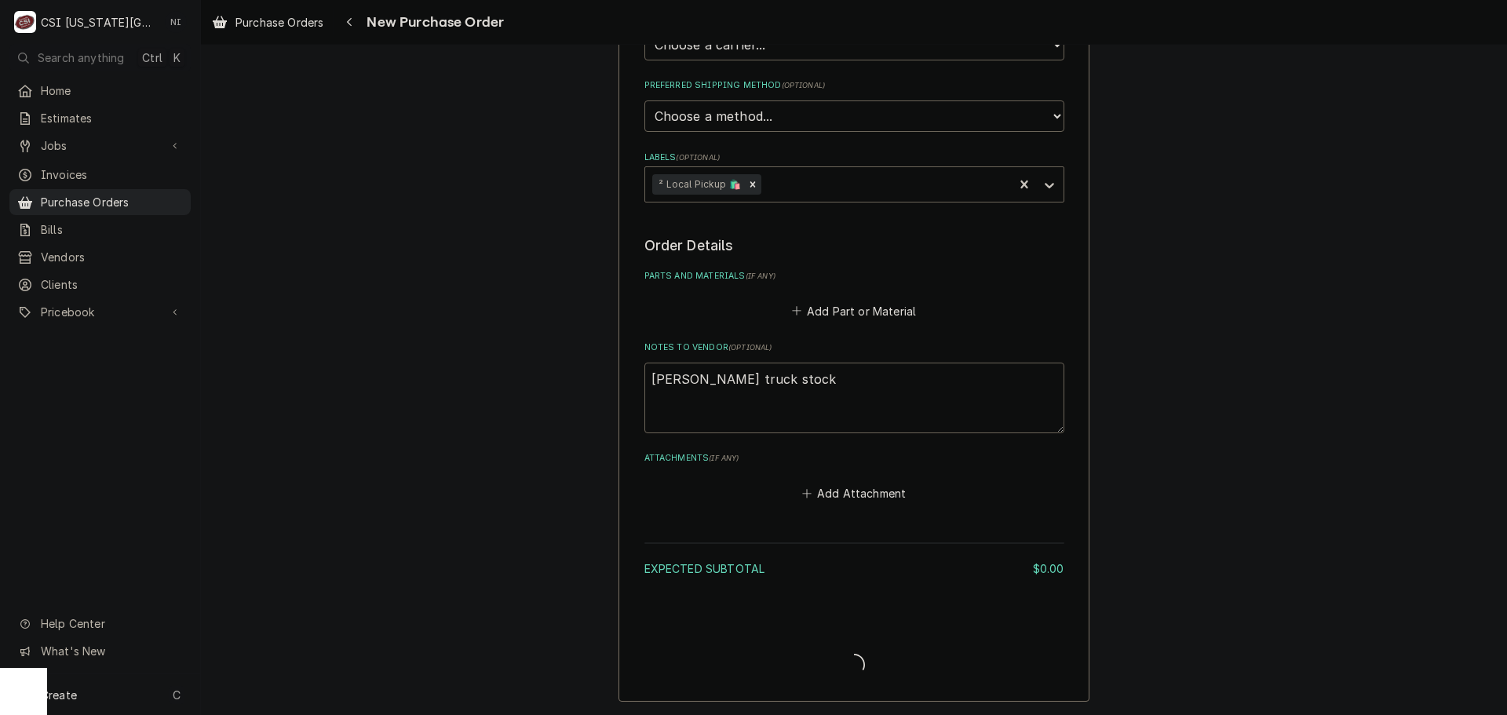
scroll to position [457, 0]
type textarea "x"
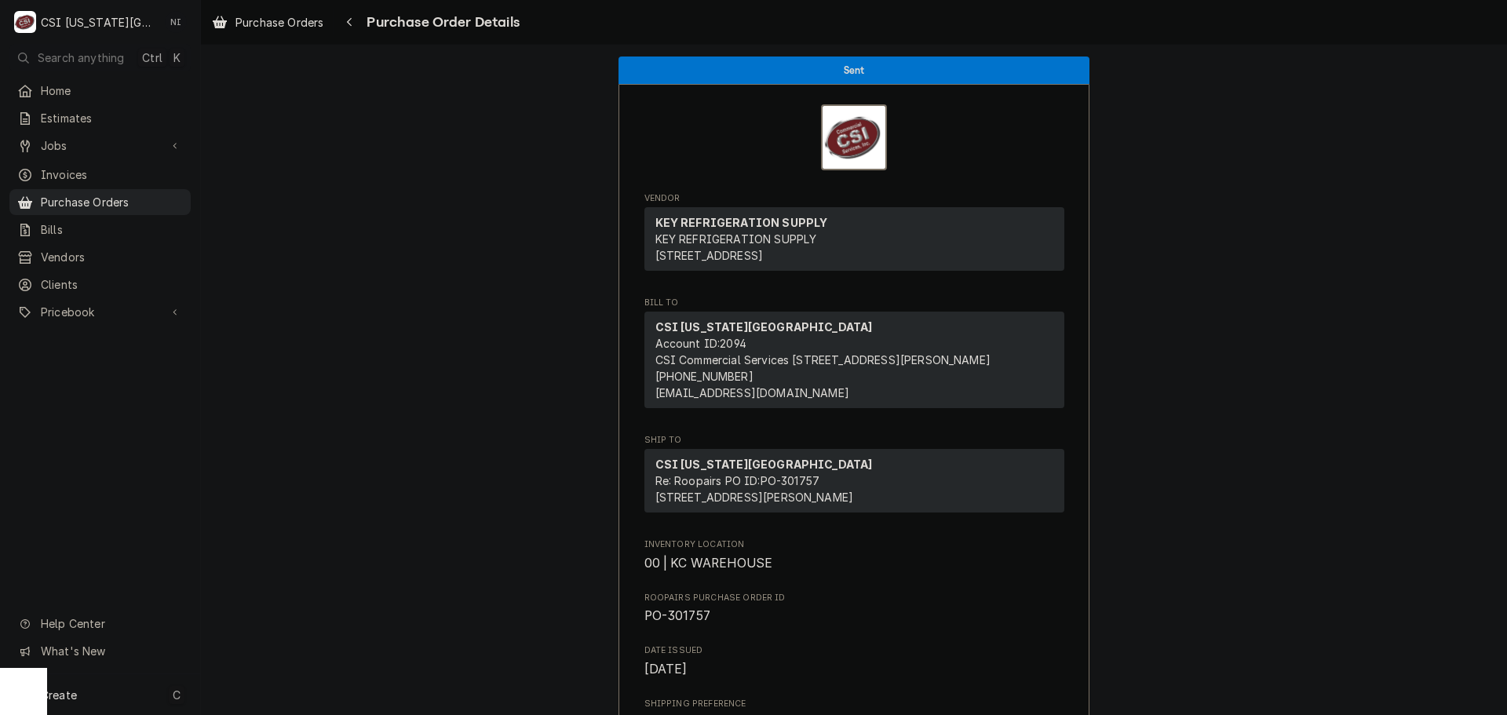
click at [114, 702] on div "Create C" at bounding box center [100, 694] width 200 height 41
click at [293, 589] on div "Purchase Order" at bounding box center [293, 586] width 105 height 16
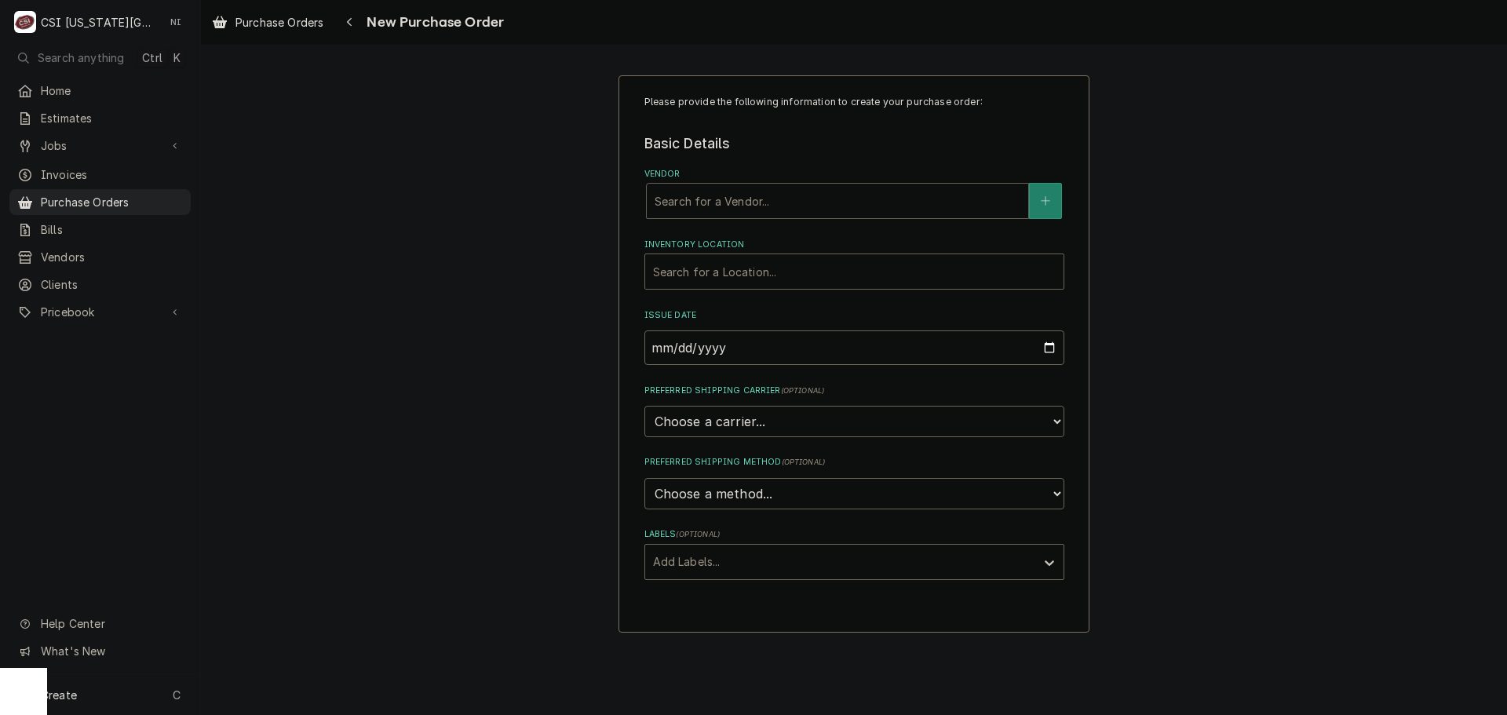
click at [738, 191] on div "Vendor" at bounding box center [838, 201] width 366 height 28
type input "home de"
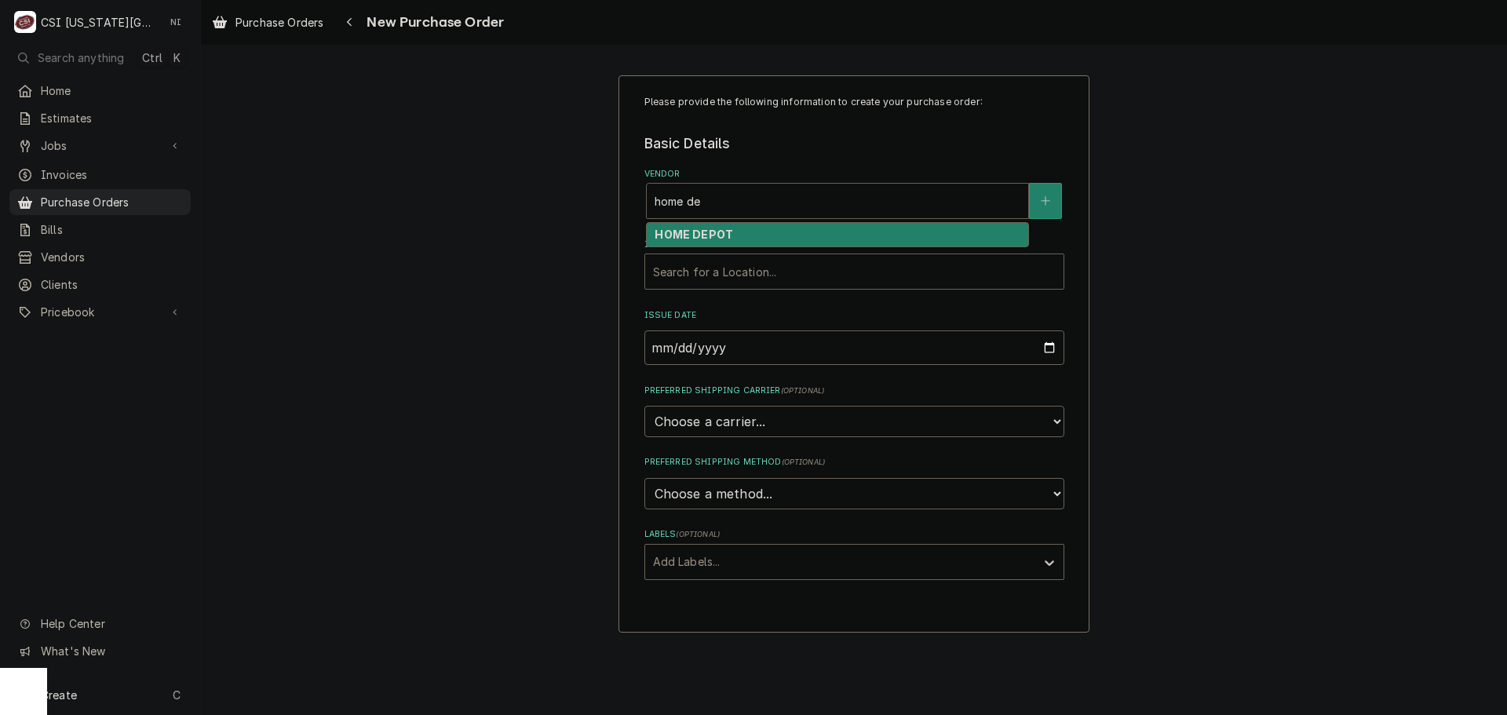
click at [750, 242] on div "HOME DEPOT" at bounding box center [837, 235] width 381 height 24
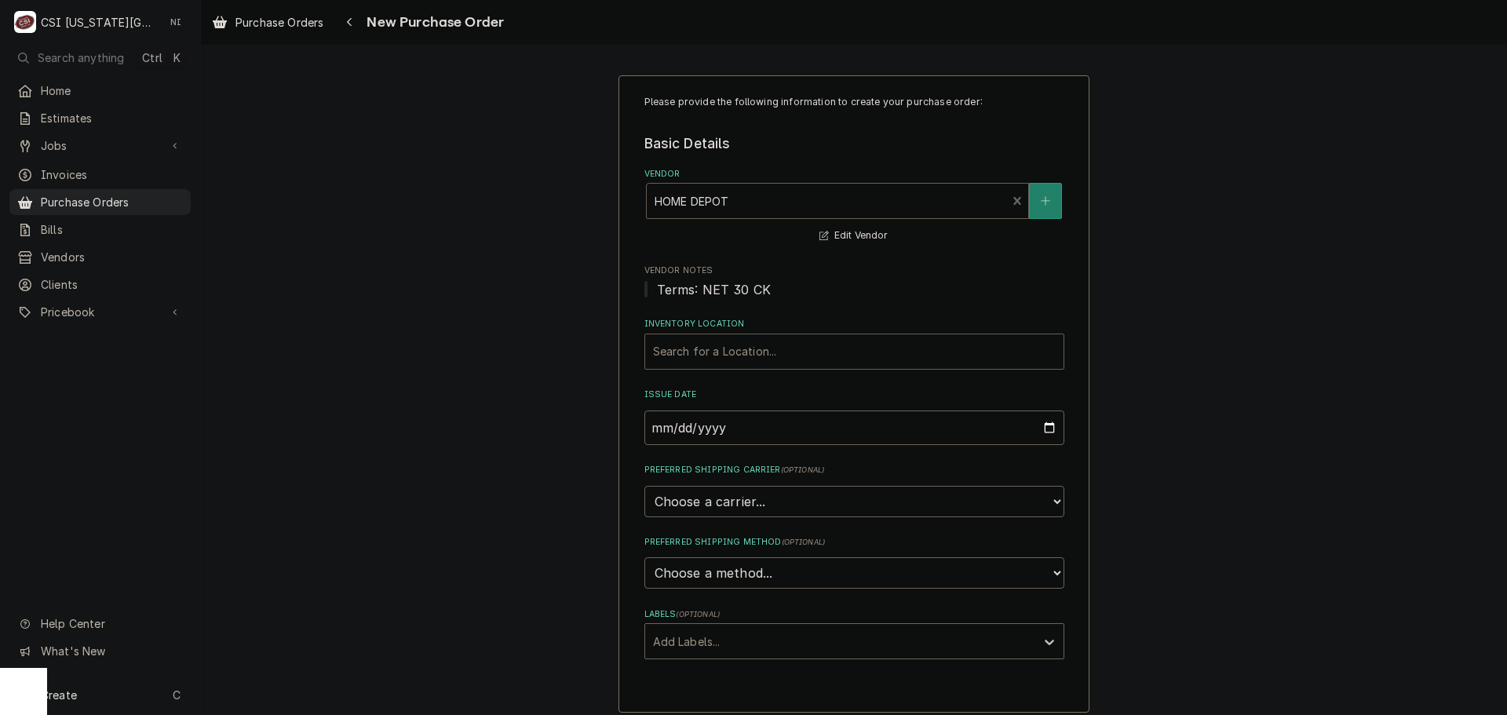
click at [725, 347] on div "Inventory Location" at bounding box center [854, 351] width 403 height 28
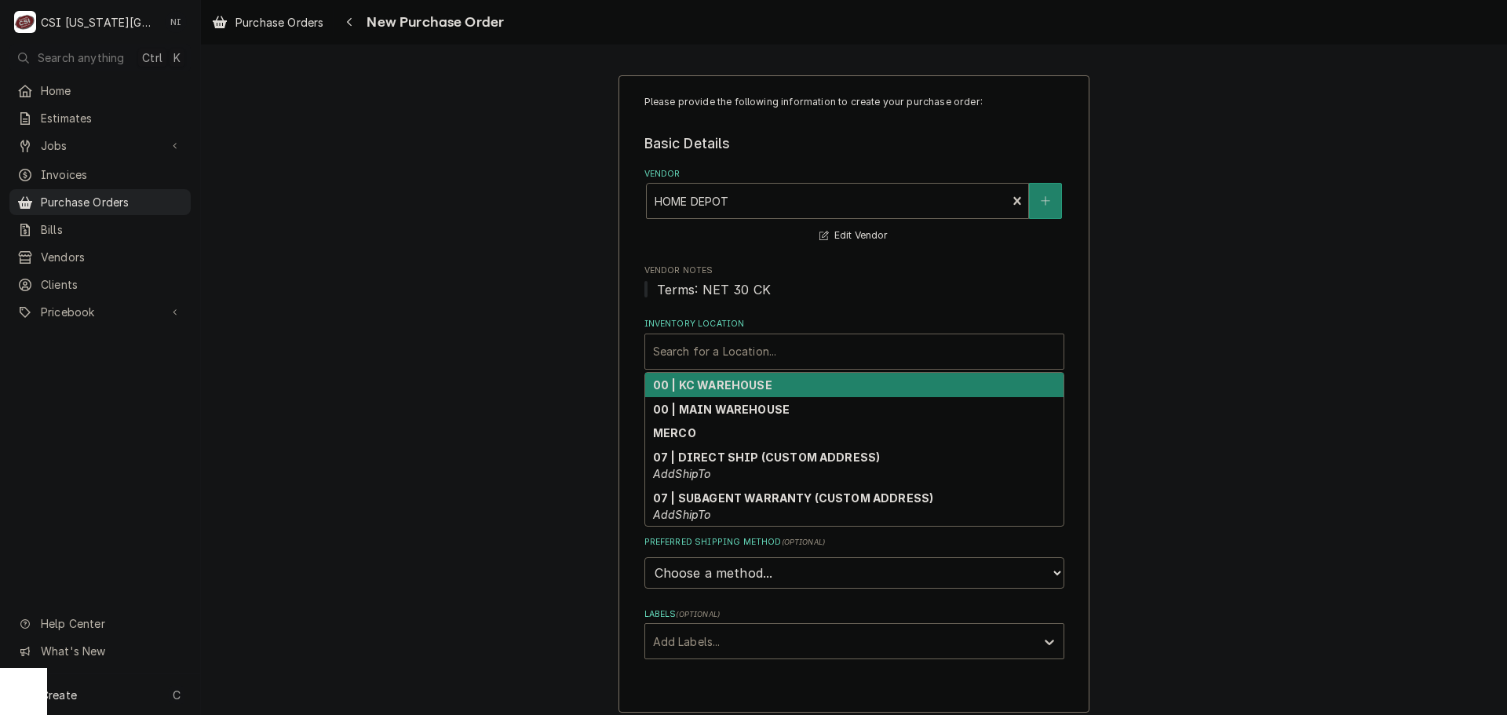
click at [709, 381] on strong "00 | KC WAREHOUSE" at bounding box center [712, 384] width 119 height 13
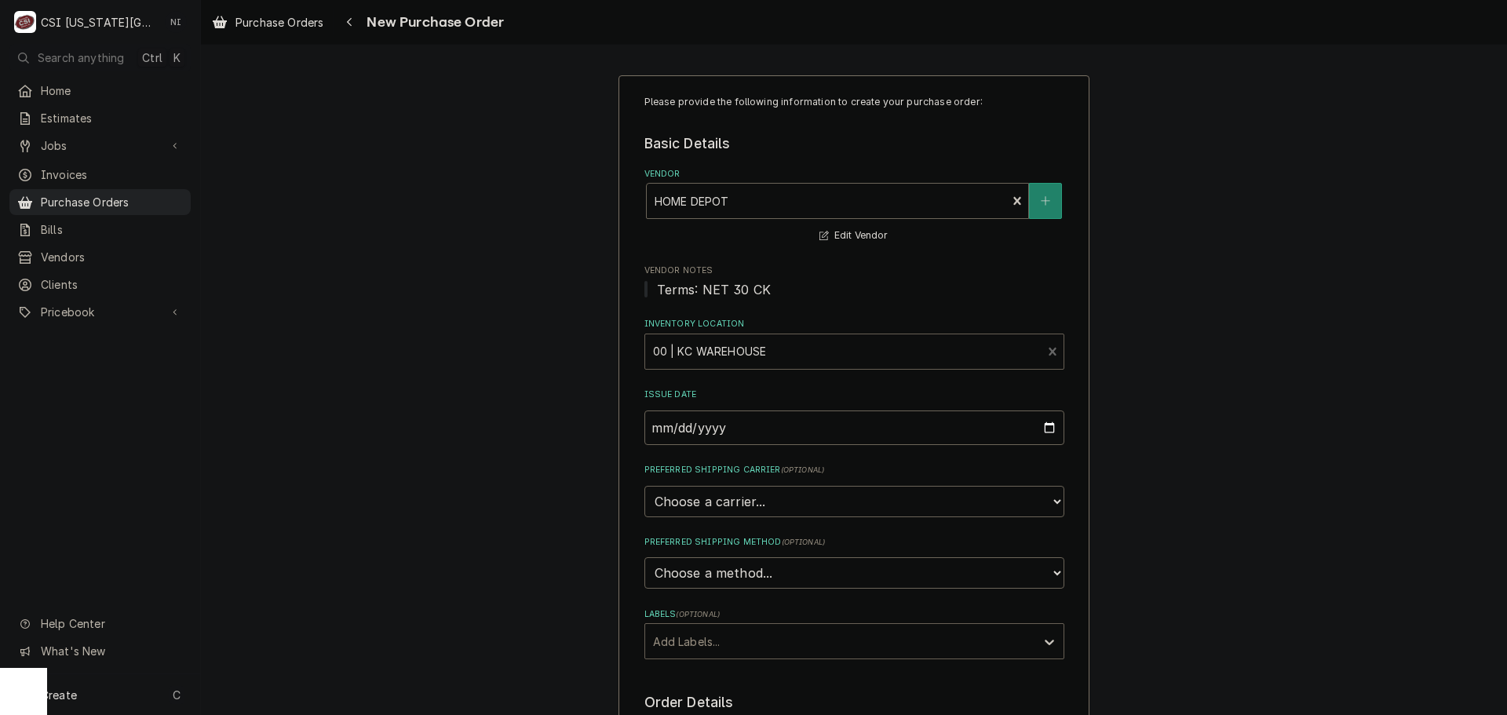
click at [711, 636] on div "Labels" at bounding box center [840, 641] width 374 height 28
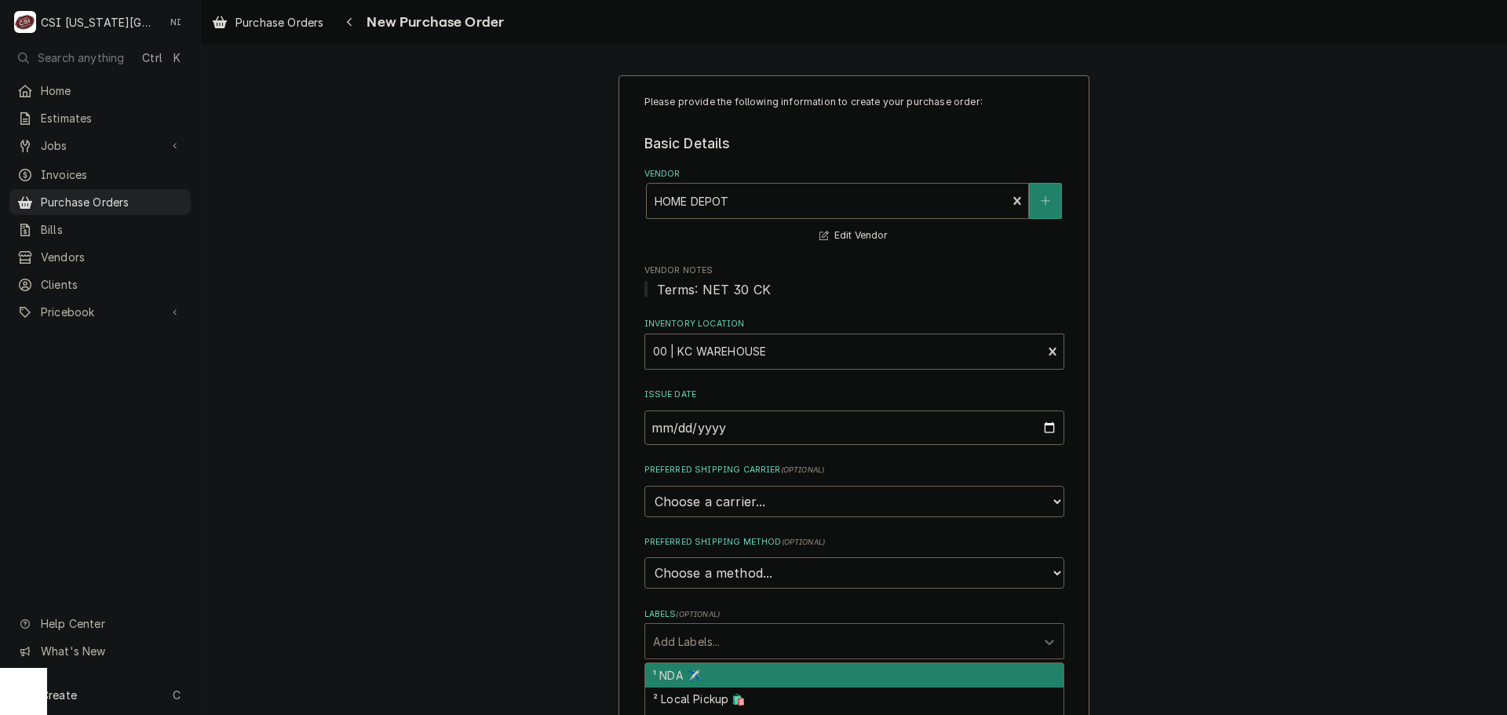
drag, startPoint x: 713, startPoint y: 695, endPoint x: 723, endPoint y: 695, distance: 10.2
click at [713, 695] on div "² Local Pickup 🛍️" at bounding box center [854, 699] width 418 height 24
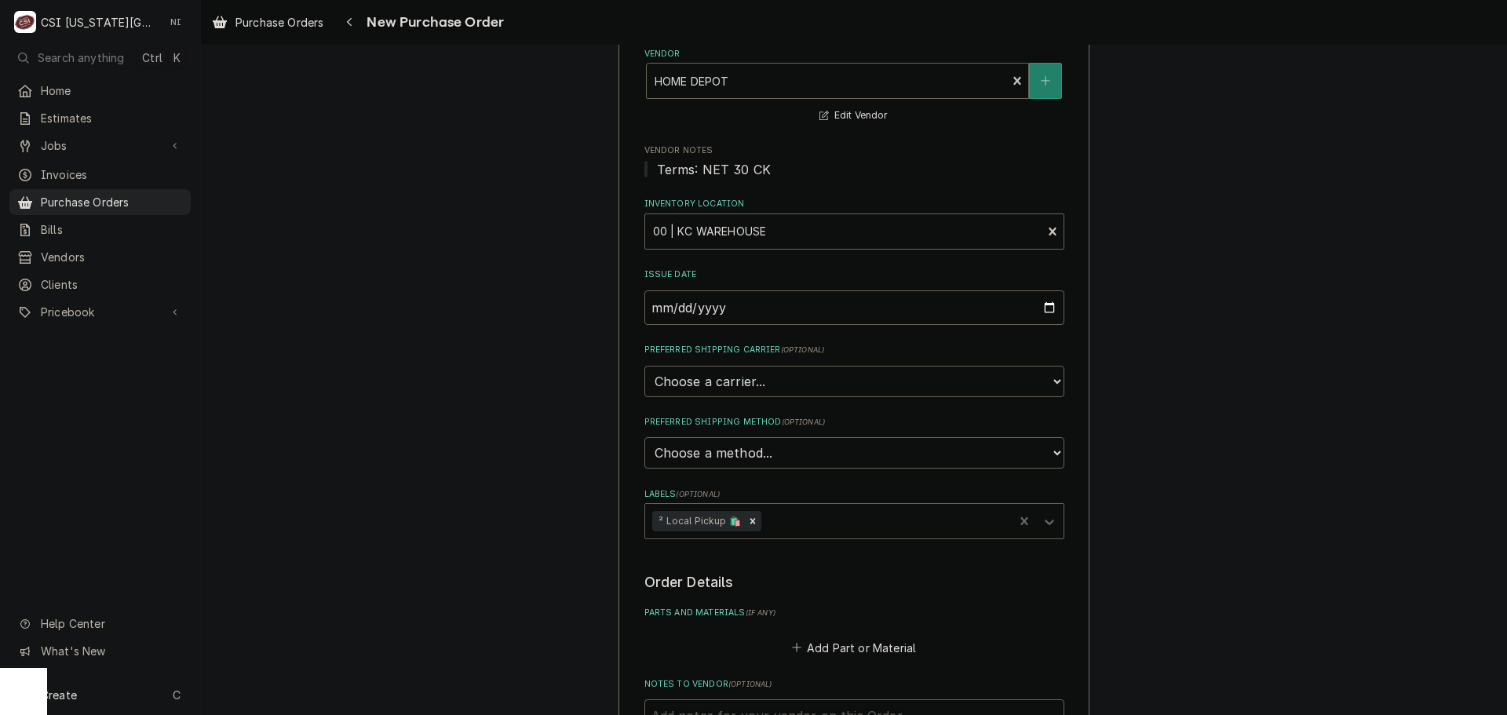
scroll to position [392, 0]
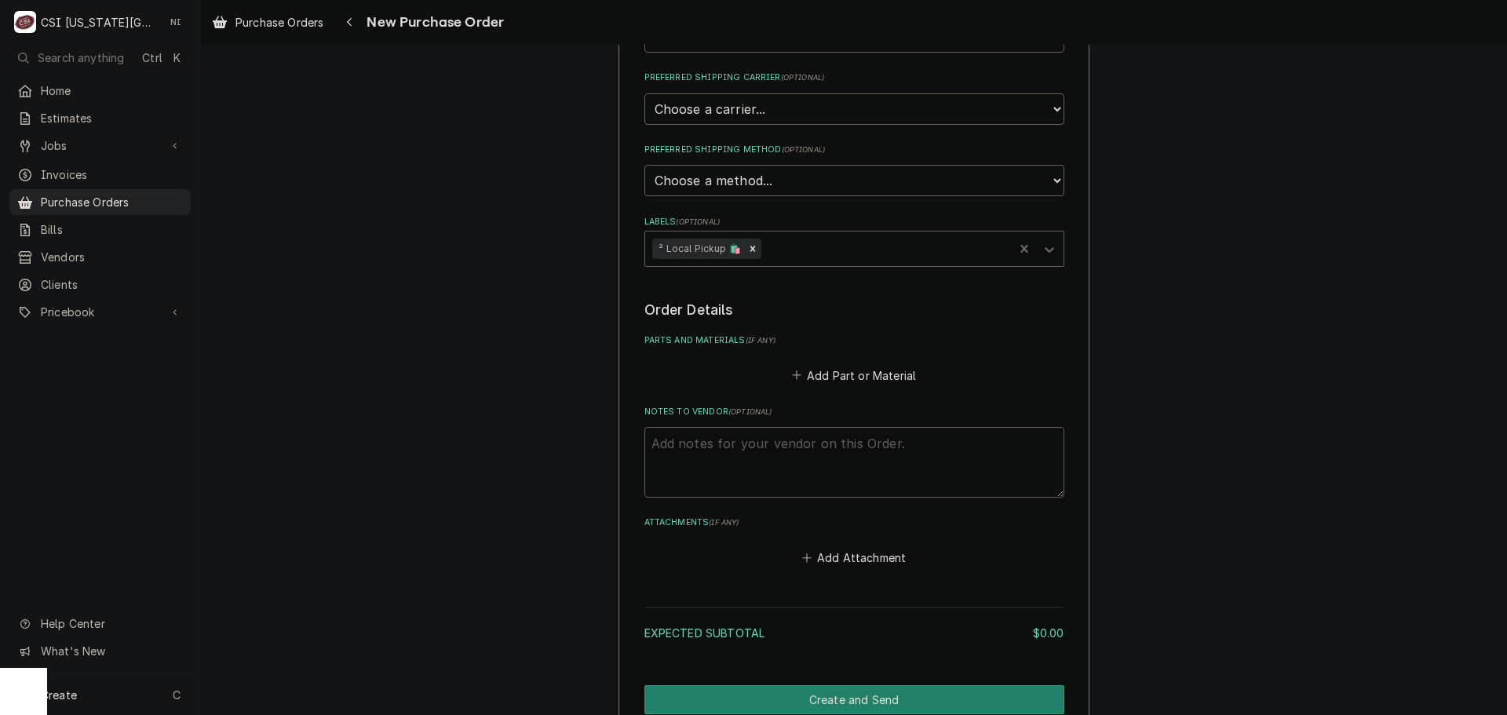
click at [751, 443] on textarea "Notes to Vendor ( optional )" at bounding box center [854, 462] width 420 height 71
type textarea "x"
type textarea "h"
type textarea "x"
type textarea "har"
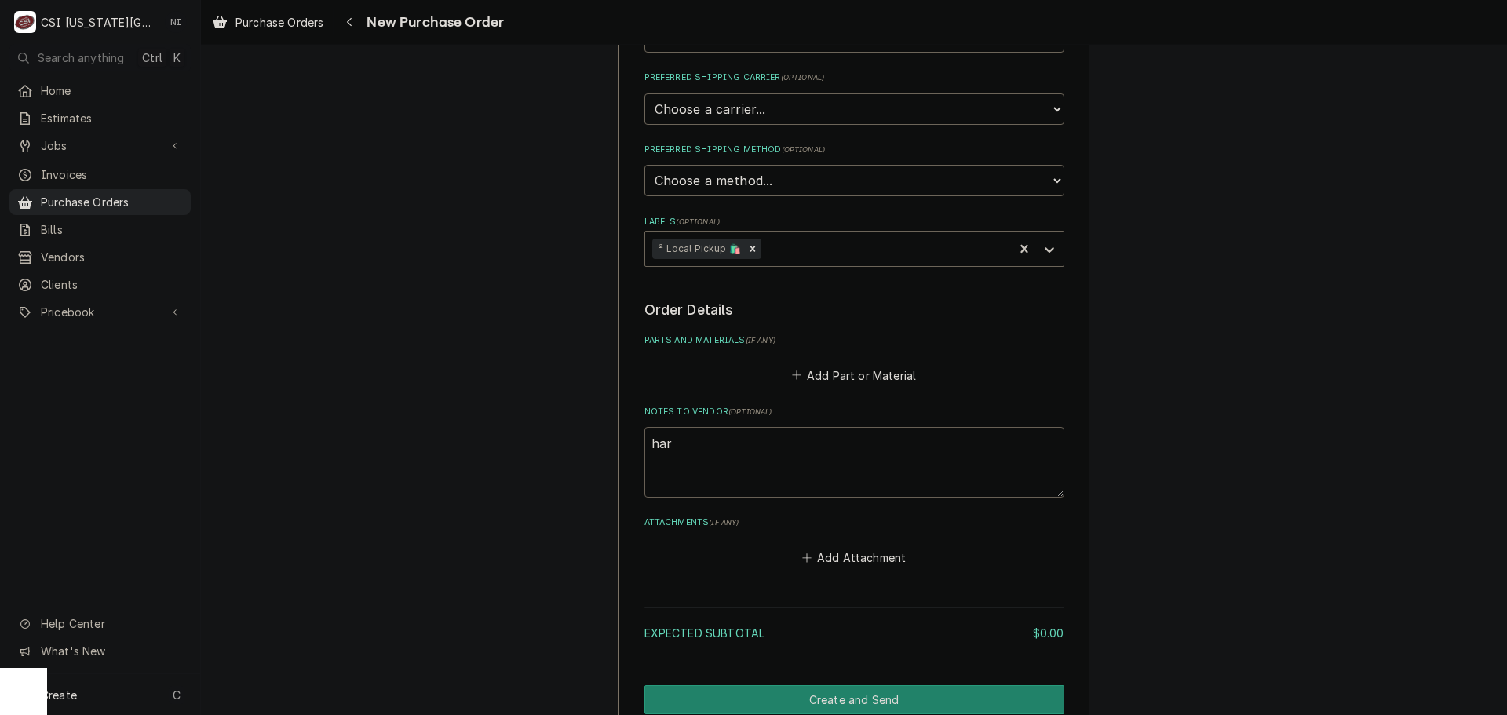
type textarea "x"
type textarea "harr"
type textarea "x"
type textarea "harri"
type textarea "x"
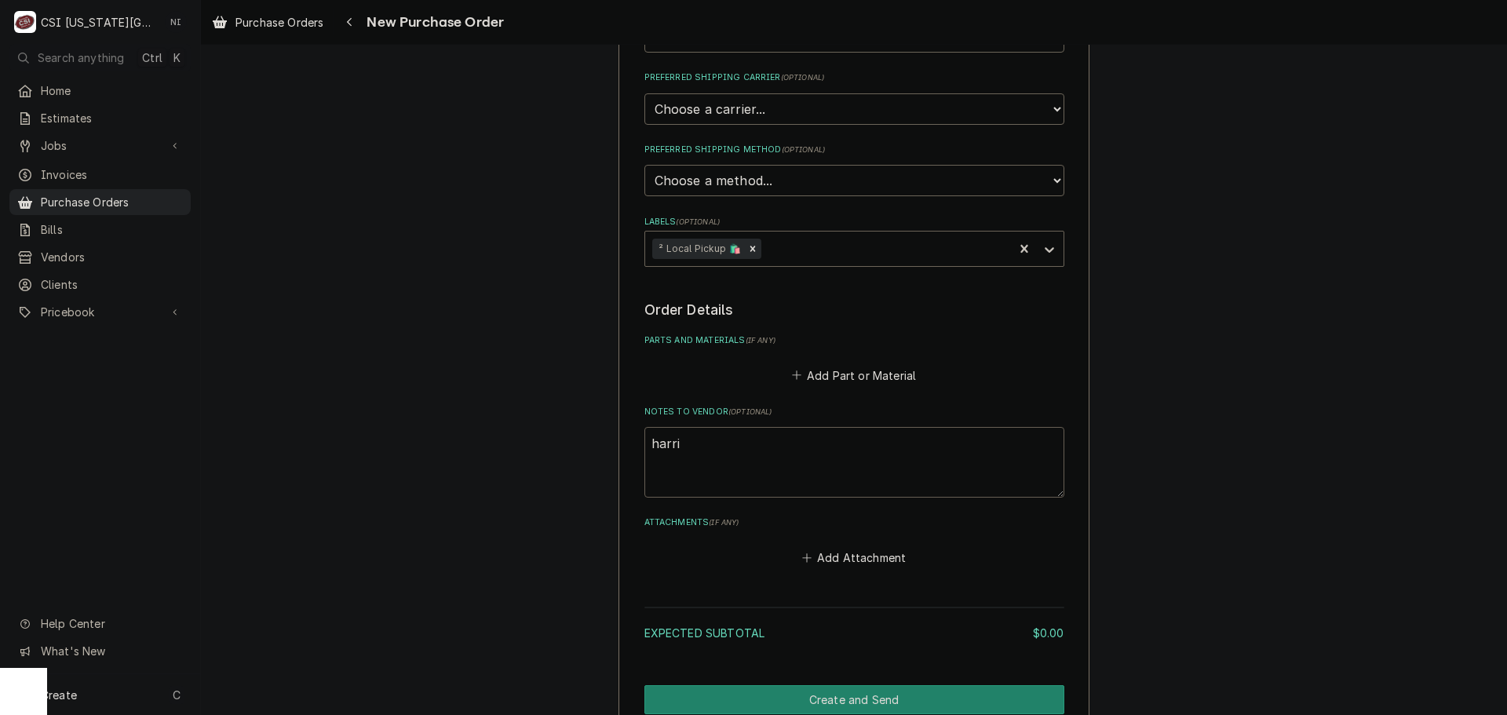
type textarea "harris"
type textarea "x"
type textarea "harris"
type textarea "x"
type textarea "harris t"
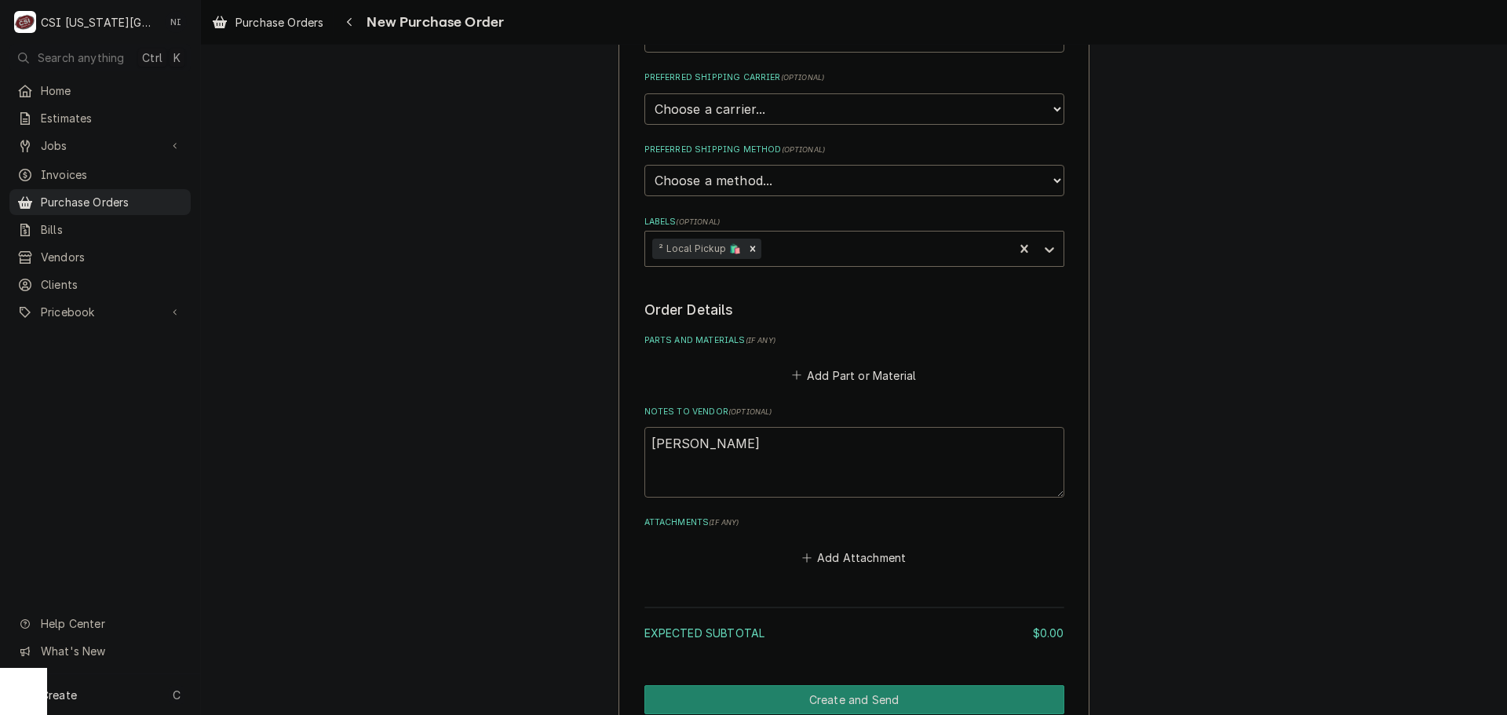
type textarea "x"
type textarea "harris tu"
type textarea "x"
type textarea "harris tur"
type textarea "x"
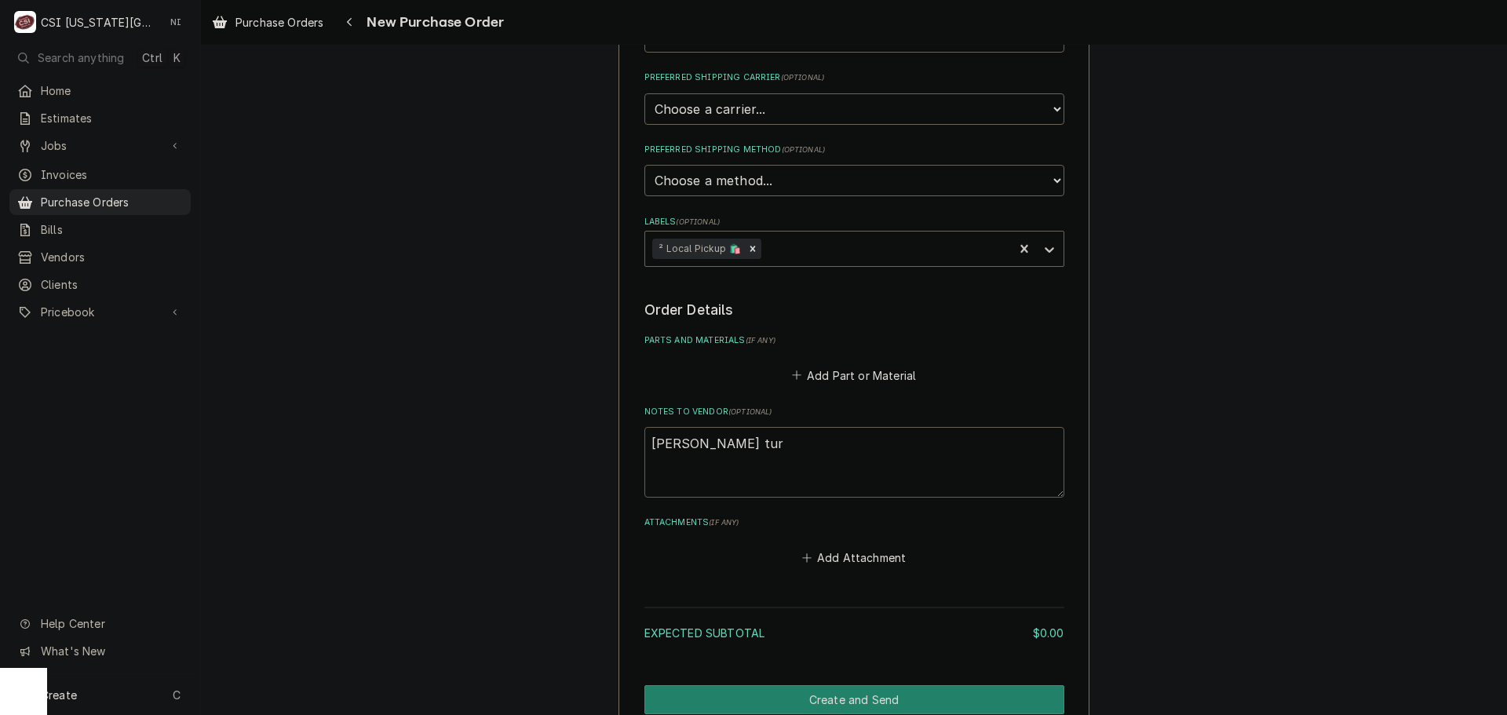
type textarea "harris turc"
type textarea "x"
type textarea "harris turck"
type textarea "x"
type textarea "harris turck"
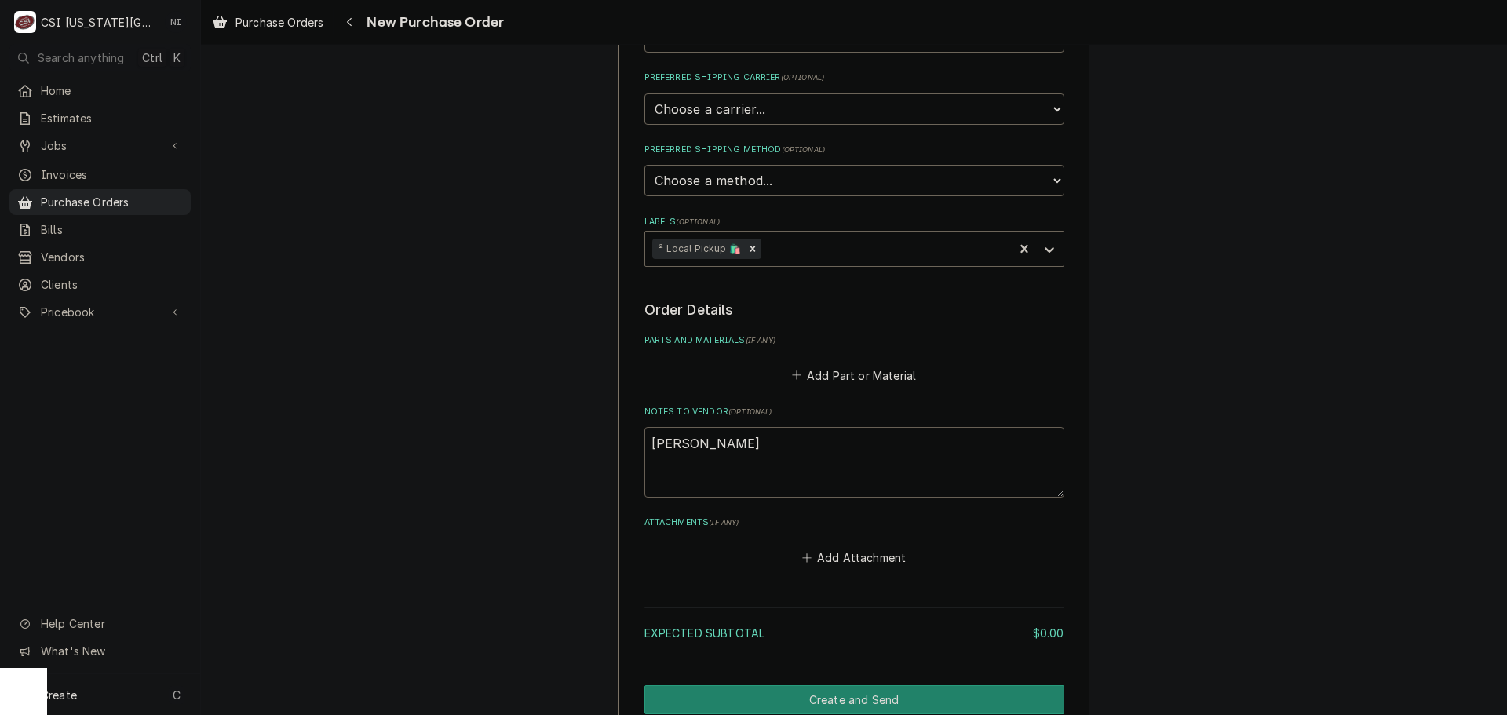
type textarea "x"
type textarea "harris turck s"
type textarea "x"
type textarea "harris turck"
type textarea "x"
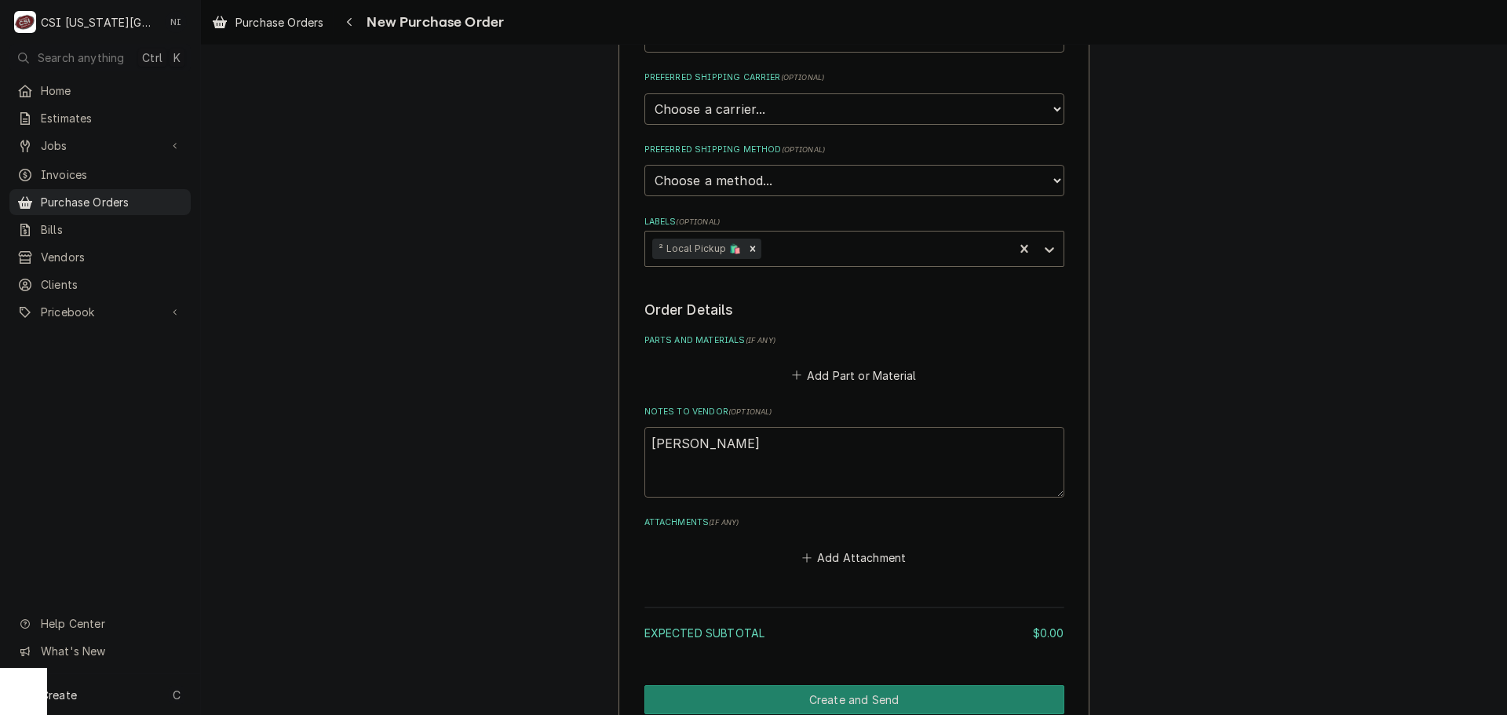
type textarea "harris turck"
type textarea "x"
type textarea "harris turc"
type textarea "x"
type textarea "harris tur"
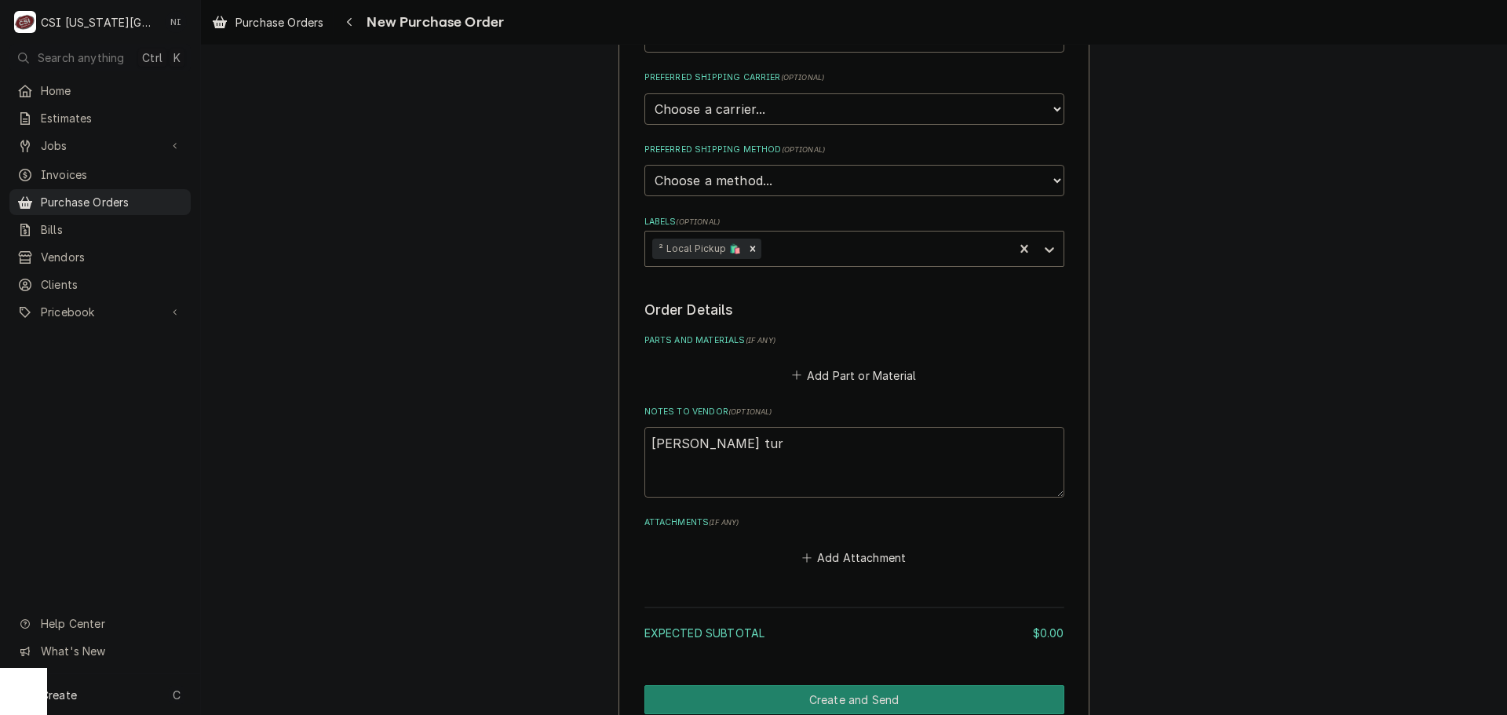
type textarea "x"
type textarea "harris tu"
type textarea "x"
type textarea "harris t"
type textarea "x"
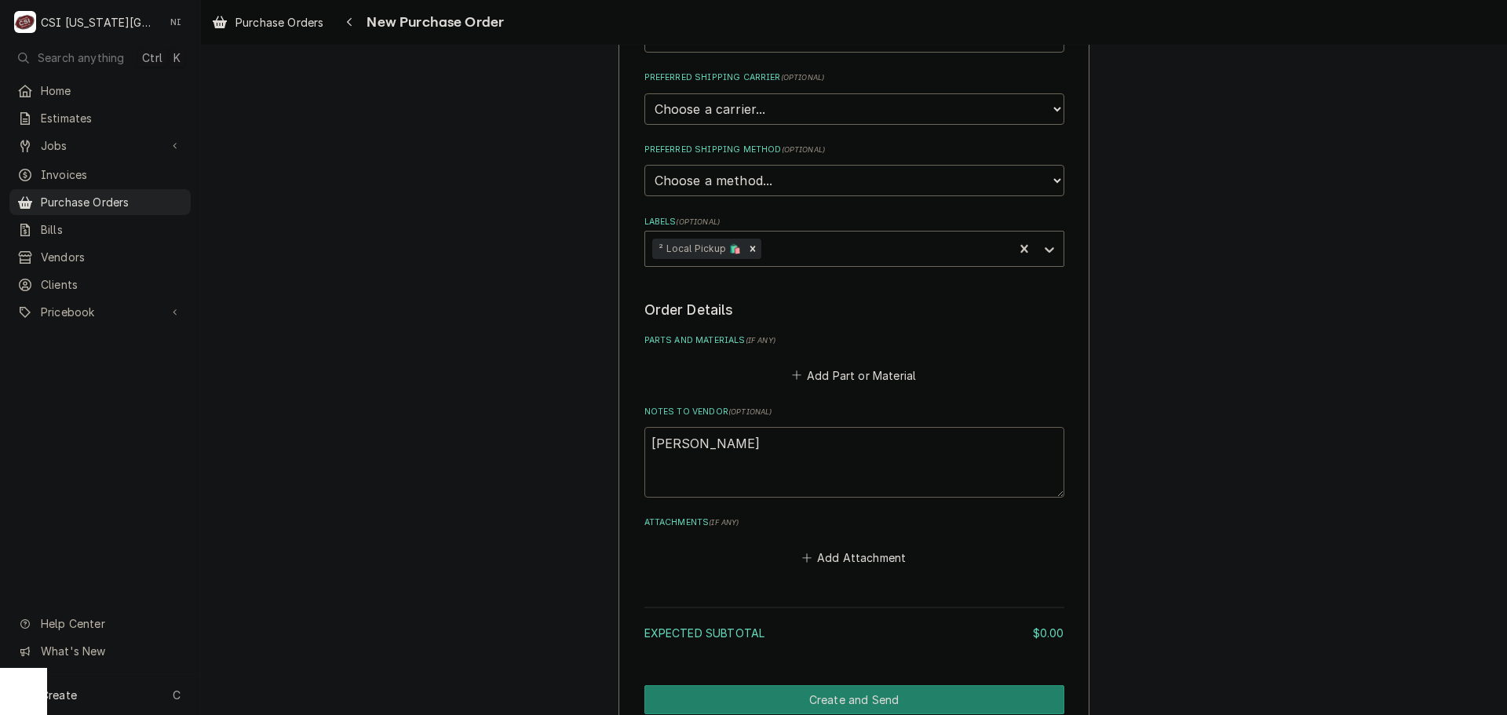
type textarea "harris tr"
type textarea "x"
type textarea "harris tru"
type textarea "x"
type textarea "harris truckl"
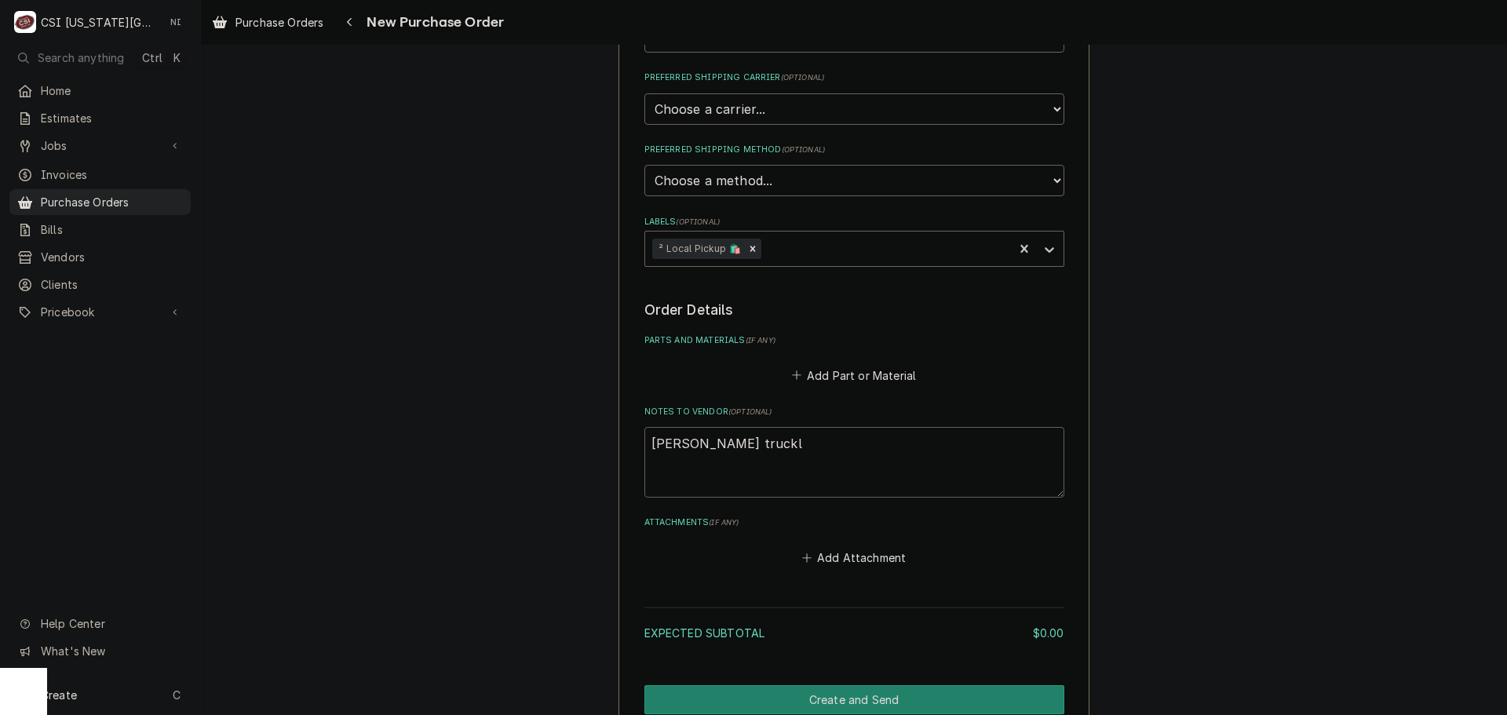
type textarea "x"
type textarea "harris truckl"
type textarea "x"
type textarea "harris truckl"
type textarea "x"
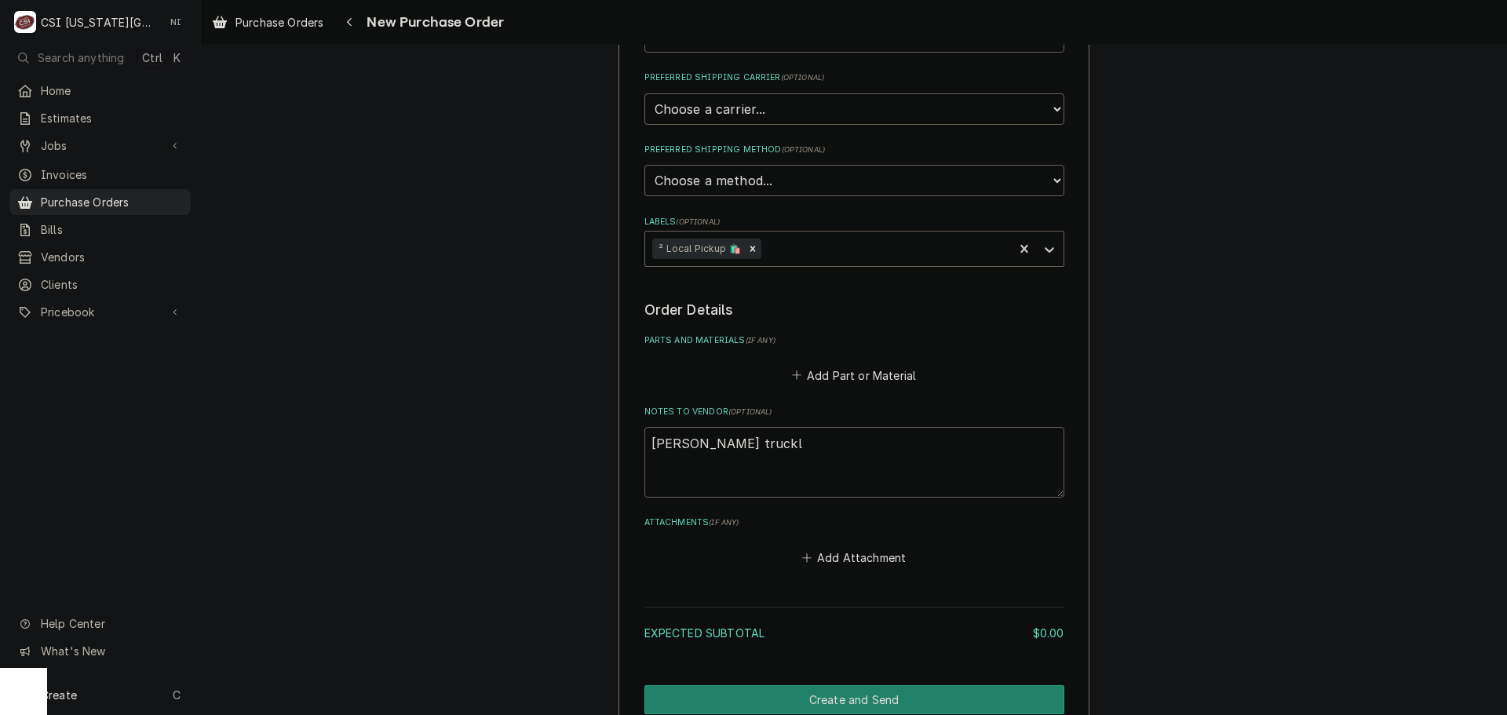
type textarea "harris truck"
type textarea "x"
type textarea "harris truck s"
type textarea "x"
type textarea "harris truck st"
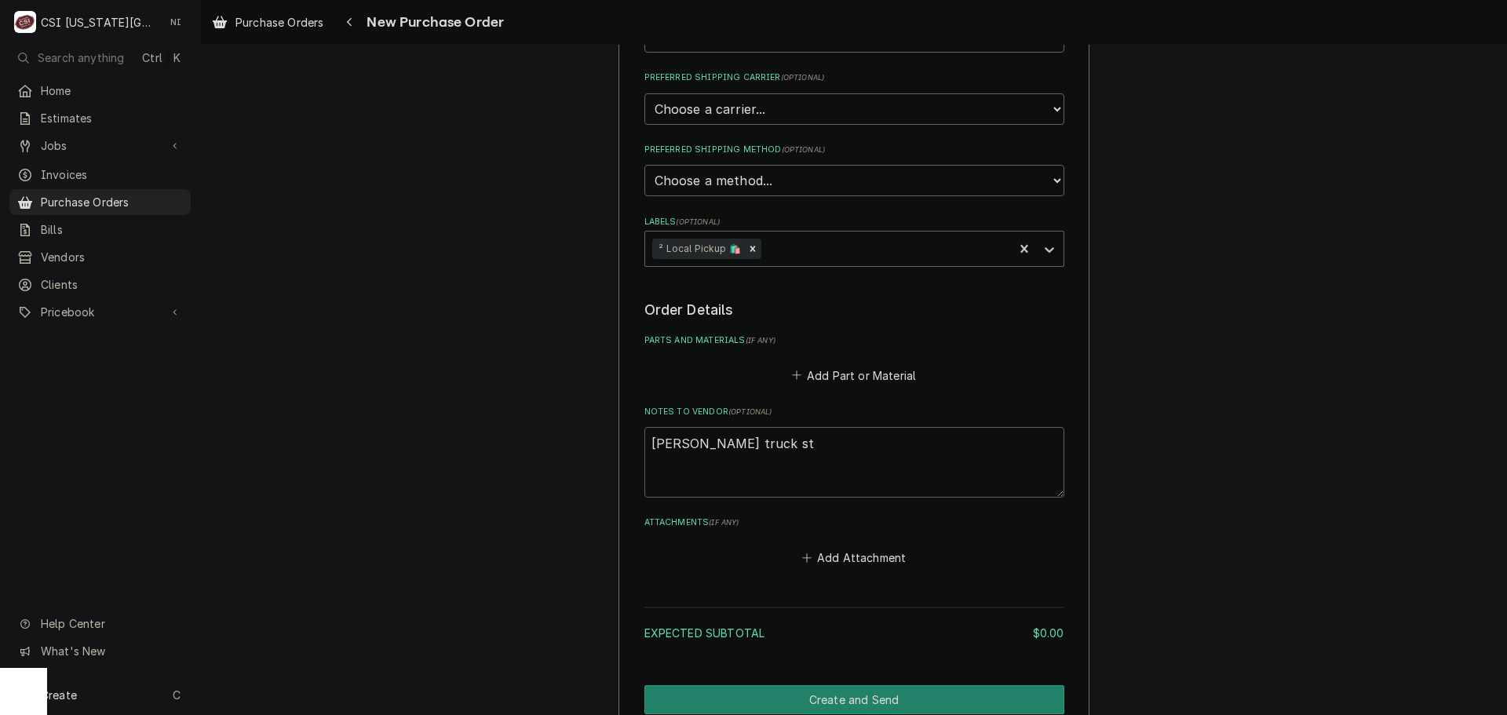
type textarea "x"
type textarea "harris truck sto"
type textarea "x"
type textarea "harris truck stoc"
type textarea "x"
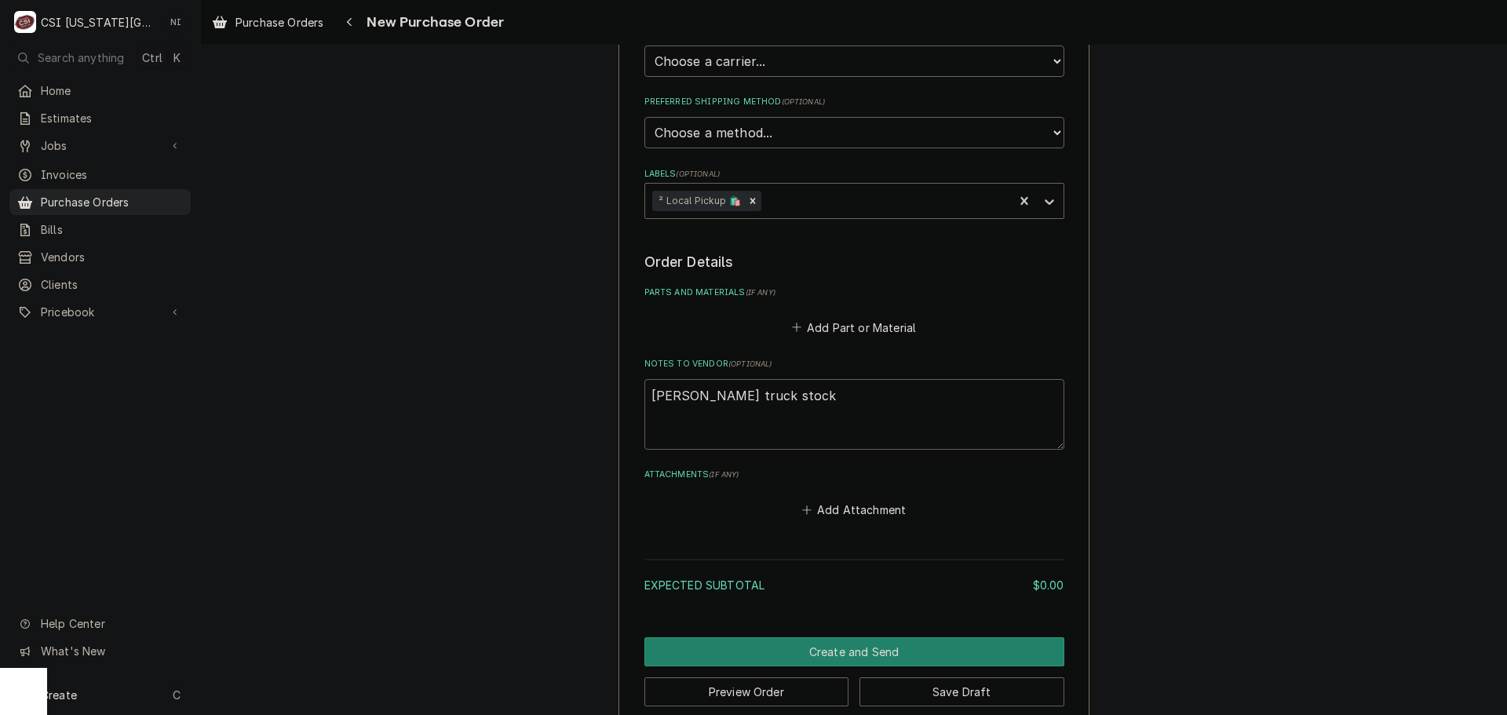
scroll to position [465, 0]
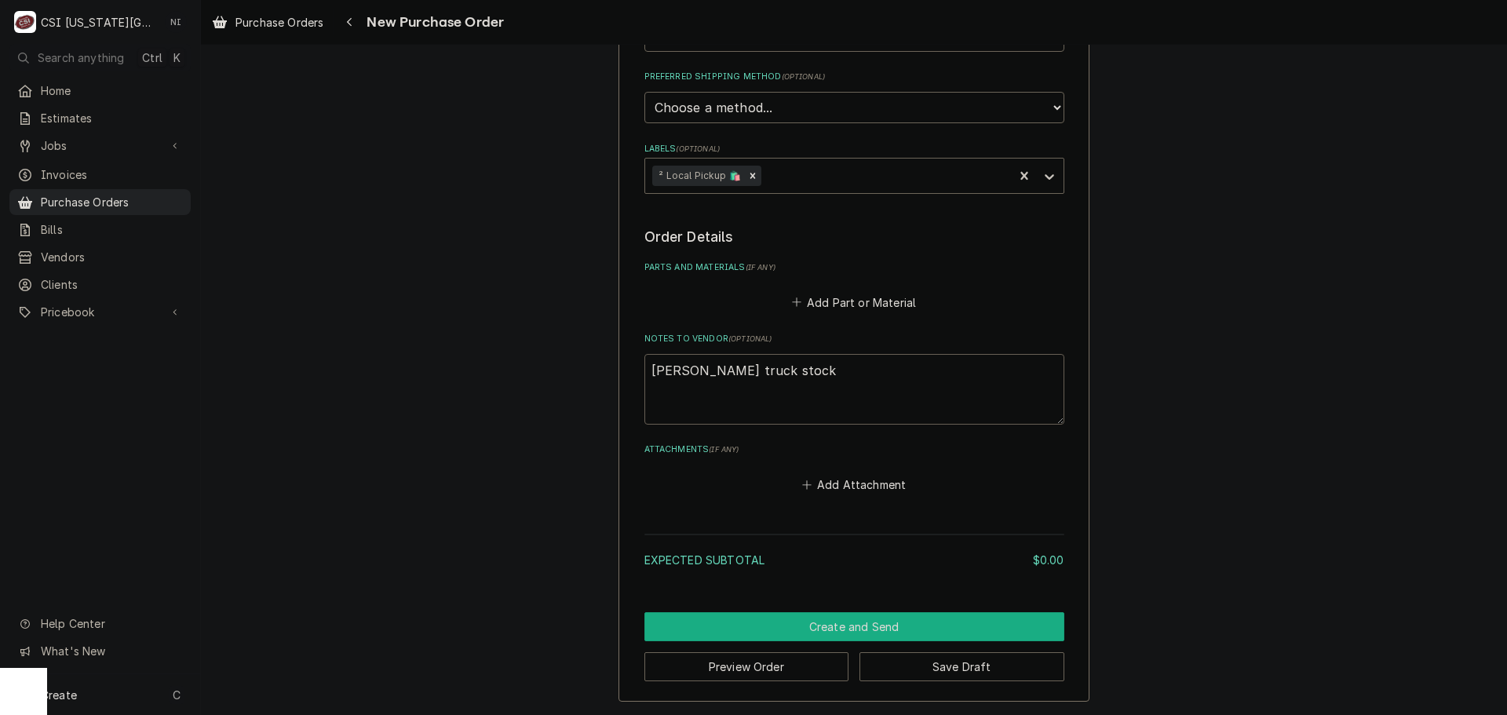
type textarea "harris truck stock"
click at [846, 622] on button "Create and Send" at bounding box center [854, 626] width 420 height 29
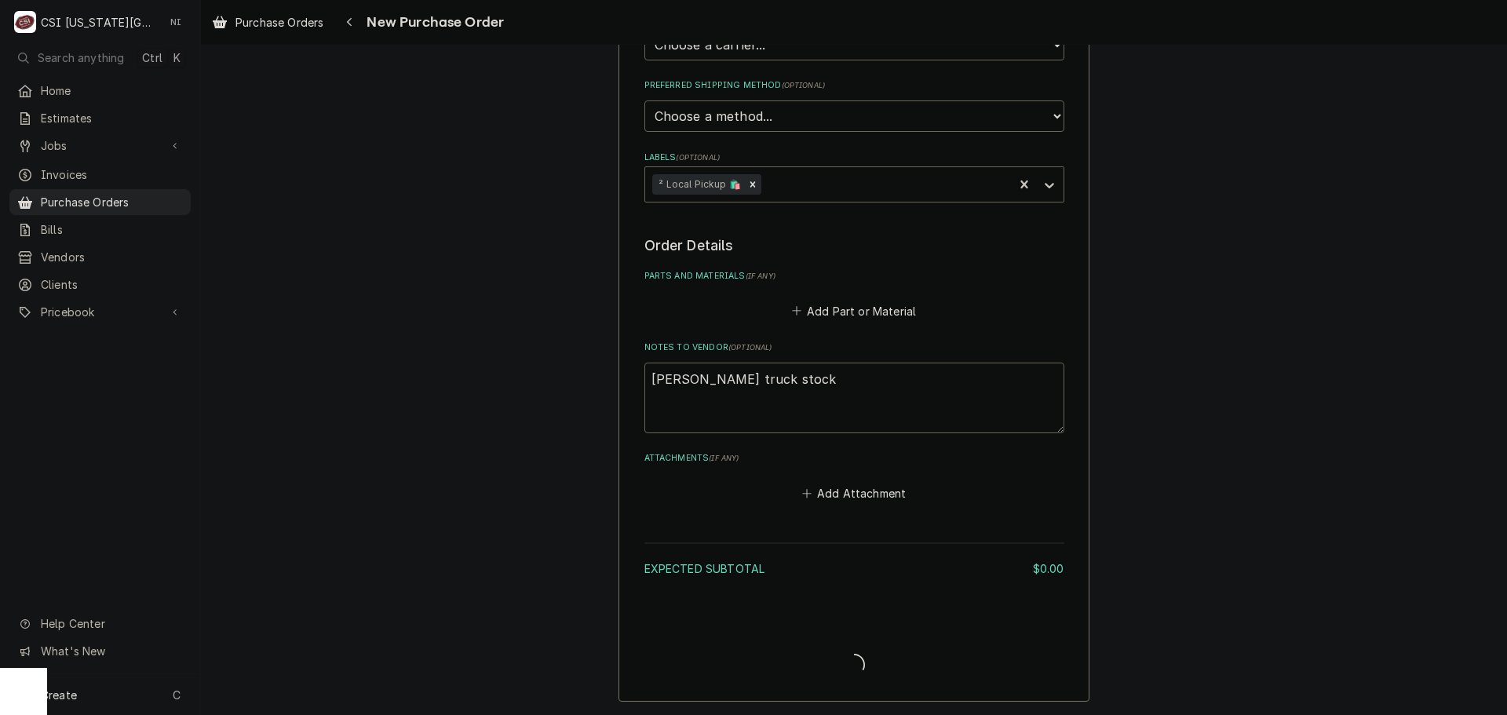
type textarea "x"
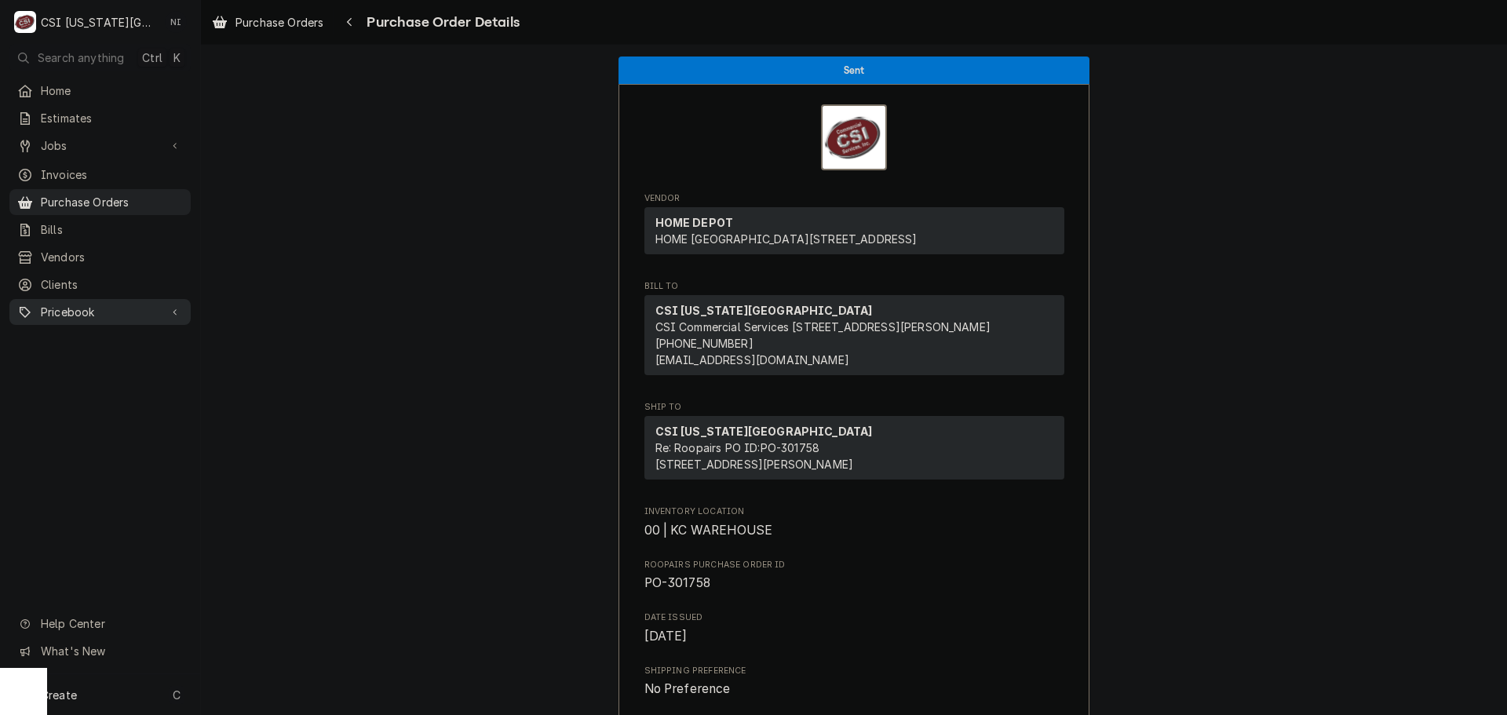
click at [129, 312] on link "Pricebook" at bounding box center [99, 312] width 181 height 26
drag, startPoint x: 121, startPoint y: 360, endPoint x: 160, endPoint y: 305, distance: 68.2
click at [121, 360] on span "Parts & Materials" at bounding box center [112, 367] width 142 height 16
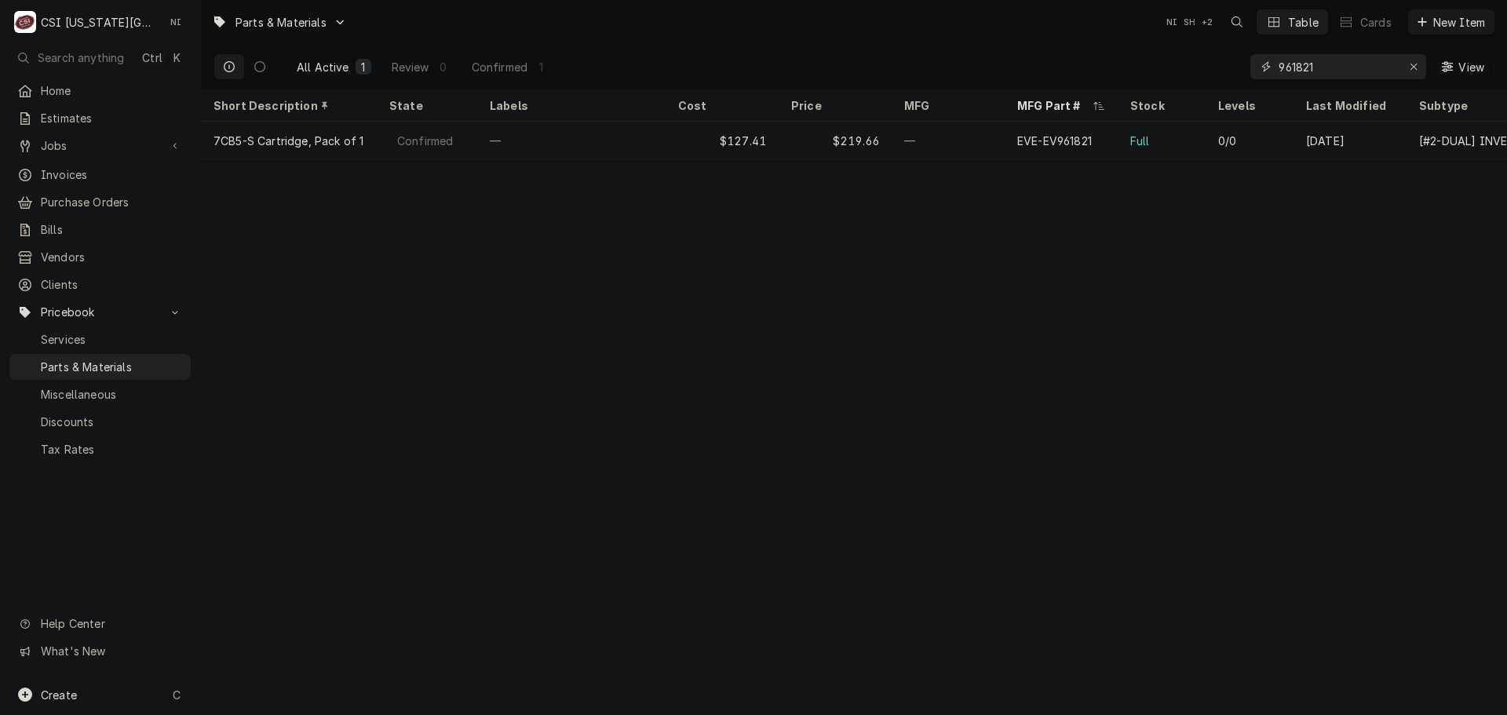
drag, startPoint x: 1335, startPoint y: 71, endPoint x: 1209, endPoint y: 69, distance: 125.6
click at [1216, 71] on div "All Active 1 Review 0 Confirmed 1 961821 View" at bounding box center [853, 67] width 1281 height 44
type input "e"
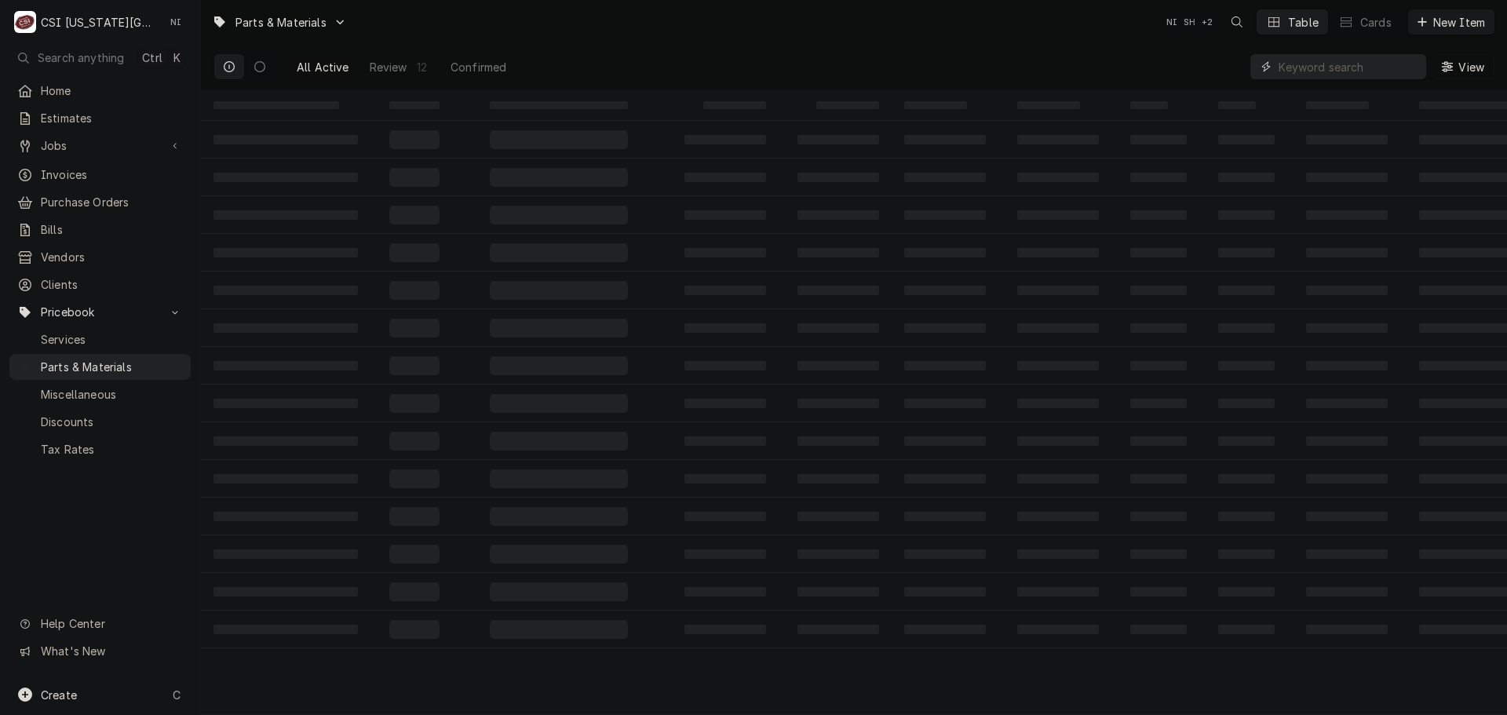
type input "e"
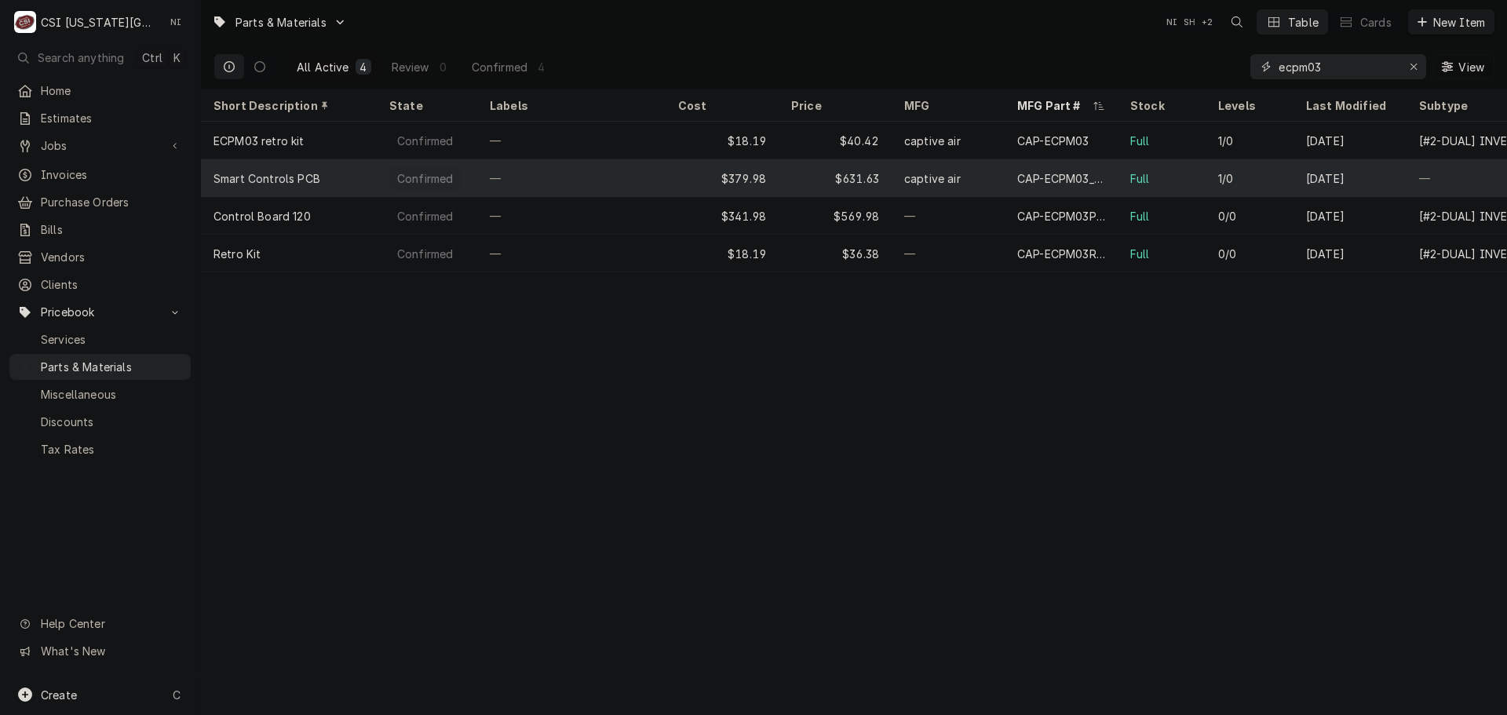
type input "ecpm03"
click at [1007, 170] on div "CAP-ECPM03_DCV" at bounding box center [1061, 178] width 113 height 38
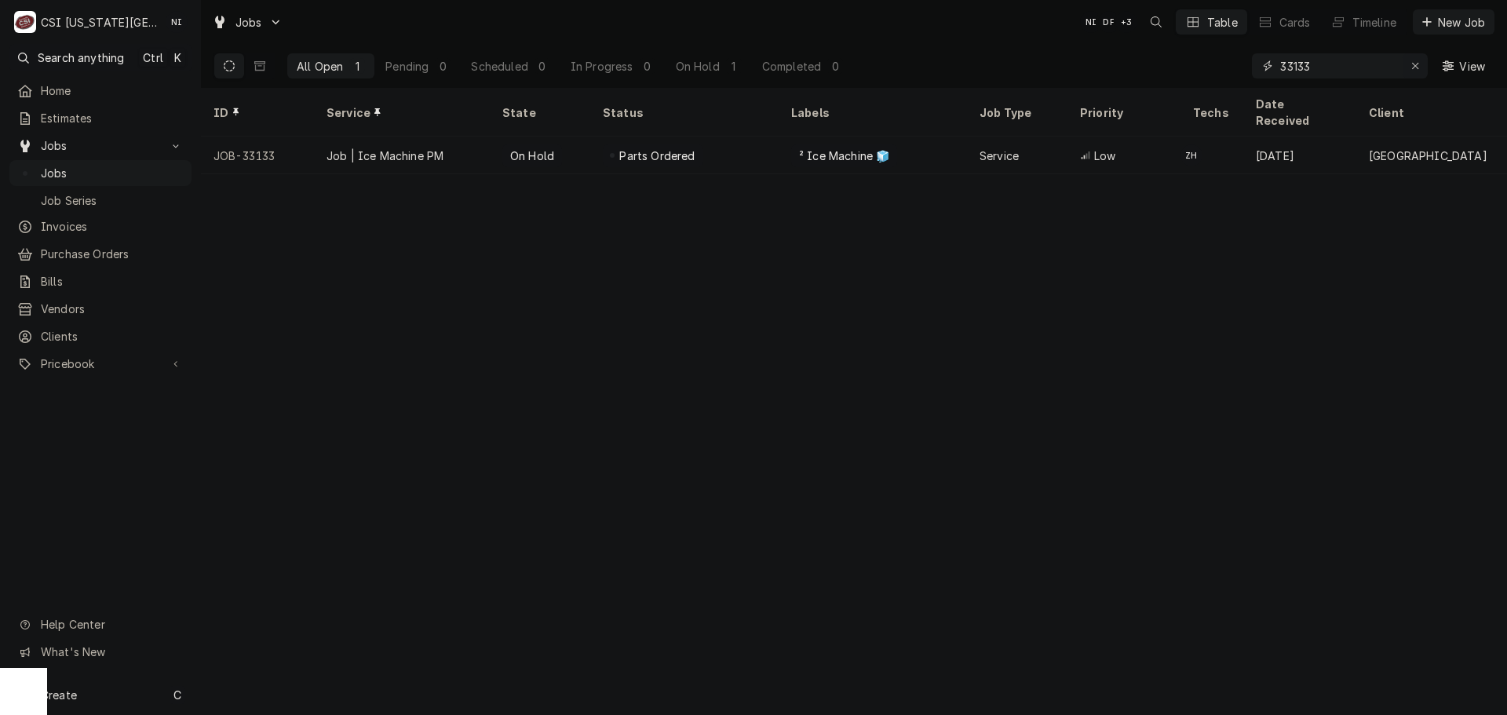
click at [1414, 66] on icon "Erase input" at bounding box center [1415, 65] width 9 height 11
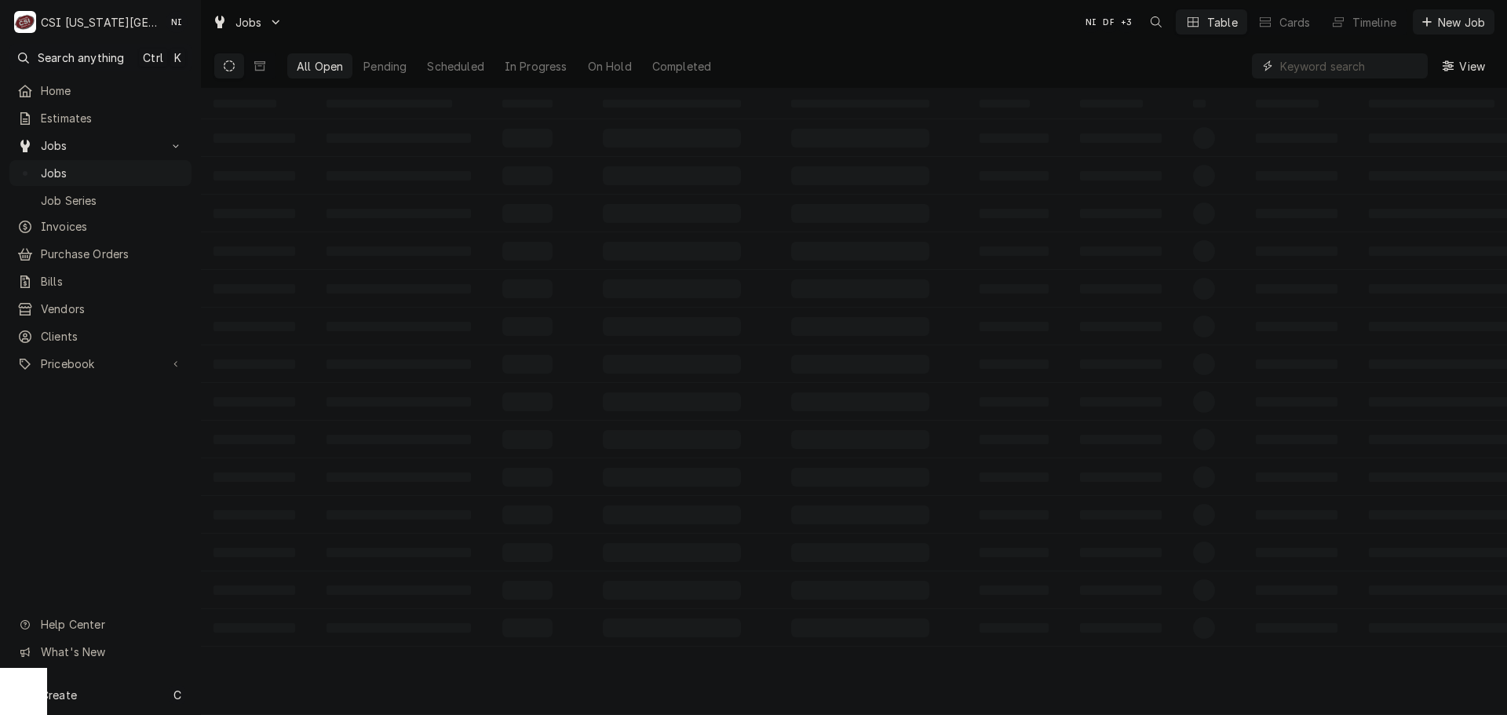
paste input "33342"
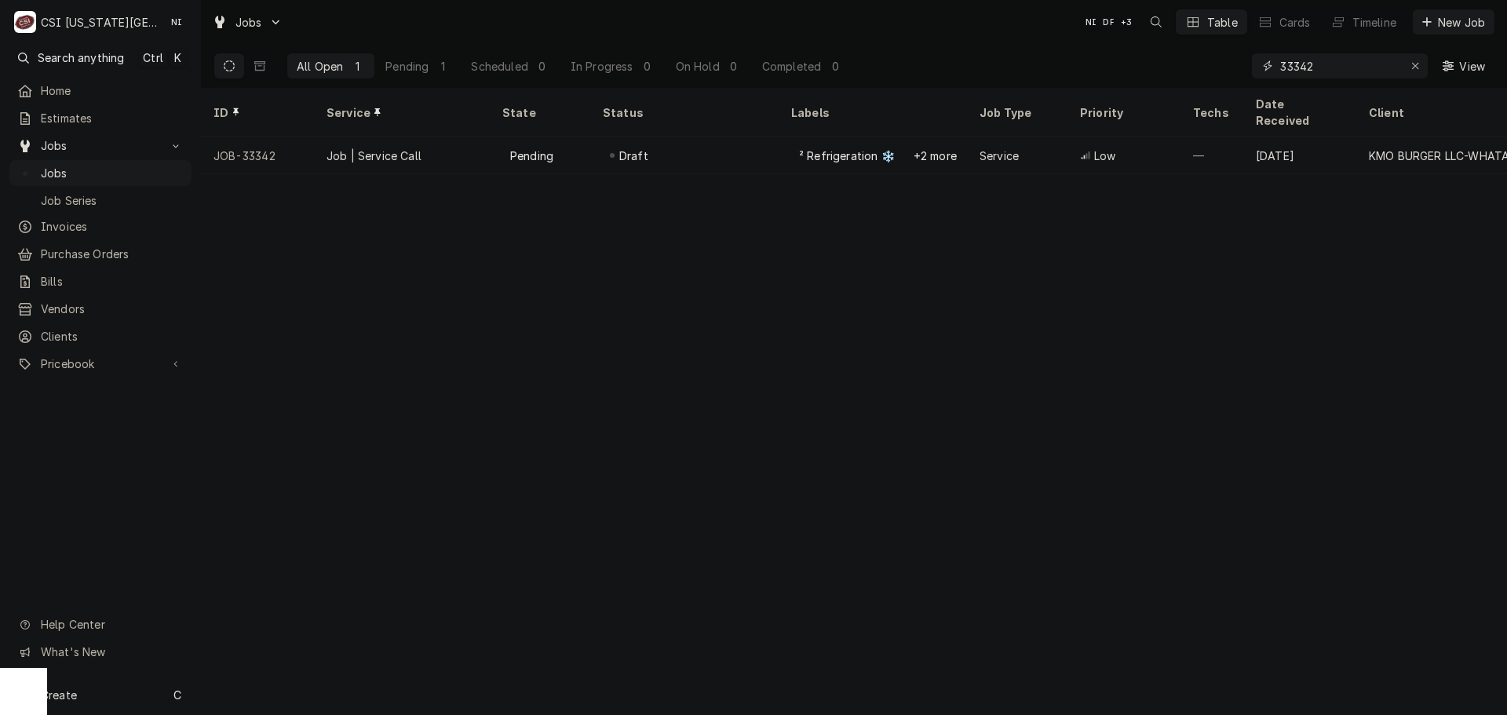
type input "33342"
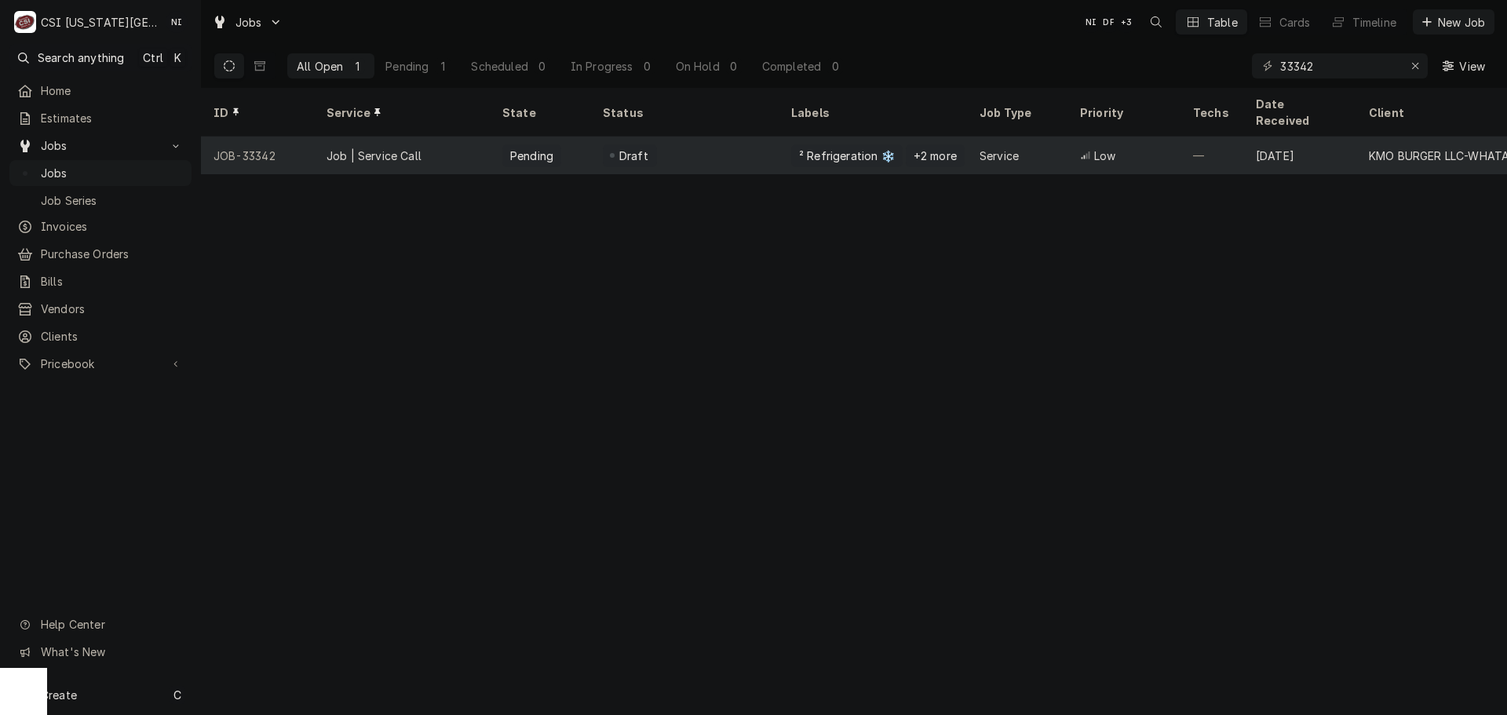
click at [779, 147] on div "² Refrigeration ❄️ +2 more" at bounding box center [873, 156] width 188 height 38
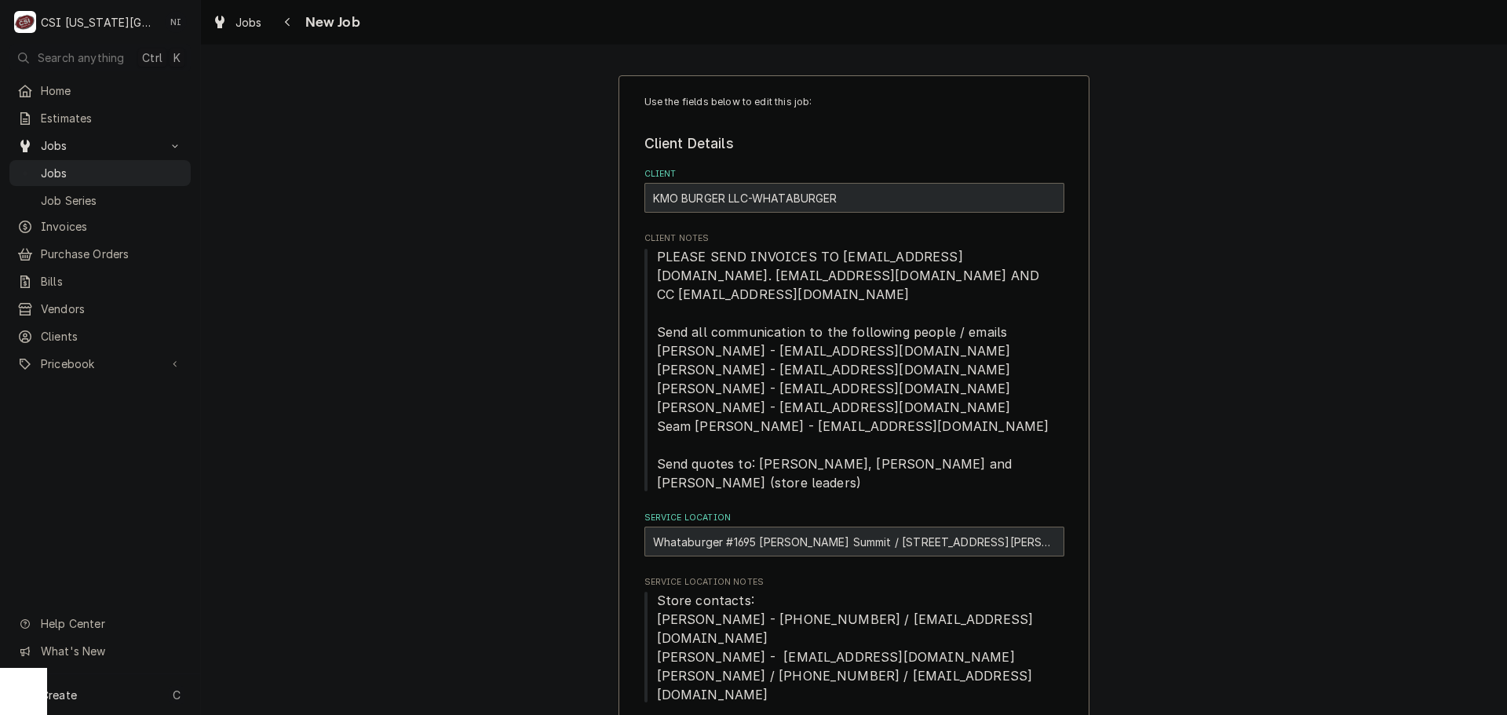
type textarea "x"
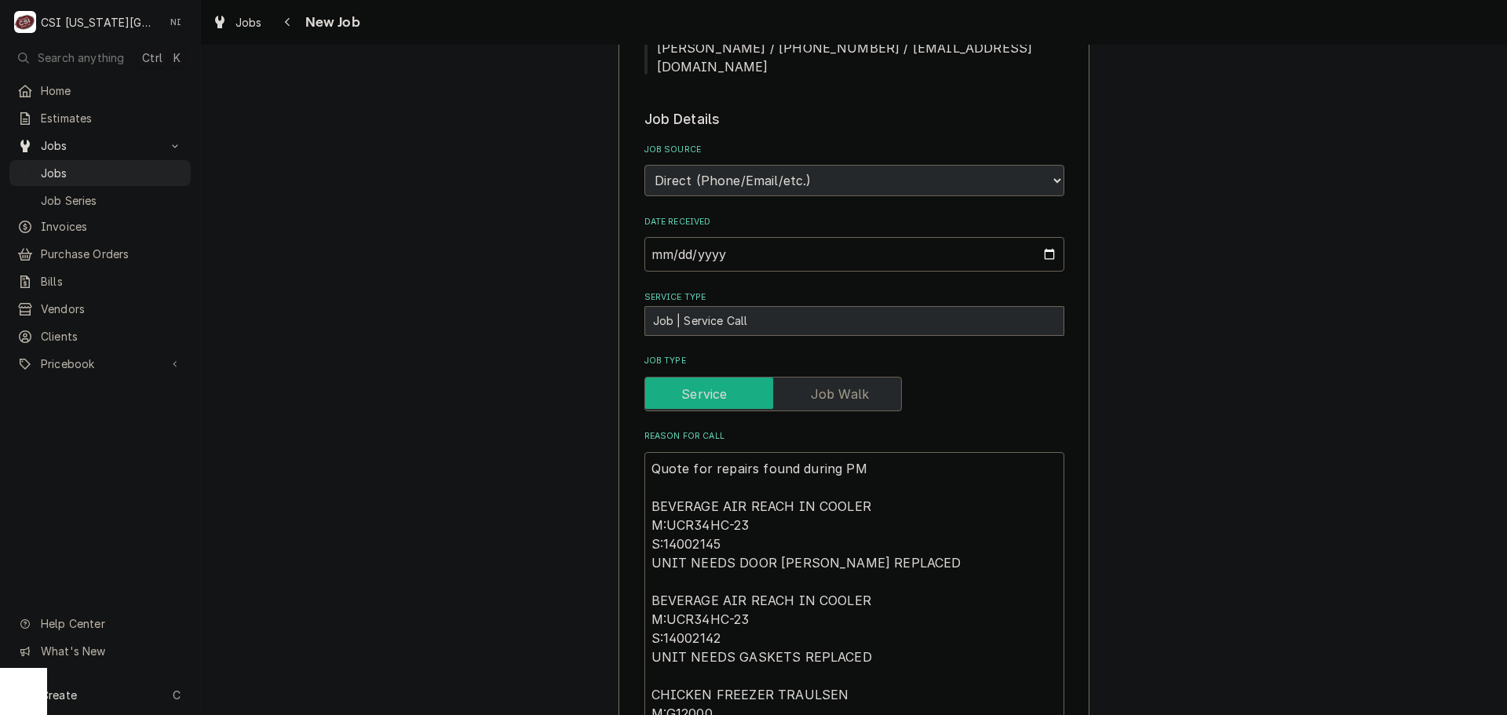
scroll to position [1177, 0]
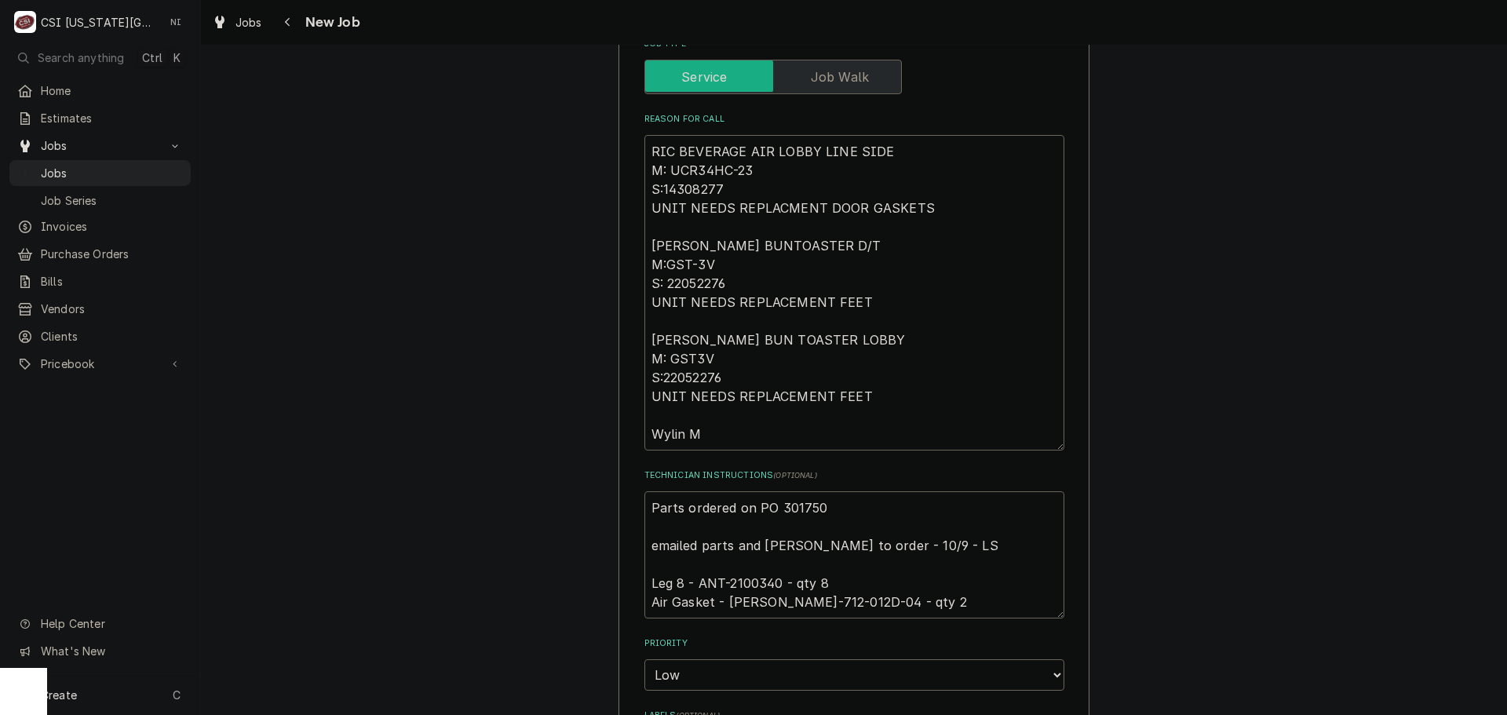
scroll to position [1020, 0]
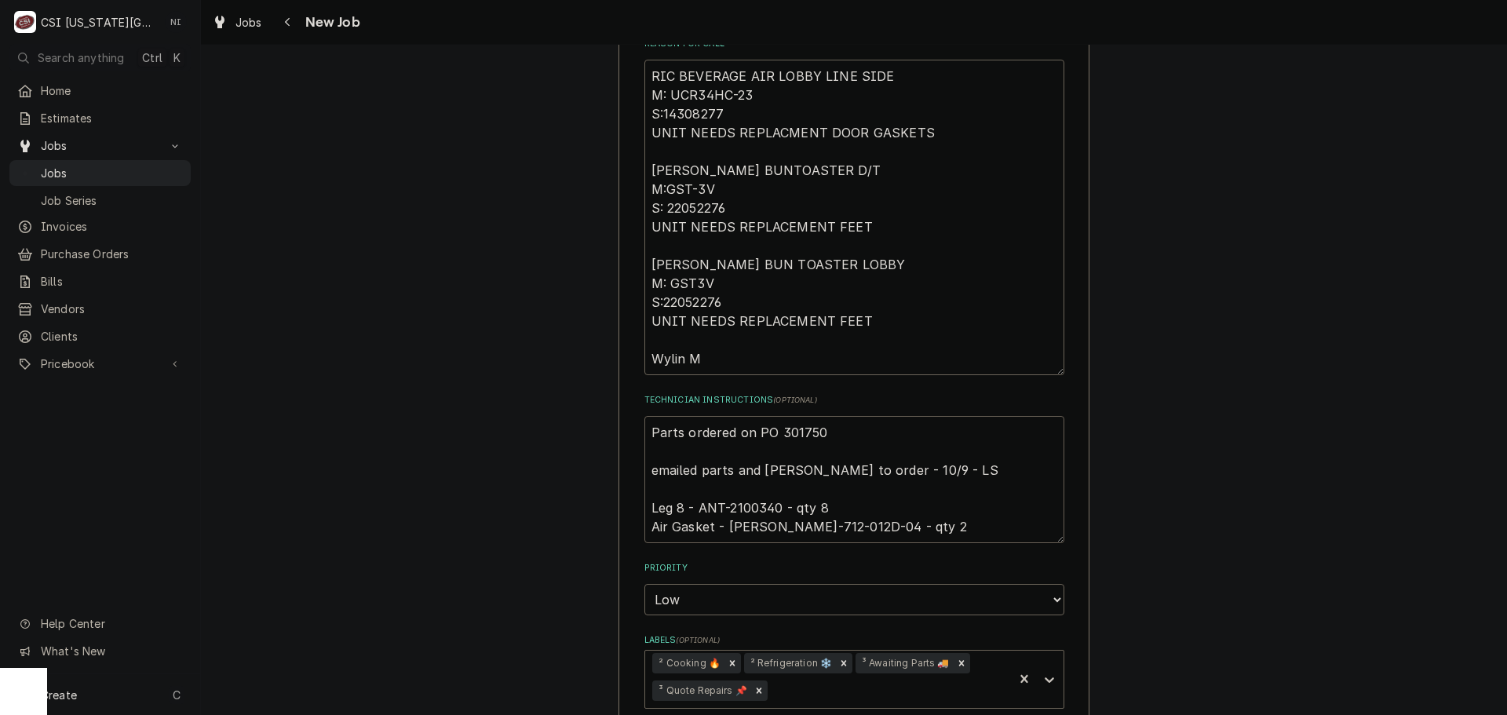
drag, startPoint x: 832, startPoint y: 511, endPoint x: 749, endPoint y: 511, distance: 82.4
click at [749, 511] on textarea "Parts ordered on PO 301750 emailed parts and lindy to order - 10/9 - LS Leg 8 -…" at bounding box center [854, 479] width 420 height 127
type textarea "x"
click at [126, 166] on span "Jobs" at bounding box center [112, 173] width 142 height 16
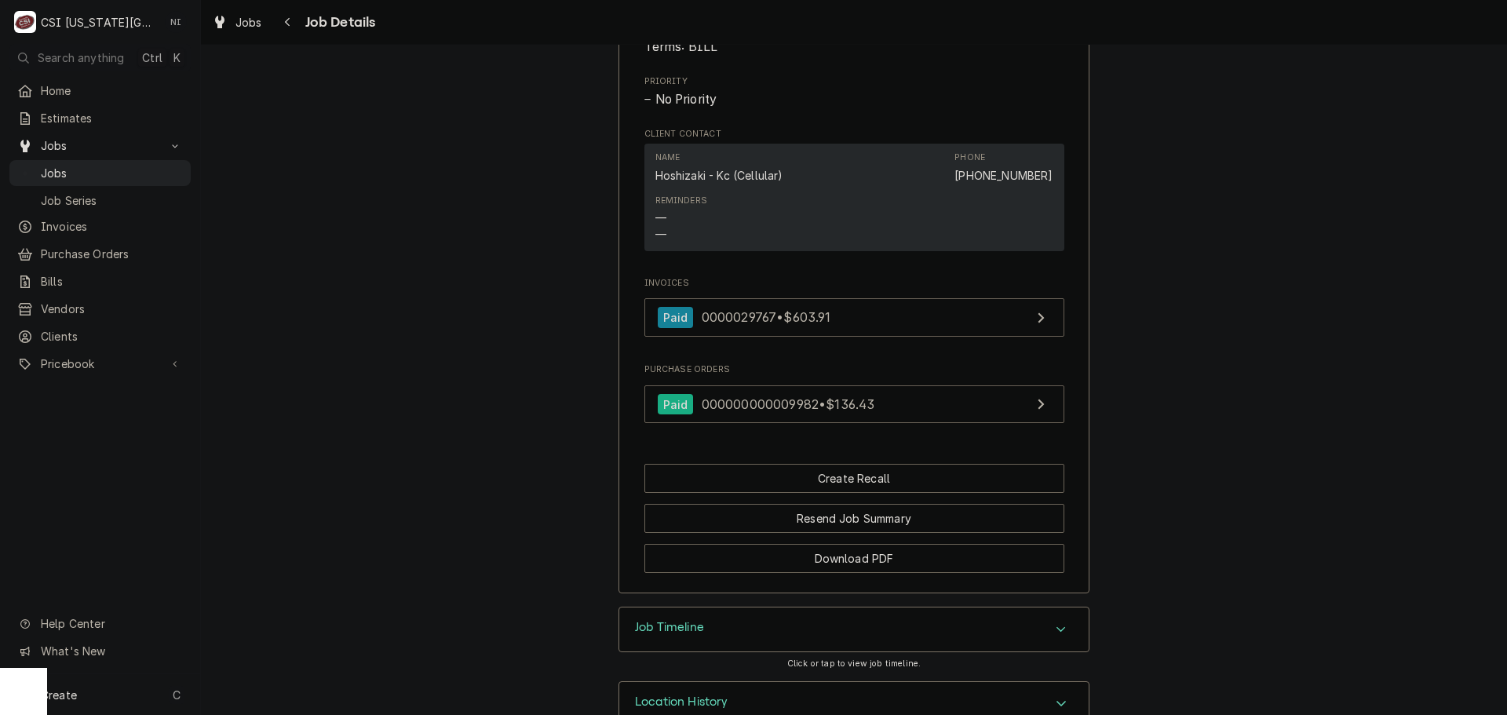
scroll to position [1059, 0]
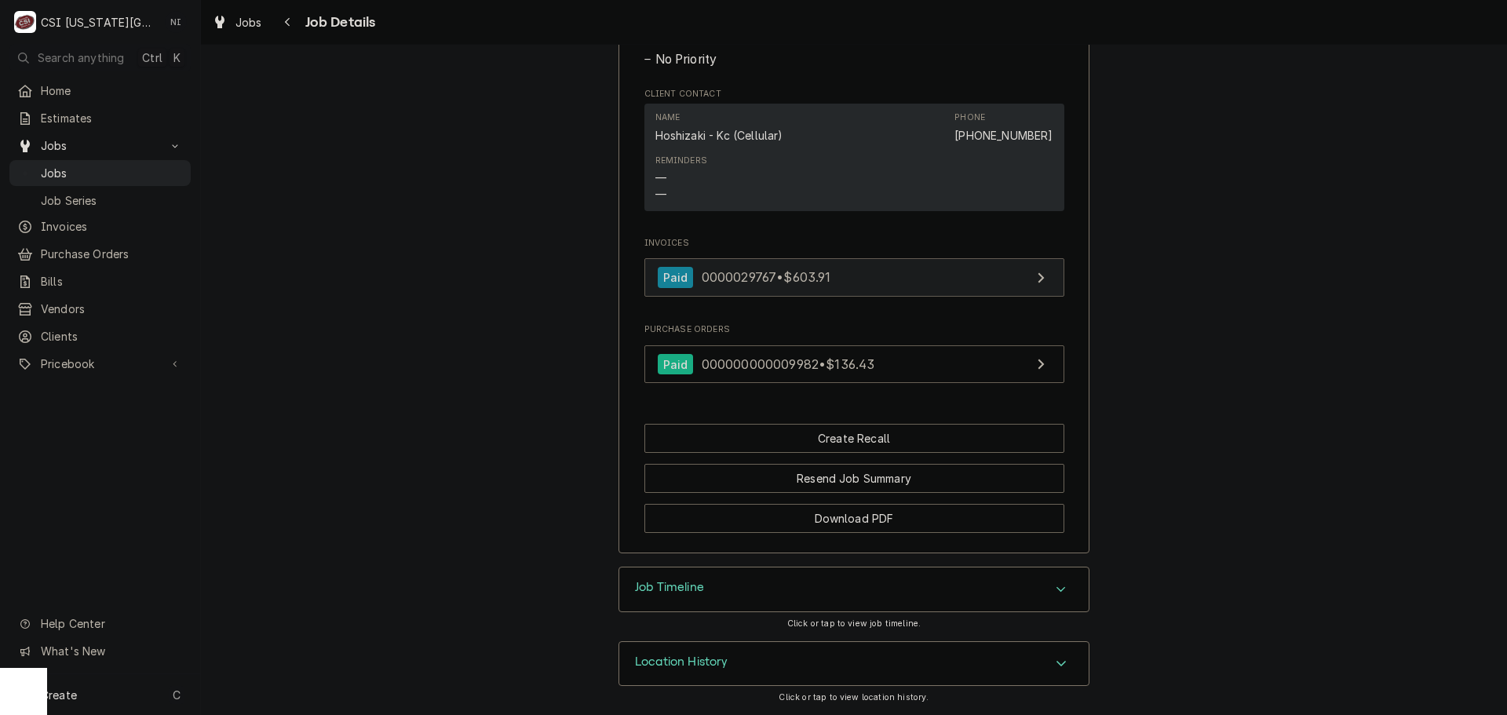
click at [926, 285] on link "Paid 0000029767 • $603.91" at bounding box center [854, 277] width 420 height 38
click at [104, 168] on span "Jobs" at bounding box center [112, 173] width 142 height 16
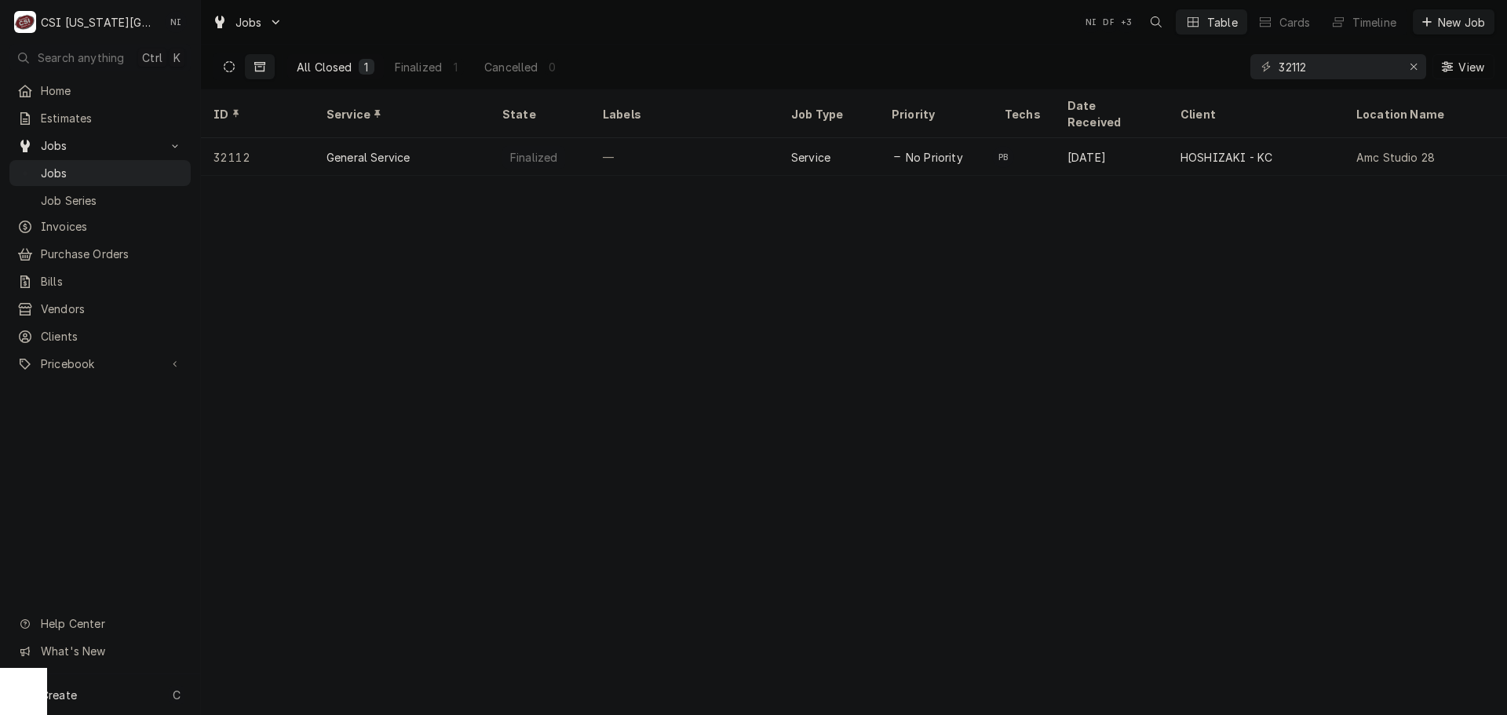
click at [231, 66] on icon "Dynamic Content Wrapper" at bounding box center [229, 66] width 11 height 11
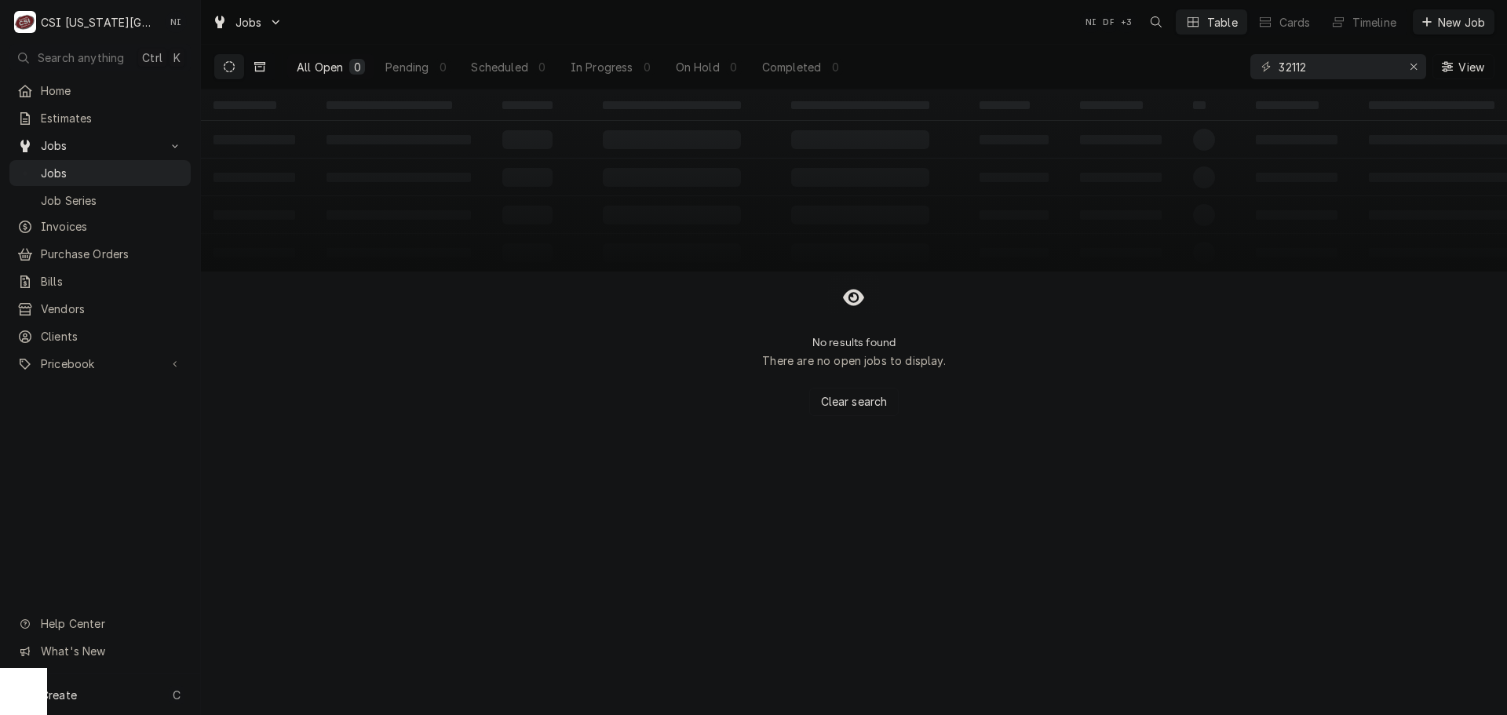
click at [257, 65] on icon "Dynamic Content Wrapper" at bounding box center [259, 66] width 11 height 11
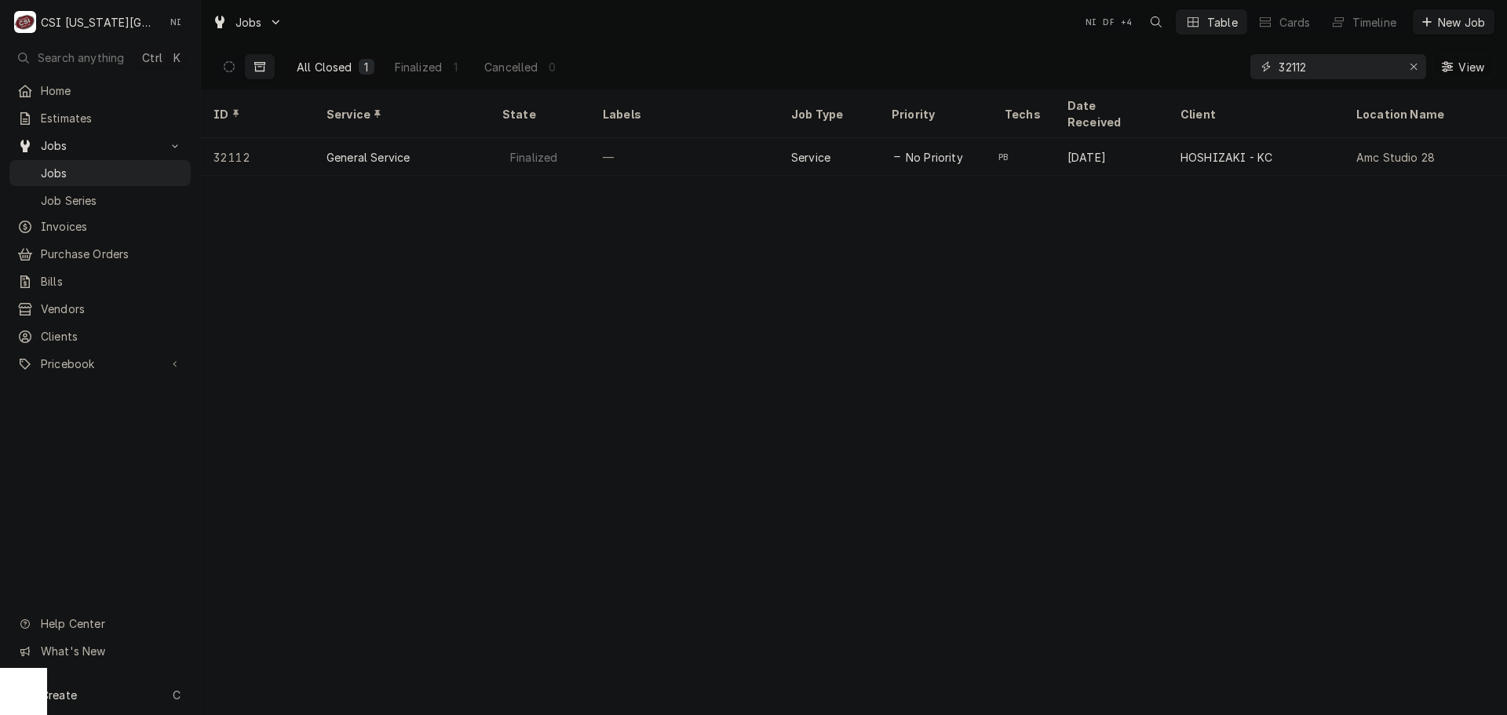
drag, startPoint x: 1325, startPoint y: 73, endPoint x: 1205, endPoint y: 81, distance: 120.3
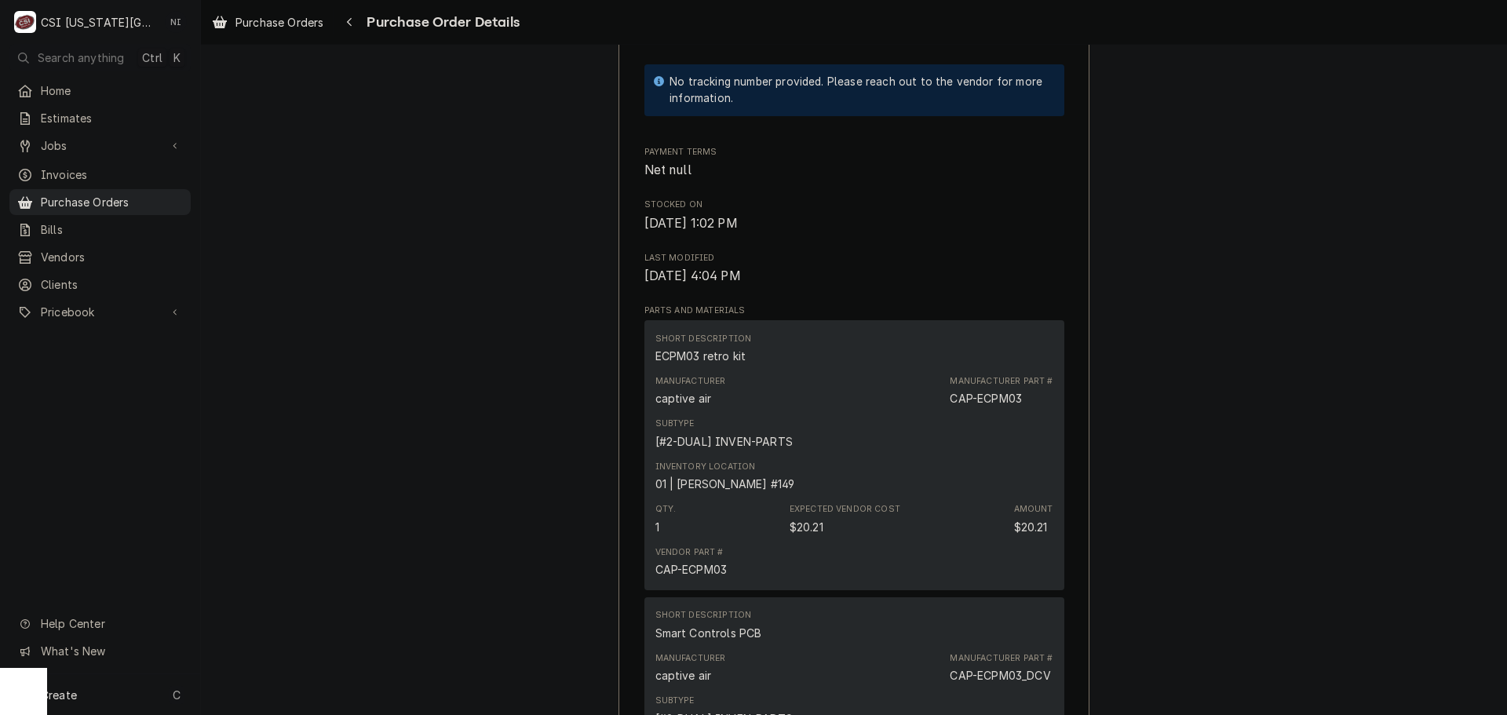
scroll to position [593, 0]
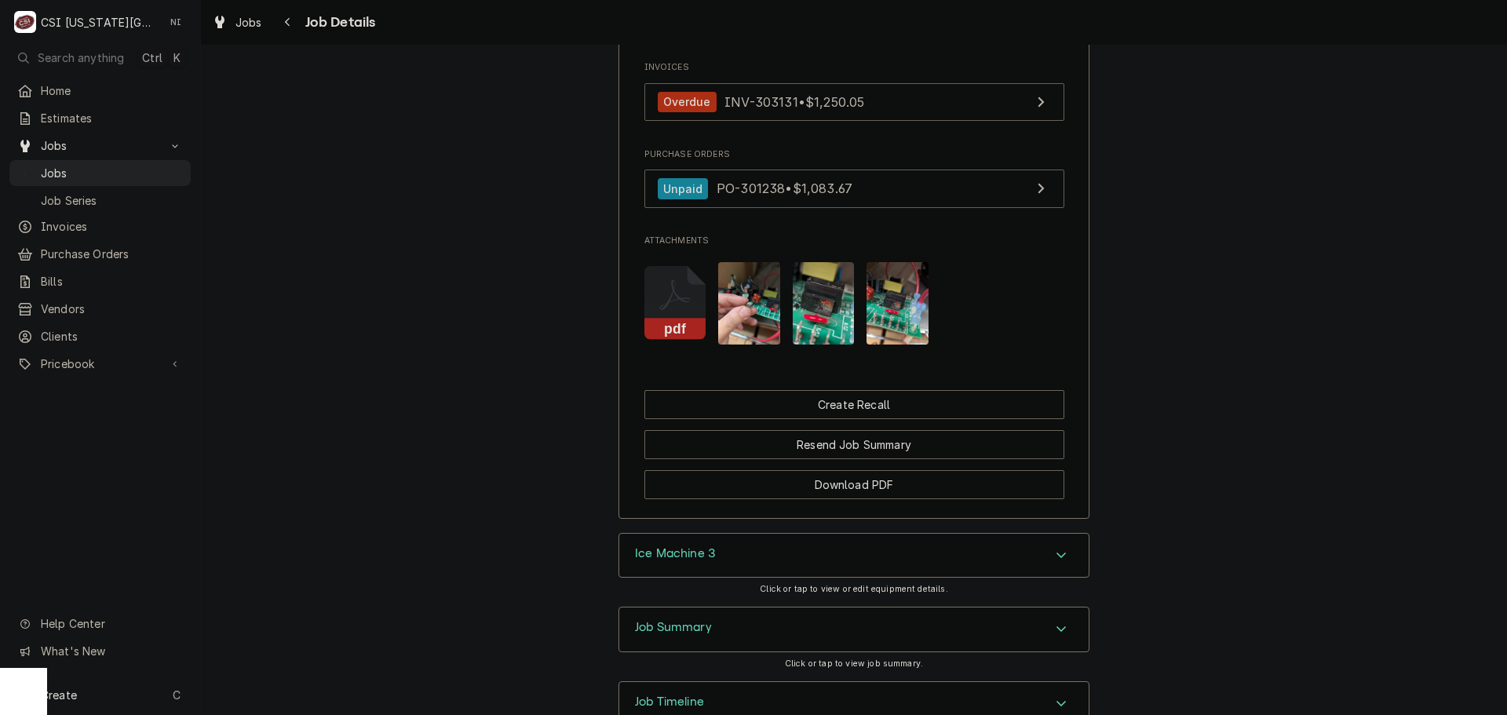
scroll to position [1663, 0]
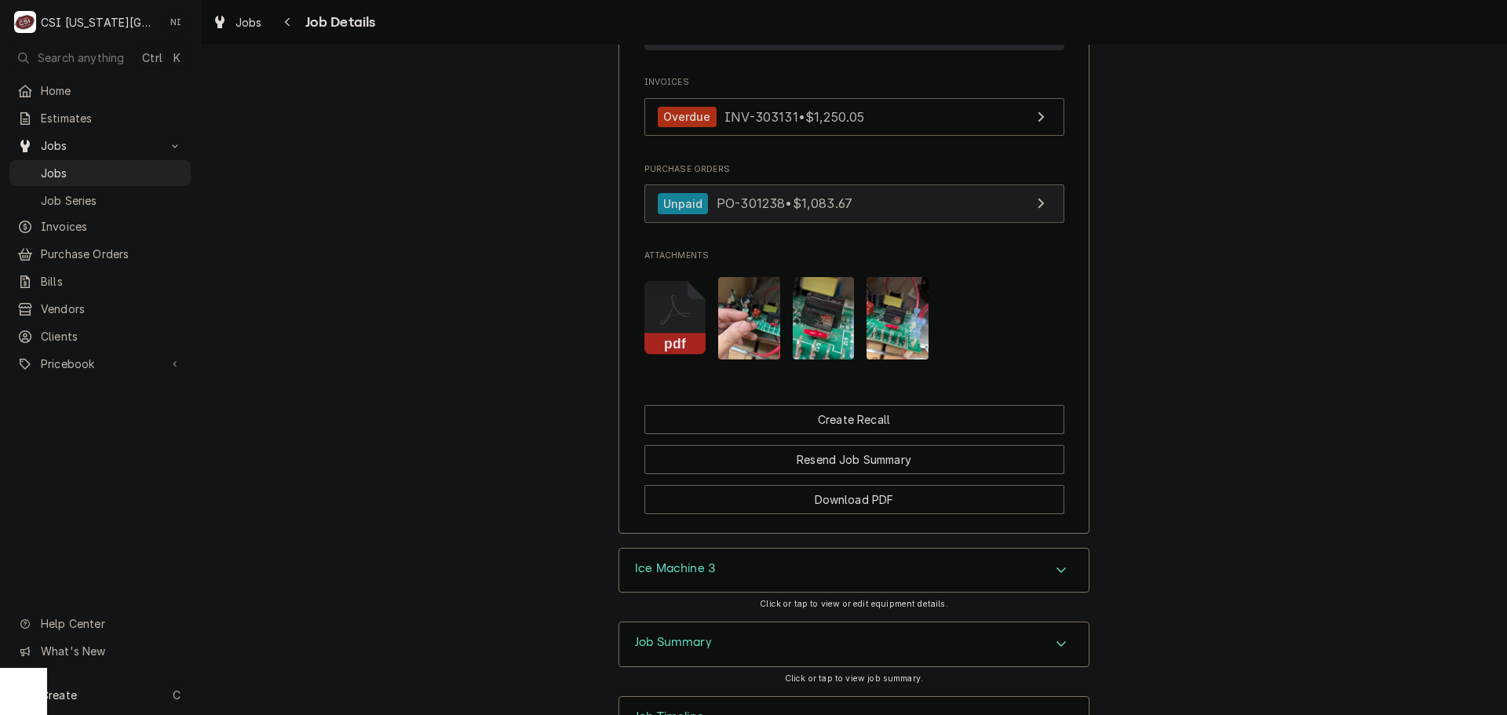
click at [905, 220] on link "Unpaid PO-301238 • $1,083.67" at bounding box center [854, 203] width 420 height 38
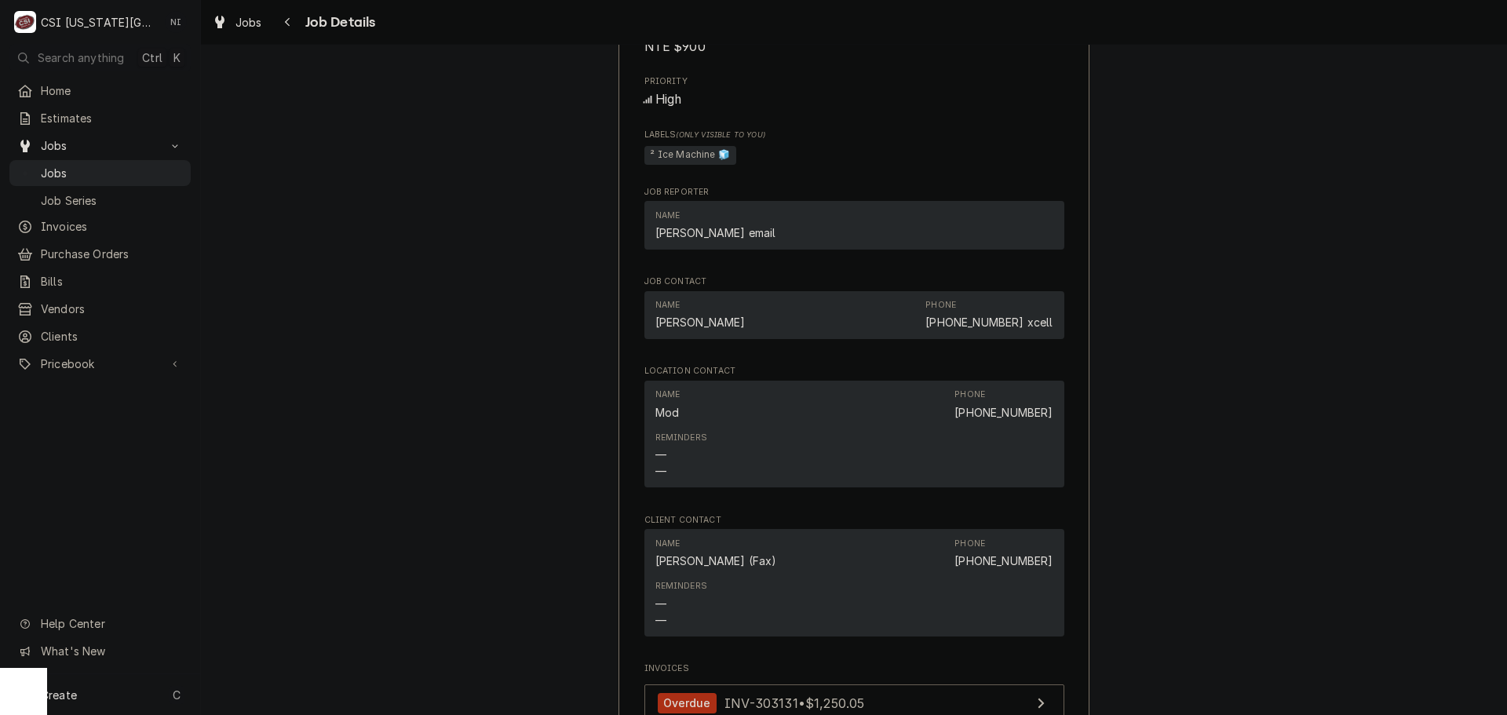
scroll to position [0, 0]
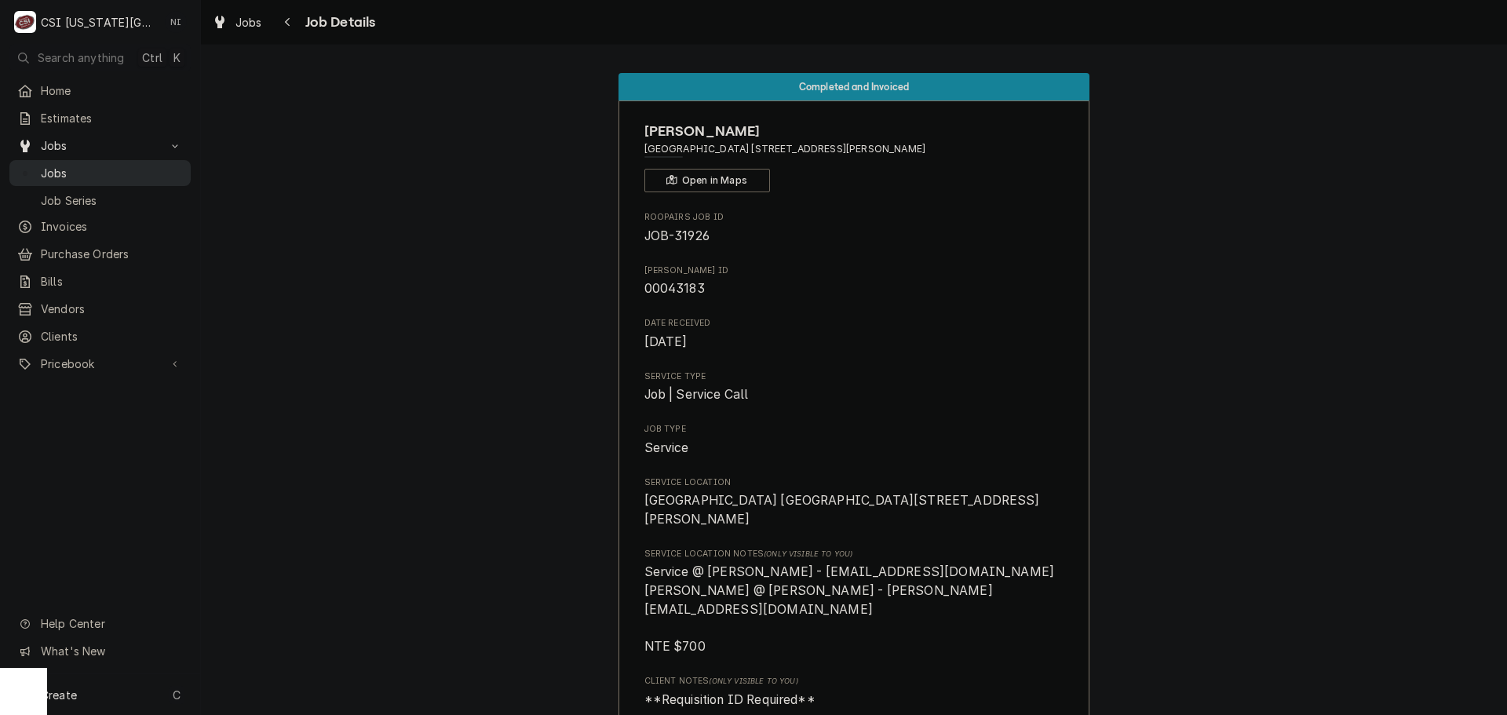
click at [158, 165] on span "Jobs" at bounding box center [112, 173] width 142 height 16
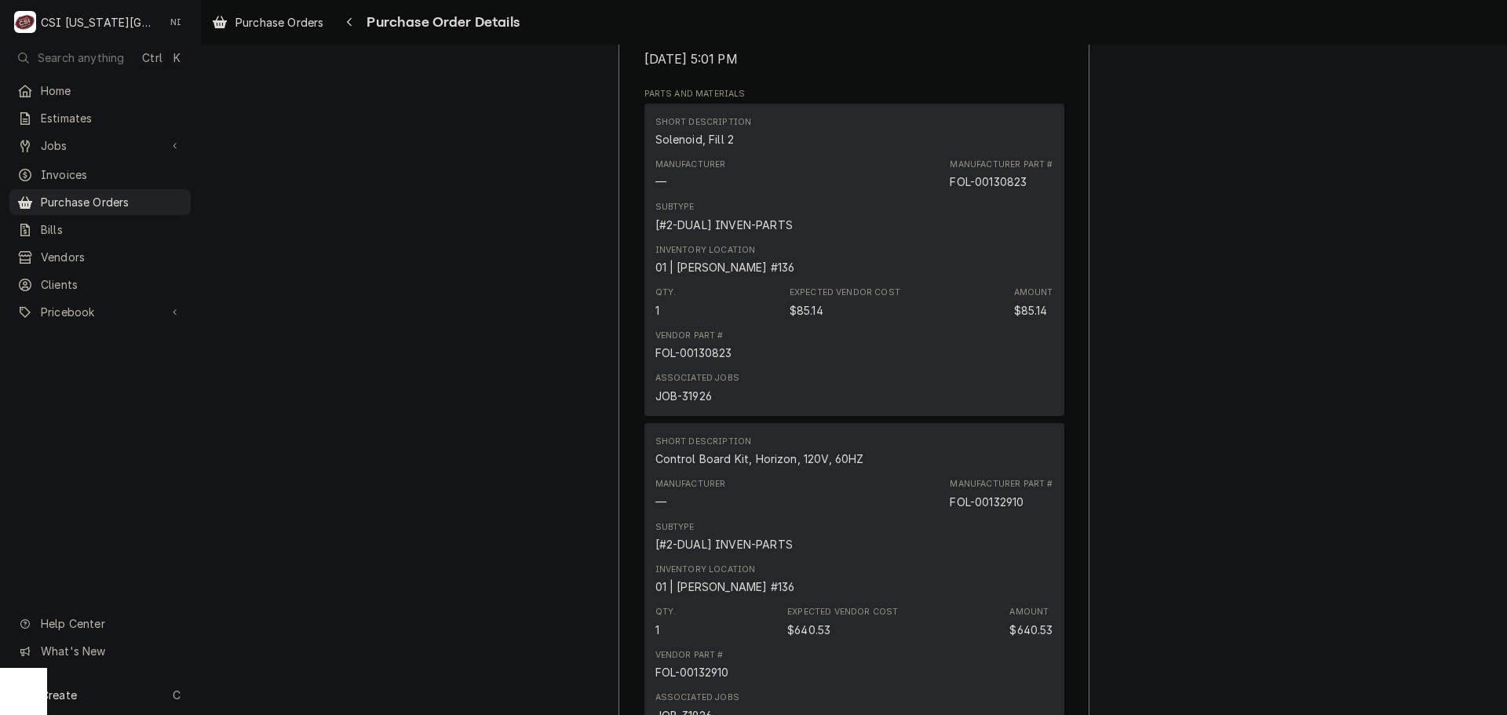
scroll to position [1334, 0]
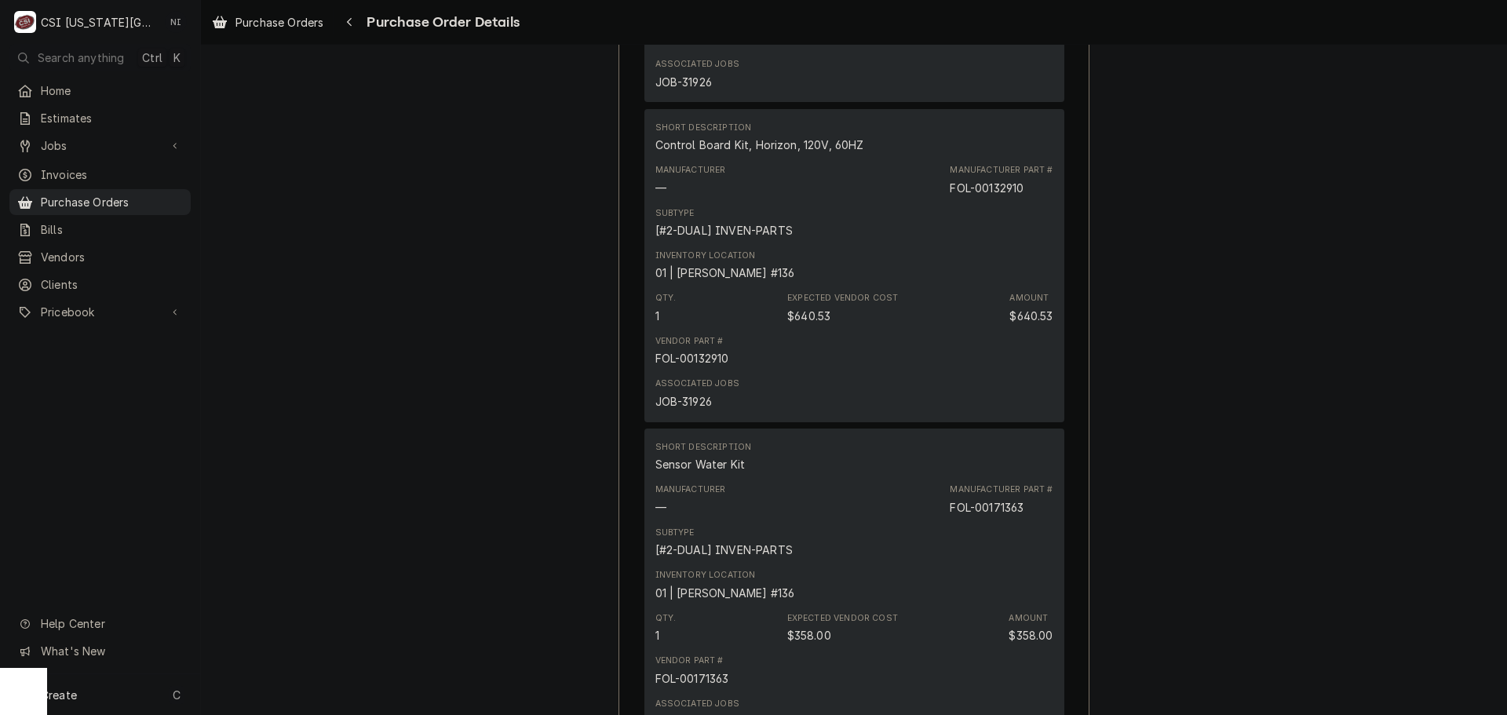
click at [698, 410] on div "JOB-31926" at bounding box center [683, 401] width 57 height 16
click at [696, 410] on div "JOB-31926" at bounding box center [683, 401] width 57 height 16
copy div "31926"
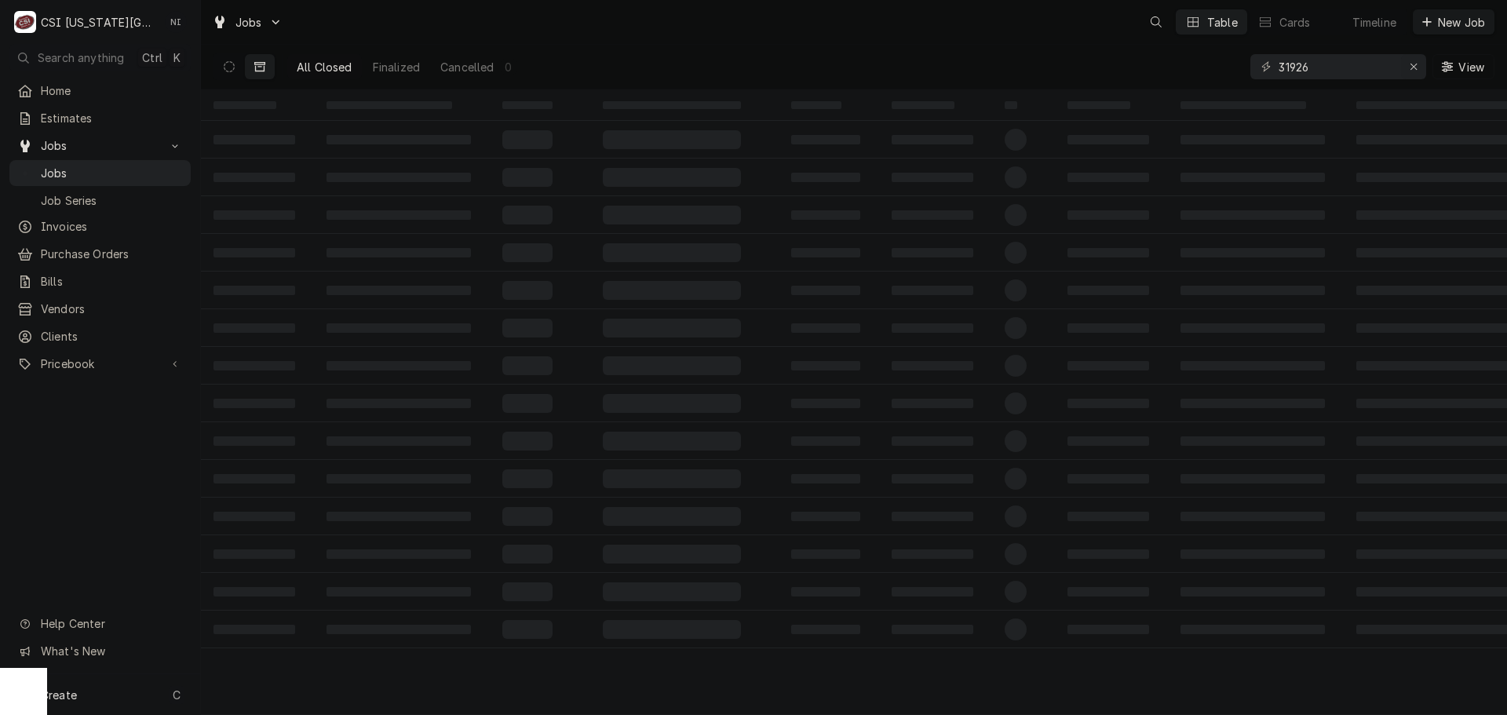
click at [1412, 71] on icon "Erase input" at bounding box center [1413, 66] width 9 height 11
type input "v"
click at [1412, 71] on icon "Erase input" at bounding box center [1413, 66] width 9 height 11
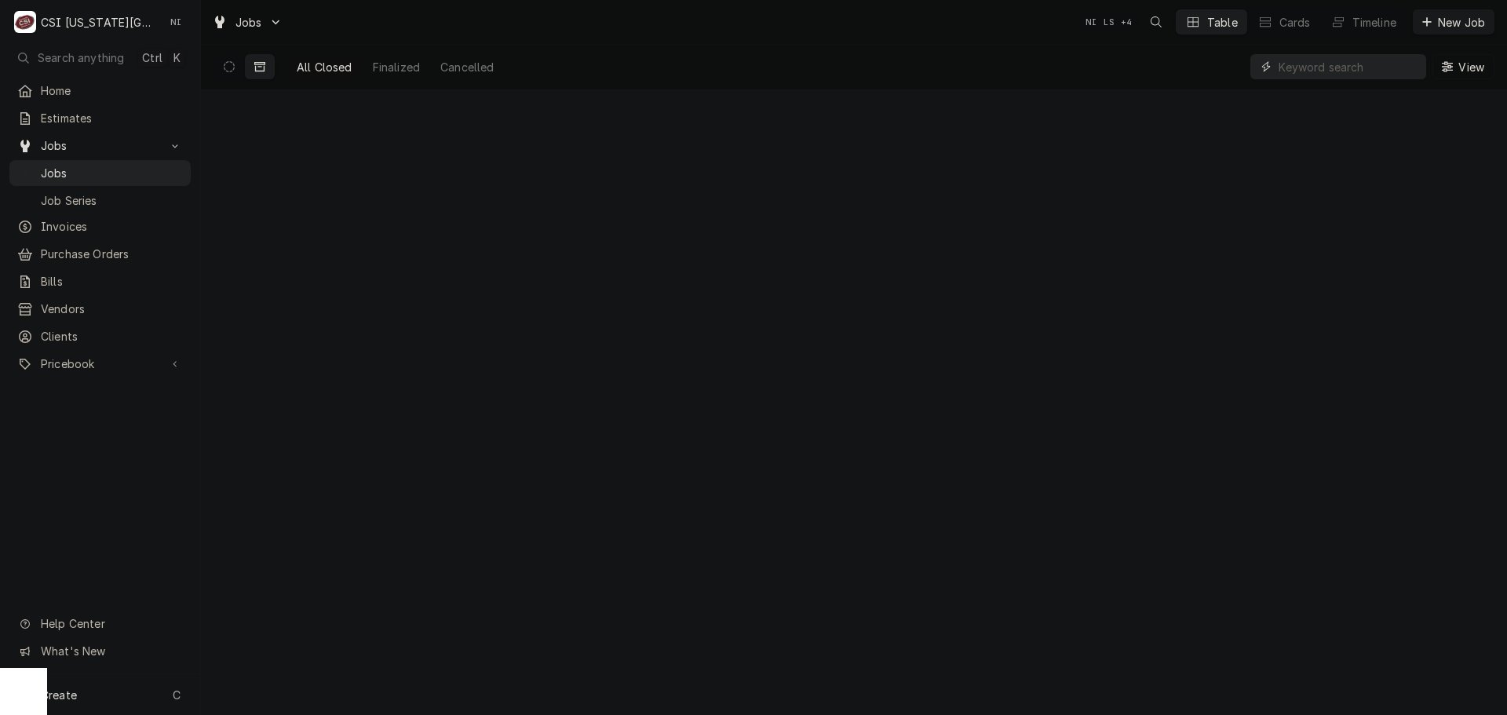
click at [1361, 70] on input "Dynamic Content Wrapper" at bounding box center [1348, 66] width 140 height 25
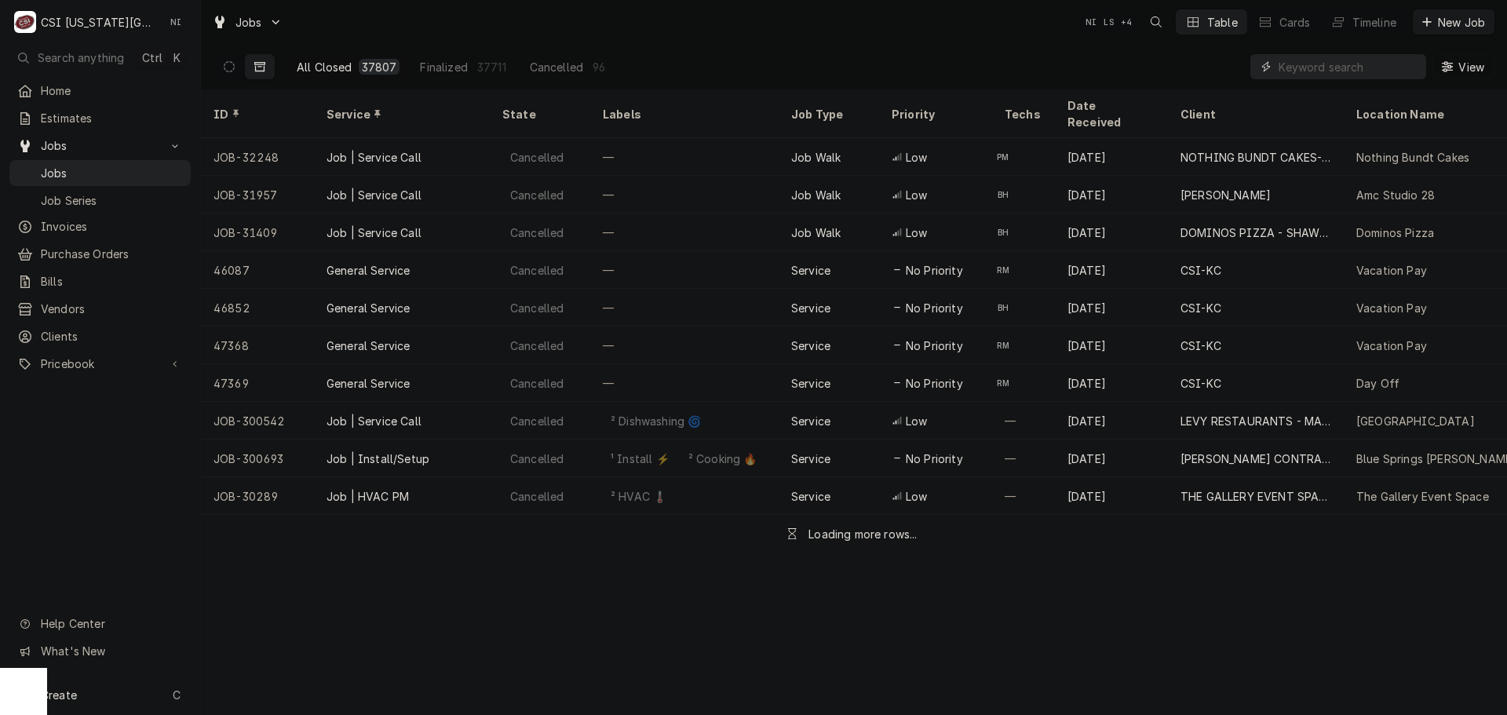
paste input "31926"
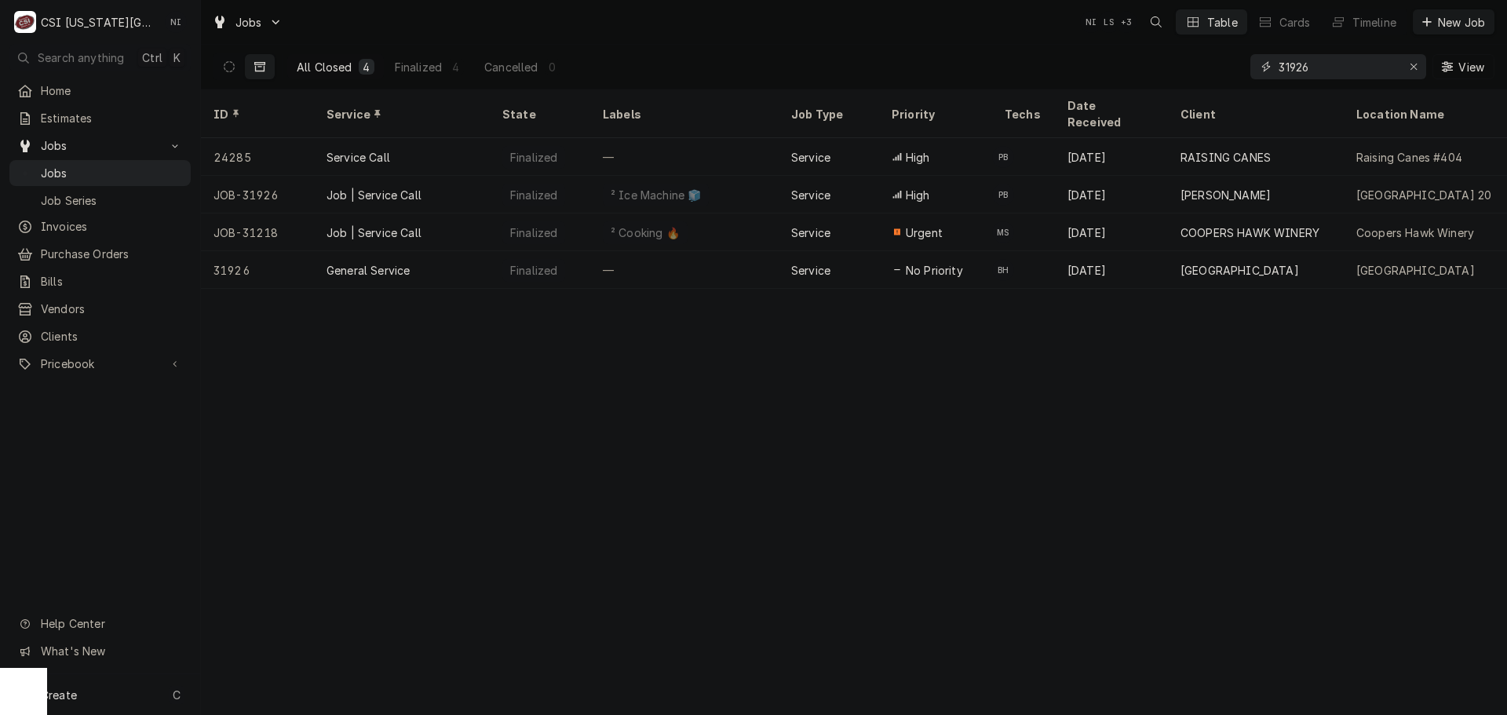
type input "31926"
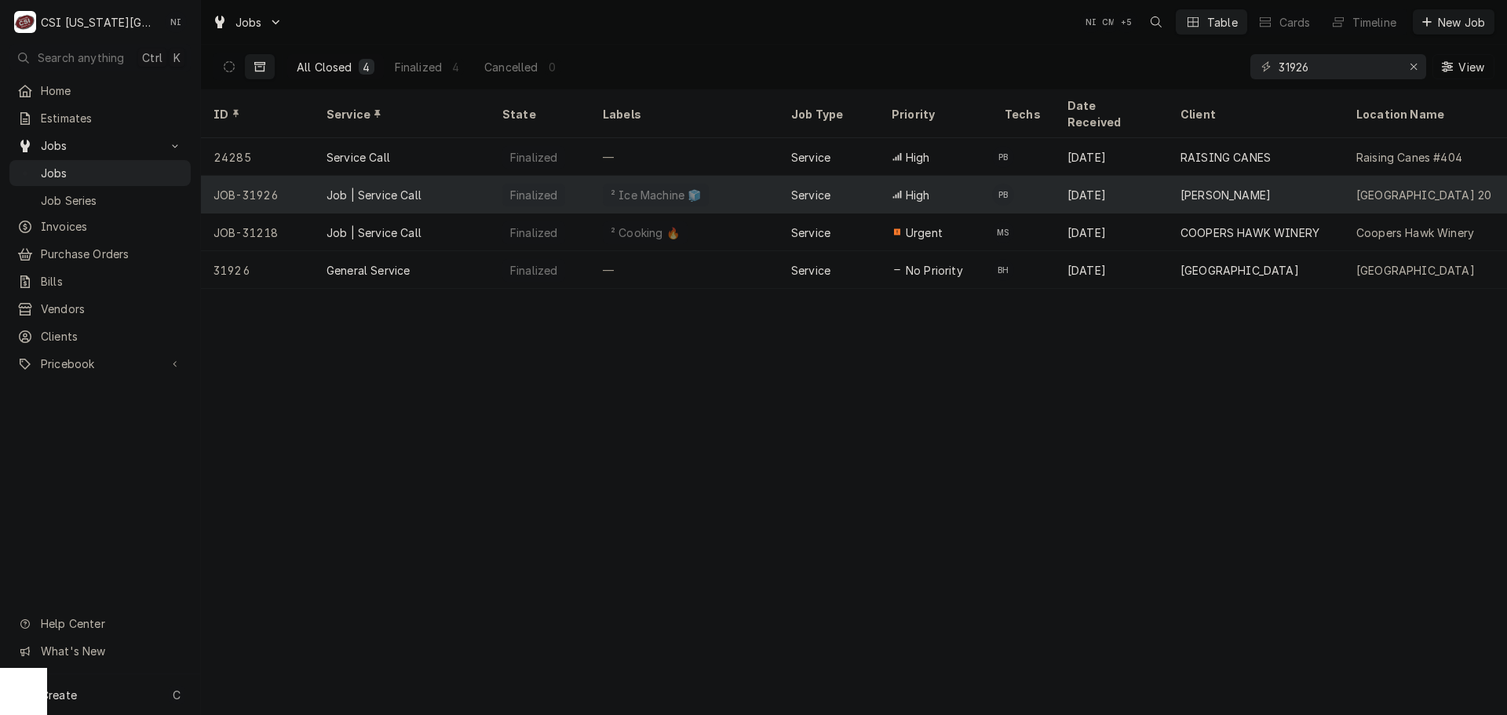
click at [456, 176] on div "Job | Service Call" at bounding box center [402, 195] width 176 height 38
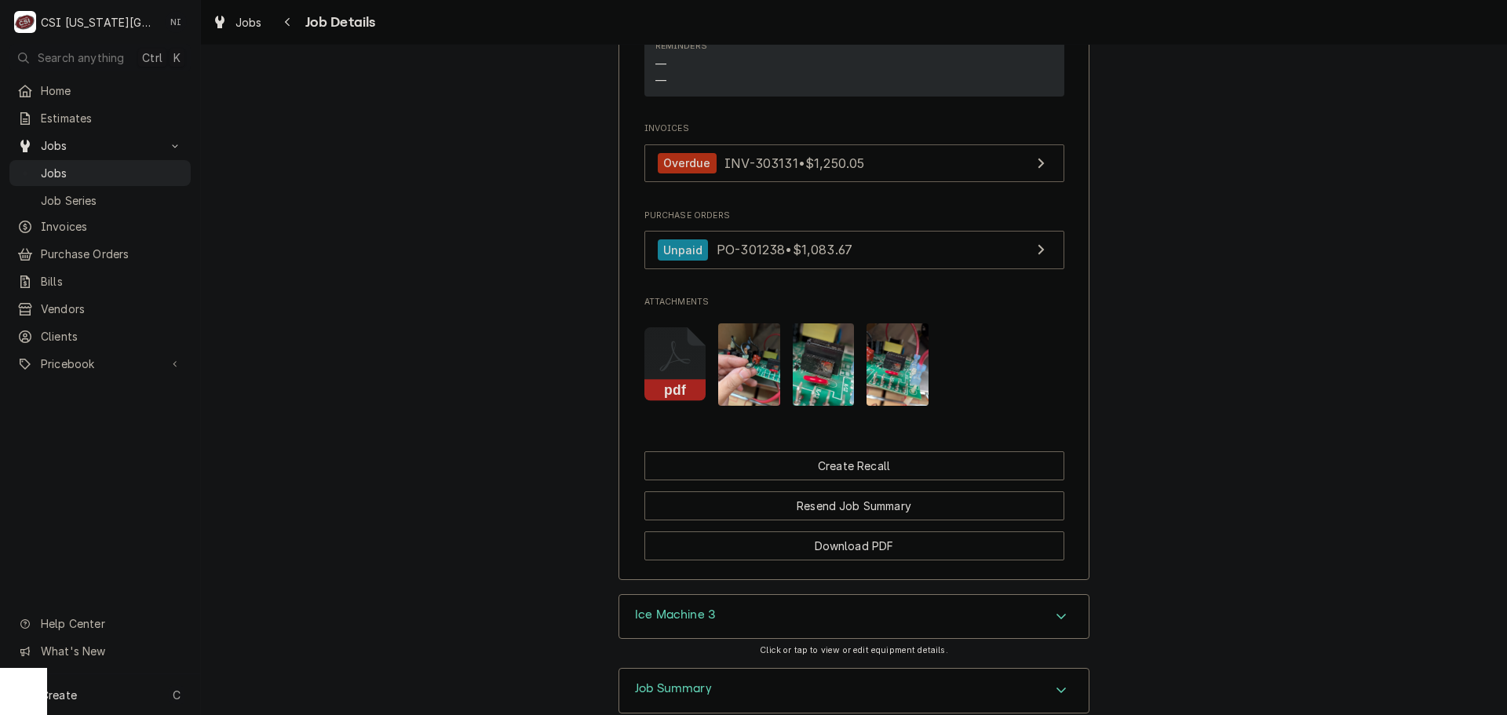
scroll to position [1632, 0]
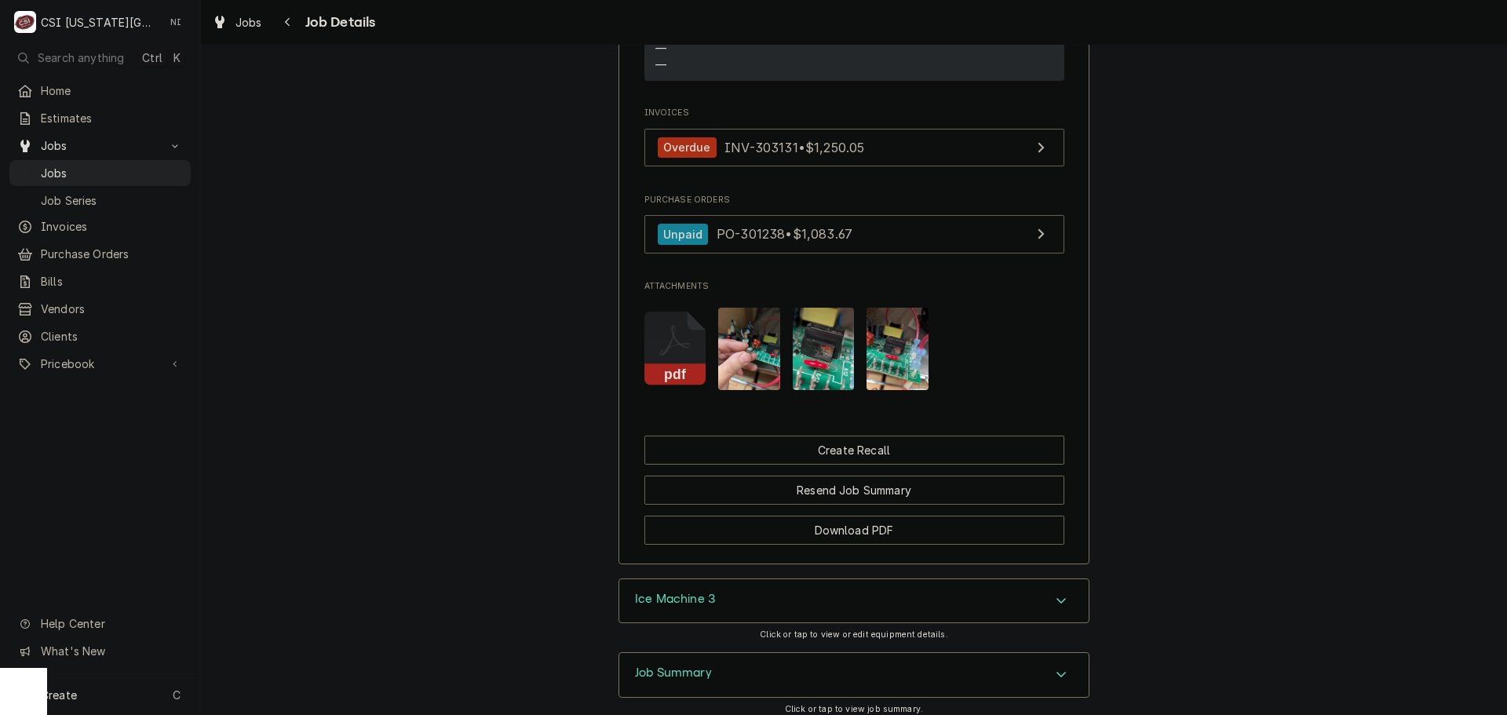
click at [1049, 601] on div "Accordion Header" at bounding box center [1061, 601] width 24 height 19
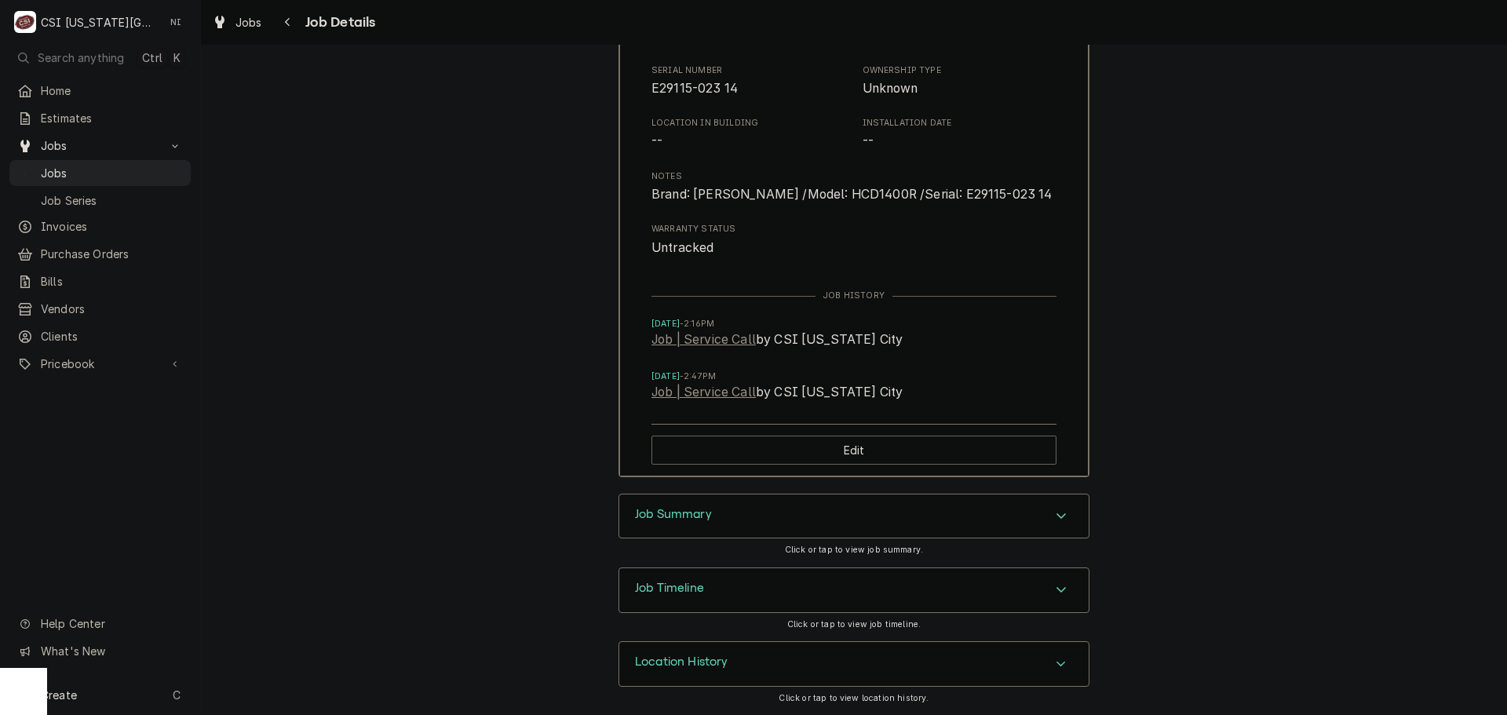
scroll to position [2315, 0]
click at [1054, 523] on div "Accordion Header" at bounding box center [1061, 515] width 24 height 19
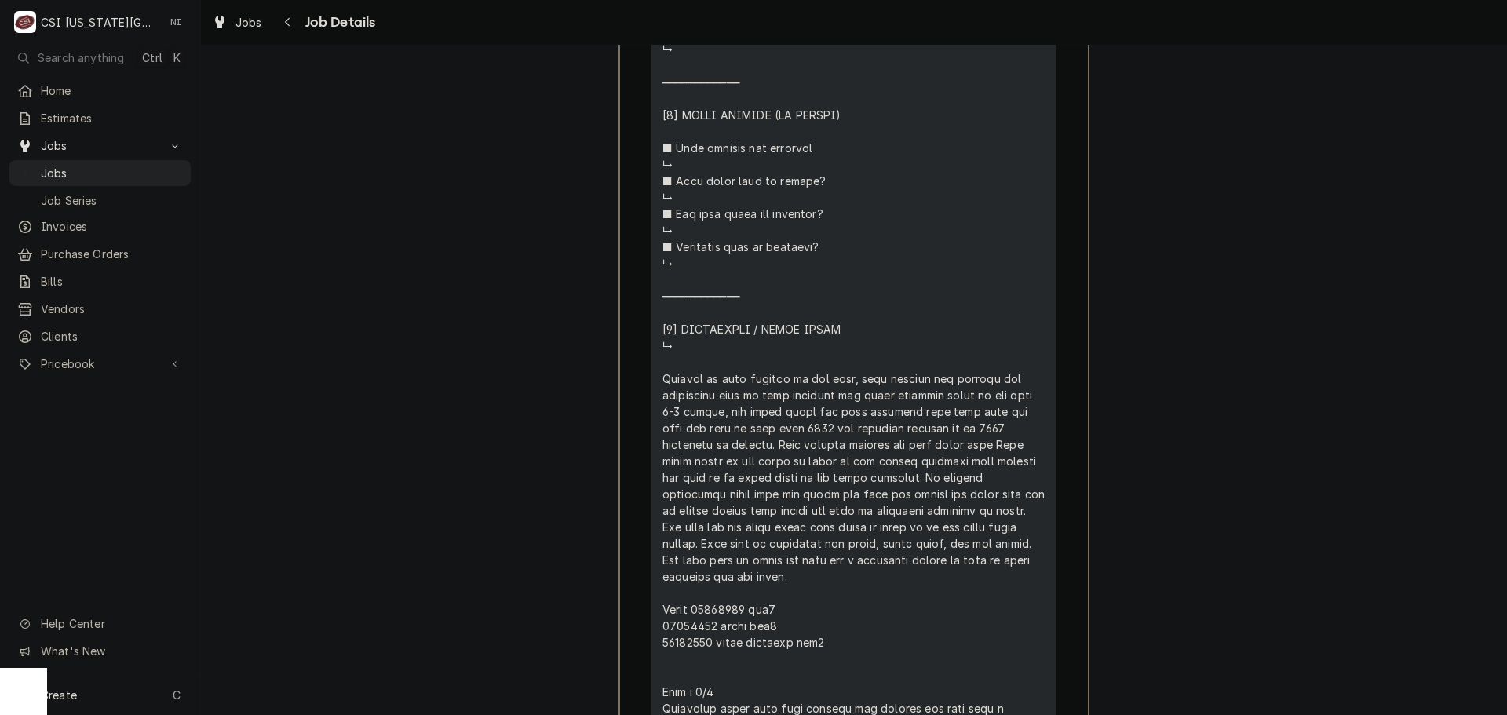
scroll to position [4356, 0]
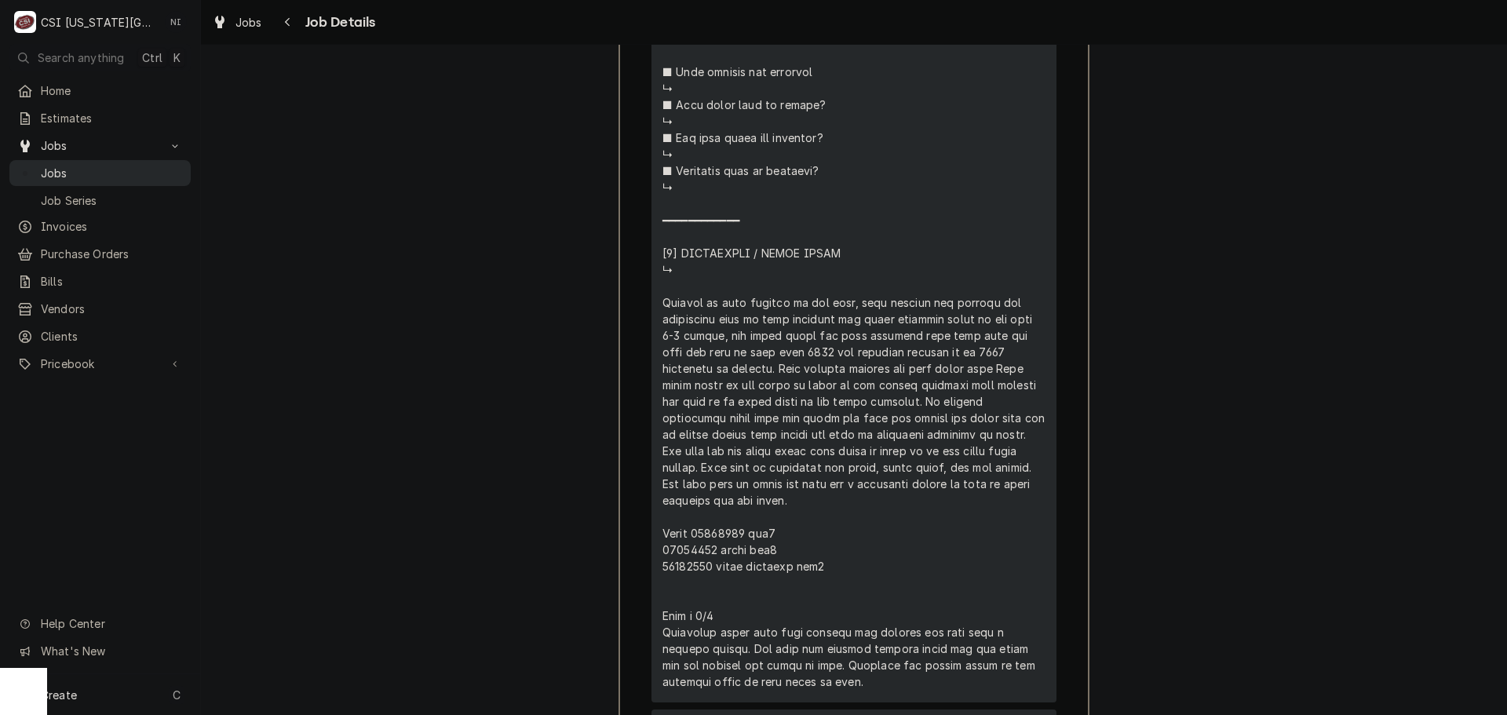
click at [129, 173] on span "Jobs" at bounding box center [112, 173] width 142 height 16
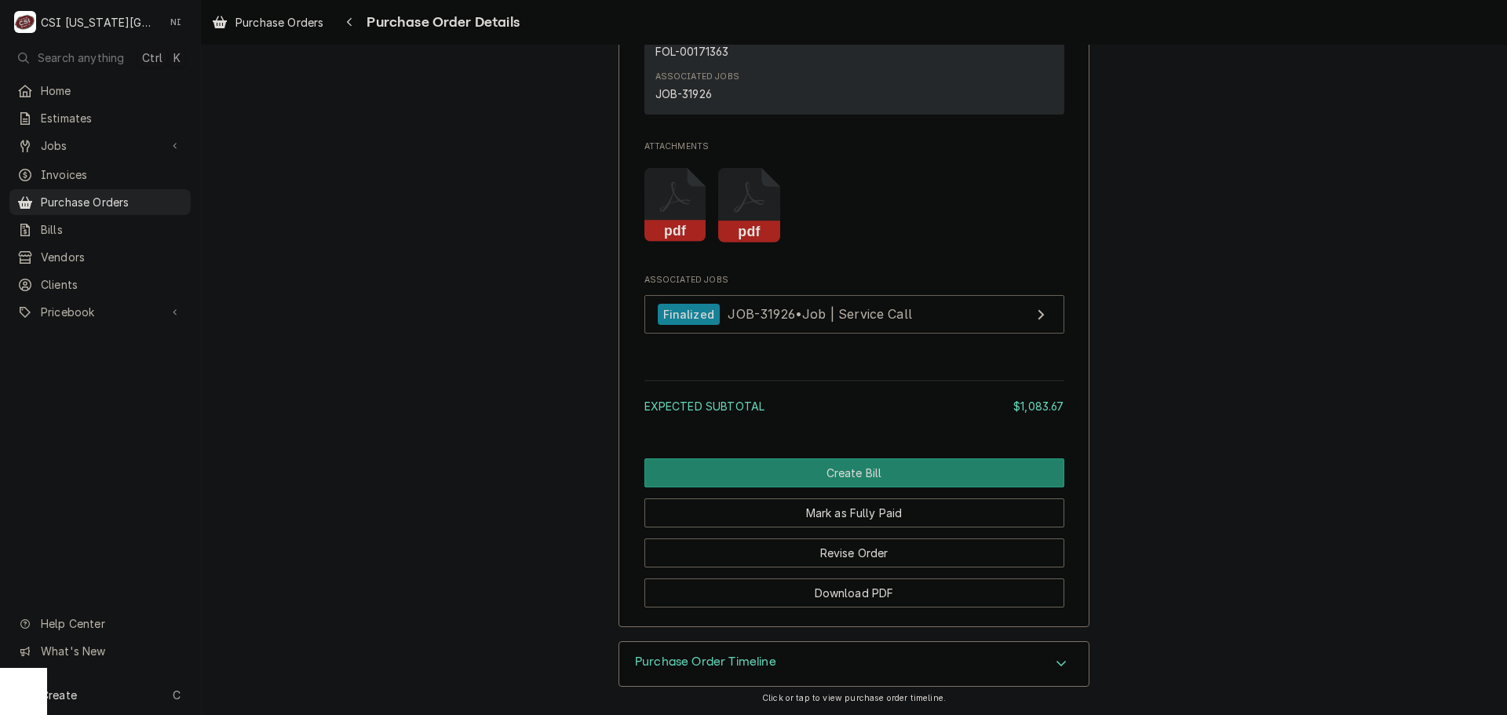
scroll to position [2011, 0]
click at [1056, 669] on icon "Accordion Header" at bounding box center [1061, 663] width 11 height 13
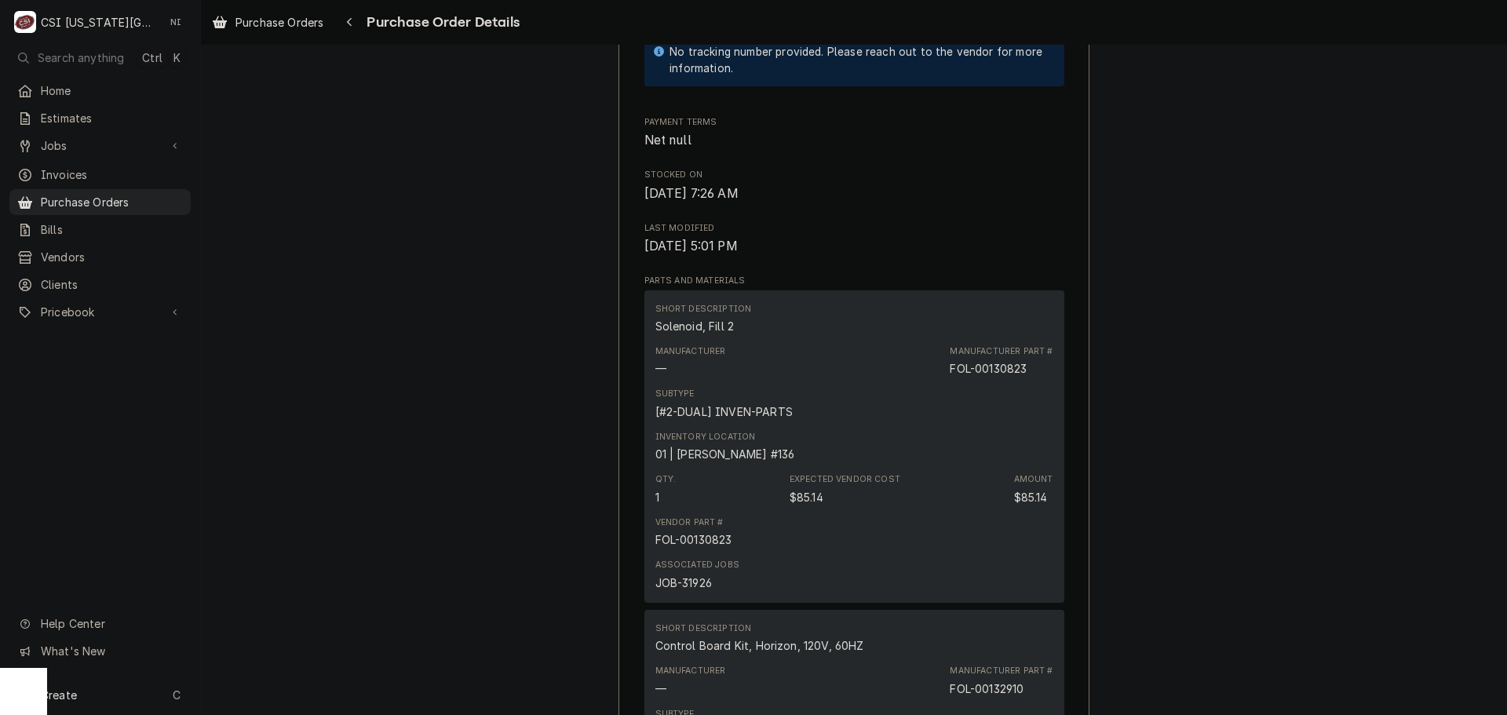
scroll to position [1147, 0]
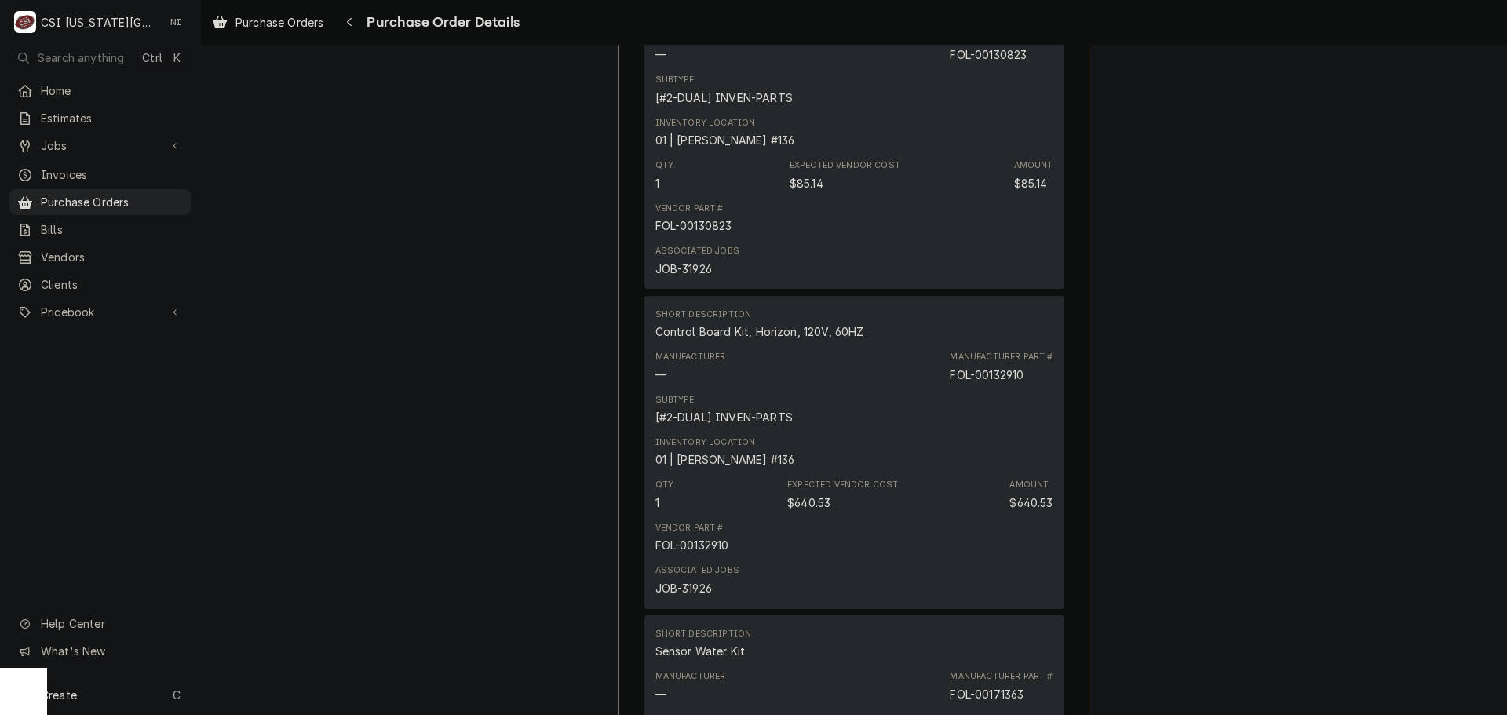
click at [999, 383] on div "FOL-00132910" at bounding box center [987, 375] width 74 height 16
copy div "00132910"
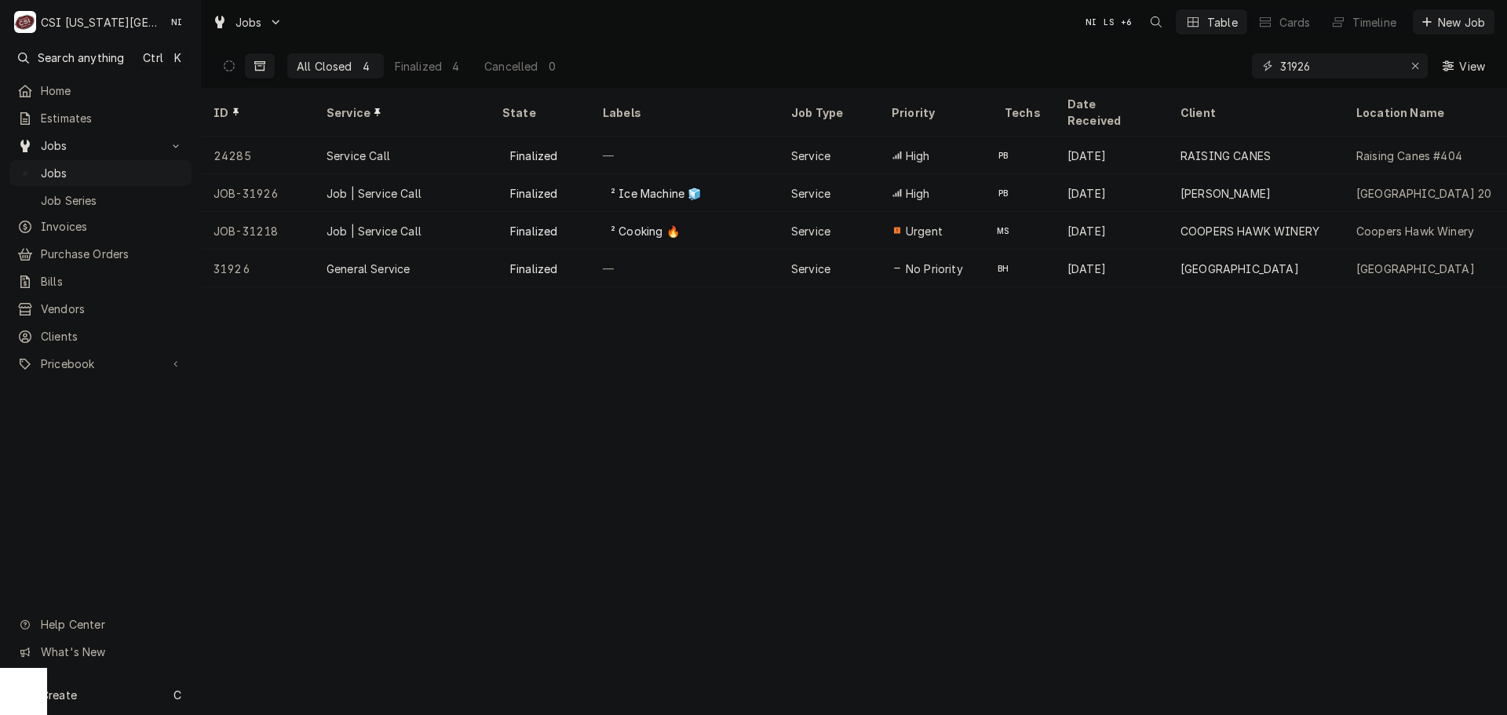
drag, startPoint x: 1320, startPoint y: 67, endPoint x: 1165, endPoint y: 64, distance: 155.4
click at [1165, 67] on div "All Closed 4 Finalized 4 Cancelled 0 31926 View" at bounding box center [853, 66] width 1281 height 44
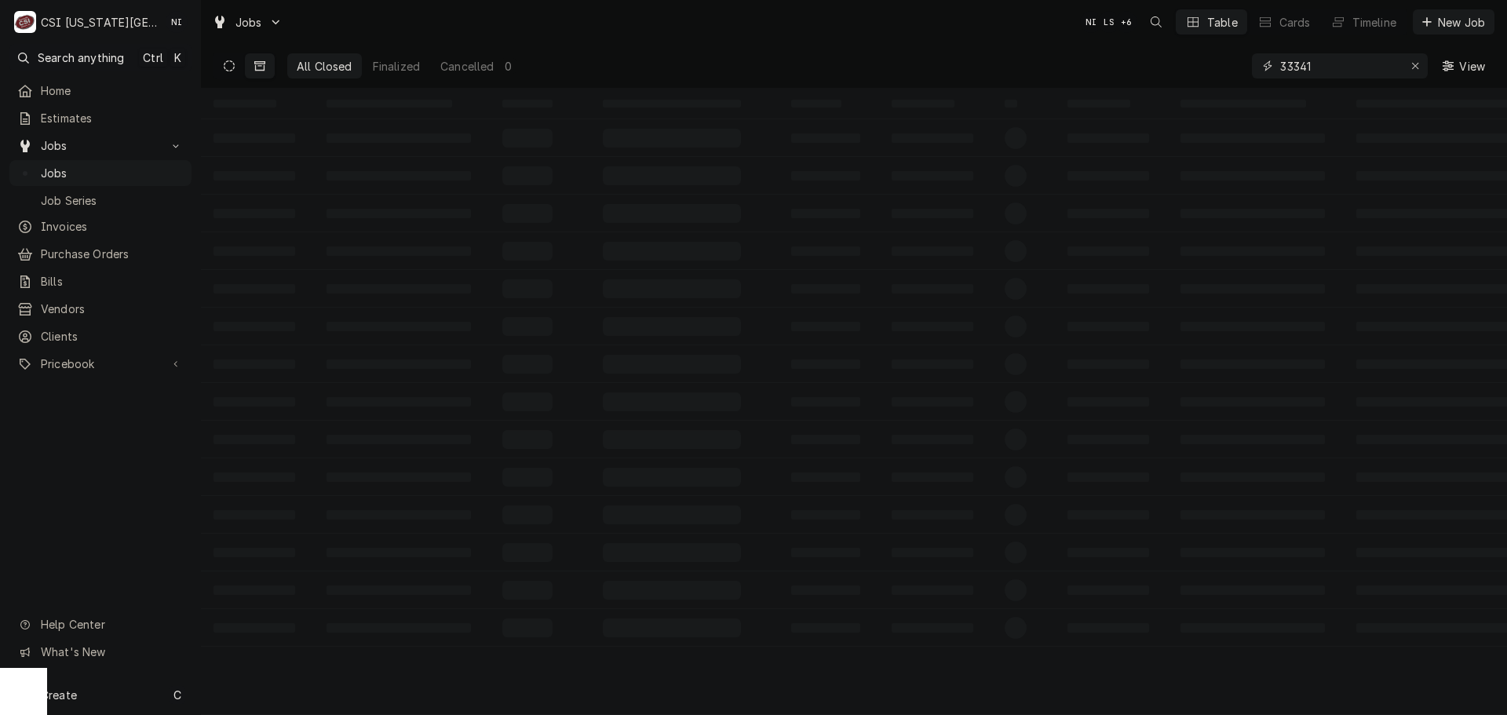
type input "33341"
click at [225, 75] on button "Dynamic Content Wrapper" at bounding box center [229, 65] width 30 height 25
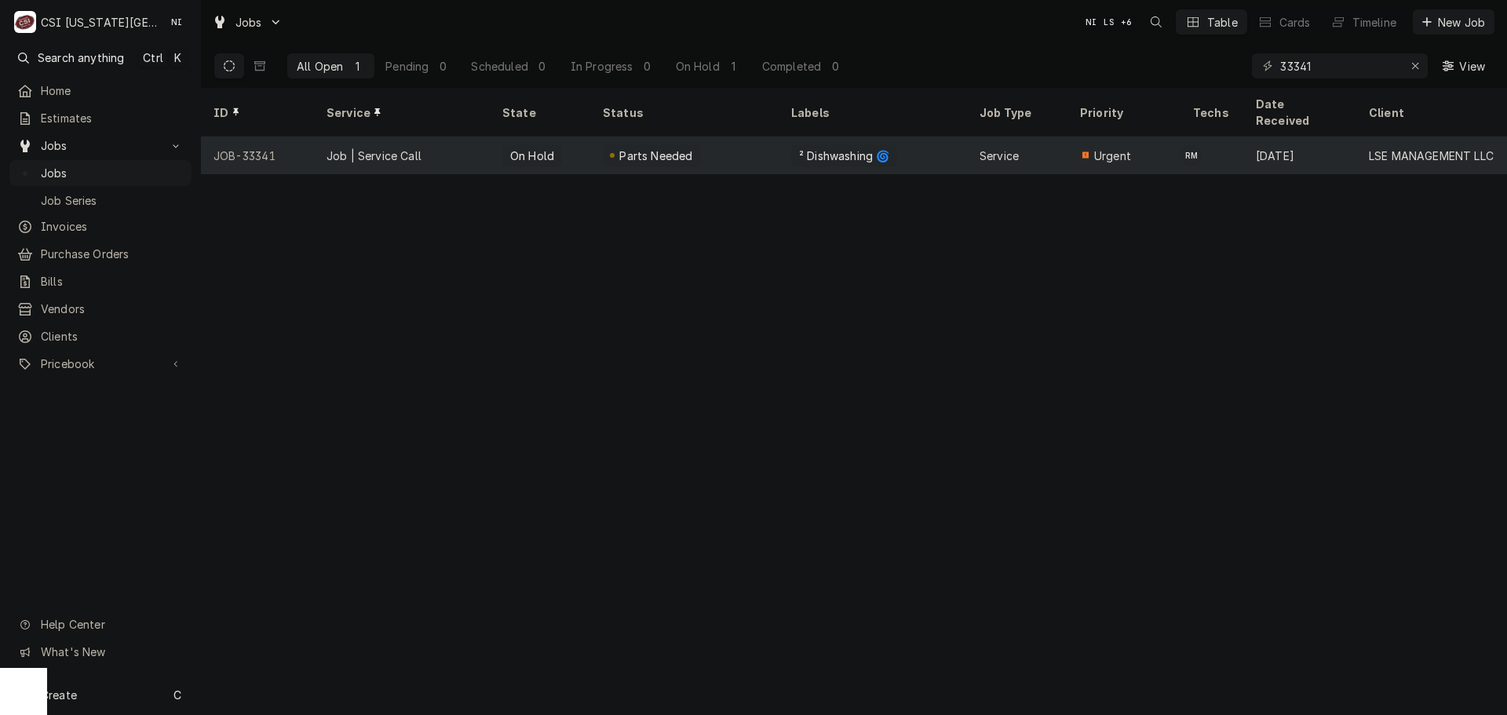
click at [731, 137] on div "Parts Needed" at bounding box center [684, 156] width 188 height 38
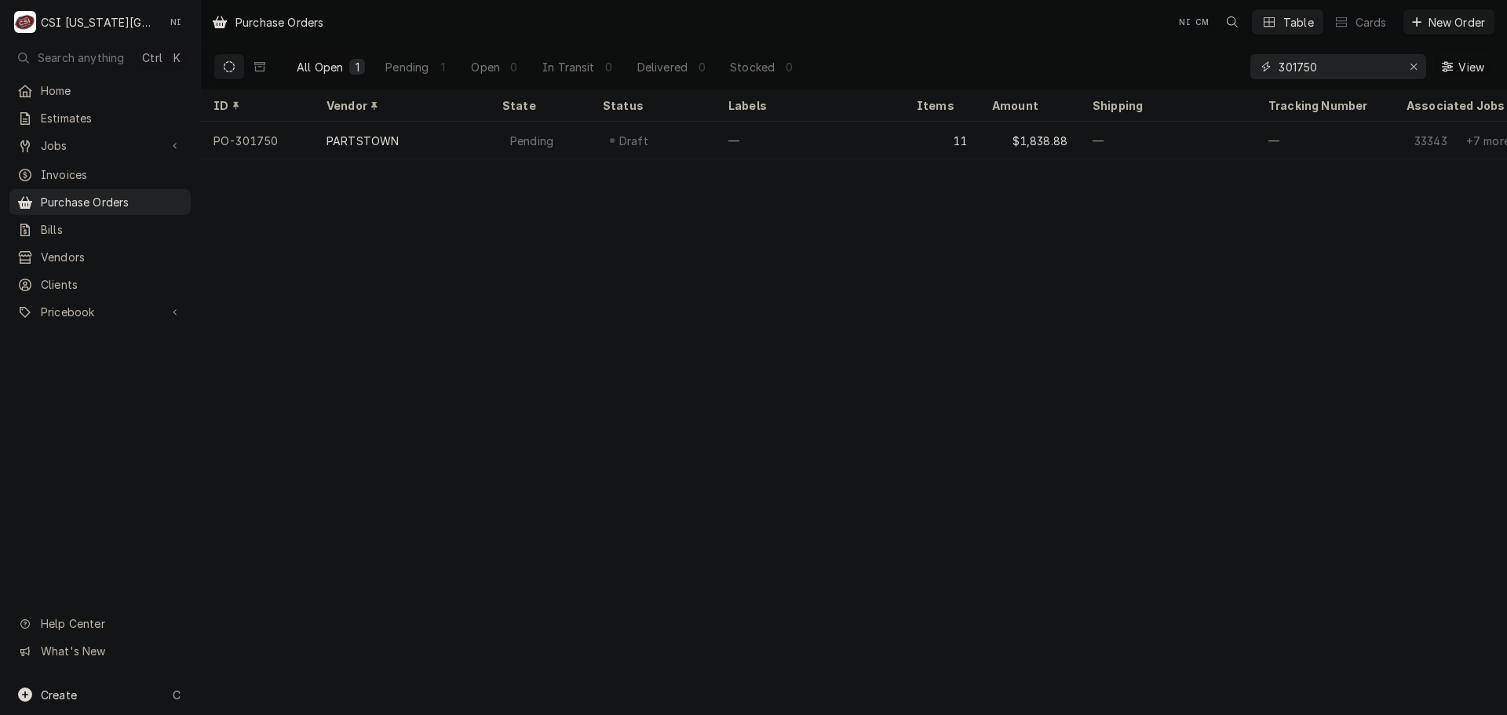
drag, startPoint x: 1339, startPoint y: 66, endPoint x: 1325, endPoint y: 66, distance: 14.1
click at [1325, 66] on input "301750" at bounding box center [1337, 66] width 118 height 25
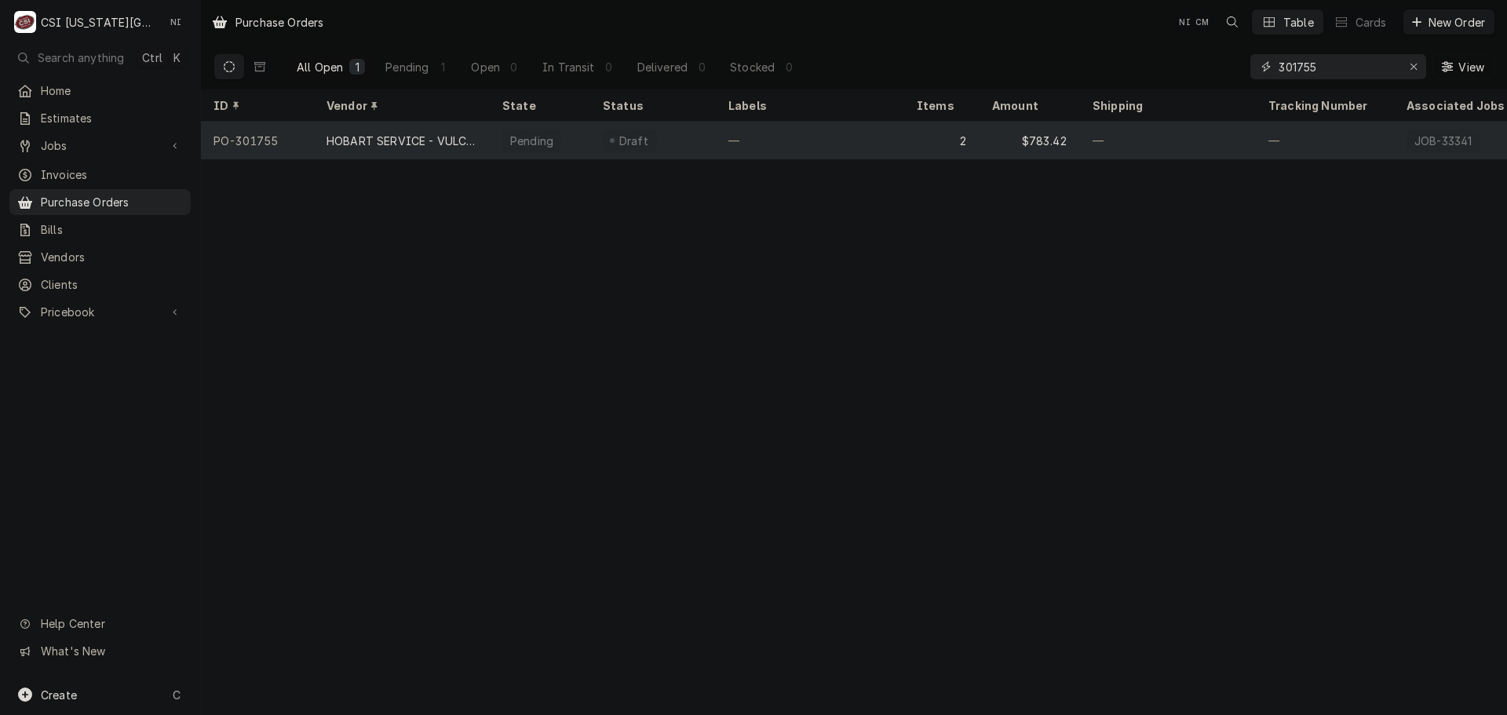
type input "301755"
click at [903, 133] on div "—" at bounding box center [810, 141] width 188 height 38
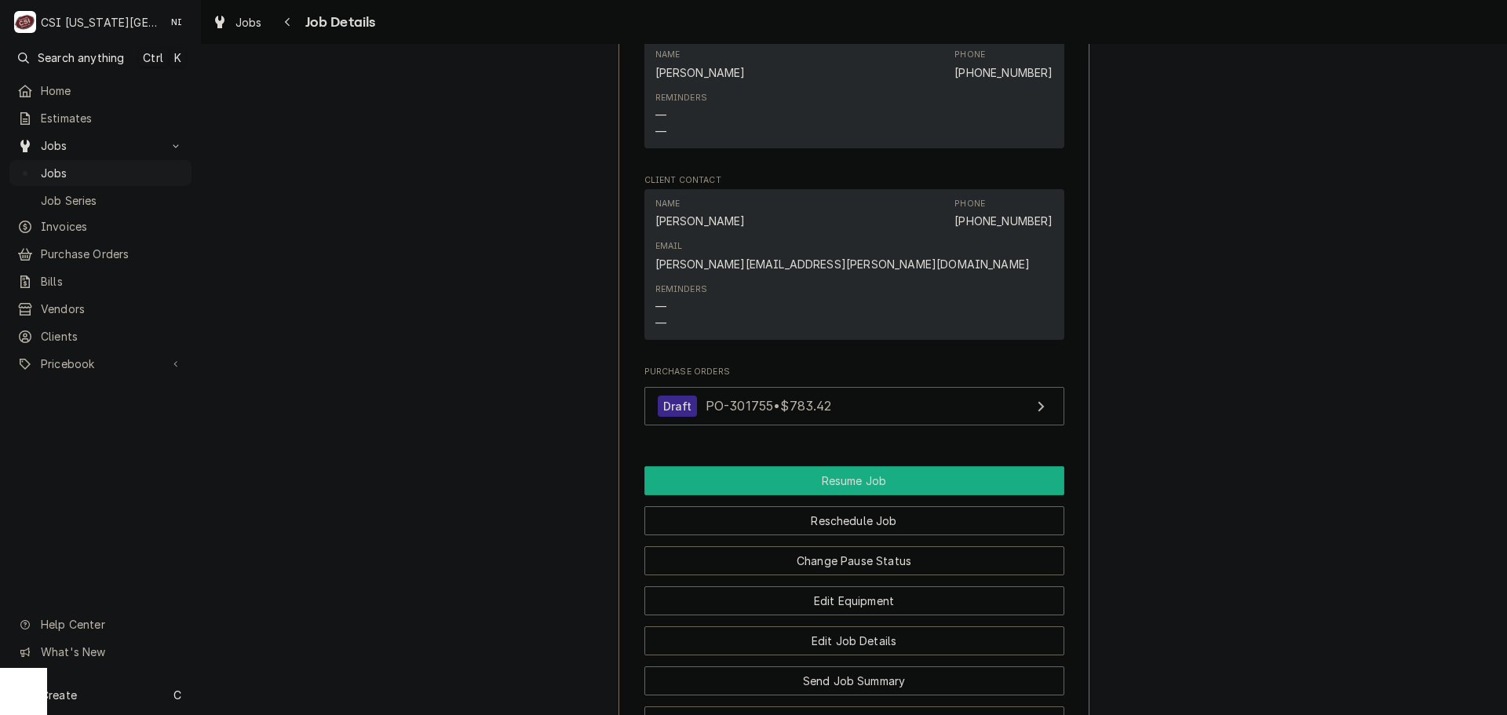
scroll to position [1570, 0]
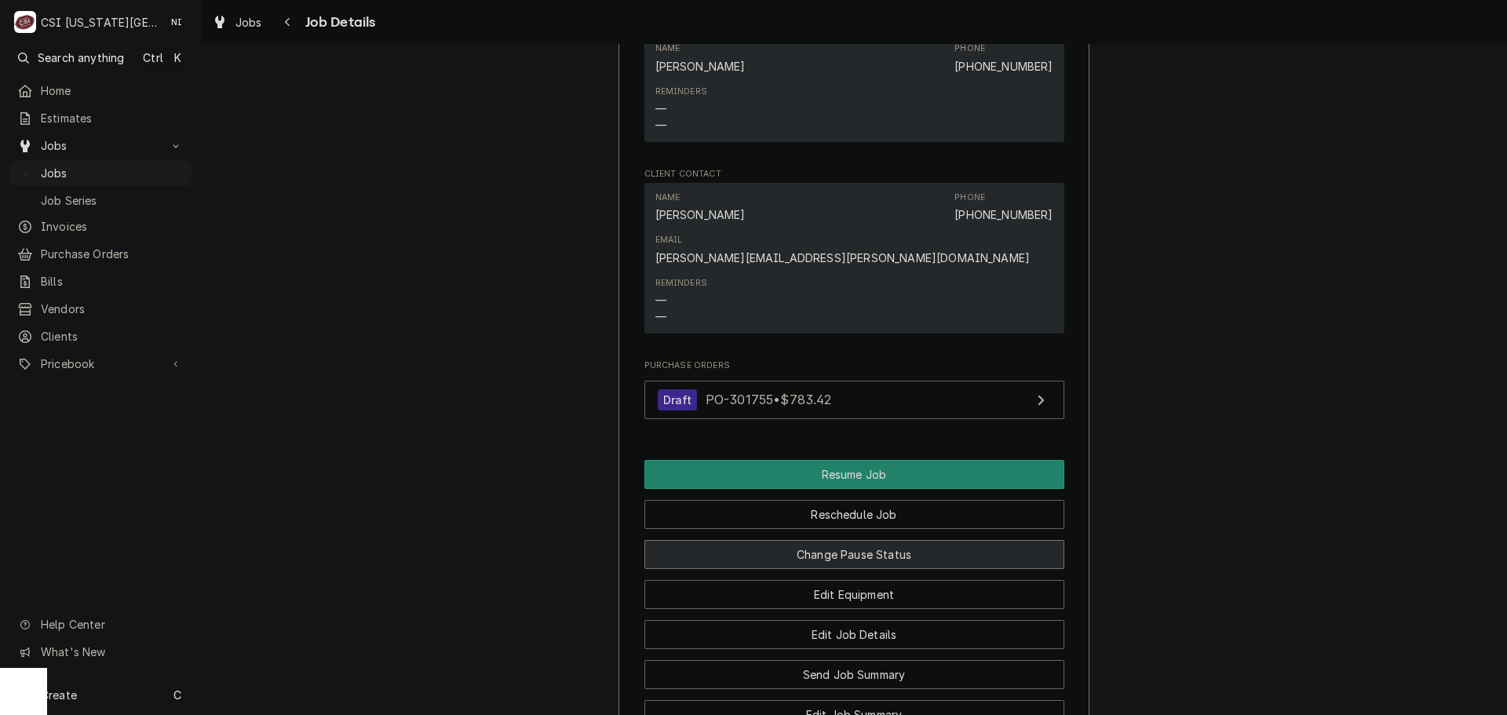
click at [889, 540] on button "Change Pause Status" at bounding box center [854, 554] width 420 height 29
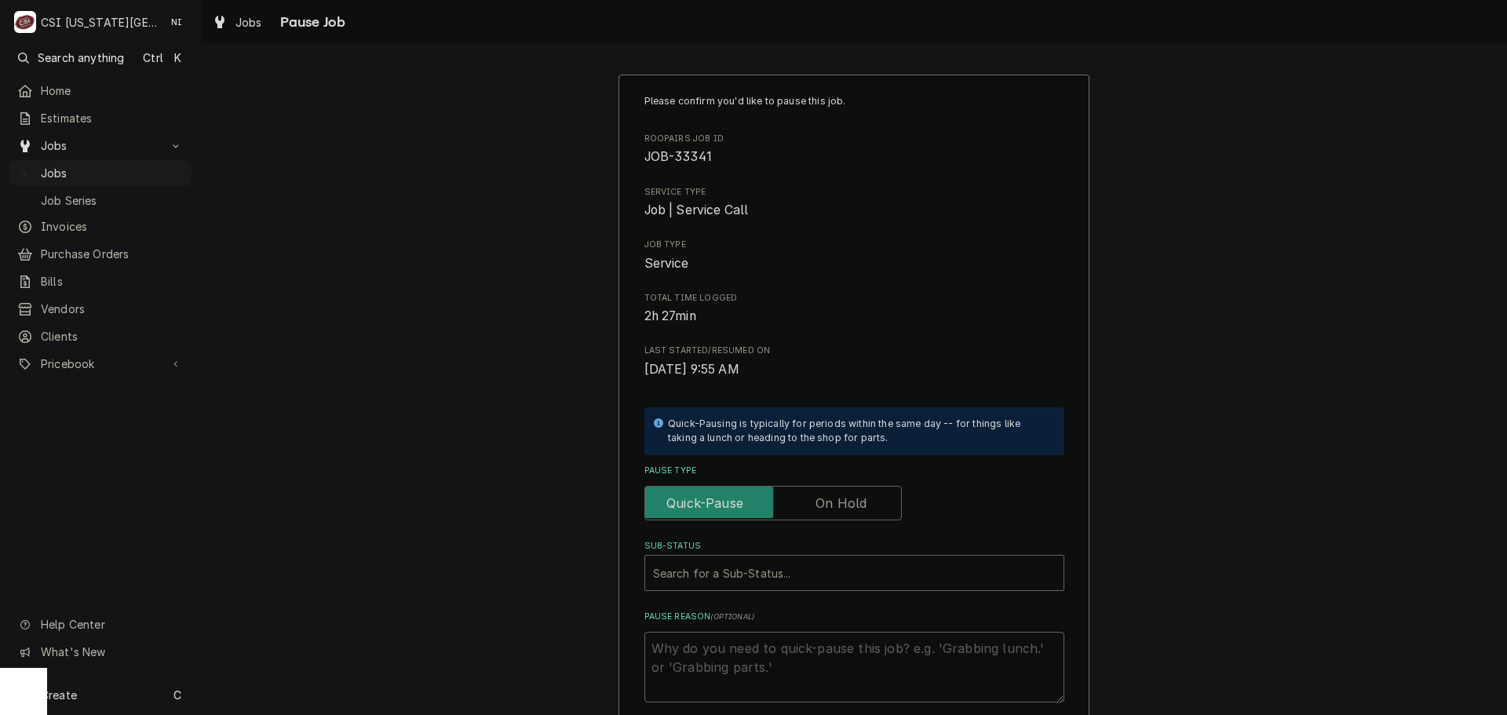
click at [847, 510] on label "Pause Type" at bounding box center [772, 503] width 257 height 35
click at [847, 510] on input "Pause Type" at bounding box center [772, 503] width 243 height 35
checkbox input "true"
click at [817, 565] on div "Sub-Status" at bounding box center [838, 573] width 371 height 28
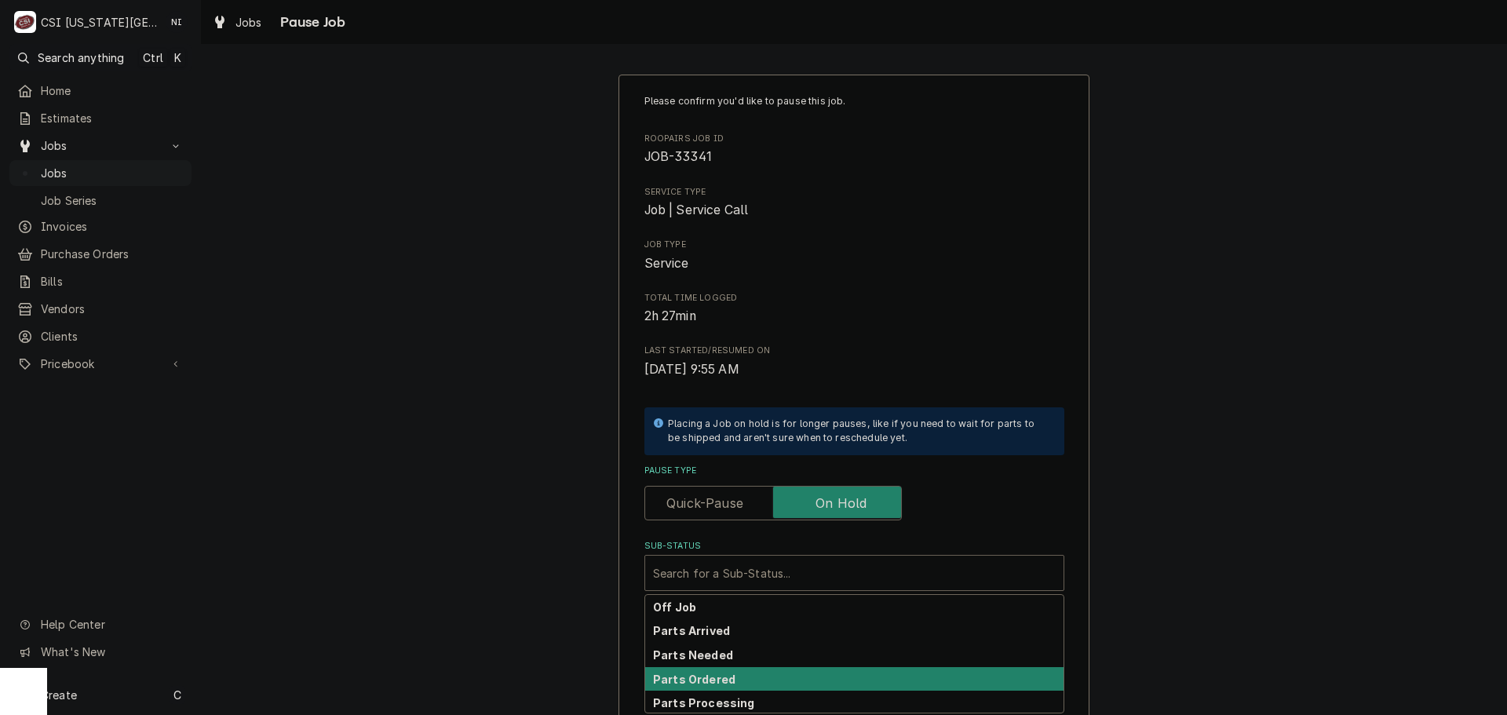
click at [712, 691] on div "Parts Processing" at bounding box center [854, 703] width 418 height 24
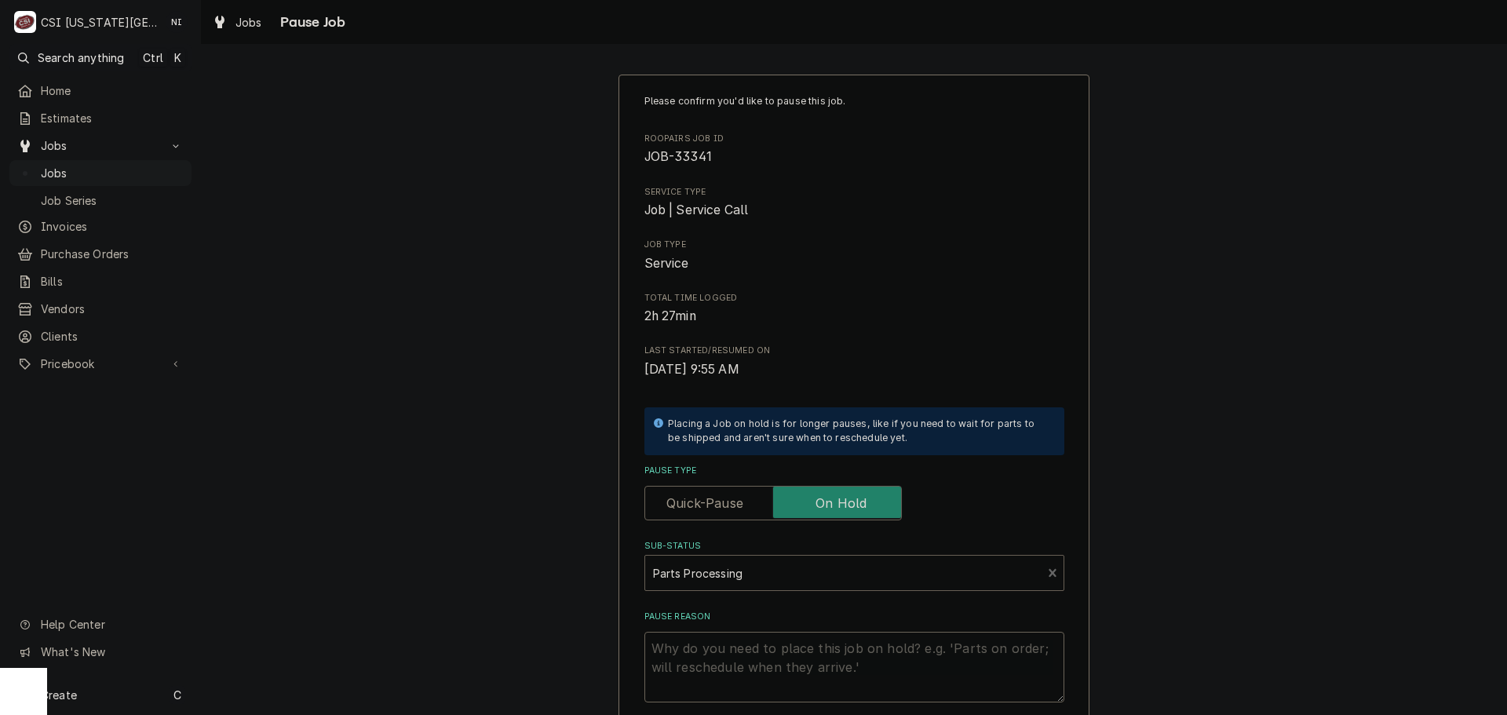
click at [768, 571] on div "Sub-Status" at bounding box center [843, 573] width 381 height 28
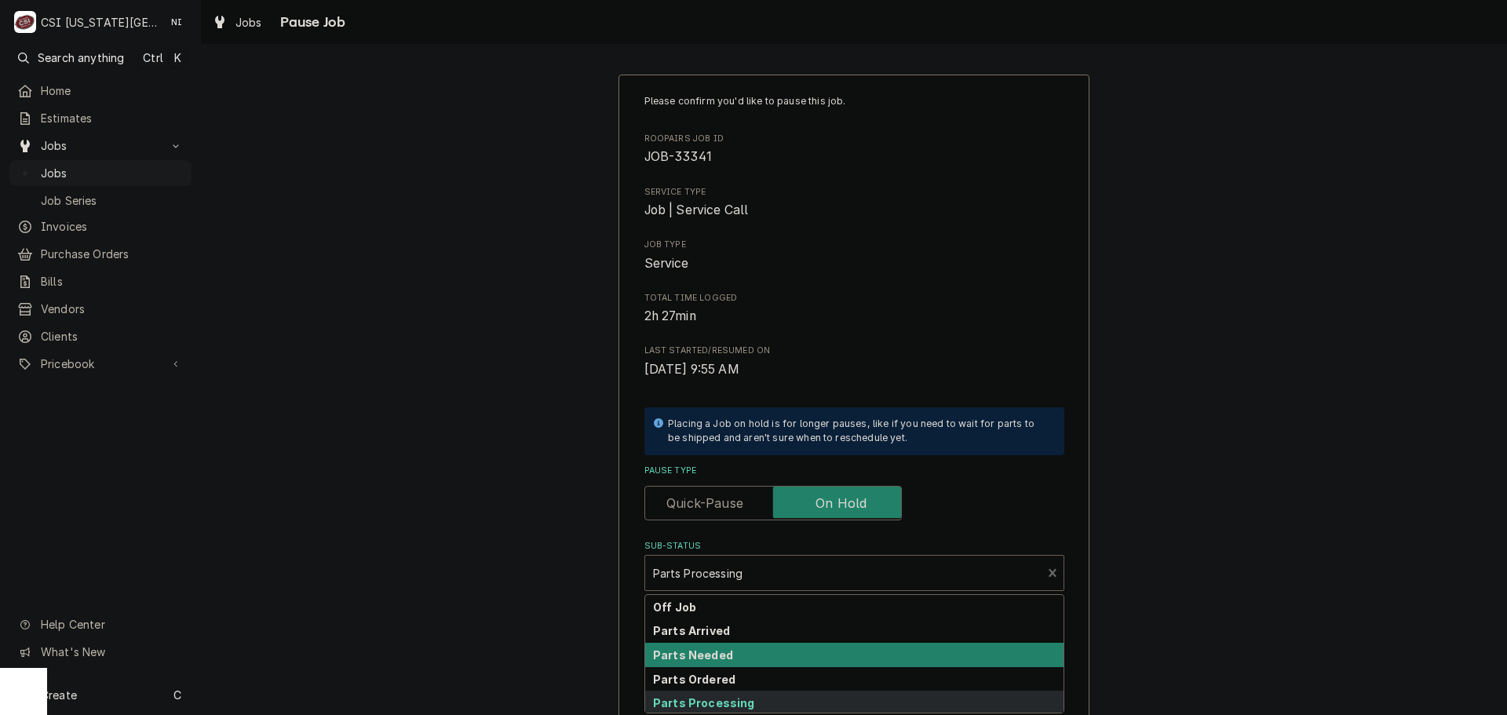
click at [727, 656] on div "Parts Needed" at bounding box center [854, 655] width 418 height 24
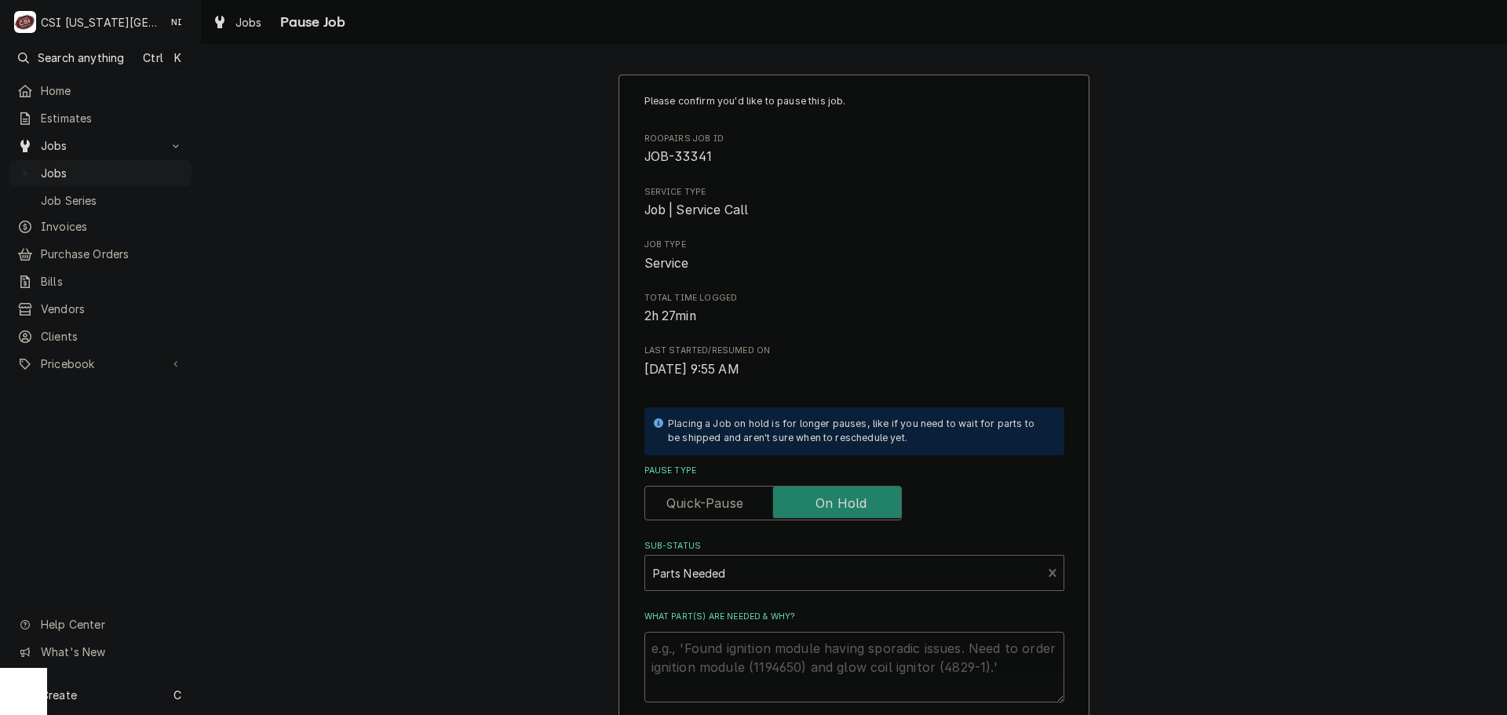
click at [747, 570] on div "Sub-Status" at bounding box center [843, 573] width 381 height 28
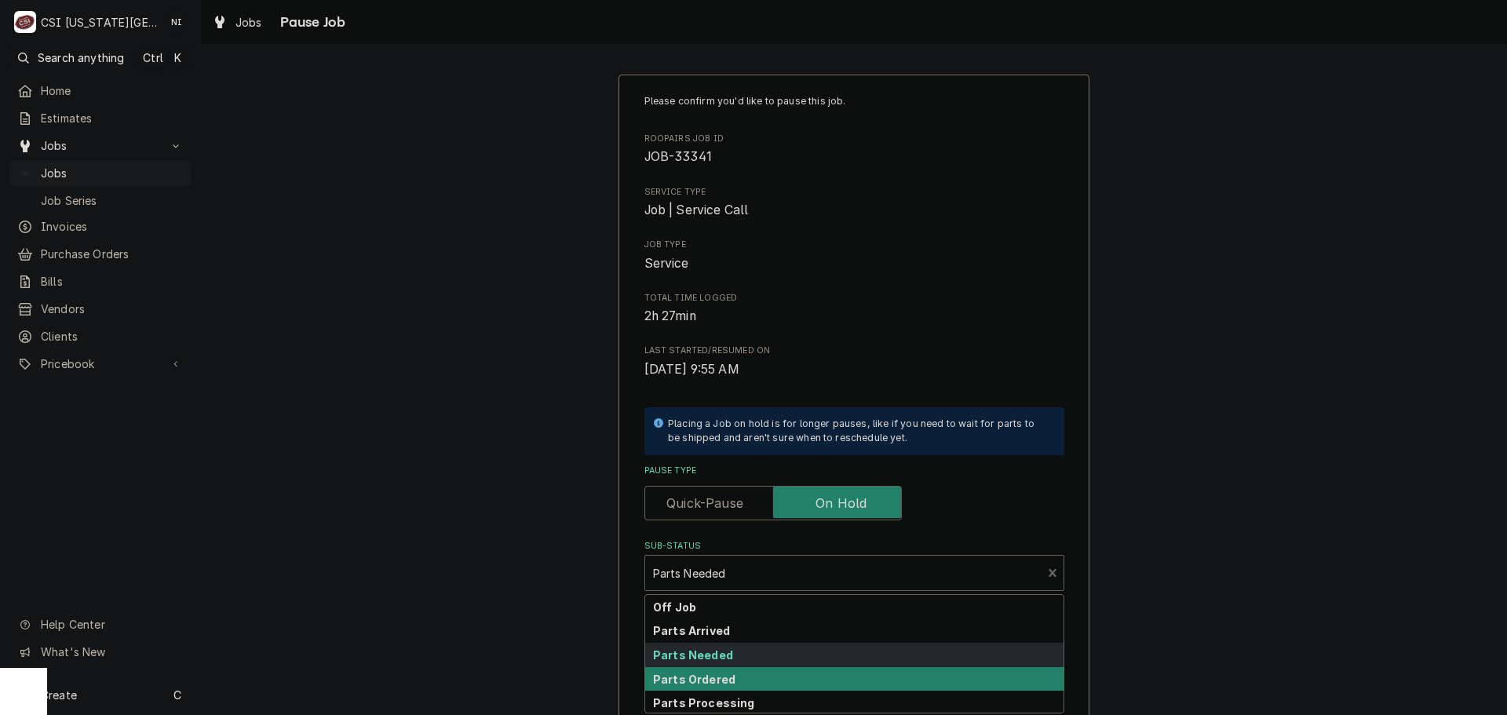
click at [708, 668] on div "Off Job Parts Arrived Parts Needed Parts Ordered Parts Processing" at bounding box center [854, 654] width 418 height 118
click at [708, 675] on strong "Parts Ordered" at bounding box center [694, 679] width 82 height 13
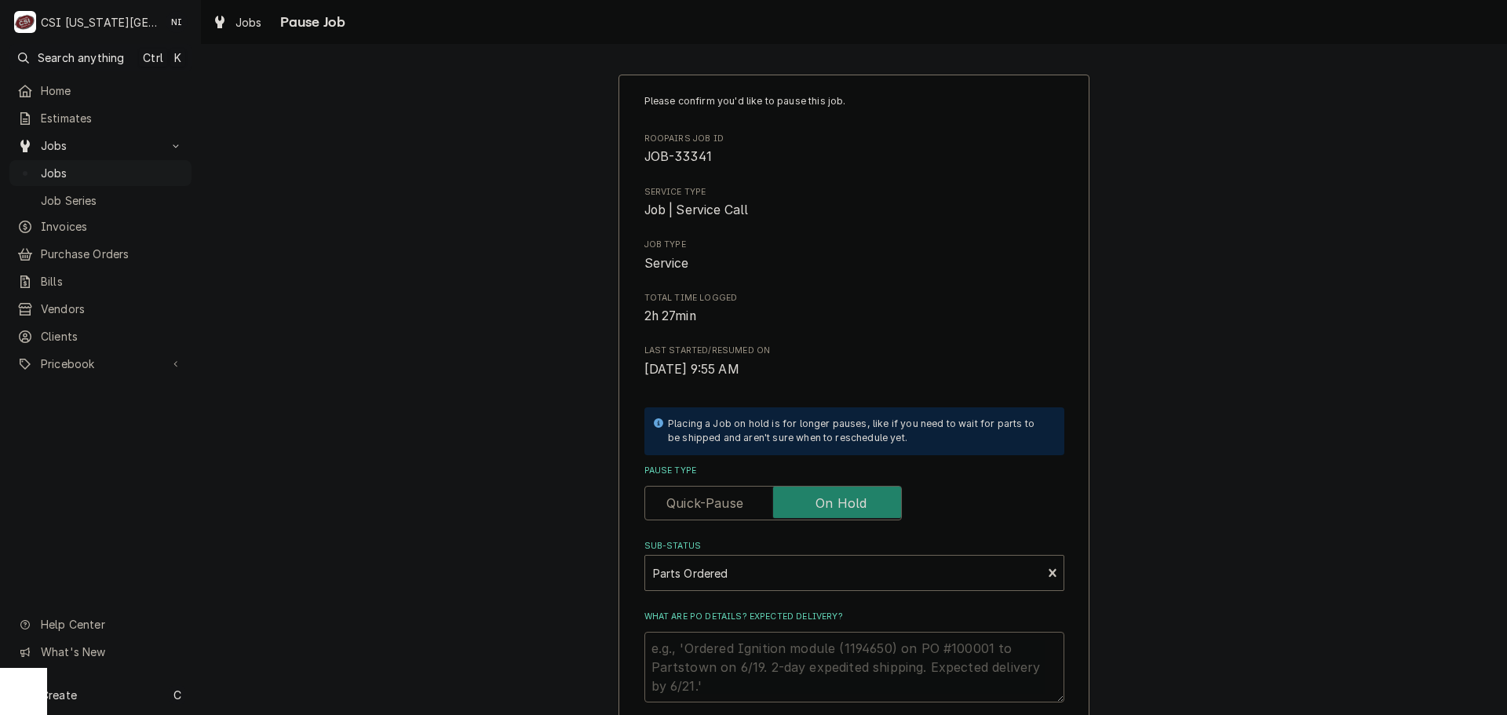
click at [708, 659] on textarea "What are PO details? Expected delivery?" at bounding box center [854, 667] width 420 height 71
type textarea "x"
type textarea "p"
type textarea "x"
type textarea "pA"
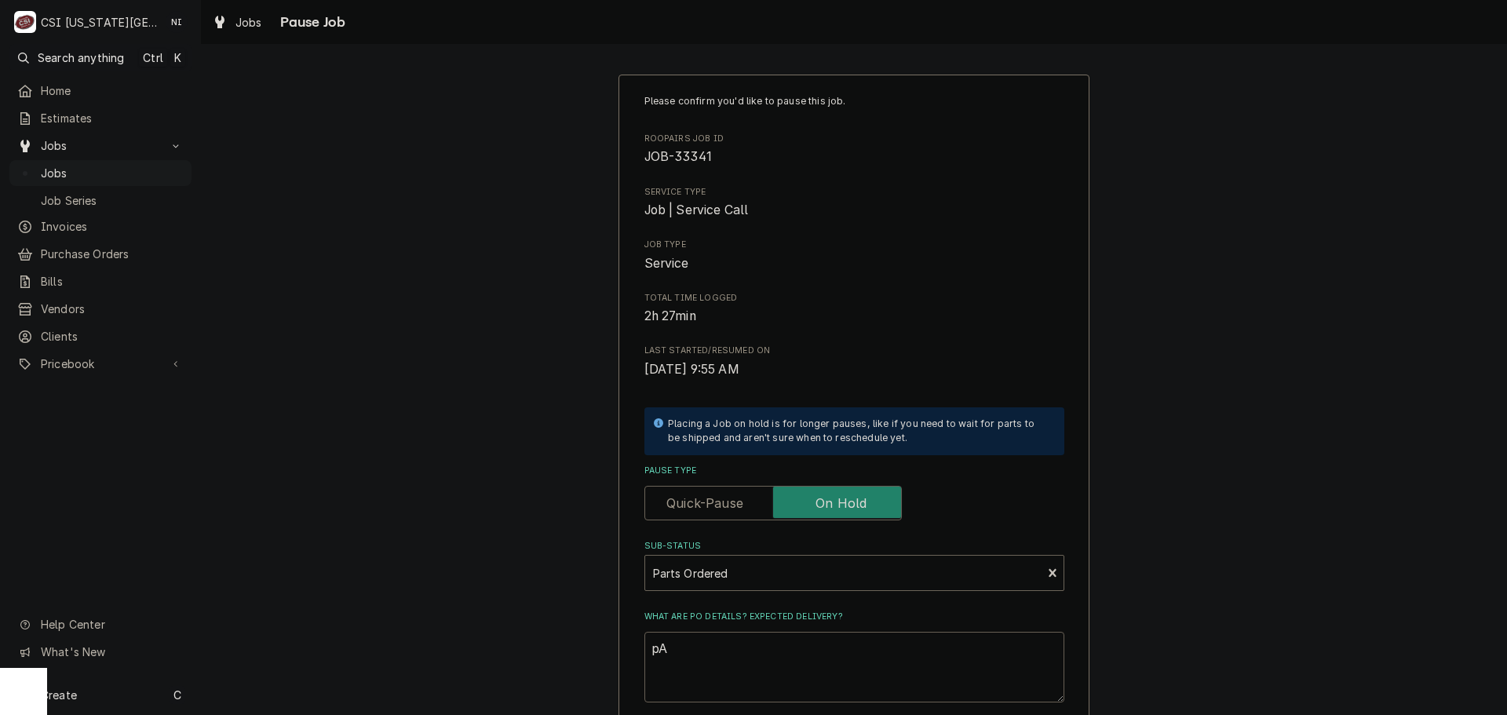
type textarea "x"
type textarea "pA="
type textarea "x"
type textarea "pA"
type textarea "x"
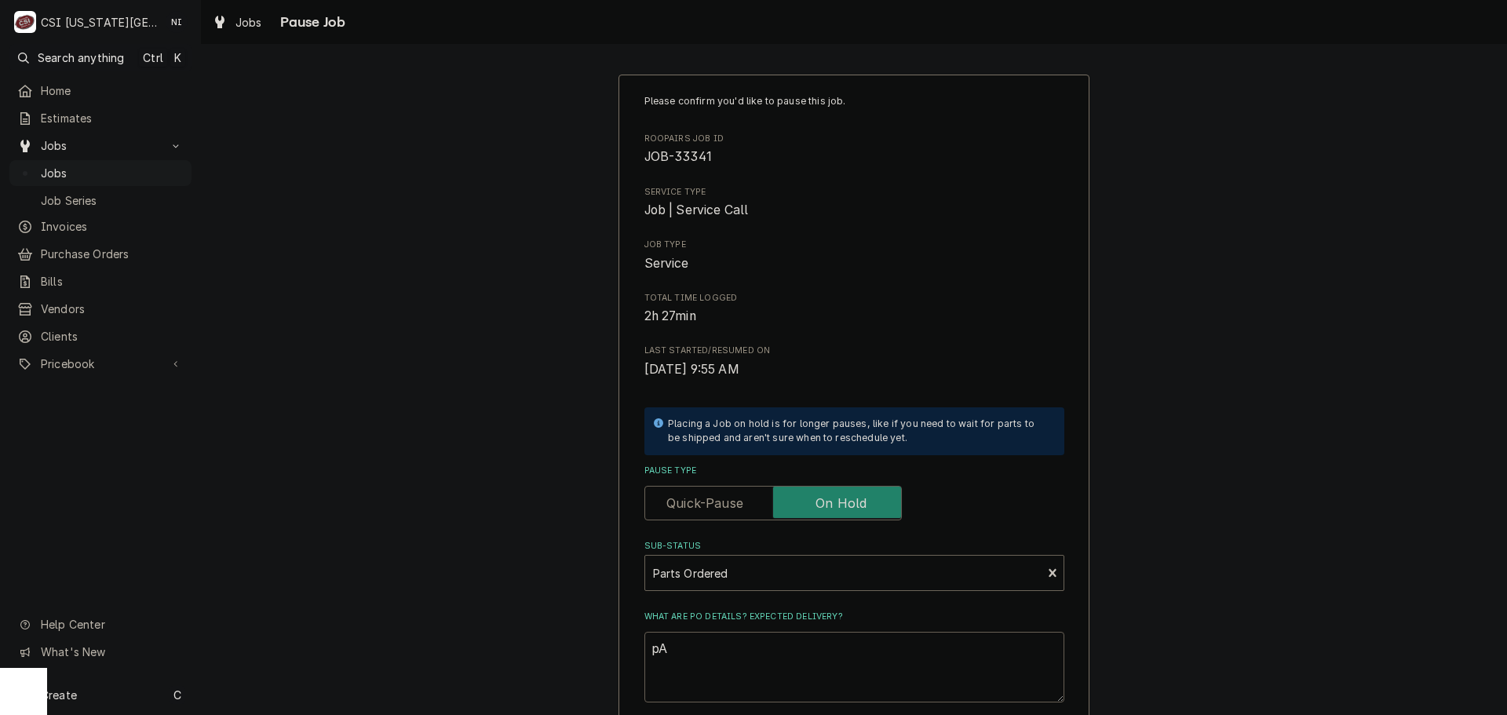
type textarea "p"
type textarea "x"
type textarea "P"
type textarea "x"
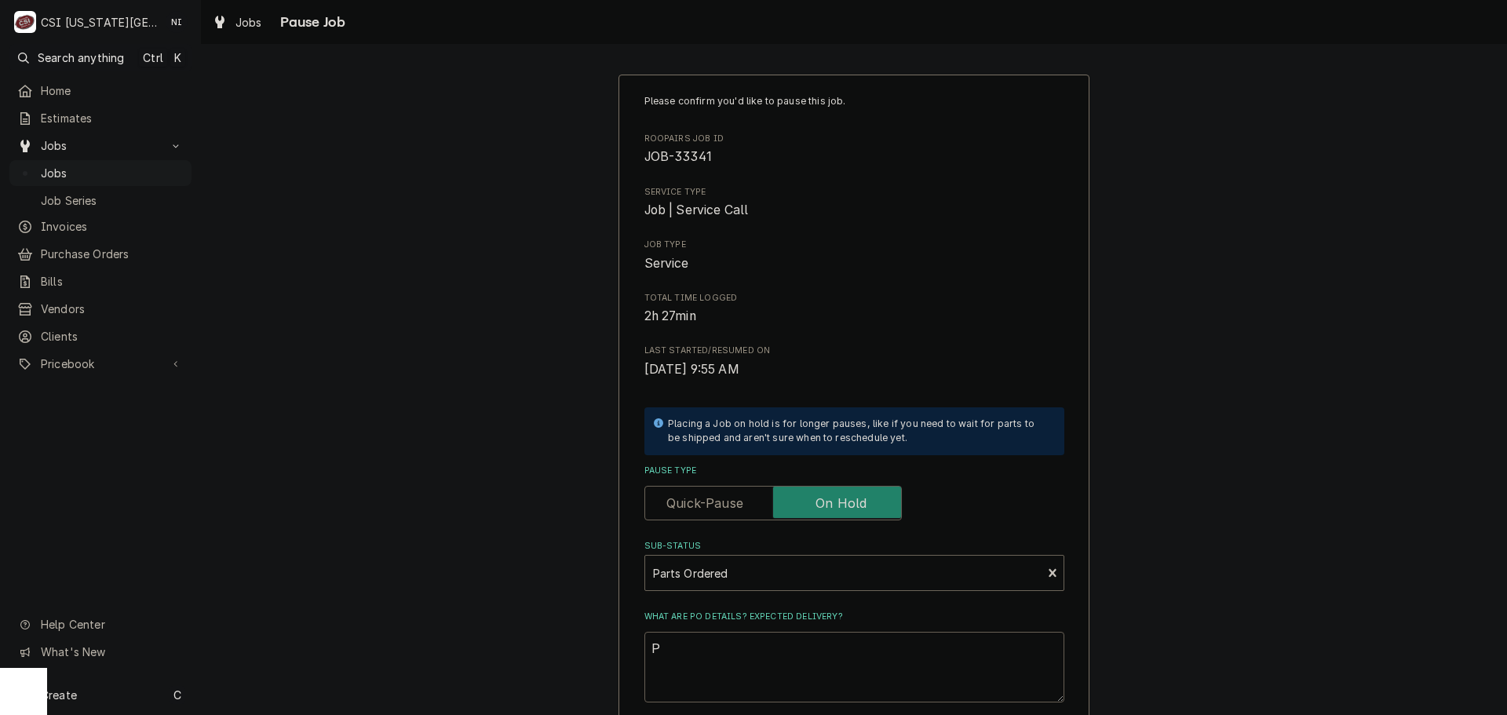
type textarea "Pa"
type textarea "x"
type textarea "Pas"
type textarea "x"
type textarea "Pasr"
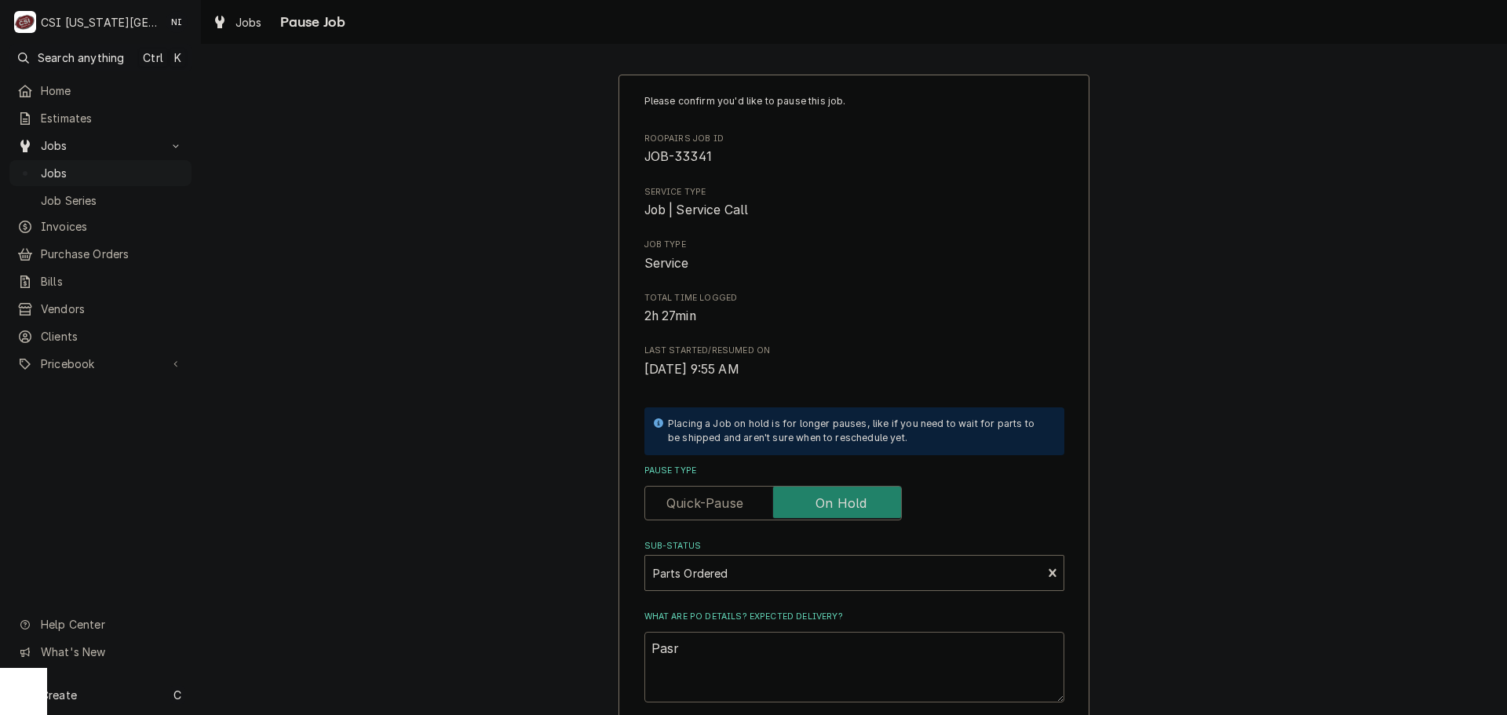
type textarea "x"
type textarea "Pasrt"
type textarea "x"
type textarea "Pasrts"
type textarea "x"
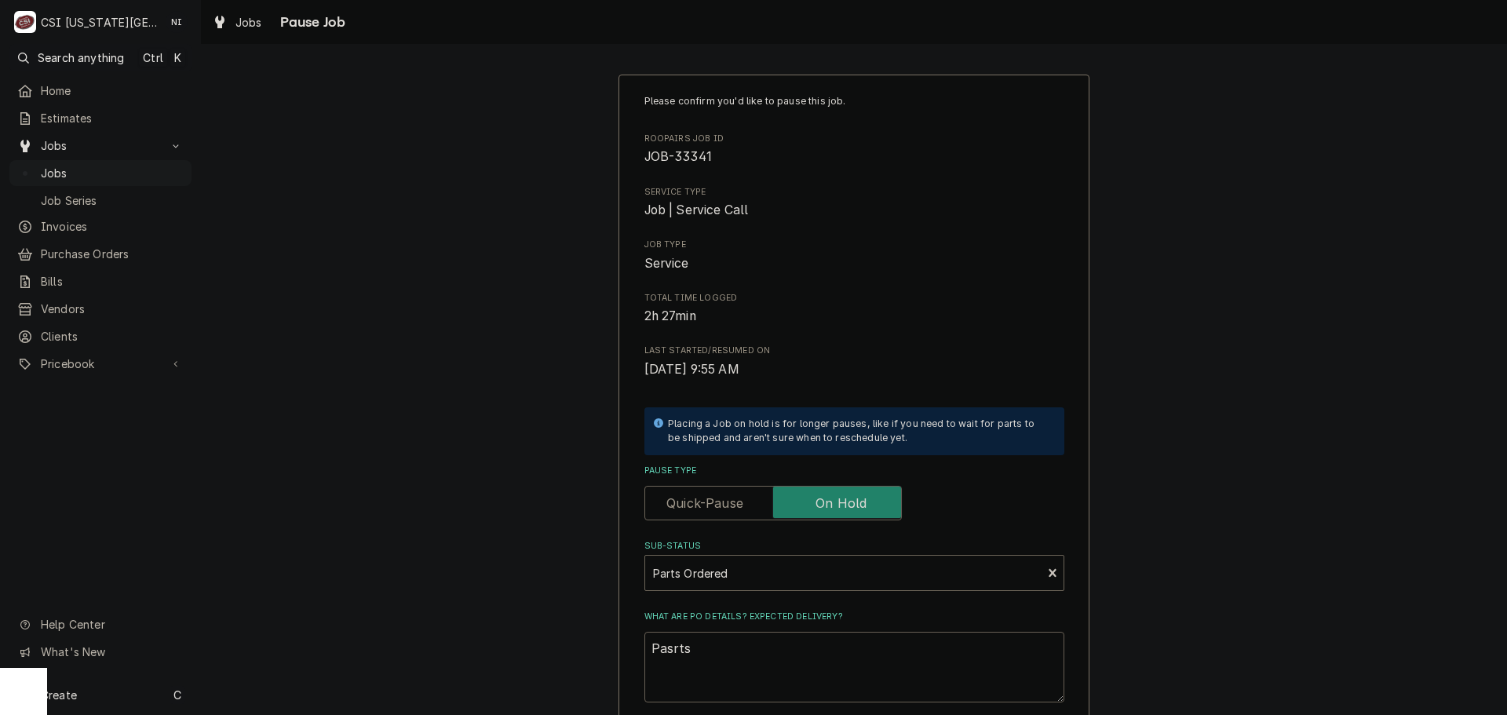
type textarea "Pasrts="
type textarea "x"
type textarea "Pasrts"
type textarea "x"
type textarea "Pasrt"
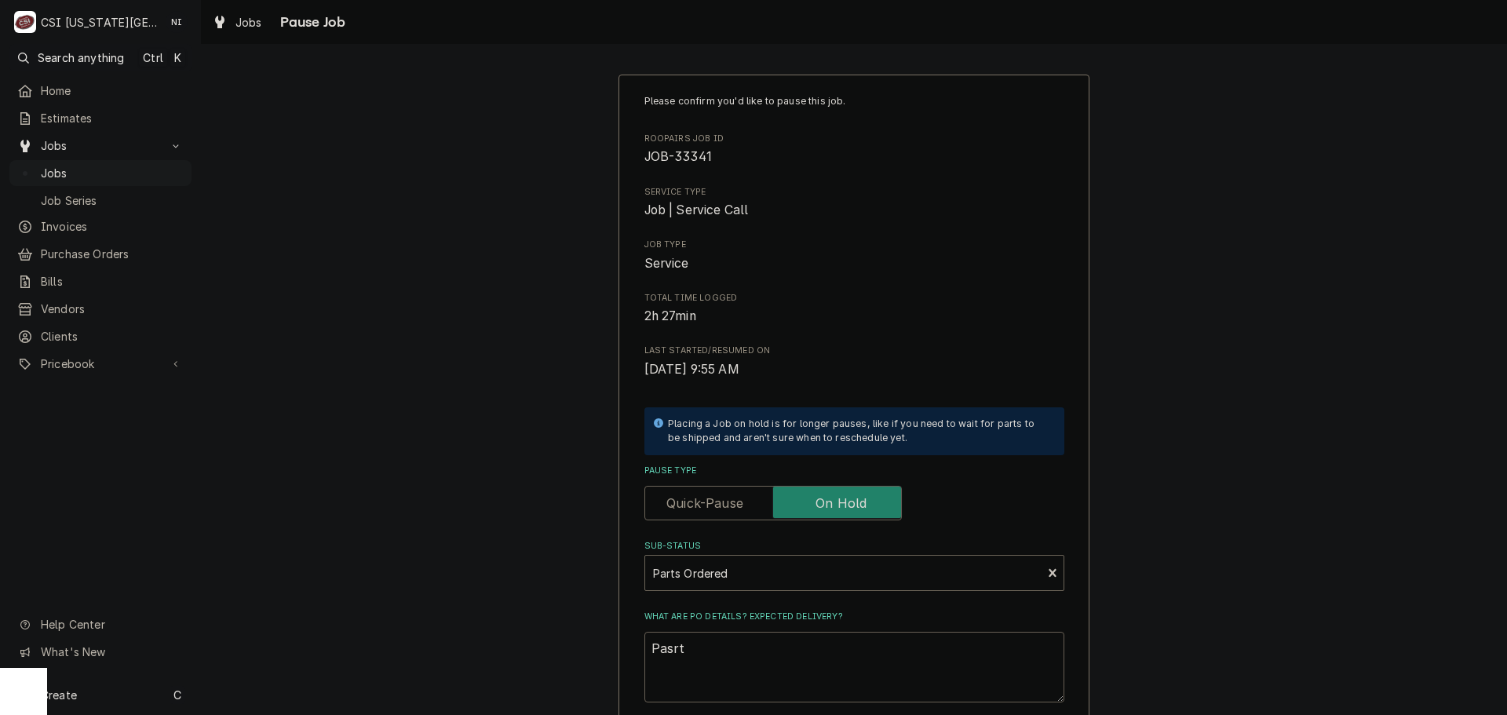
type textarea "x"
type textarea "Pasr"
type textarea "x"
type textarea "Pas"
type textarea "x"
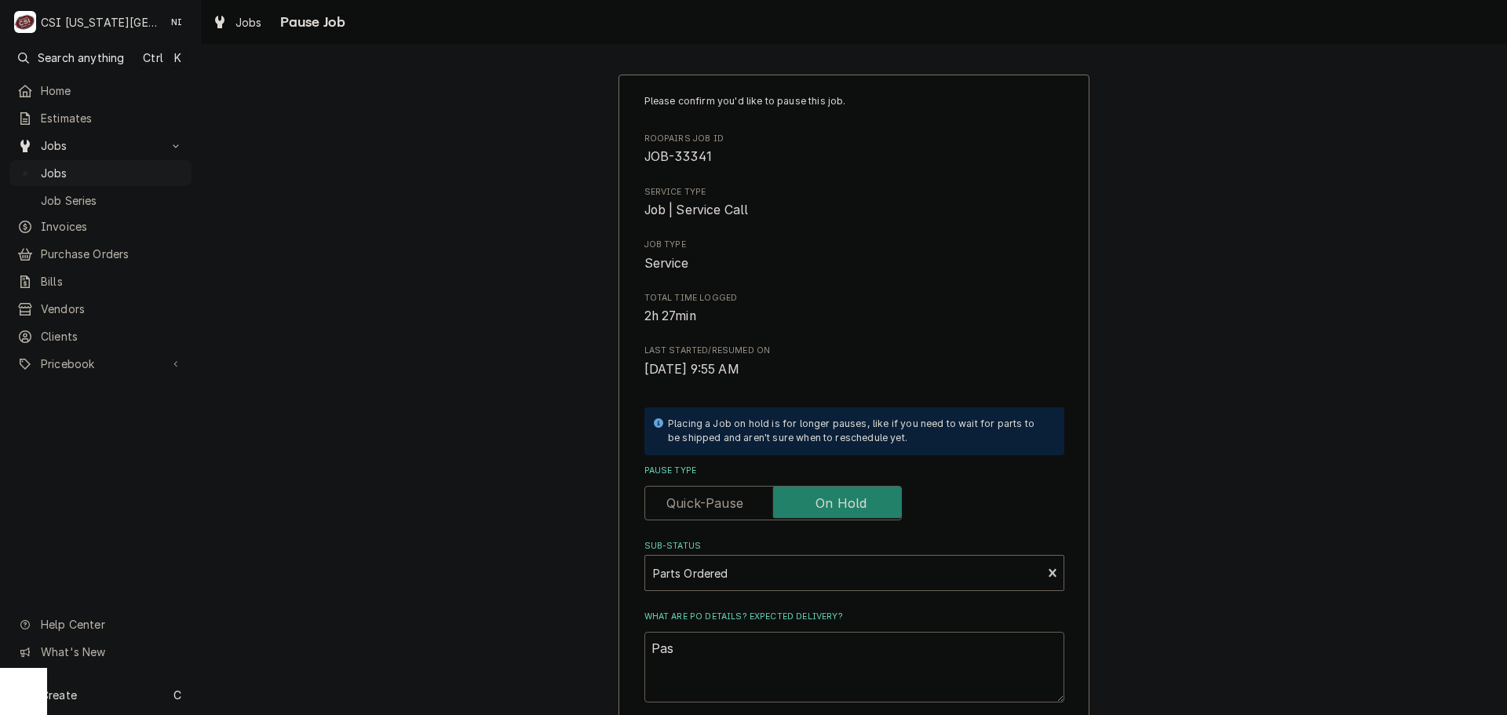
type textarea "Pa"
type textarea "x"
type textarea "Par"
type textarea "x"
type textarea "Part"
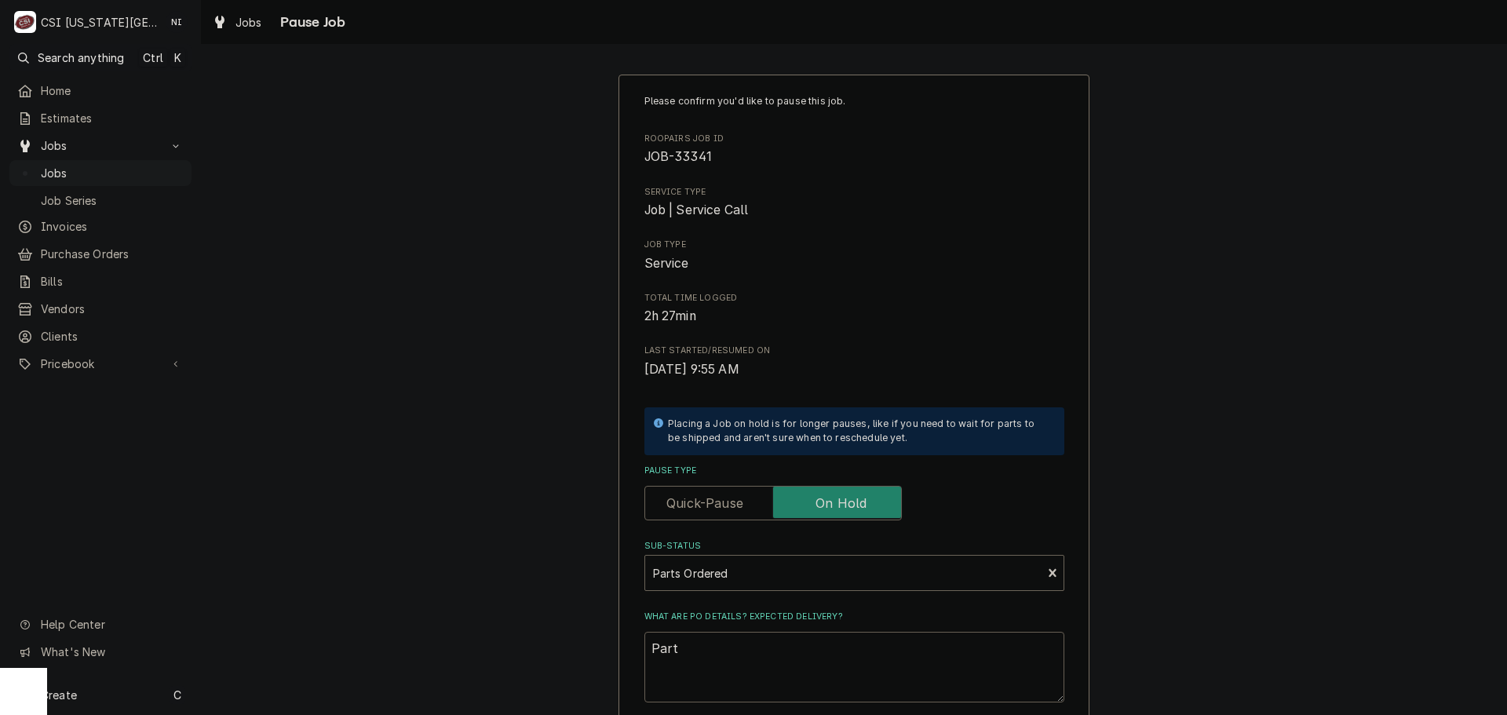
type textarea "x"
type textarea "Parts"
type textarea "x"
type textarea "Parts"
type textarea "x"
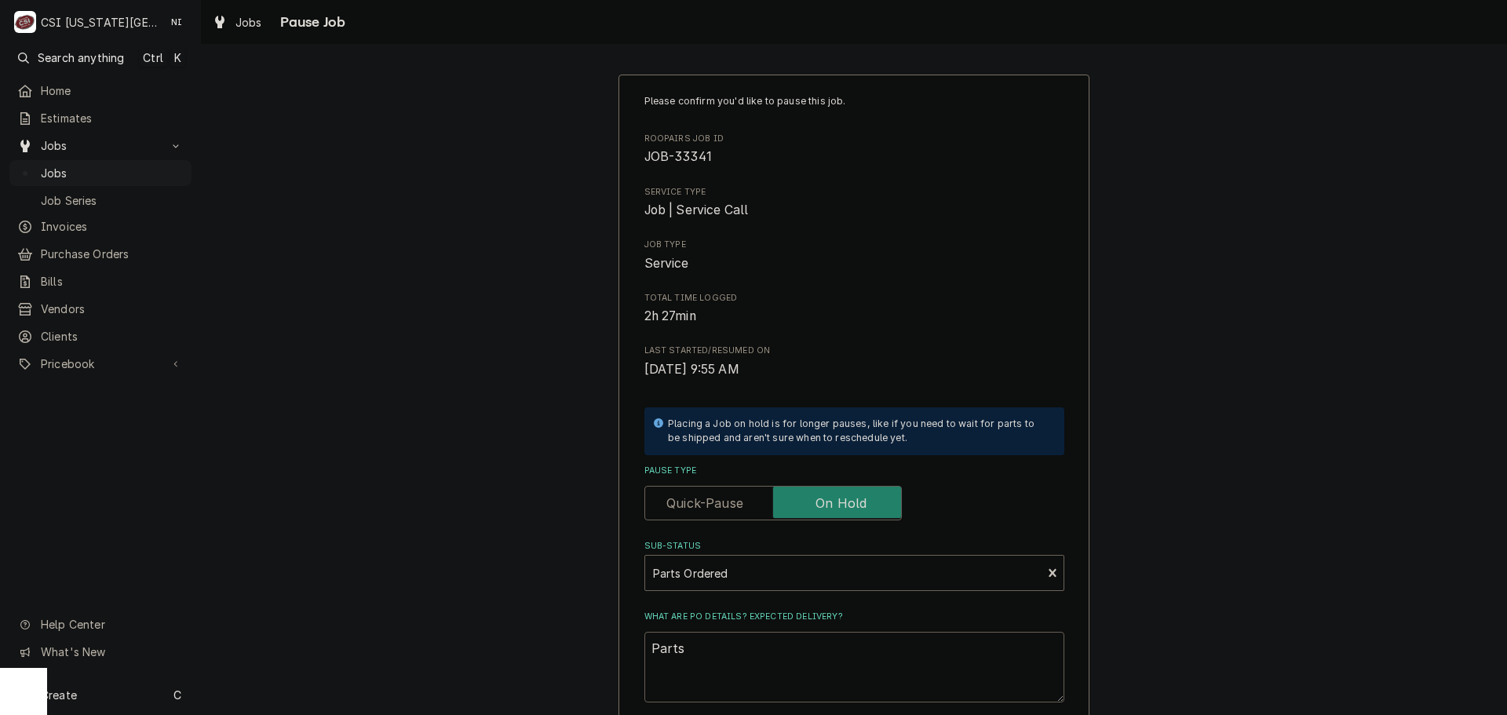
type textarea "Parts o"
type textarea "x"
type textarea "Parts or"
type textarea "x"
type textarea "Parts ord"
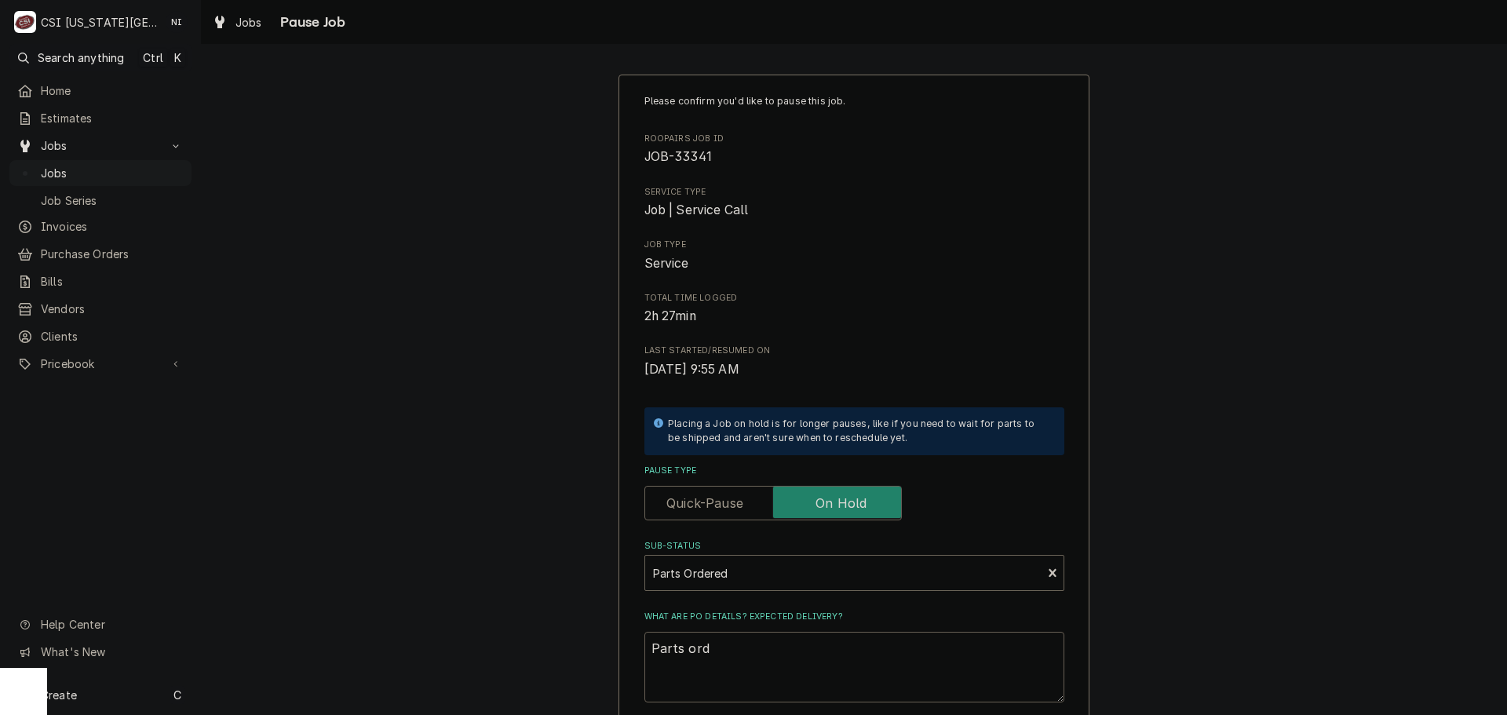
type textarea "x"
type textarea "Parts orde"
type textarea "x"
type textarea "Parts order"
type textarea "x"
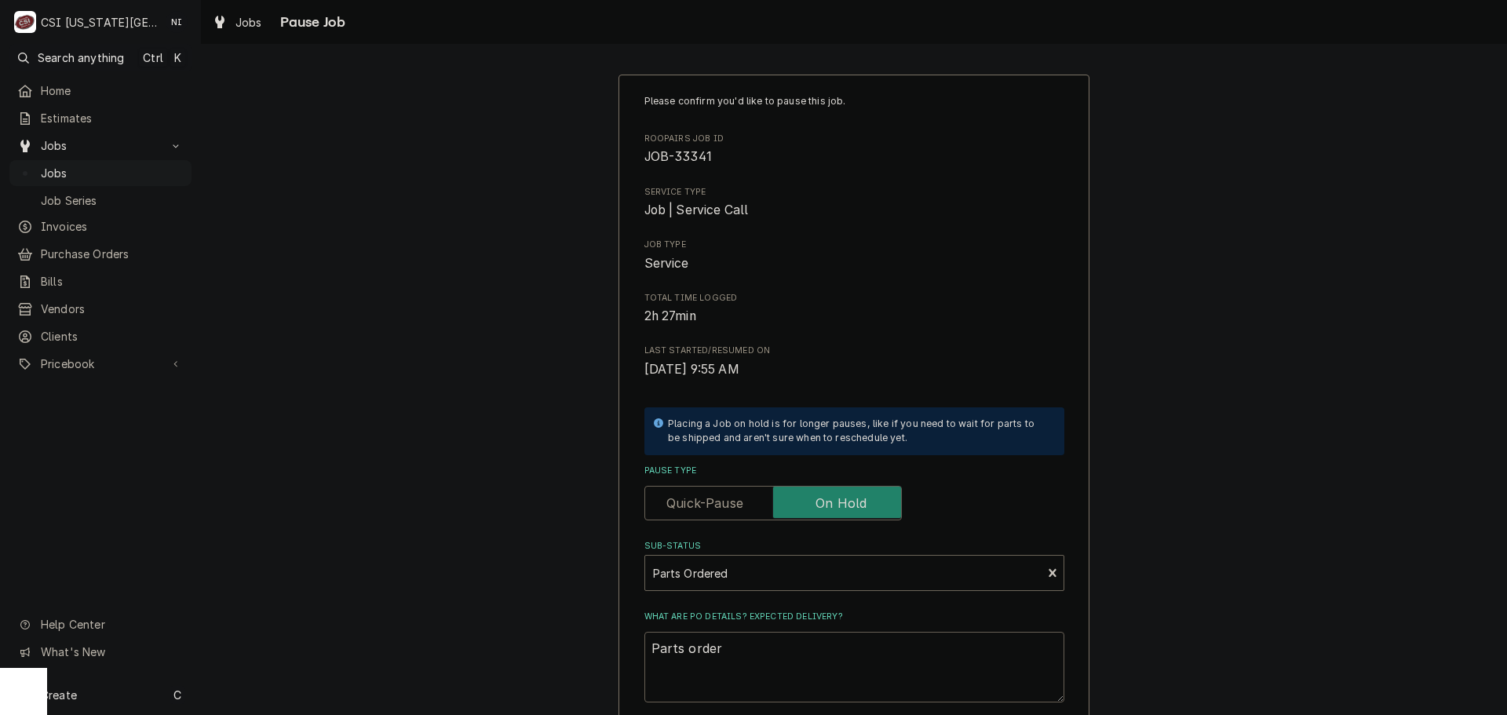
type textarea "Parts ordere"
type textarea "x"
type textarea "Parts ordered"
type textarea "x"
type textarea "Parts ordered"
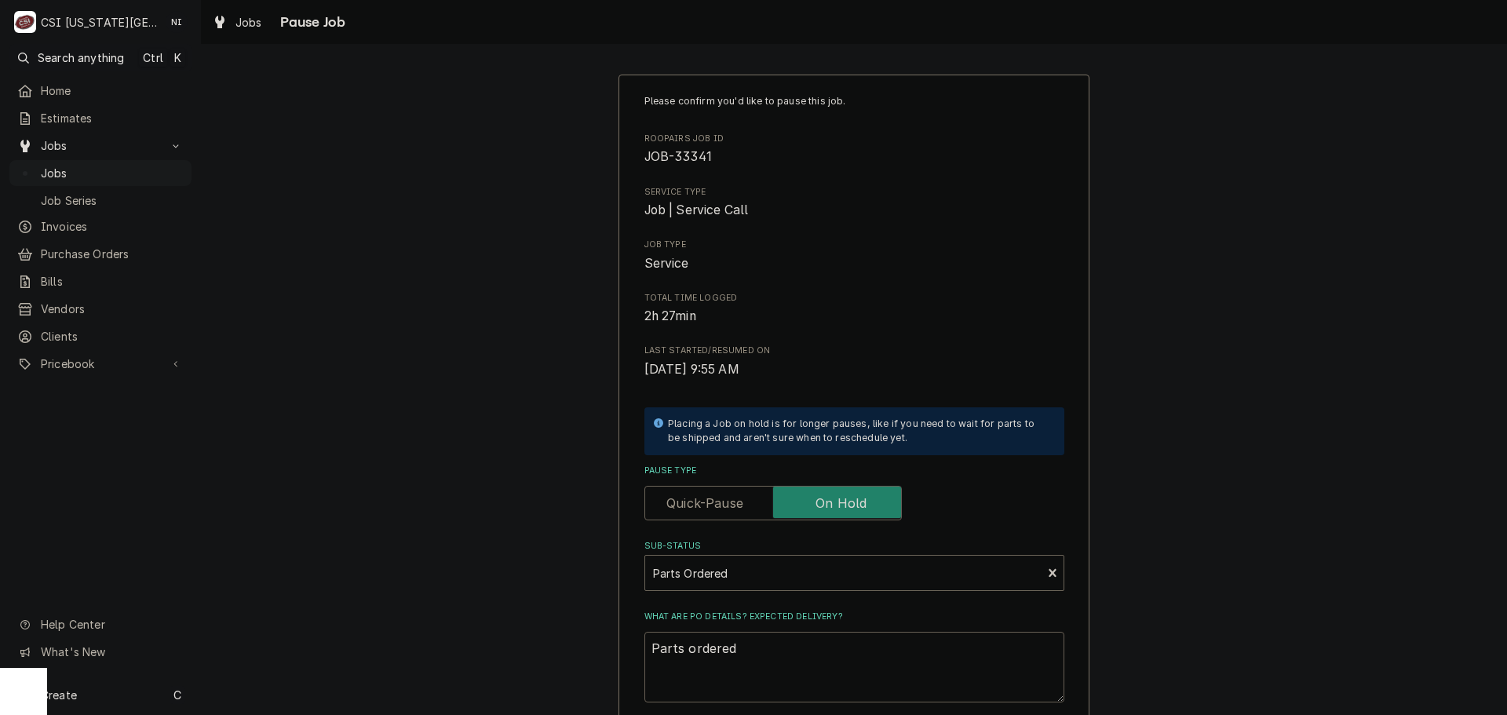
type textarea "x"
type textarea "Parts ordered n"
type textarea "x"
type textarea "Parts ordered no"
type textarea "x"
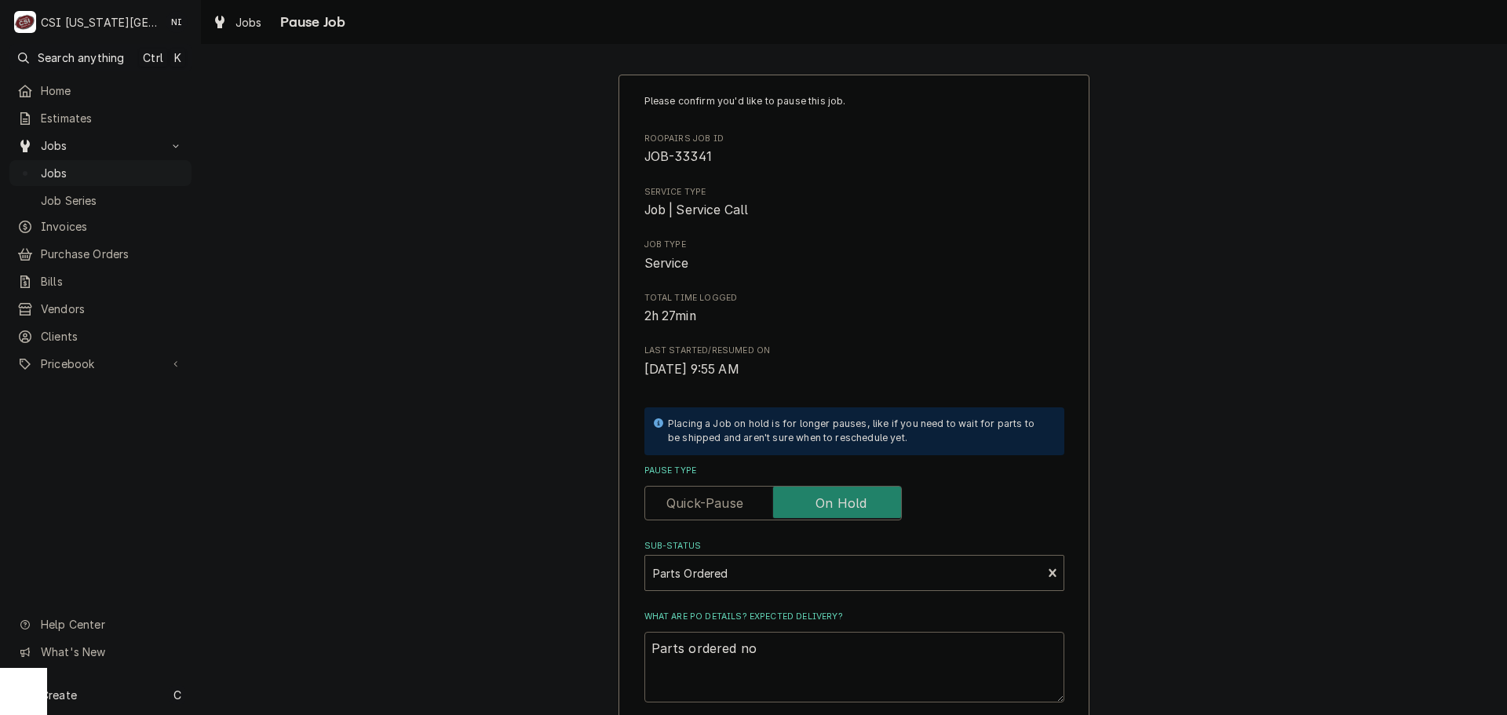
type textarea "Parts ordered no P"
type textarea "x"
type textarea "Parts ordered no PO"
type textarea "x"
type textarea "Parts ordered no PO"
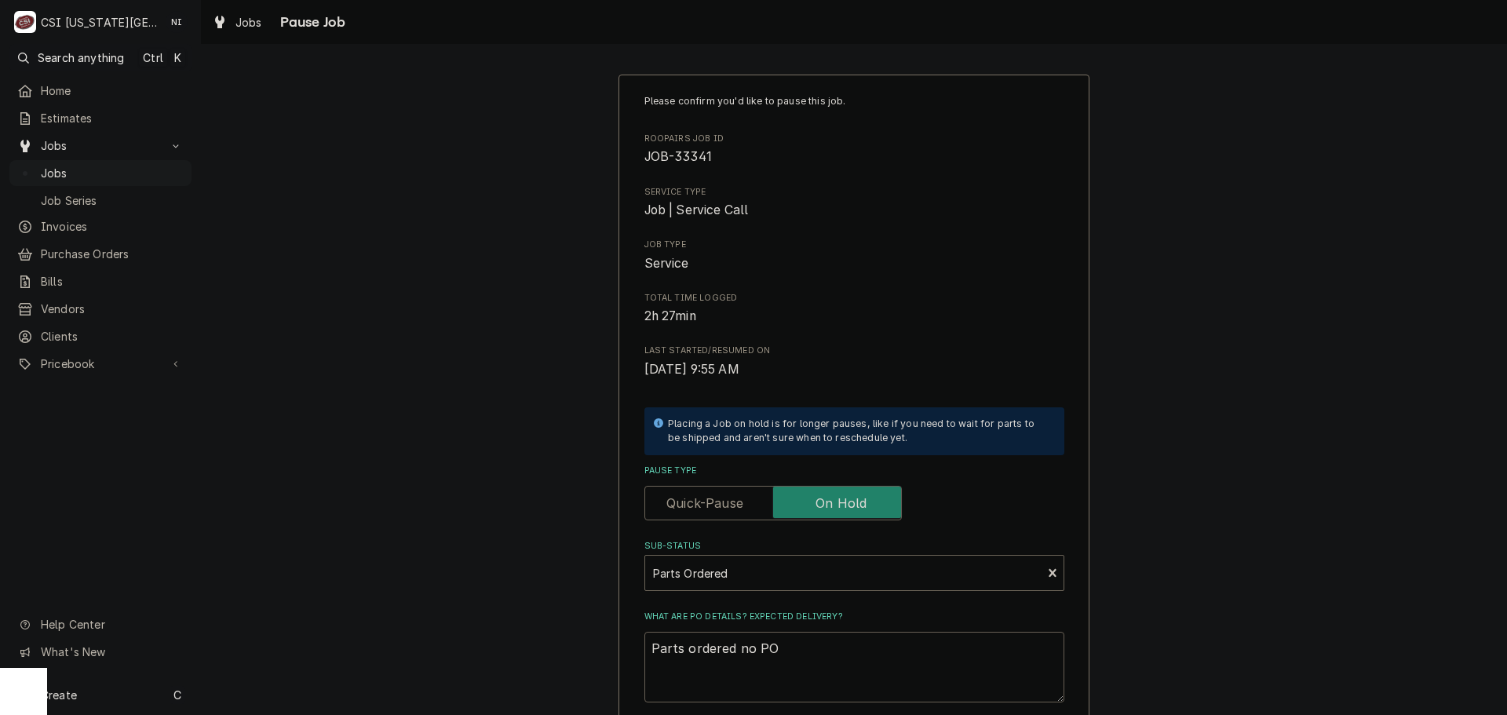
type textarea "x"
type textarea "Parts ordered no PO"
type textarea "x"
type textarea "Parts ordered no P"
type textarea "x"
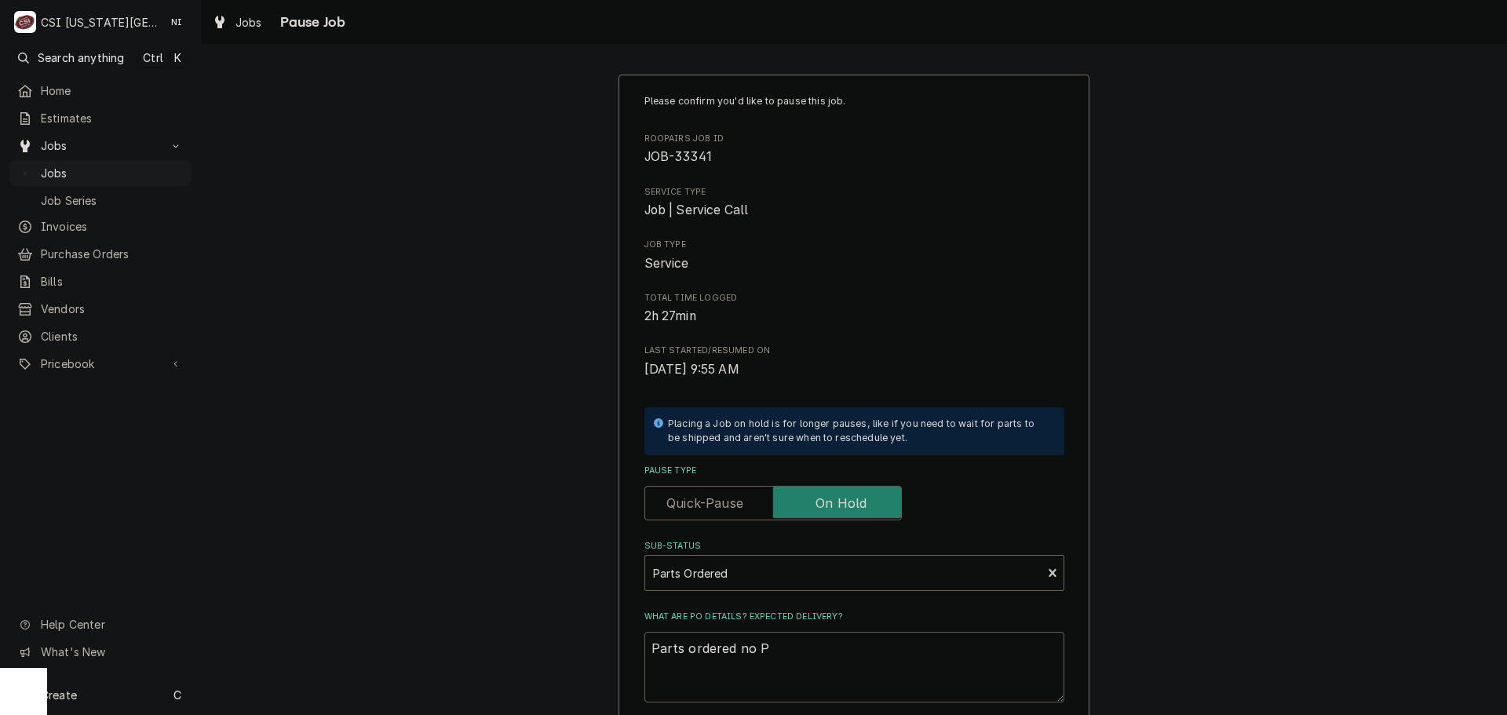
type textarea "Parts ordered no"
type textarea "x"
type textarea "Parts ordered no"
type textarea "x"
type textarea "Parts ordered n"
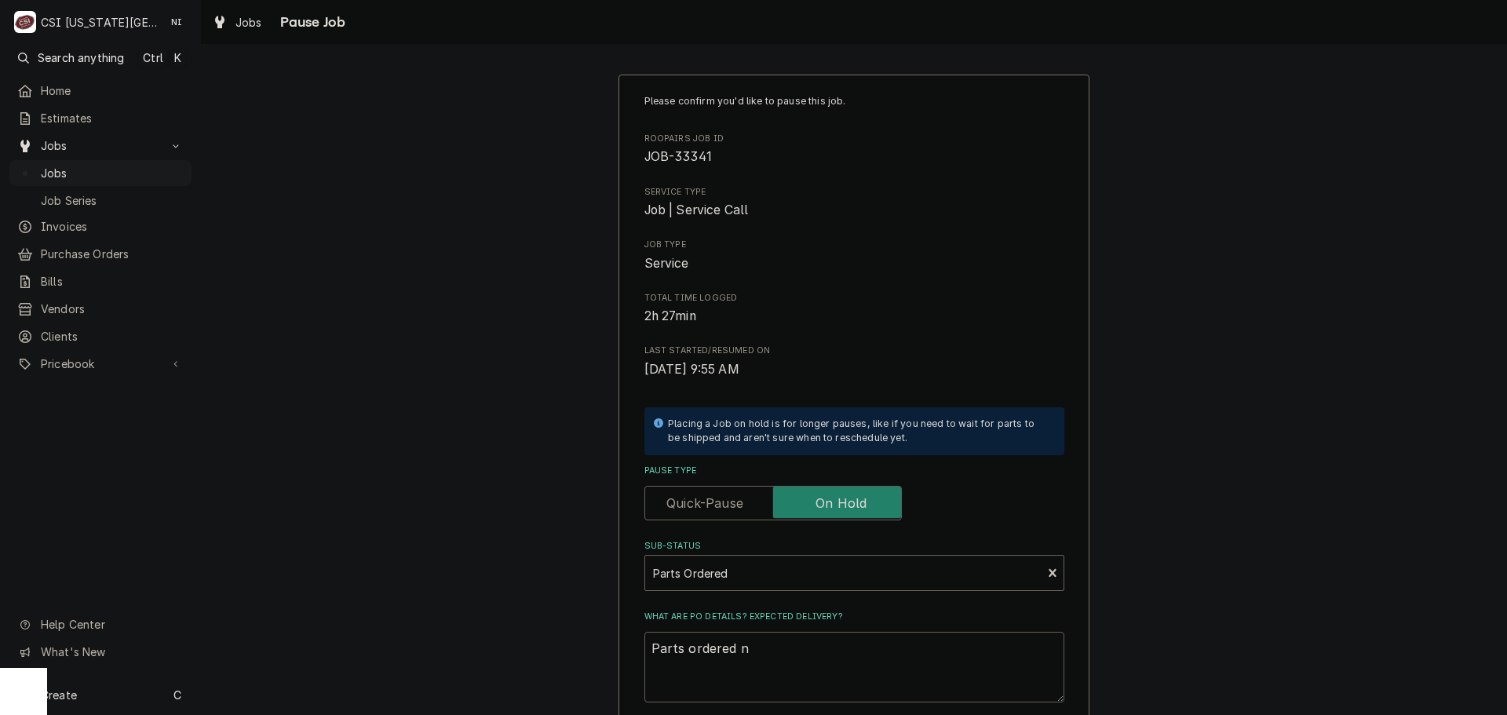
type textarea "x"
type textarea "Parts ordered"
type textarea "x"
type textarea "Parts ordered o"
type textarea "x"
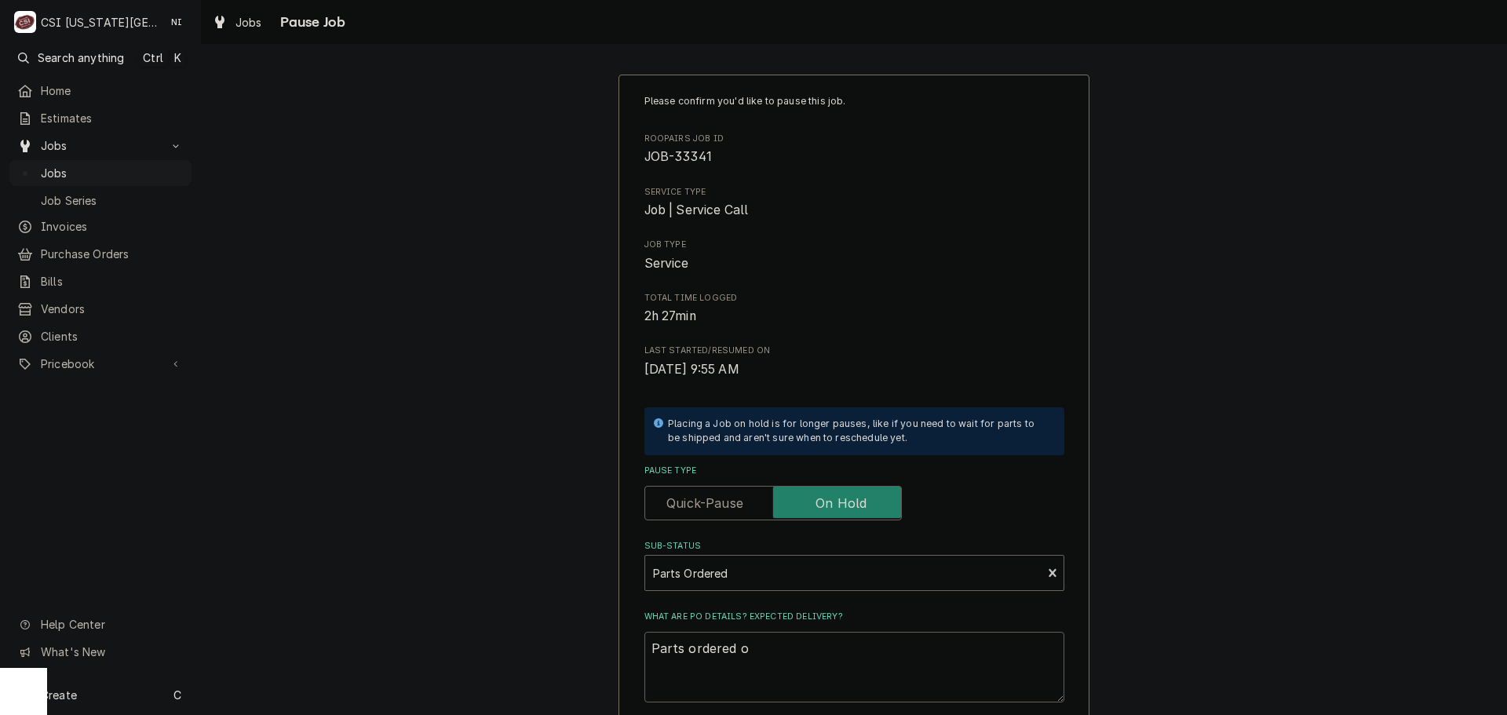
type textarea "Parts ordered on"
type textarea "x"
type textarea "Parts ordered on"
type textarea "x"
type textarea "Parts ordered on P"
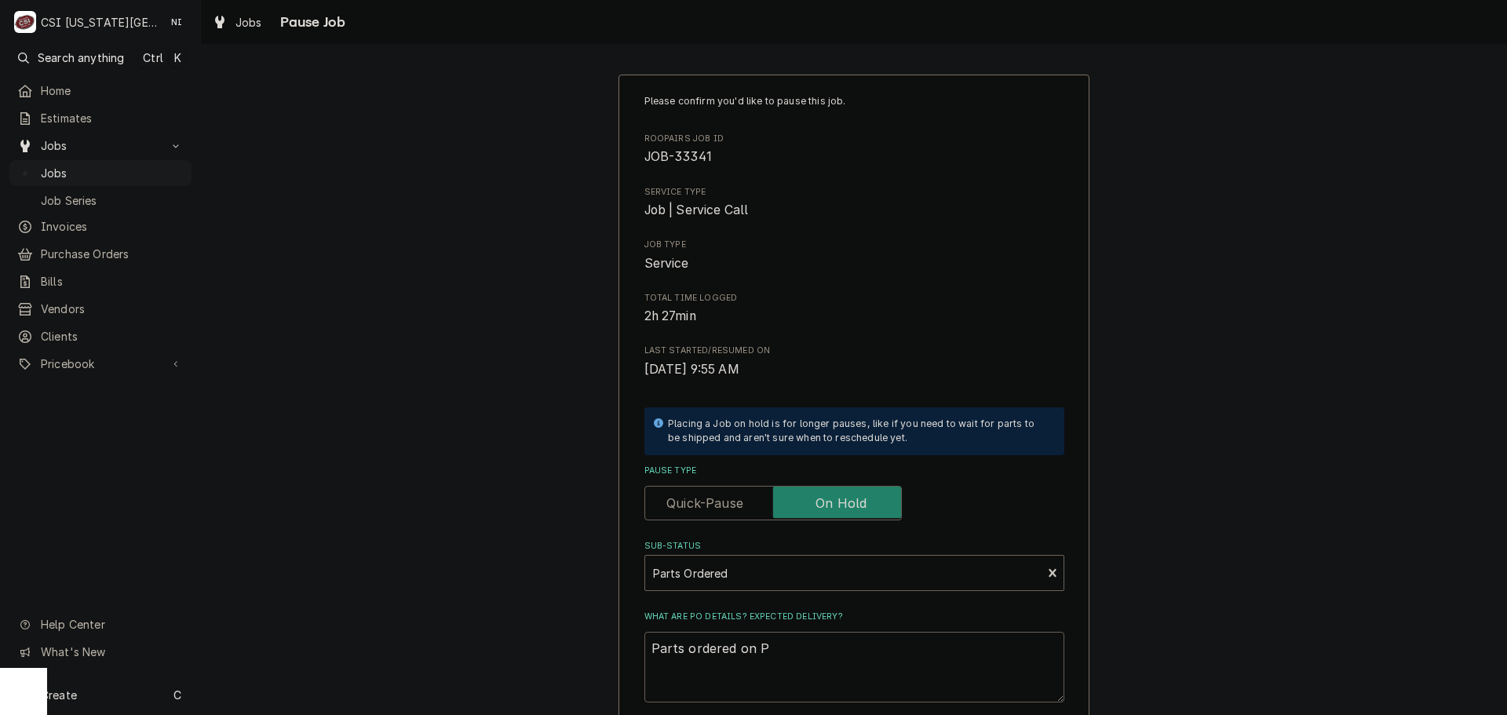
type textarea "x"
type textarea "Parts ordered on PO"
type textarea "x"
type textarea "Parts ordered on PO"
type textarea "x"
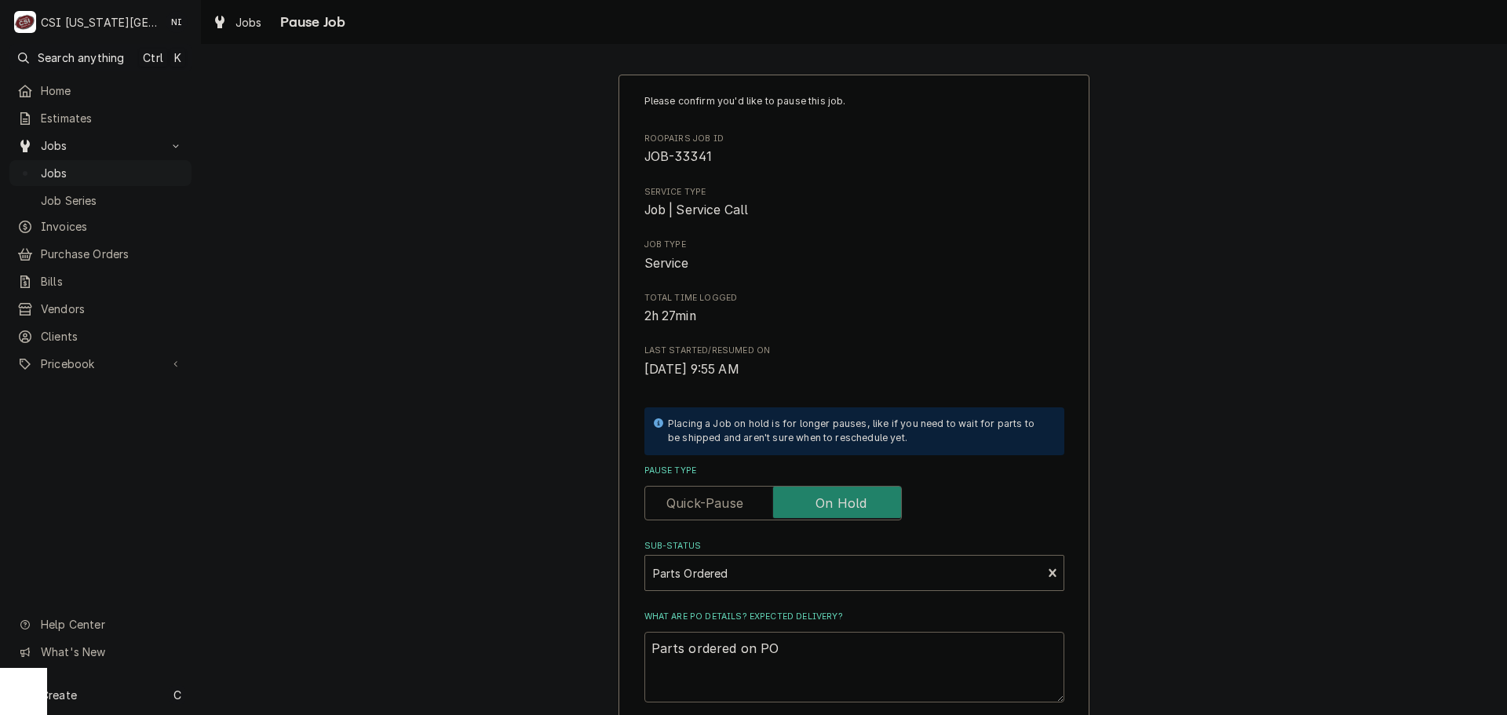
type textarea "Parts ordered on PO 3"
type textarea "x"
type textarea "Parts ordered on PO 30"
type textarea "x"
type textarea "Parts ordered on PO 301"
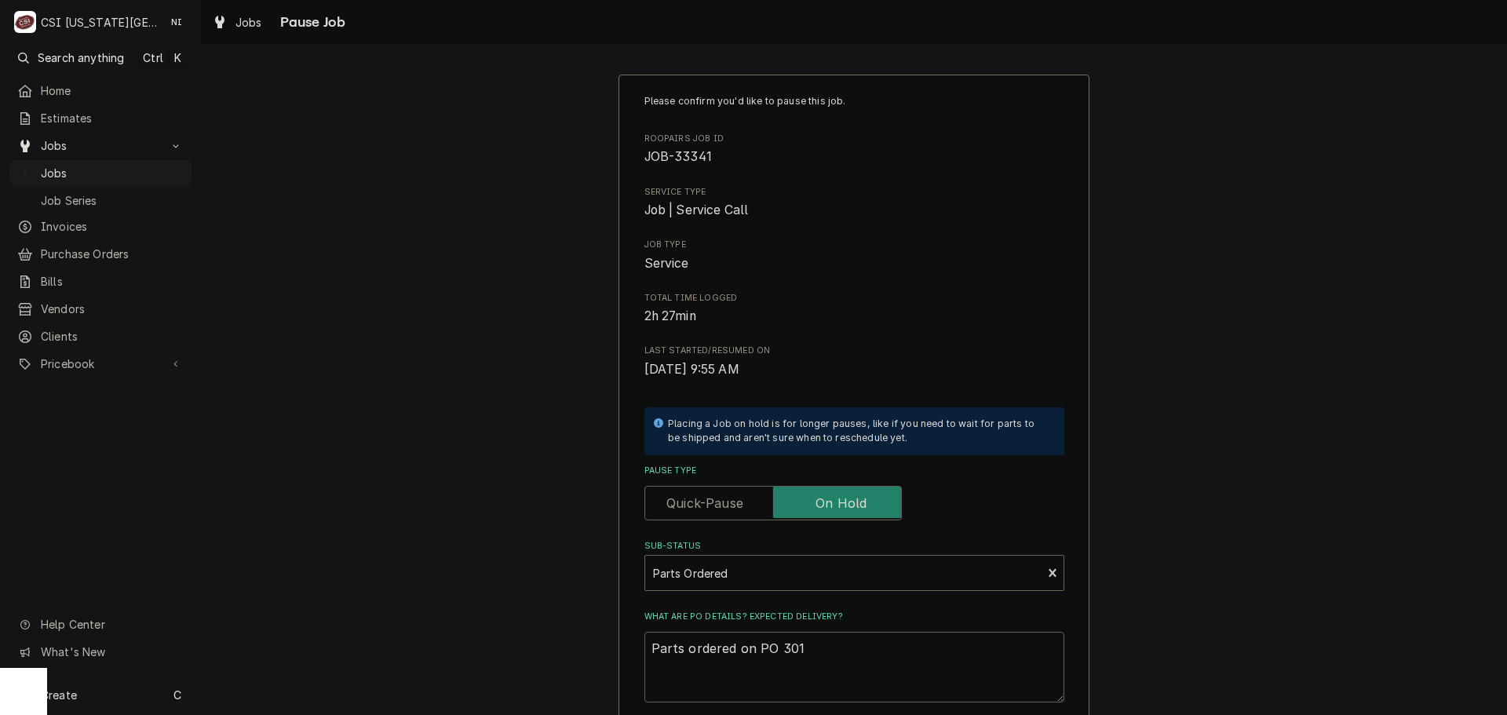
type textarea "x"
type textarea "Parts ordered on PO 3017"
type textarea "x"
type textarea "Parts ordered on PO 30175"
type textarea "x"
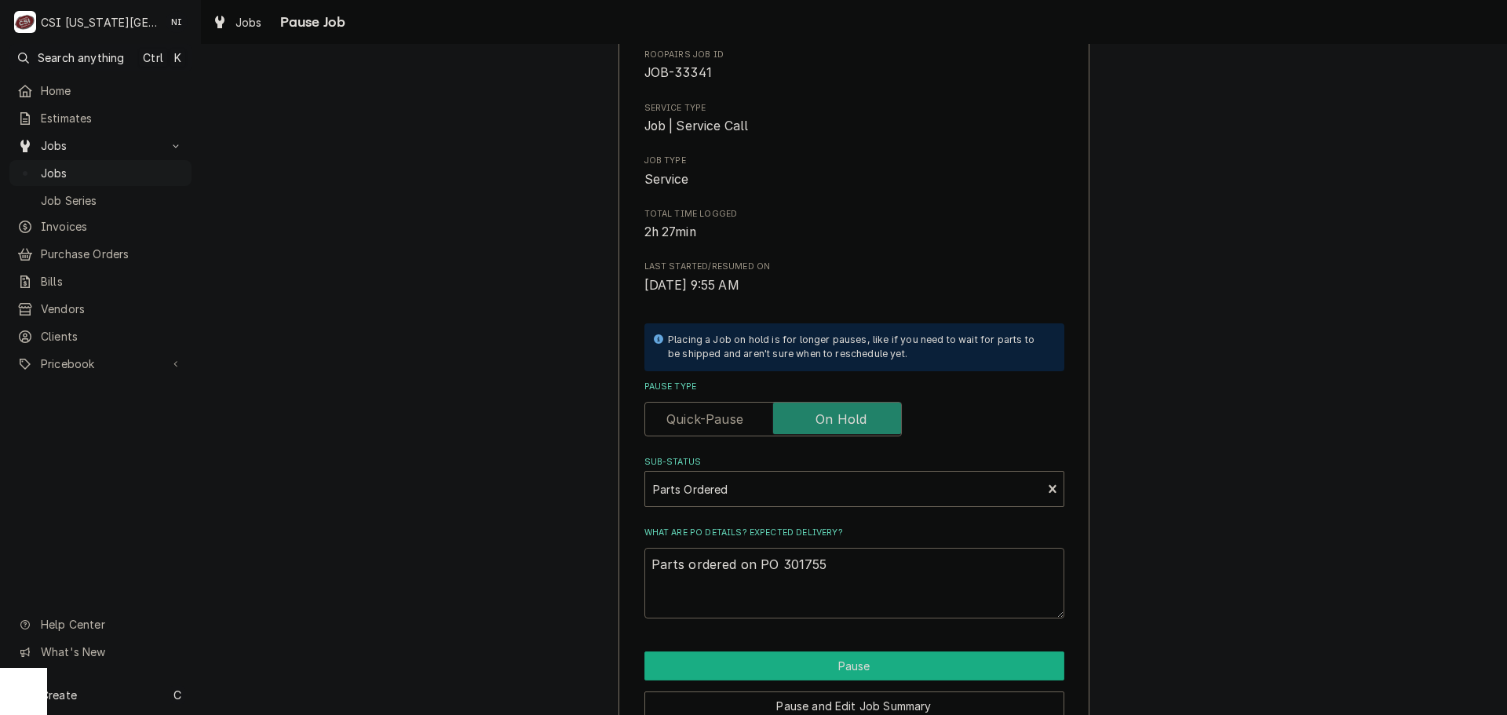
scroll to position [164, 0]
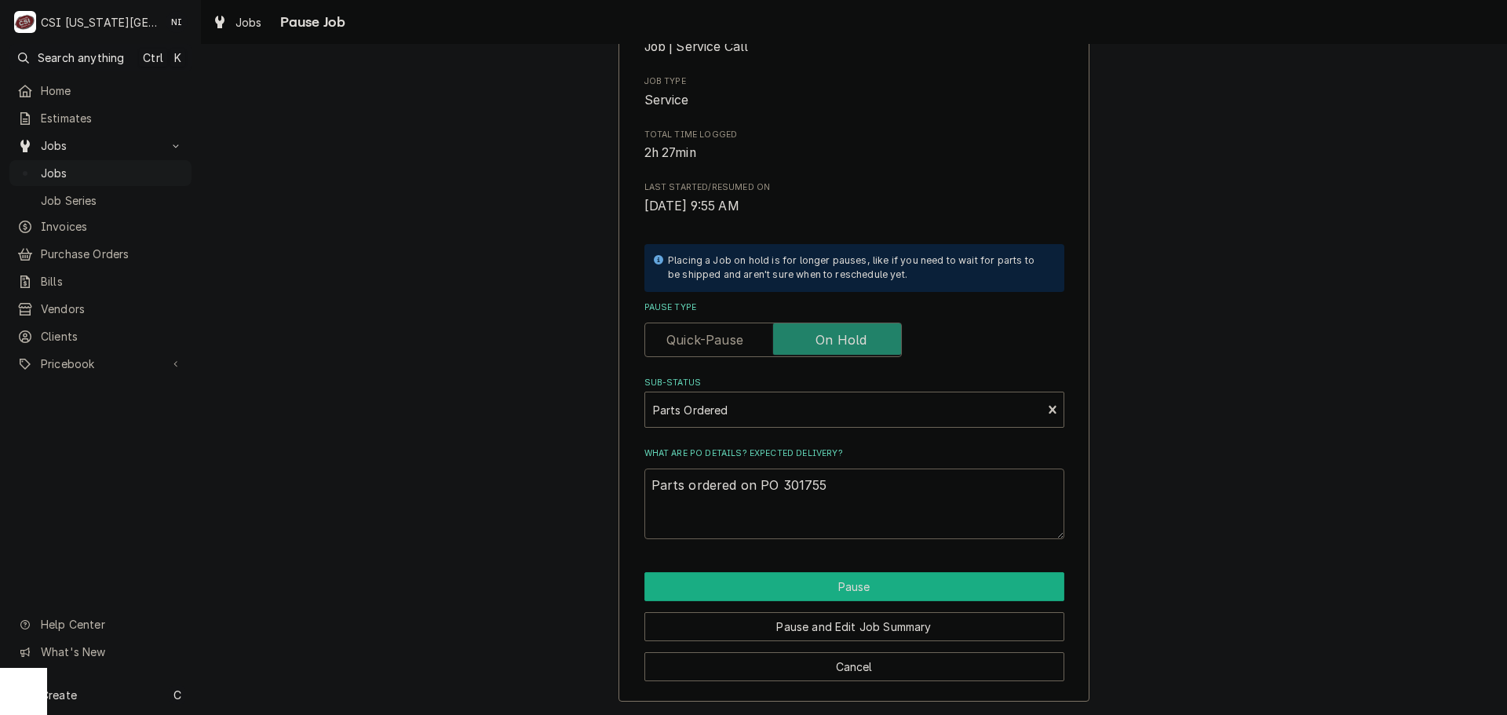
type textarea "Parts ordered on PO 301755"
click at [815, 588] on button "Pause" at bounding box center [854, 586] width 420 height 29
type textarea "x"
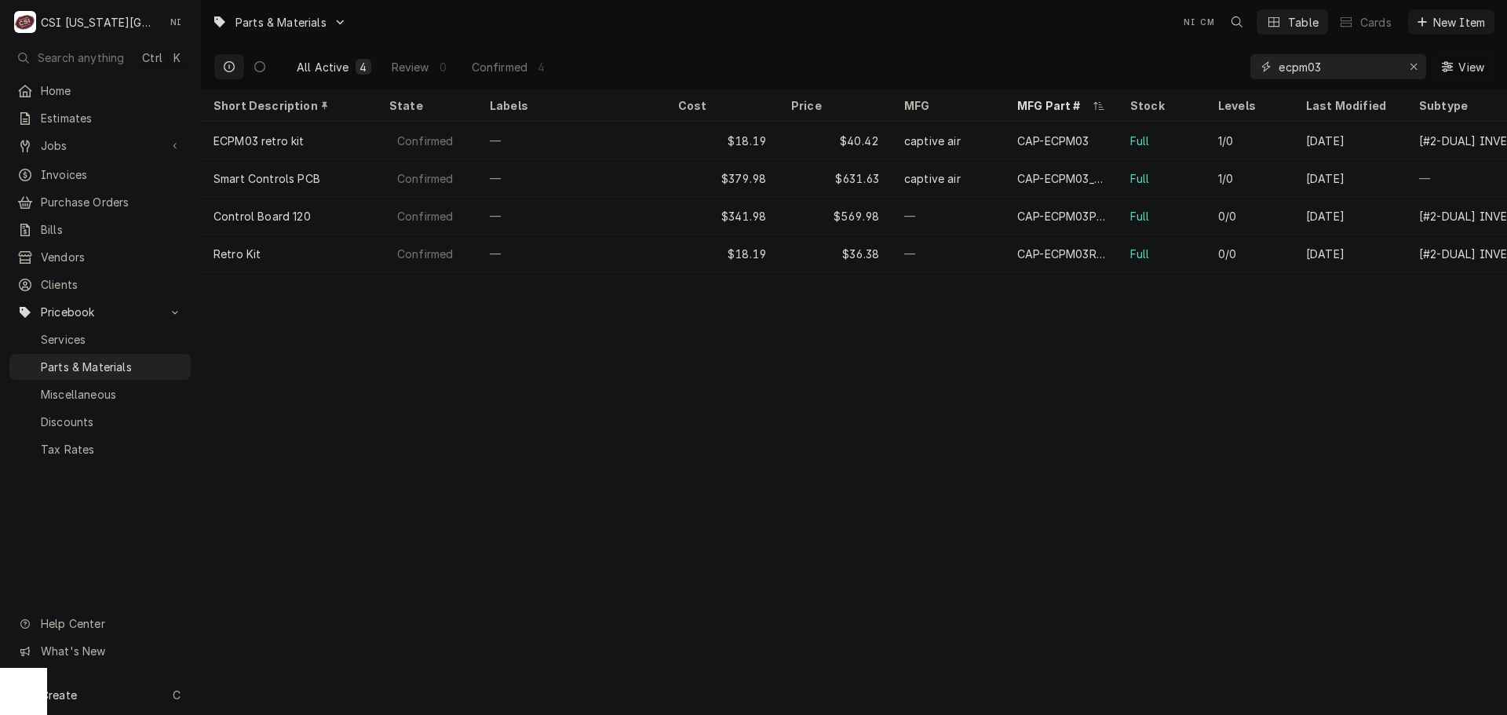
click at [1417, 65] on icon "Erase input" at bounding box center [1413, 66] width 9 height 11
paste input "00-941282"
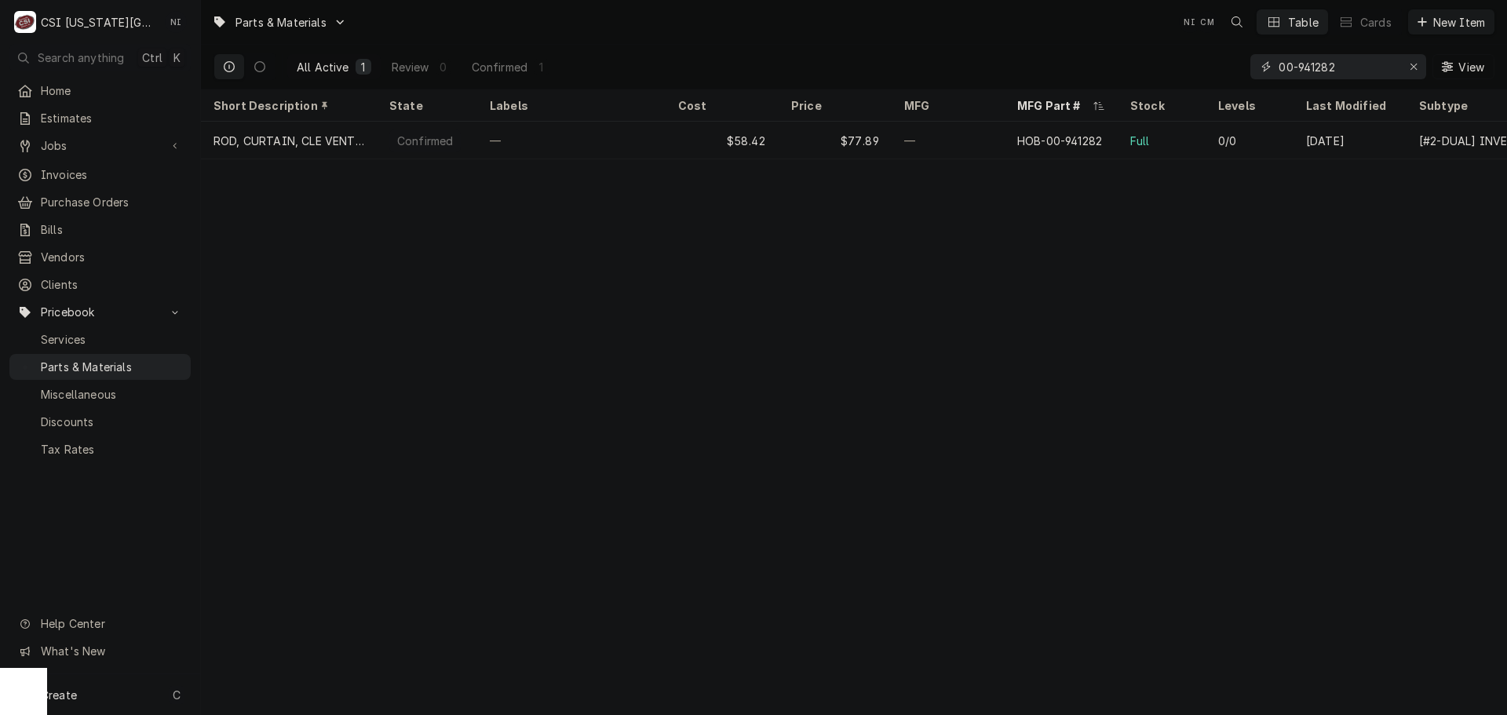
type input "00-941282"
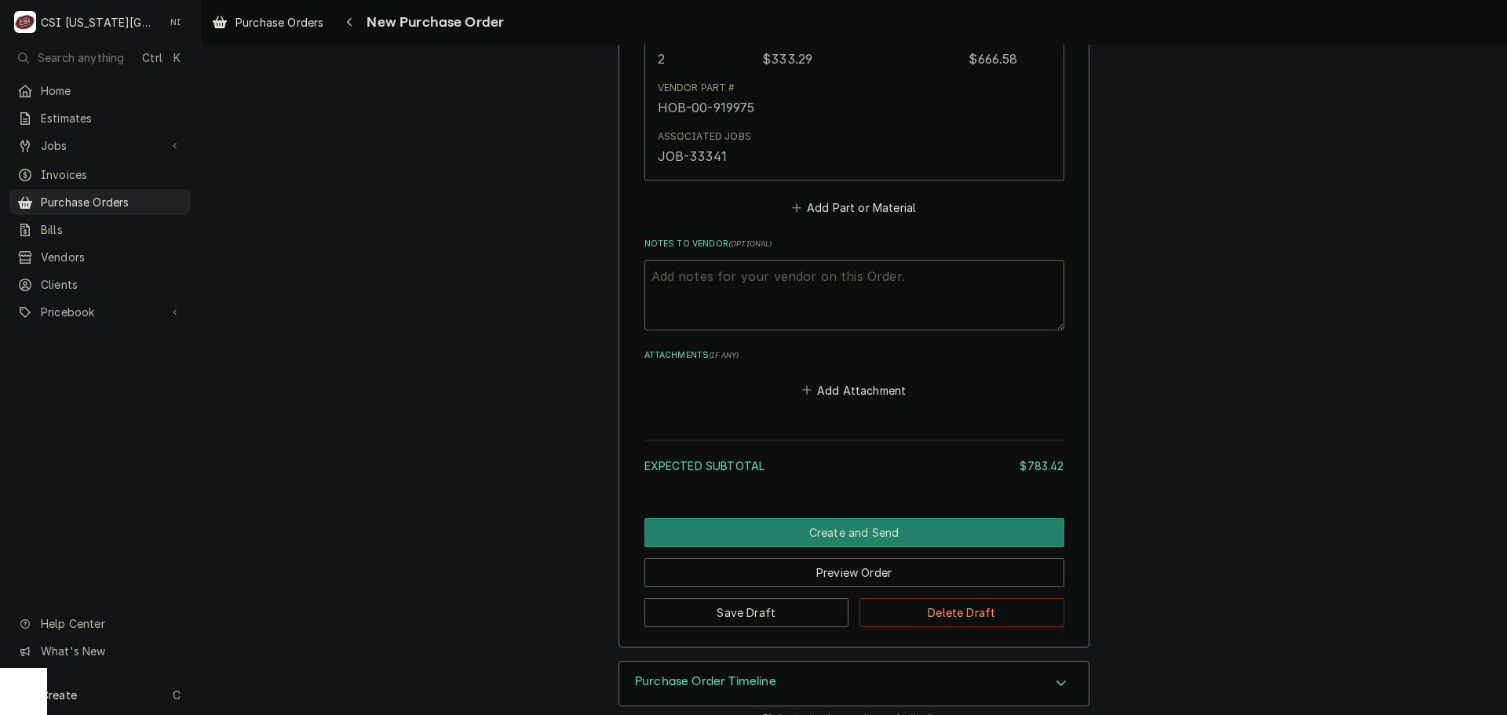
scroll to position [1260, 0]
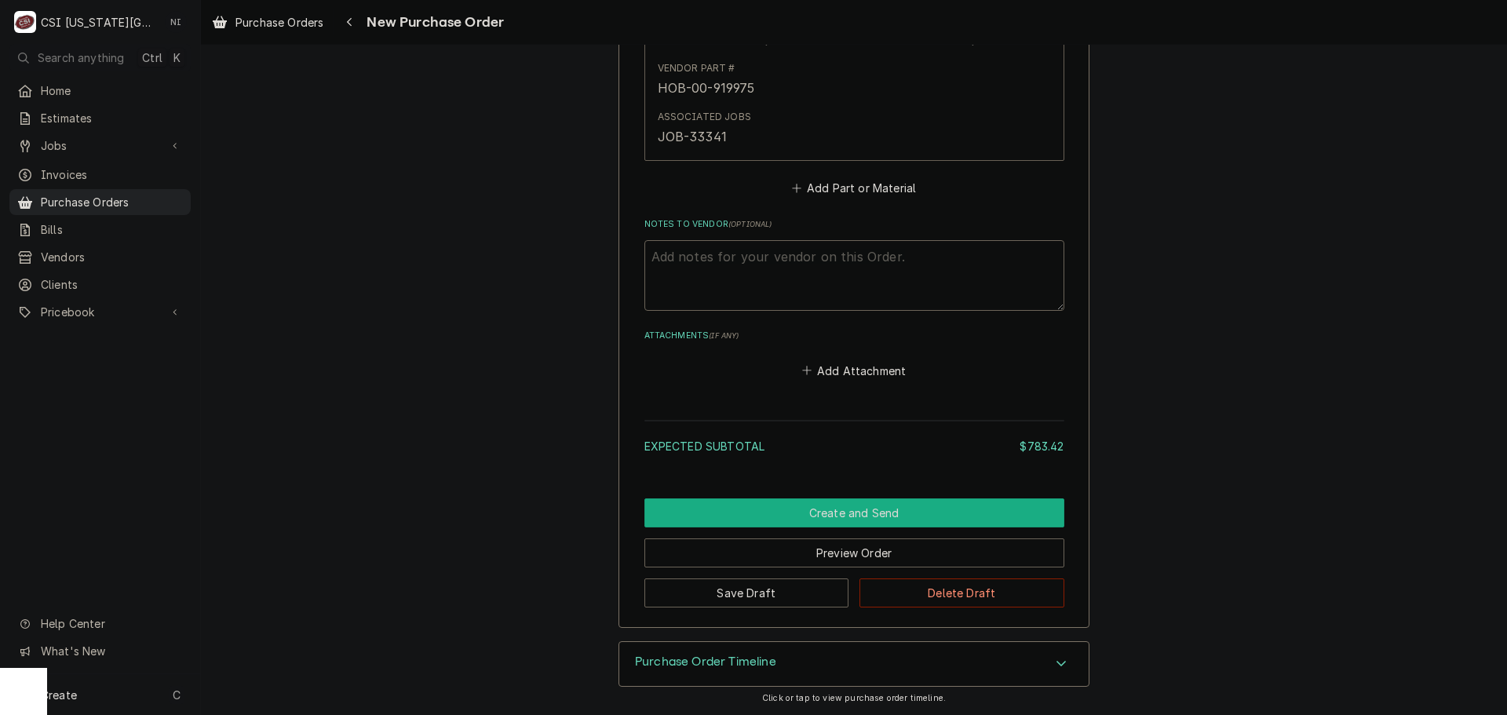
click at [889, 514] on button "Create and Send" at bounding box center [854, 512] width 420 height 29
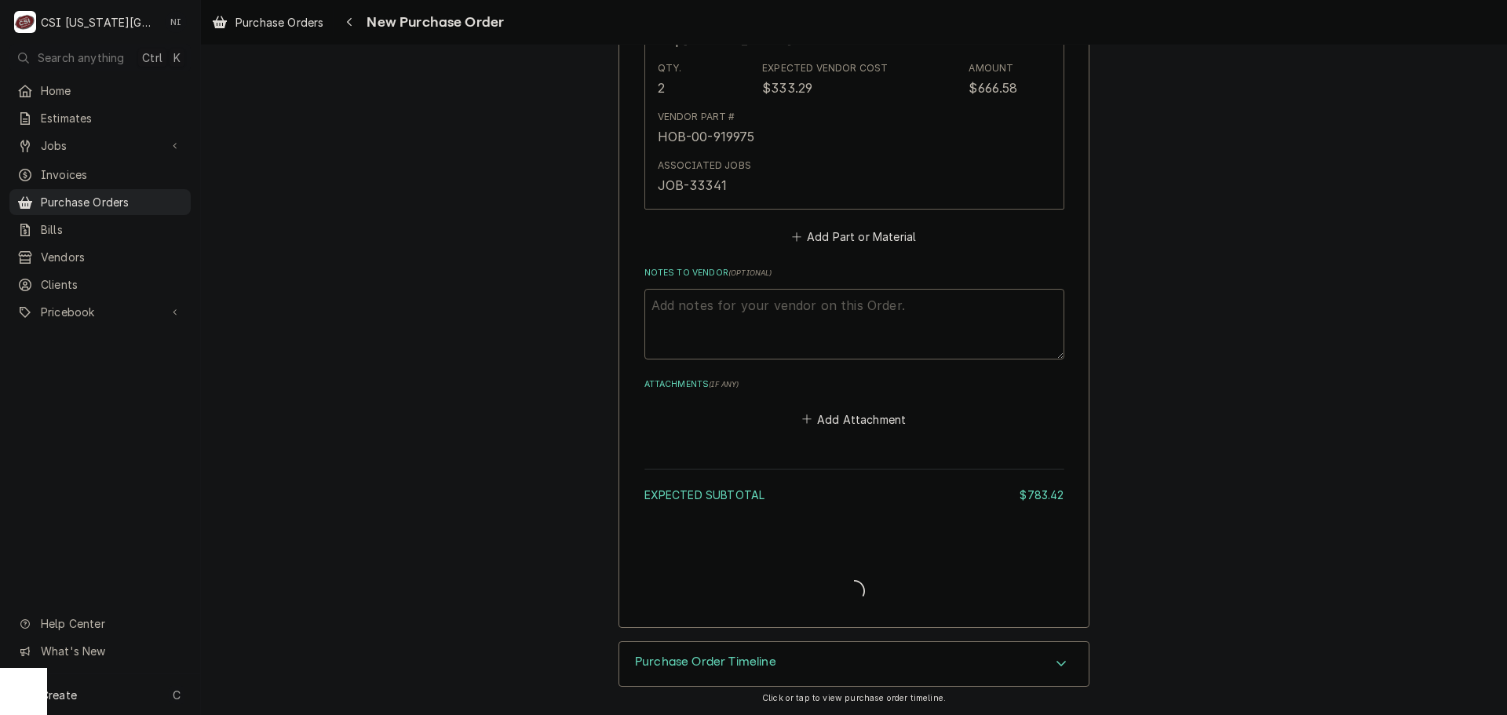
type textarea "x"
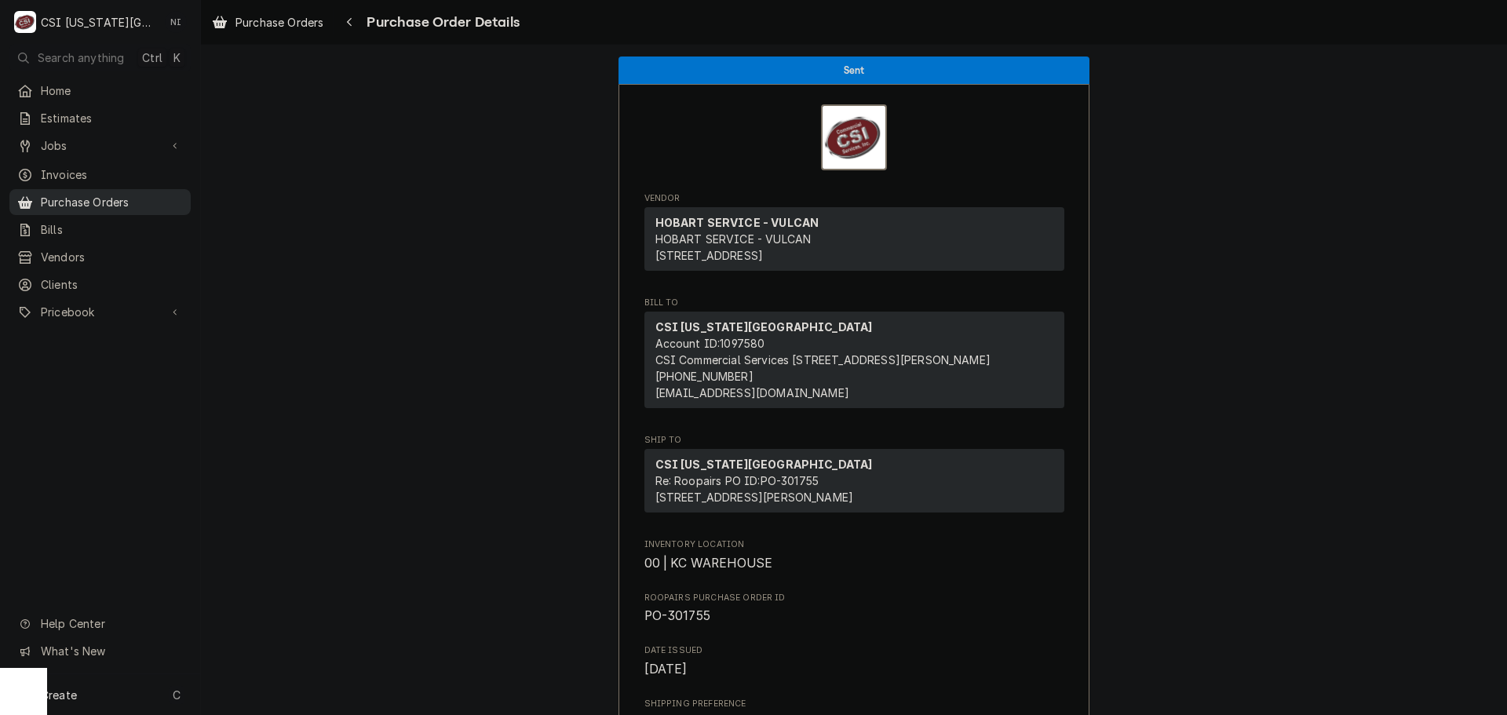
click at [164, 194] on span "Purchase Orders" at bounding box center [112, 202] width 142 height 16
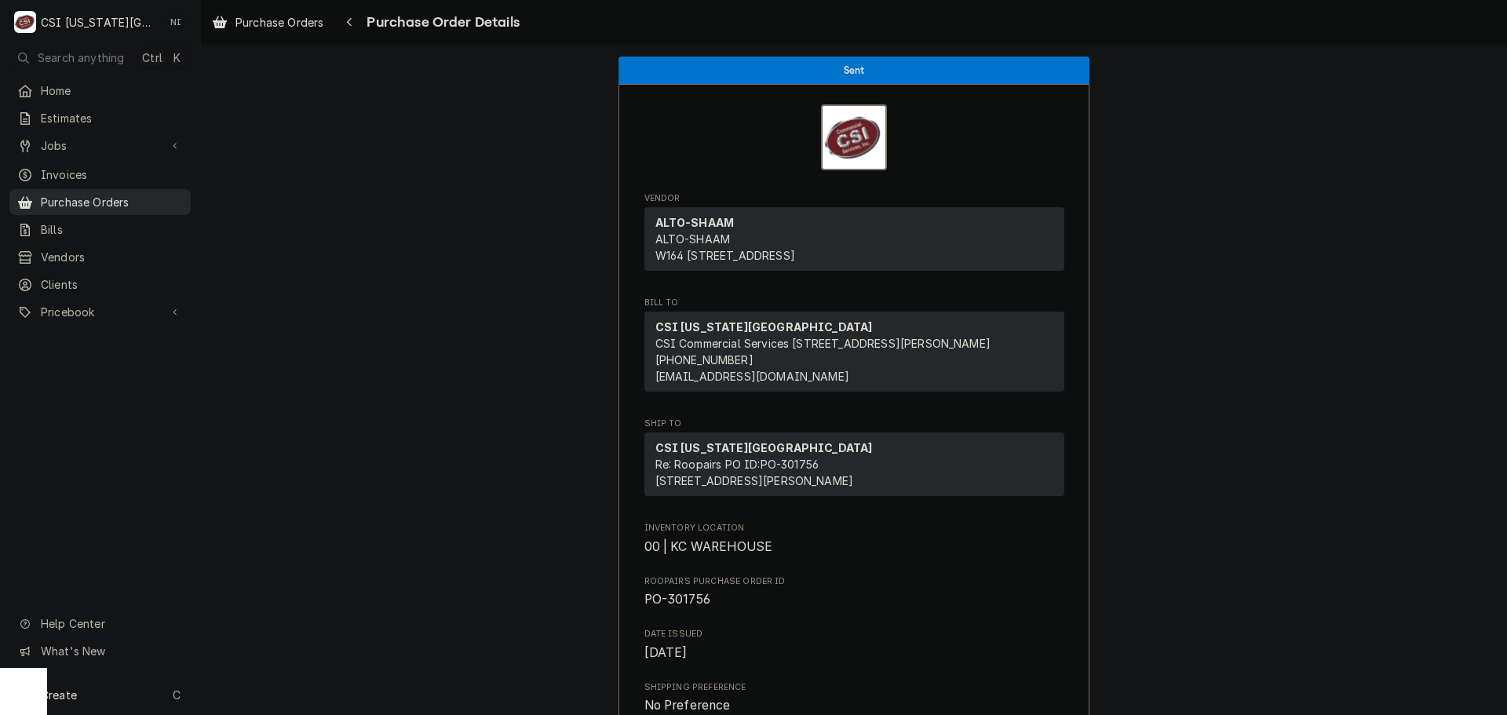
click at [136, 196] on span "Purchase Orders" at bounding box center [112, 202] width 142 height 16
